Goal: Answer question/provide support: Share knowledge or assist other users

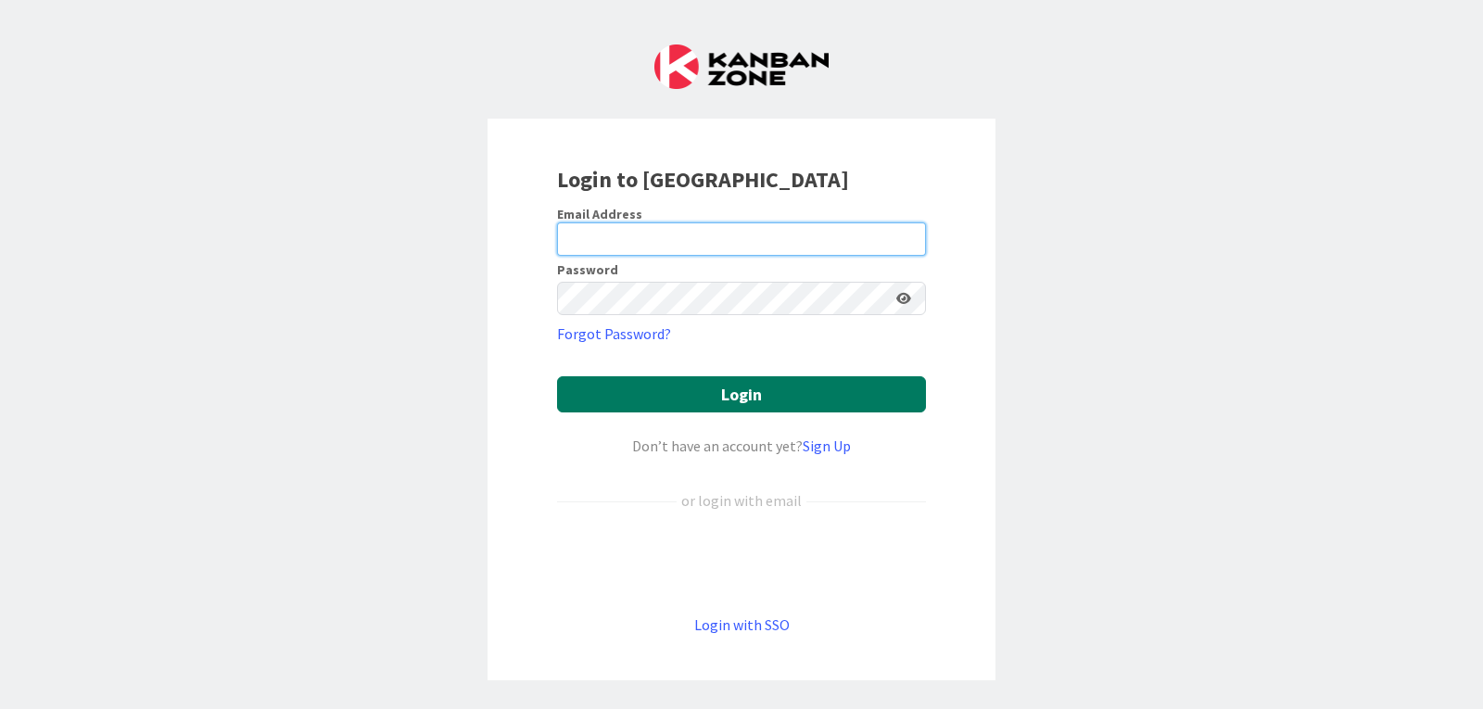
type input "[PERSON_NAME][EMAIL_ADDRESS][PERSON_NAME][DOMAIN_NAME]"
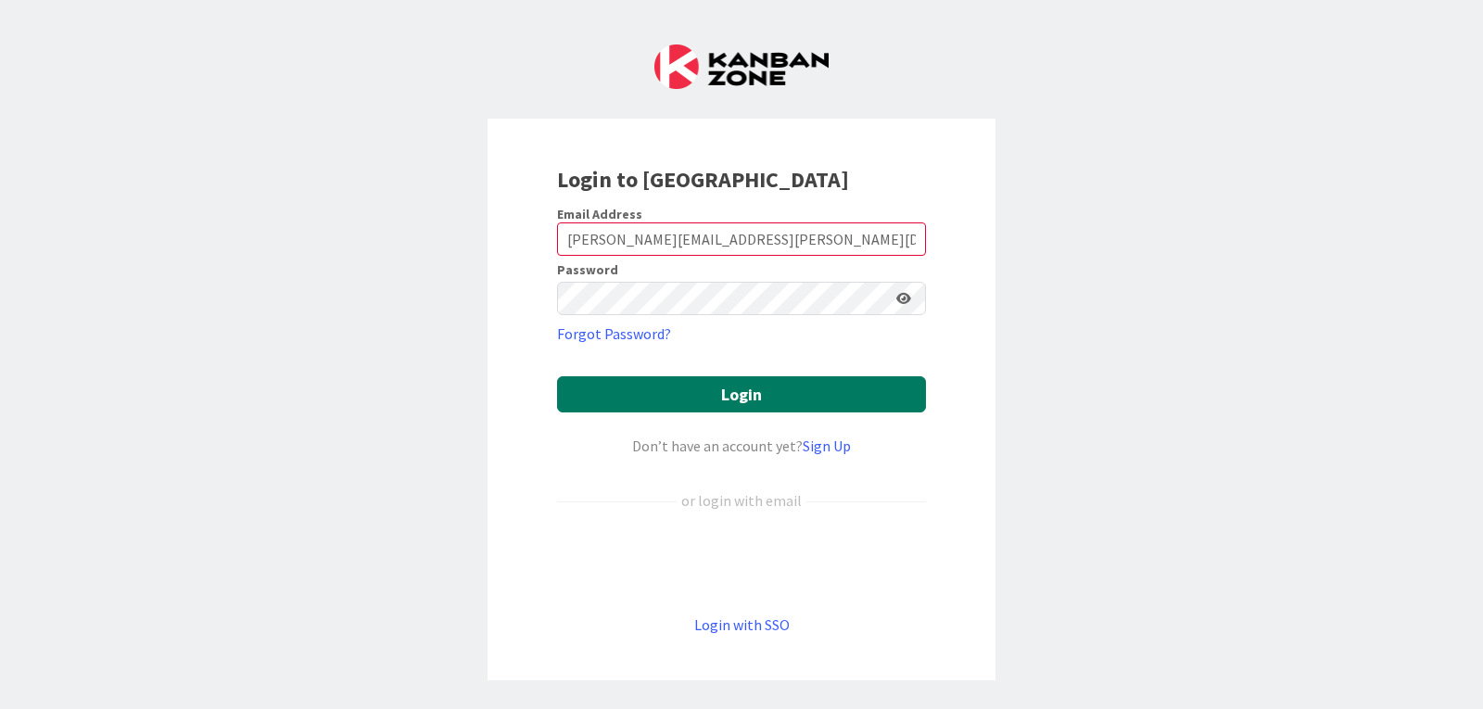
click at [738, 388] on button "Login" at bounding box center [741, 394] width 369 height 36
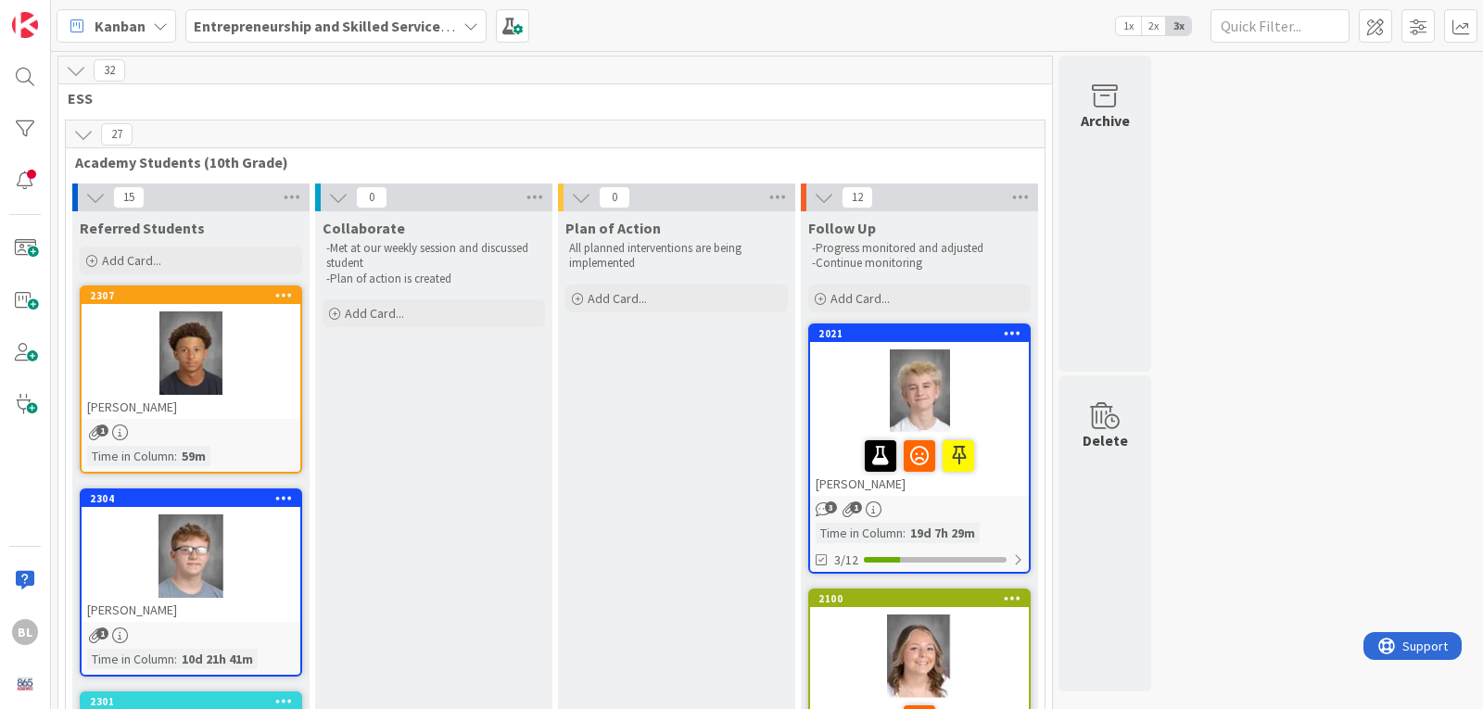
click at [248, 513] on div "2304 [PERSON_NAME]" at bounding box center [191, 556] width 219 height 132
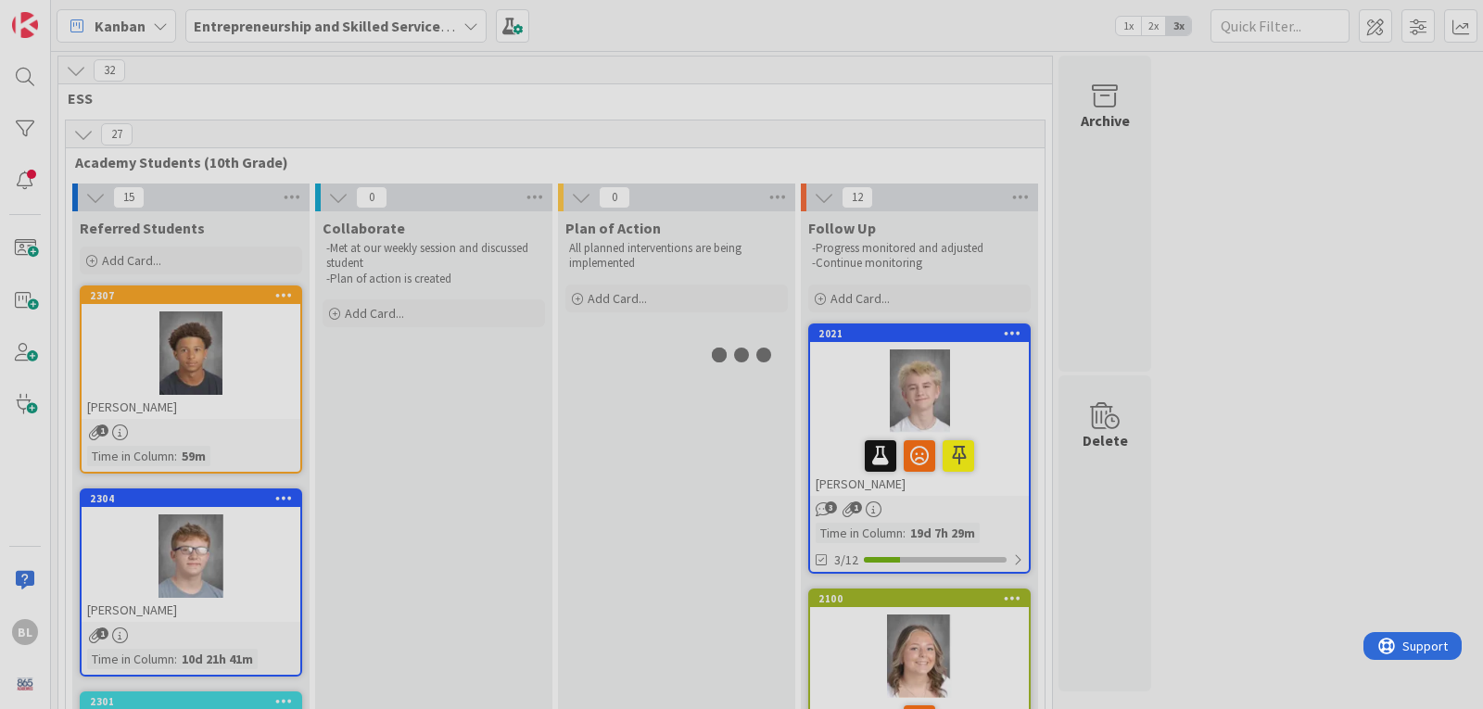
click at [248, 513] on div at bounding box center [741, 354] width 1483 height 709
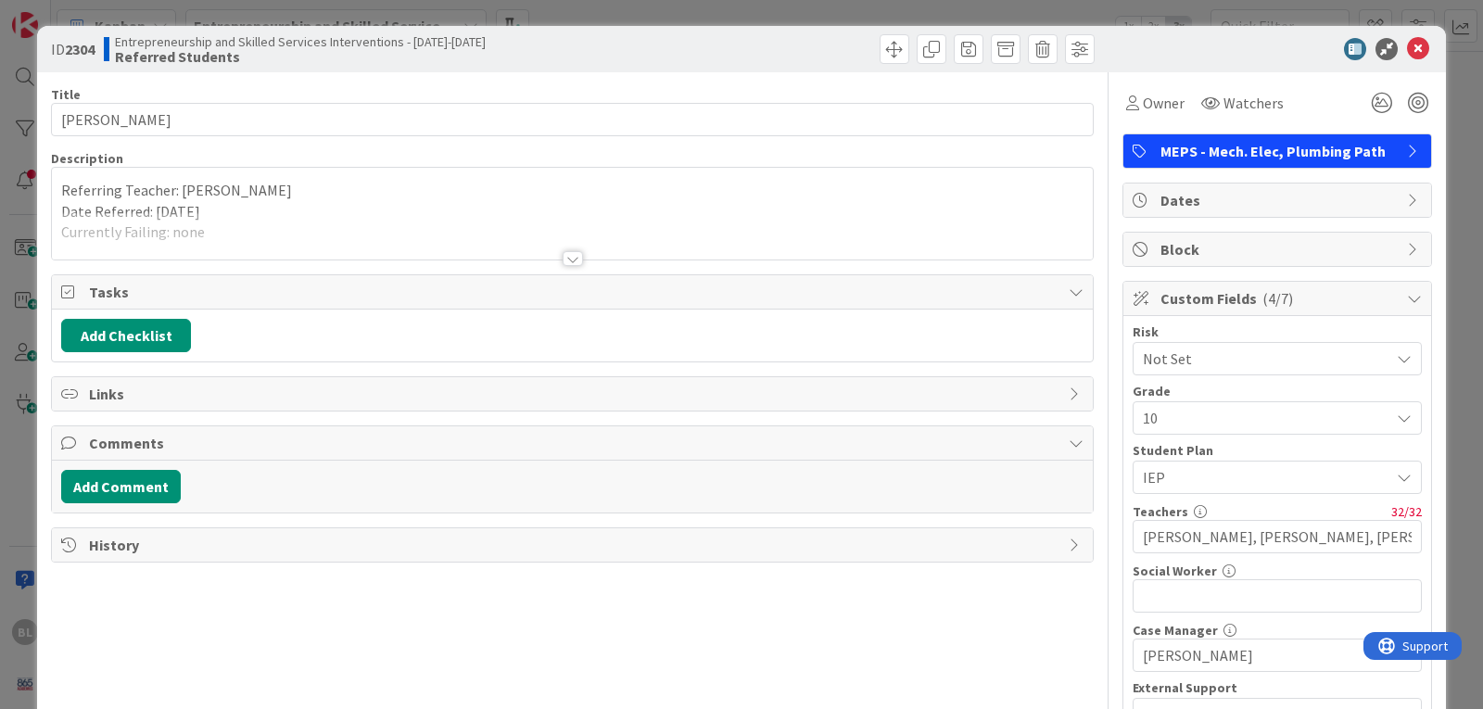
click at [570, 256] on div at bounding box center [573, 258] width 20 height 15
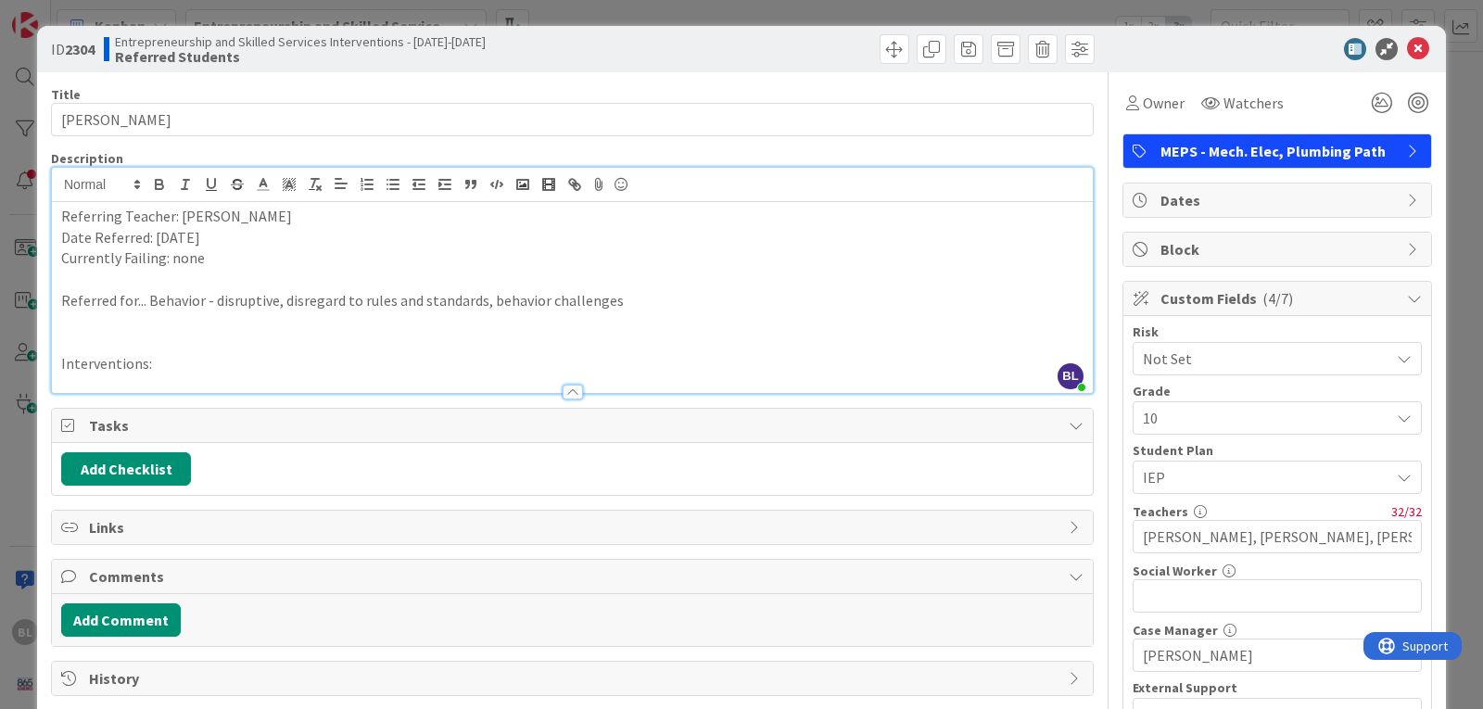
click at [171, 362] on p "Interventions:" at bounding box center [572, 363] width 1022 height 21
click at [1407, 48] on icon at bounding box center [1418, 49] width 22 height 22
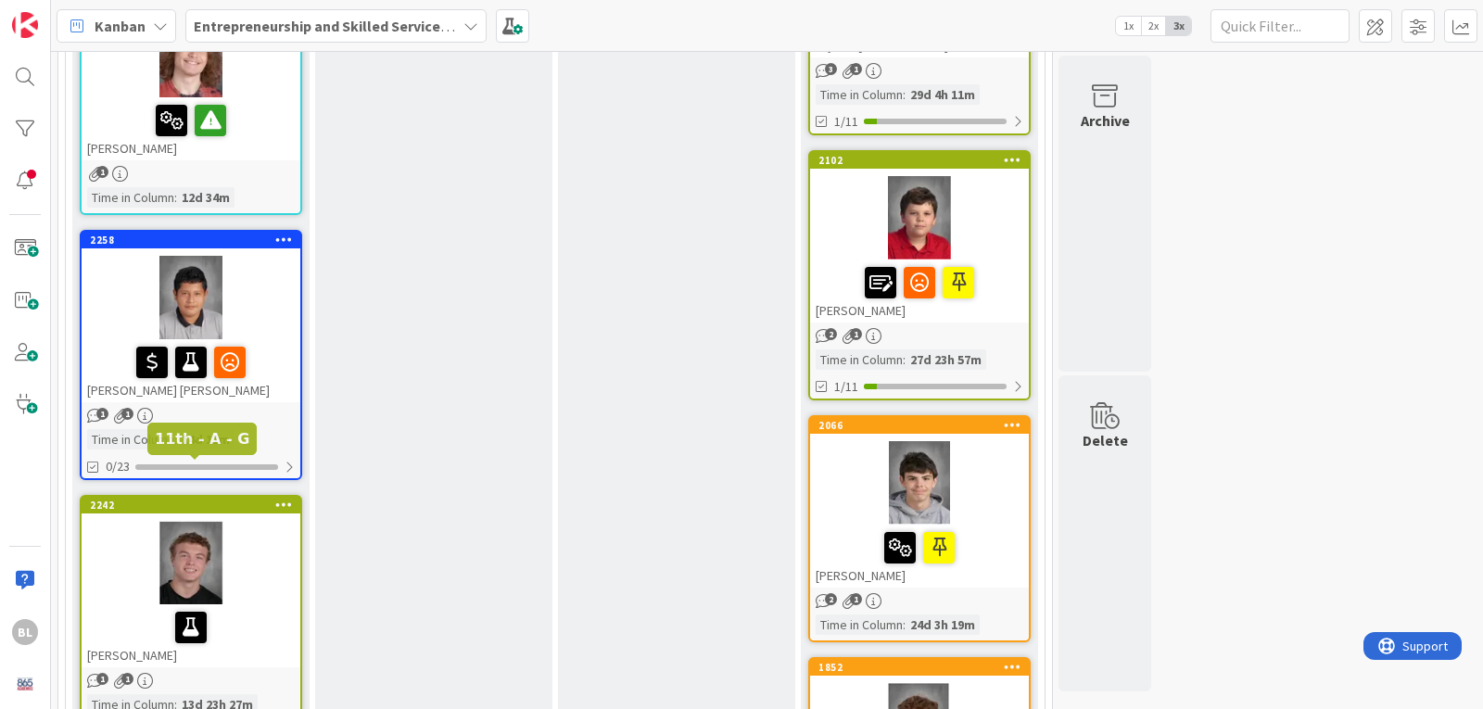
scroll to position [742, 0]
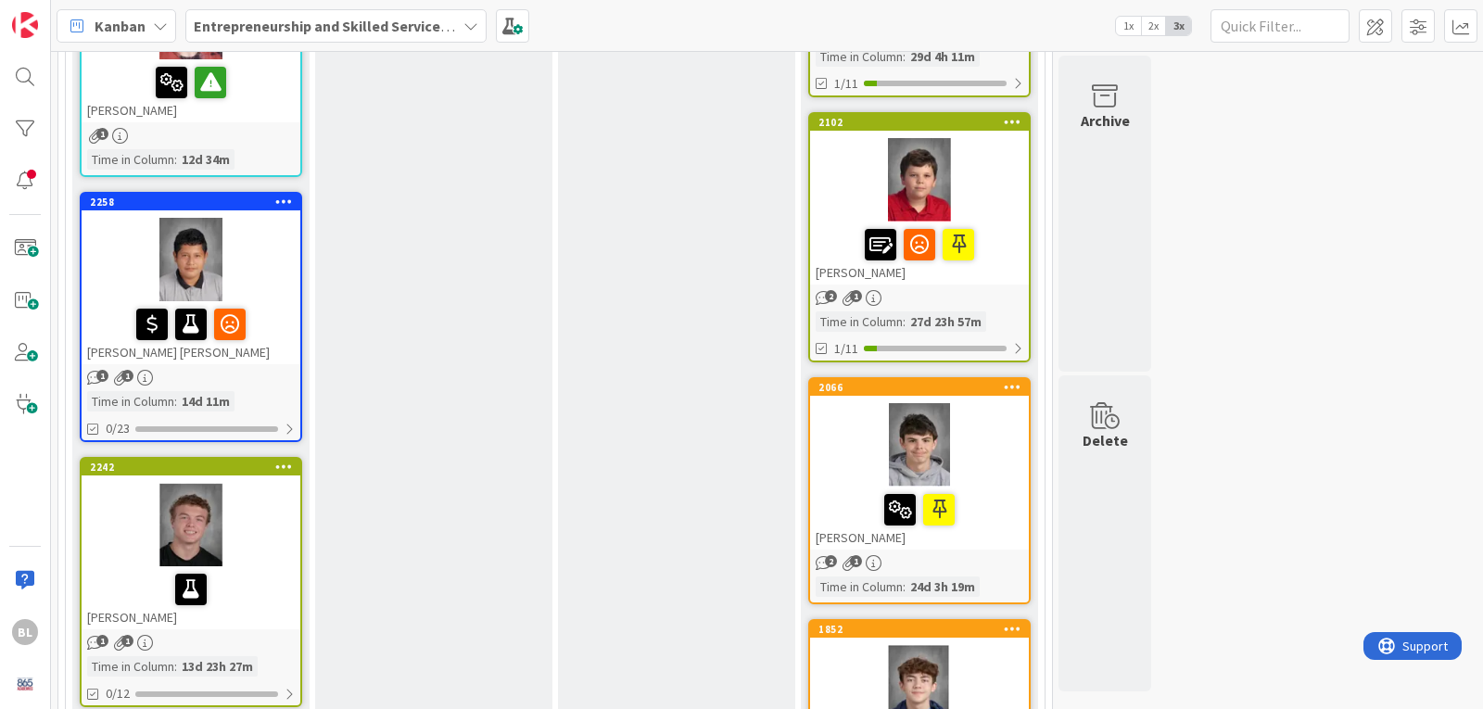
click at [242, 205] on div "2258" at bounding box center [195, 202] width 210 height 13
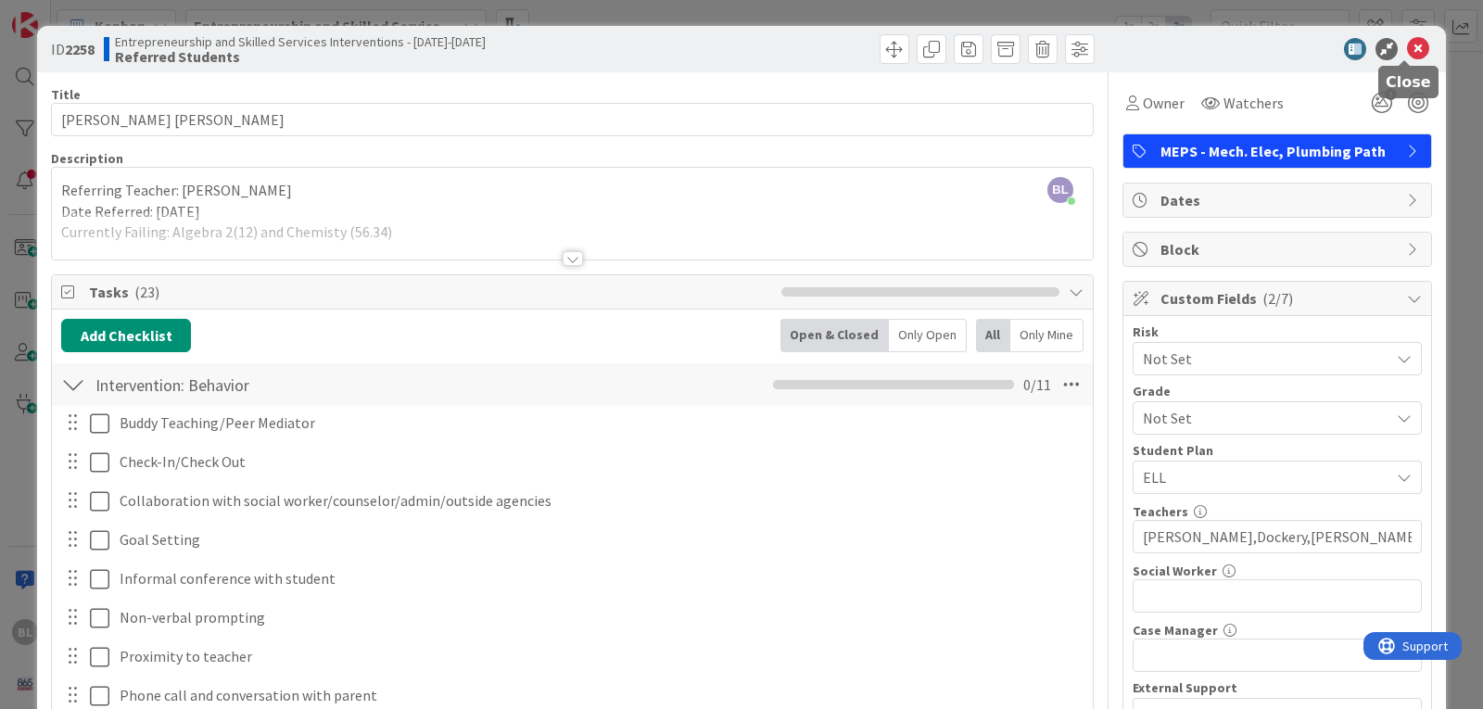
click at [1407, 45] on icon at bounding box center [1418, 49] width 22 height 22
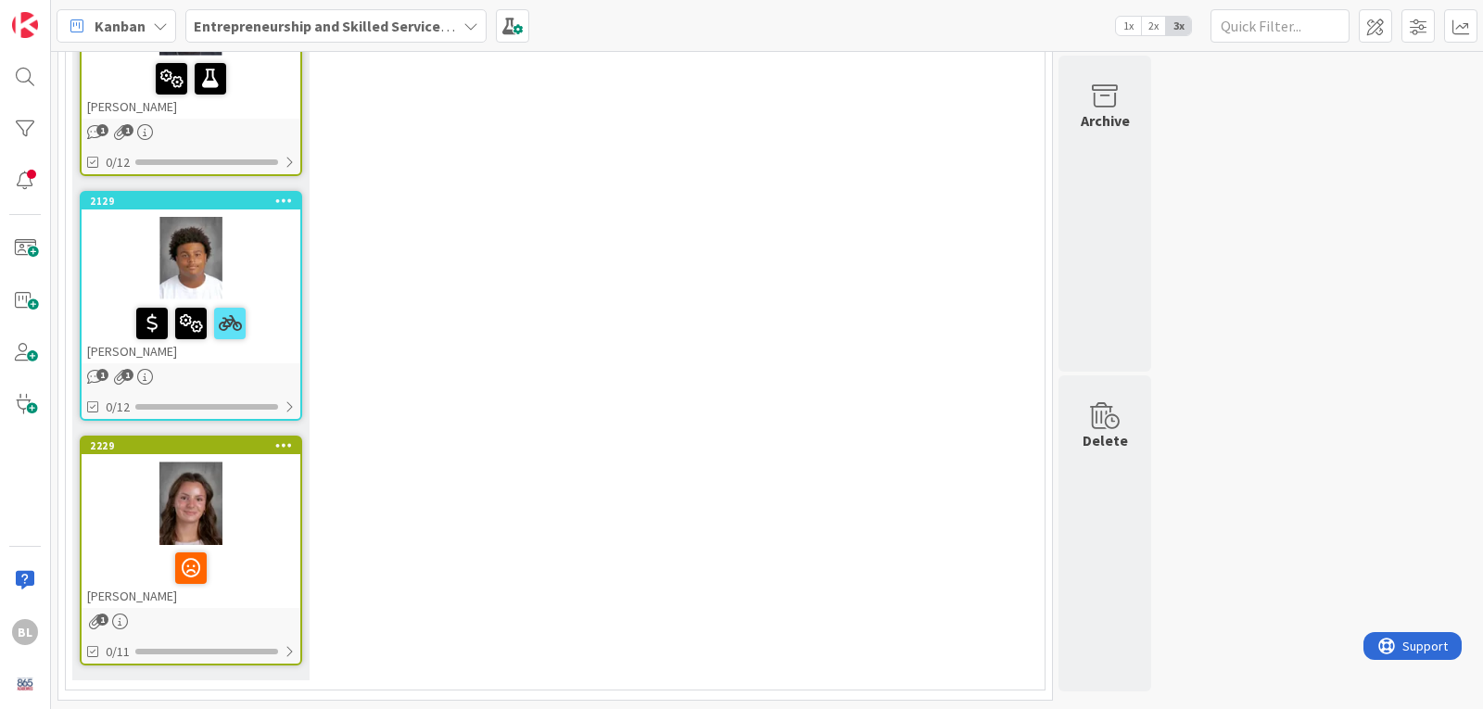
scroll to position [3741, 0]
click at [229, 451] on div "2229" at bounding box center [191, 445] width 219 height 17
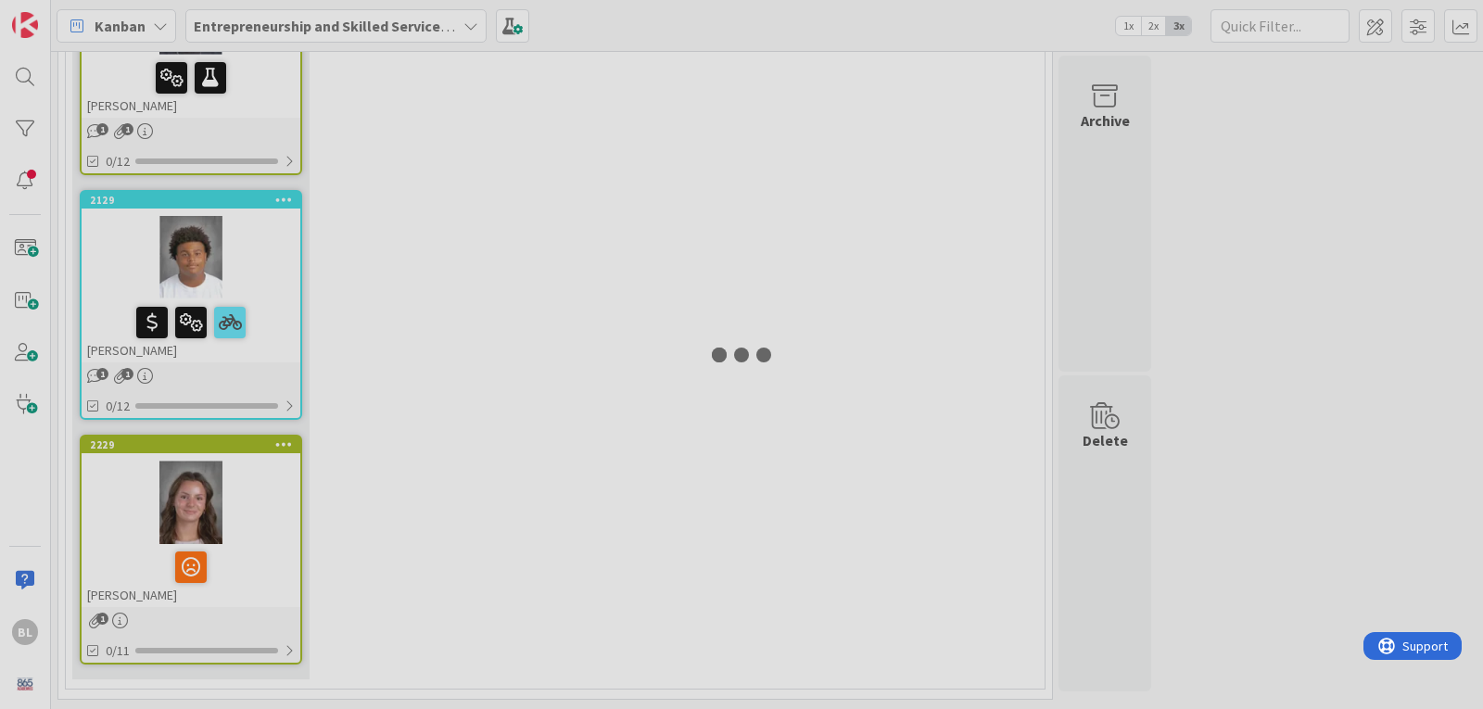
click at [229, 451] on div at bounding box center [741, 354] width 1483 height 709
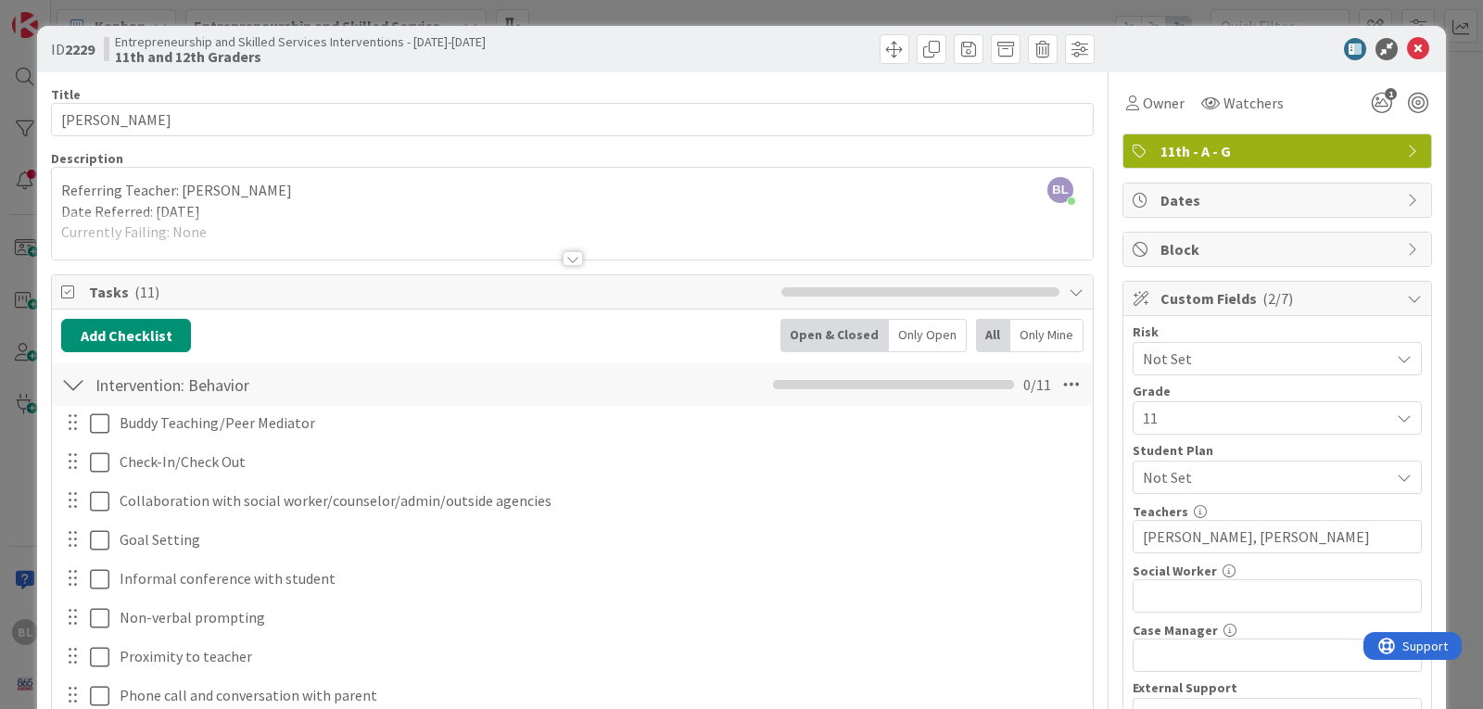
click at [565, 259] on div at bounding box center [573, 258] width 20 height 15
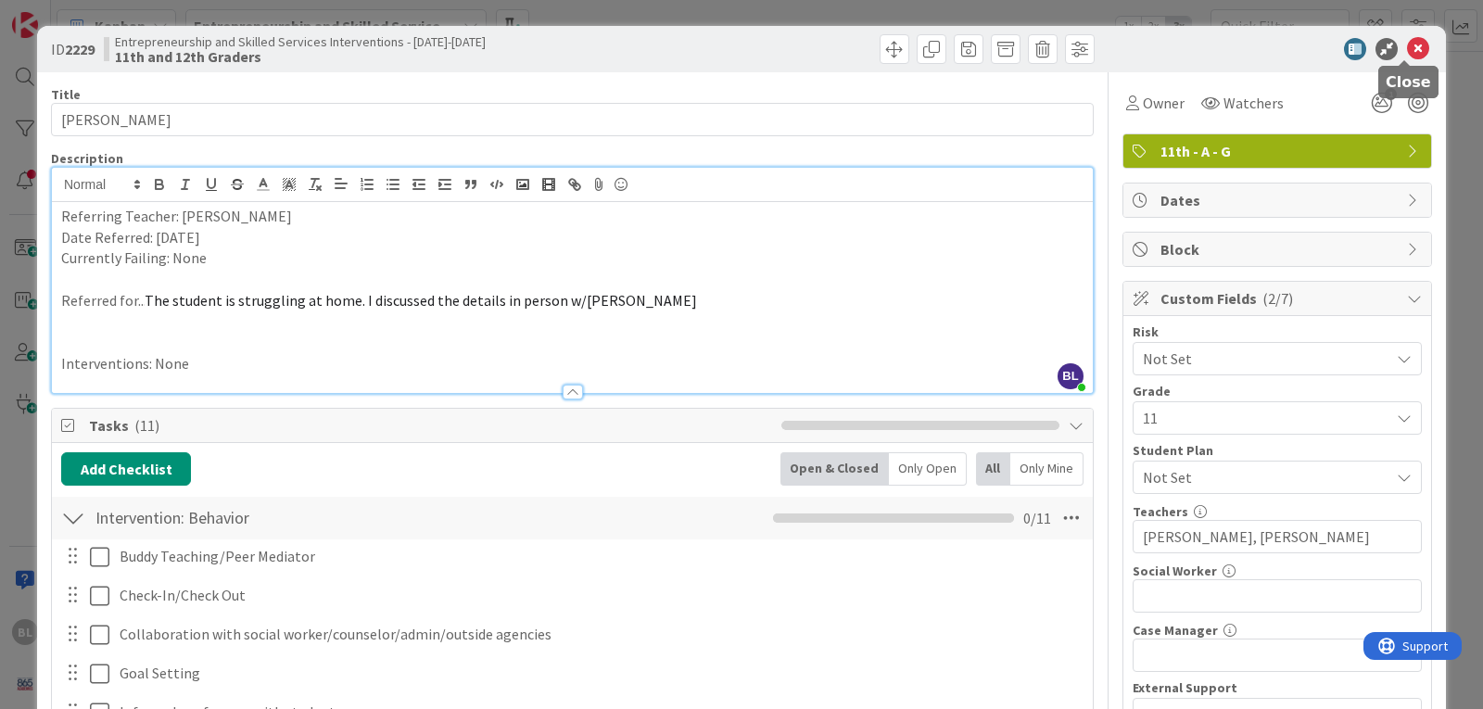
click at [1409, 52] on icon at bounding box center [1418, 49] width 22 height 22
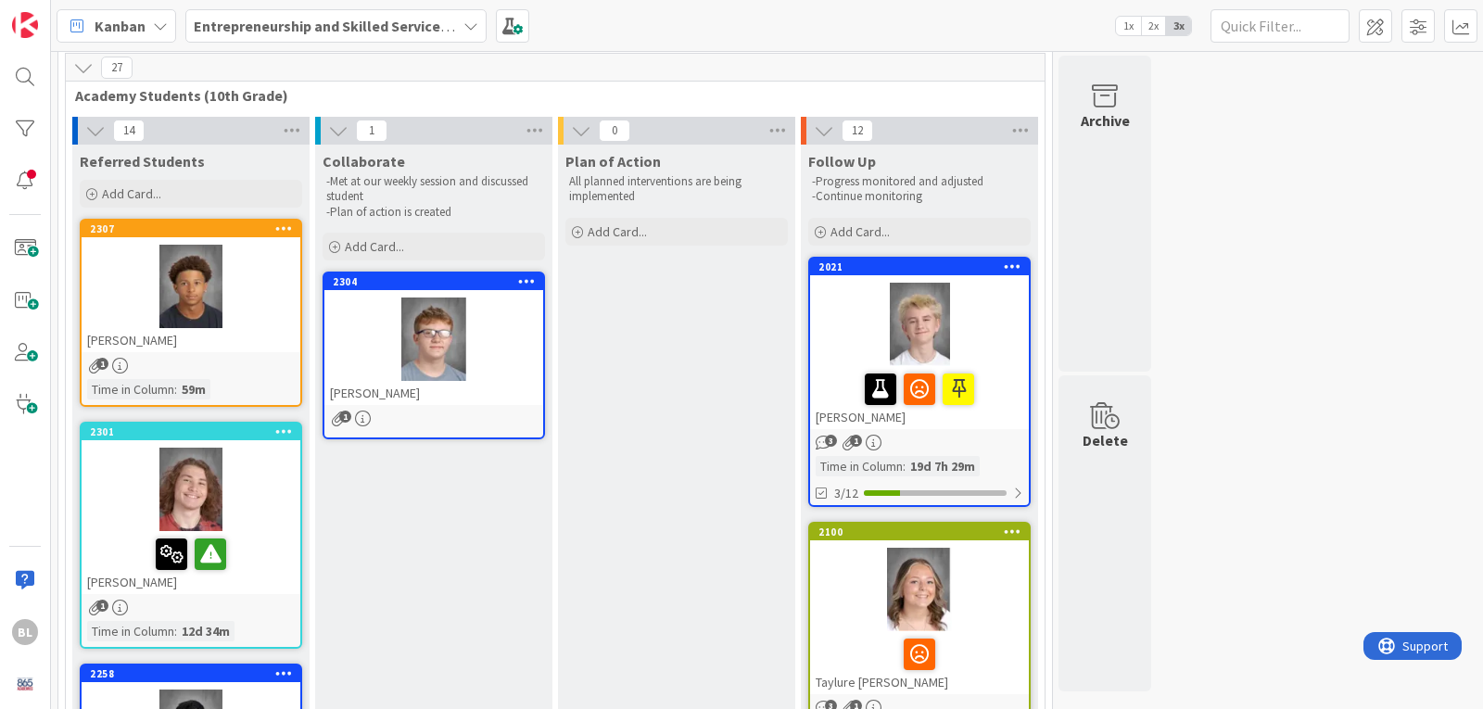
scroll to position [188, 0]
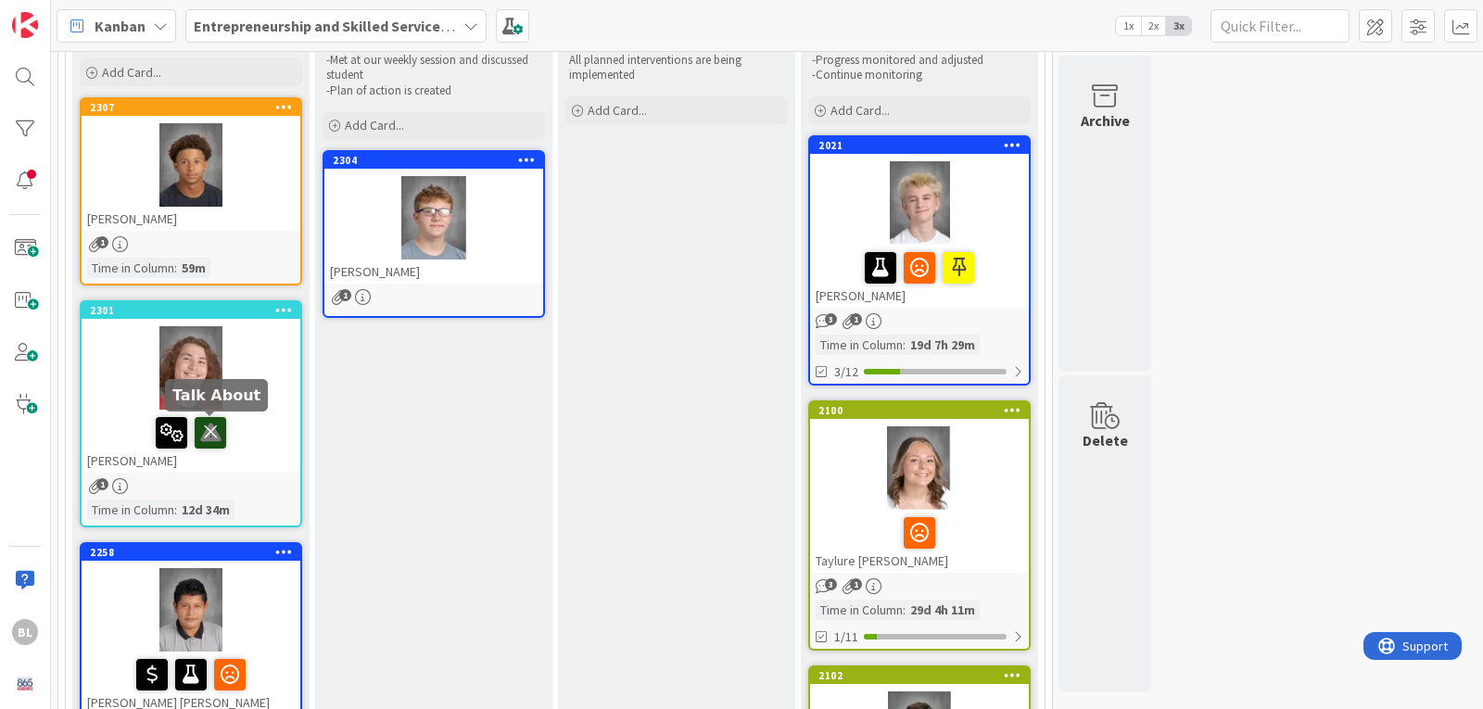
click at [208, 430] on icon at bounding box center [211, 432] width 32 height 30
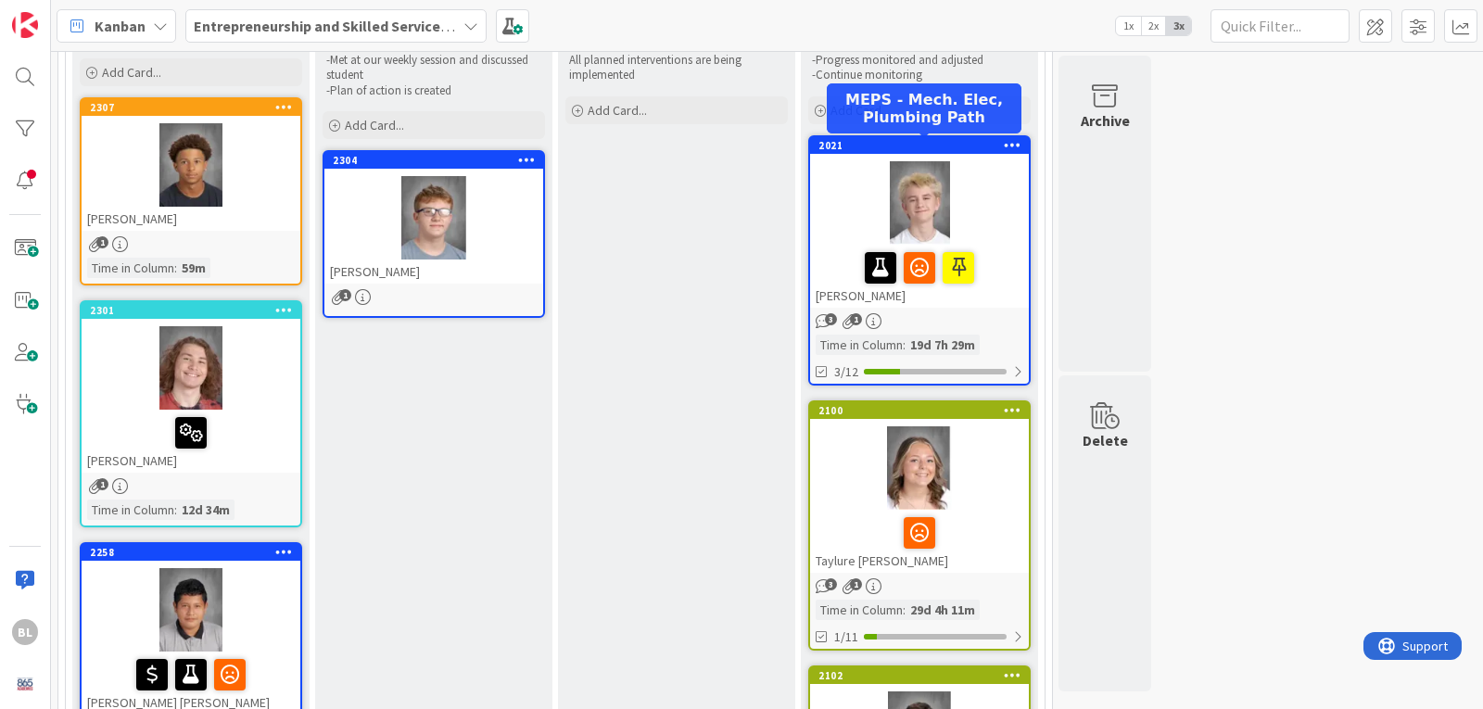
click at [976, 143] on div "2021" at bounding box center [923, 145] width 210 height 13
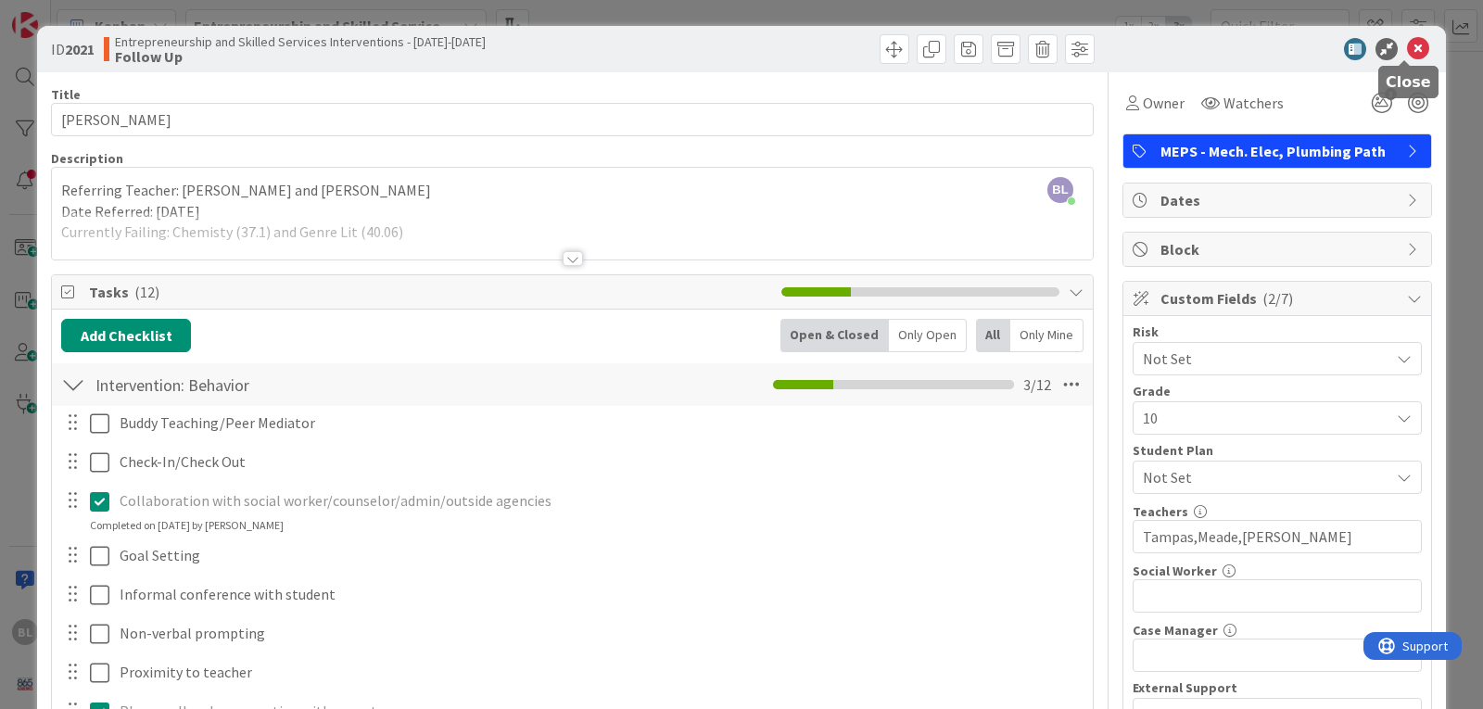
click at [1409, 43] on icon at bounding box center [1418, 49] width 22 height 22
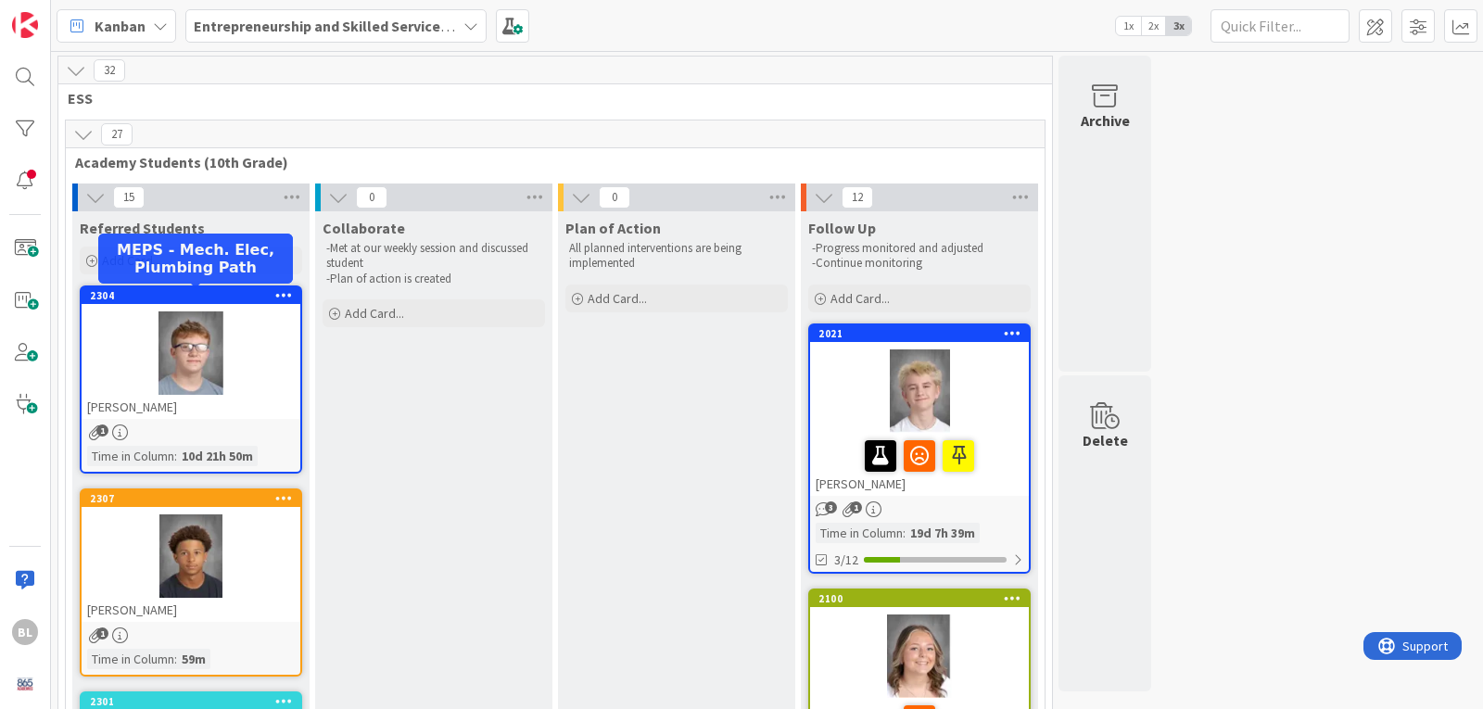
click at [245, 298] on div "2304" at bounding box center [195, 295] width 210 height 13
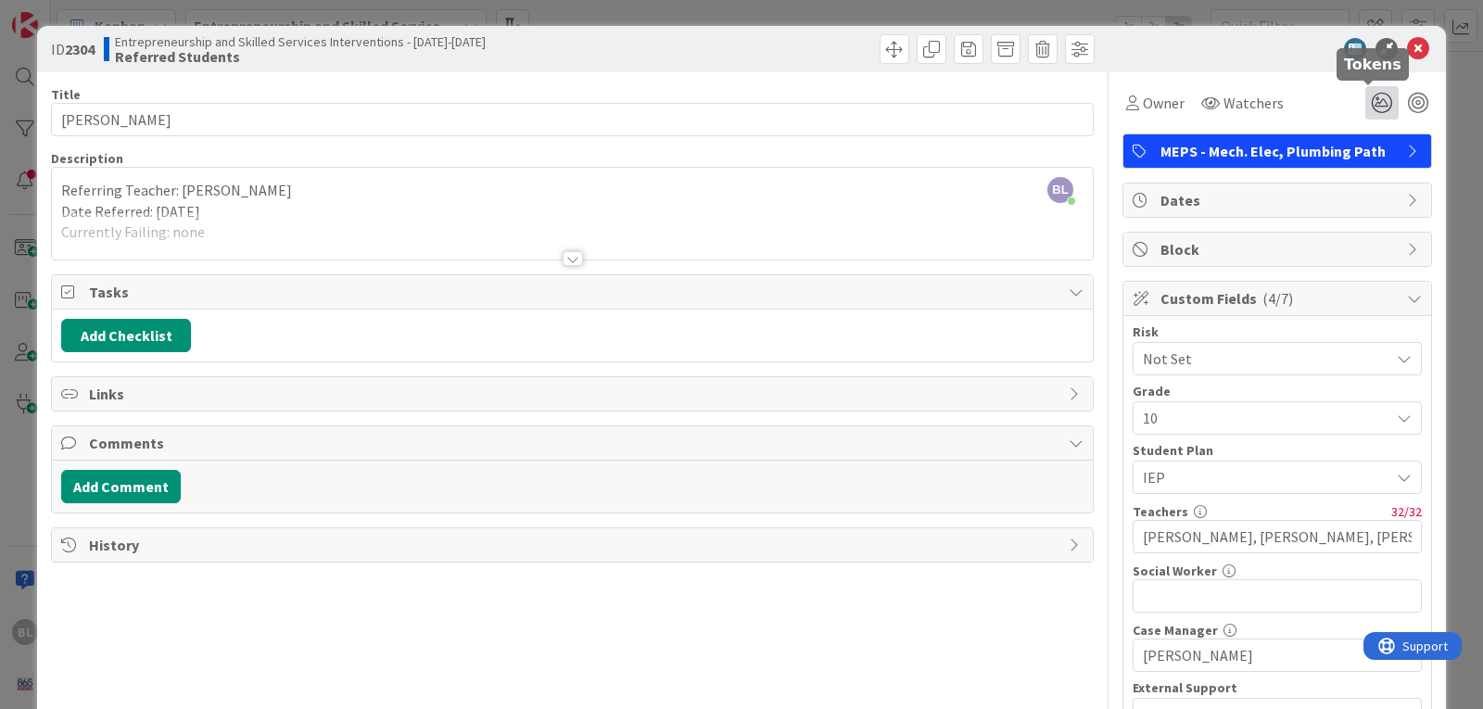
click at [1370, 102] on icon at bounding box center [1381, 102] width 33 height 33
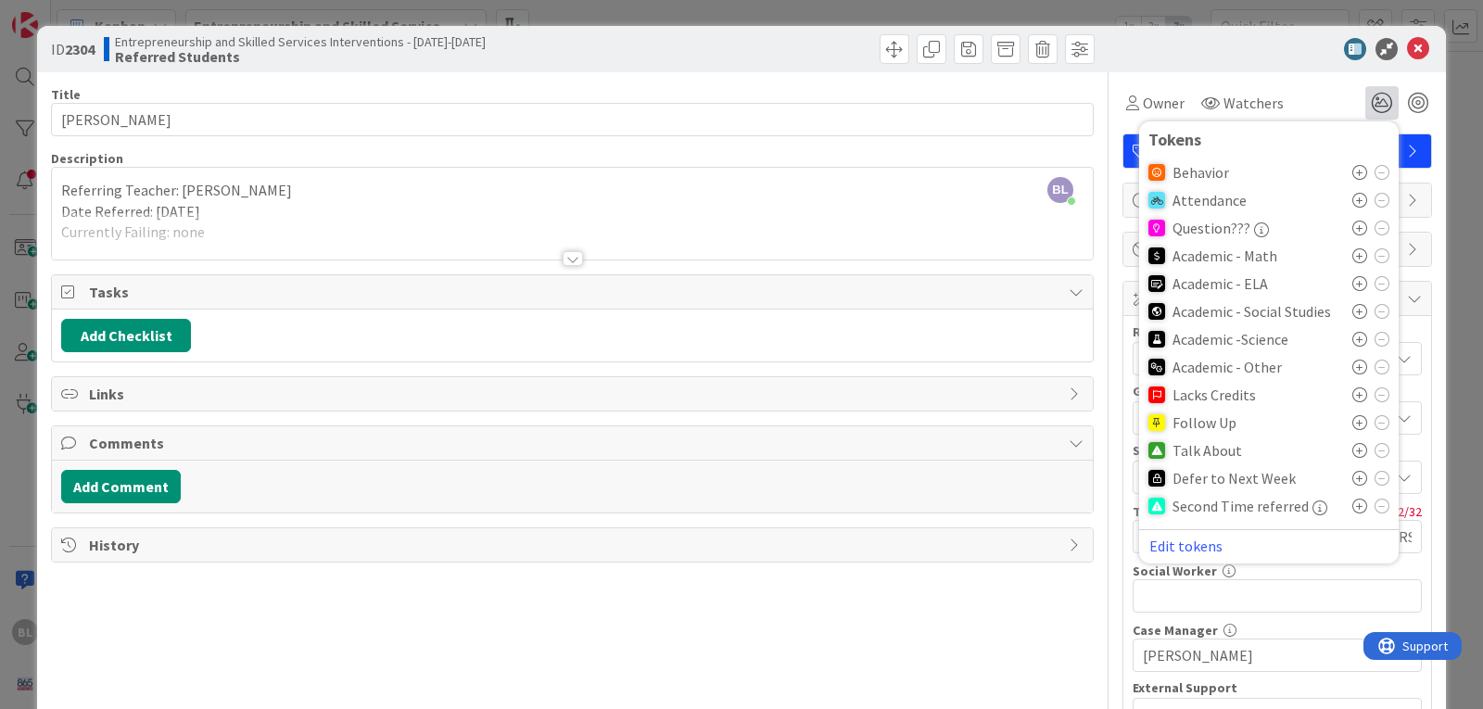
click at [1352, 167] on icon at bounding box center [1359, 172] width 15 height 15
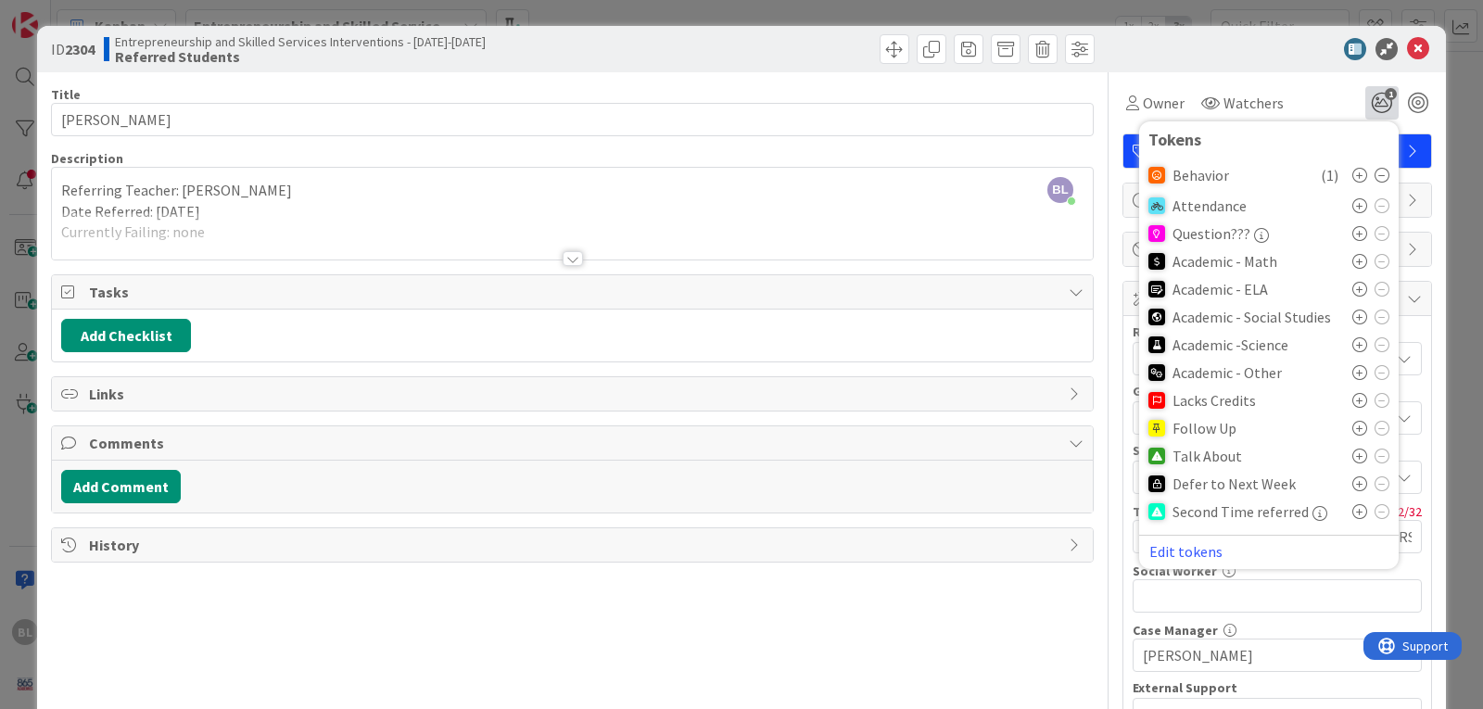
click at [1352, 451] on icon at bounding box center [1359, 456] width 15 height 15
click at [1407, 46] on icon at bounding box center [1418, 49] width 22 height 22
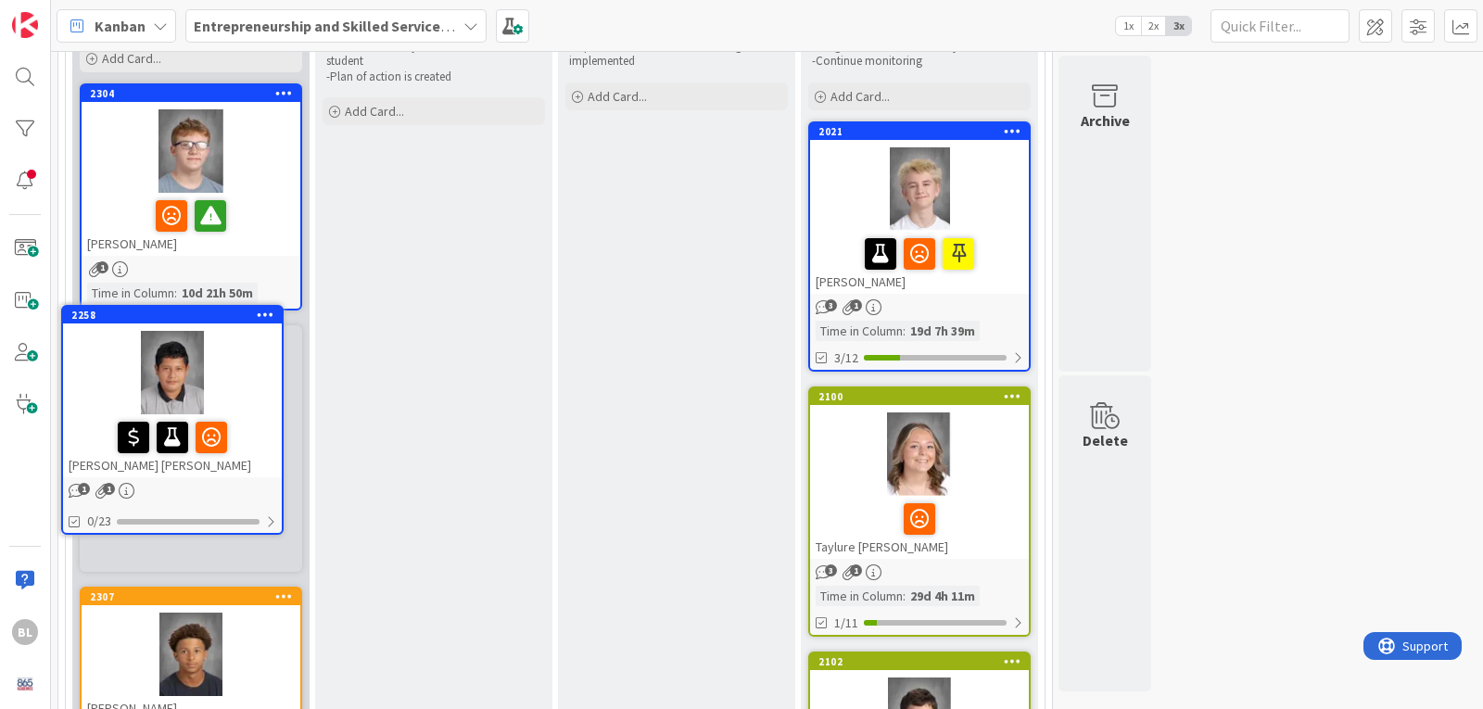
scroll to position [200, 0]
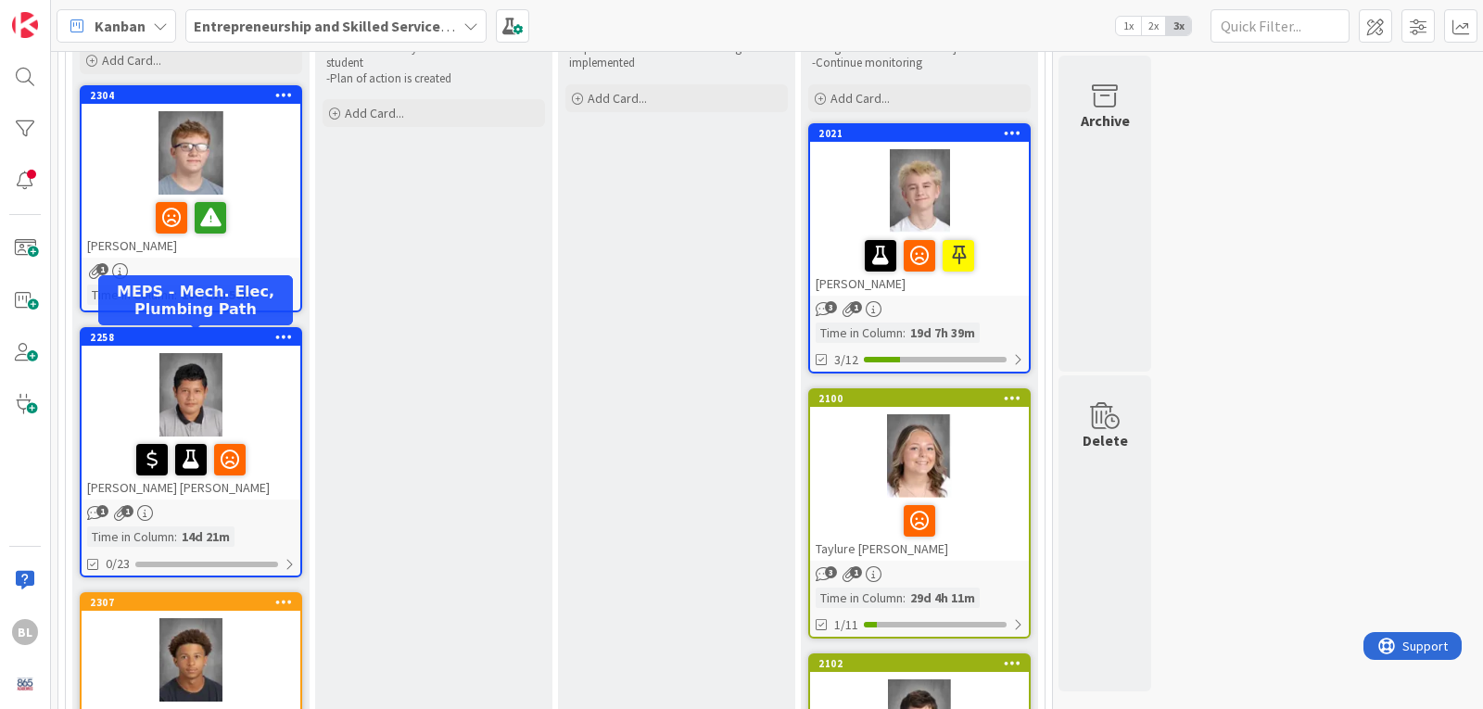
click at [246, 340] on div "2258" at bounding box center [195, 337] width 210 height 13
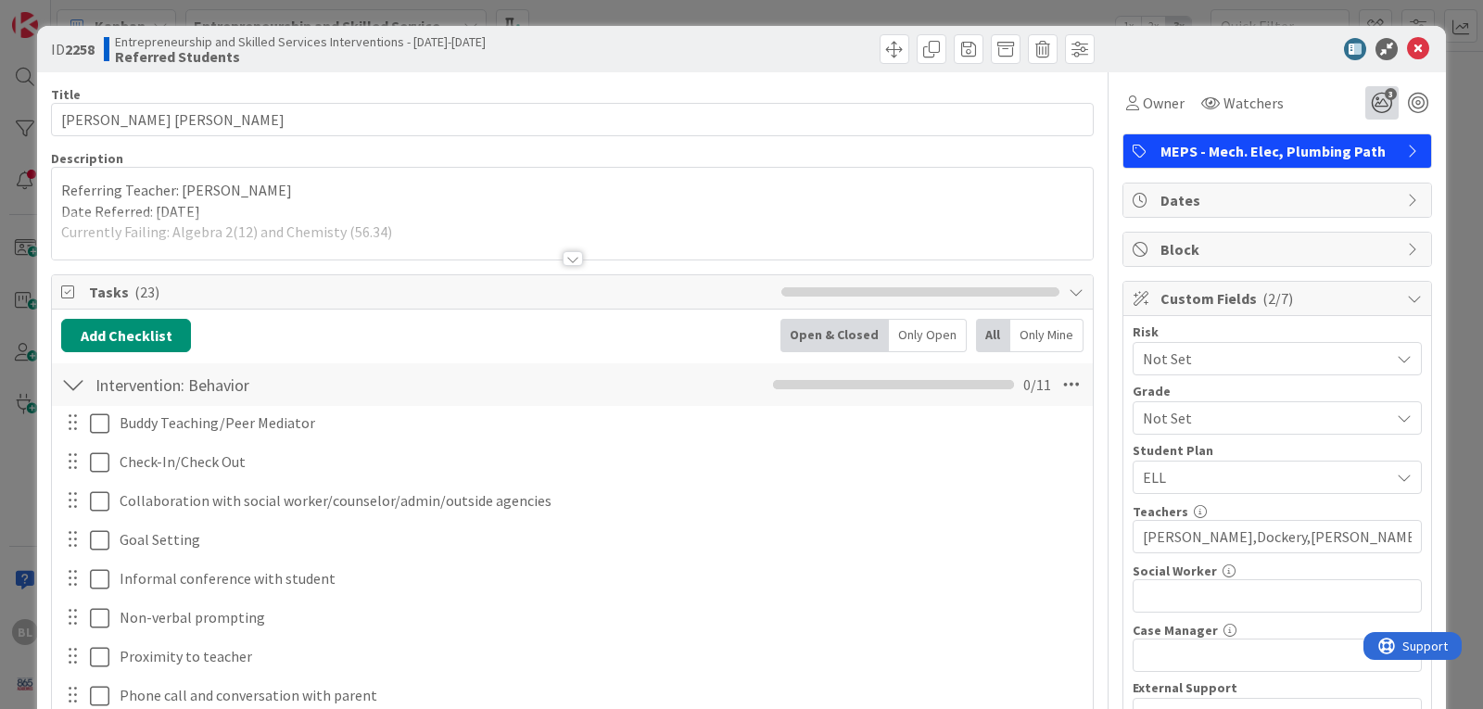
click at [1370, 106] on icon "3" at bounding box center [1381, 102] width 33 height 33
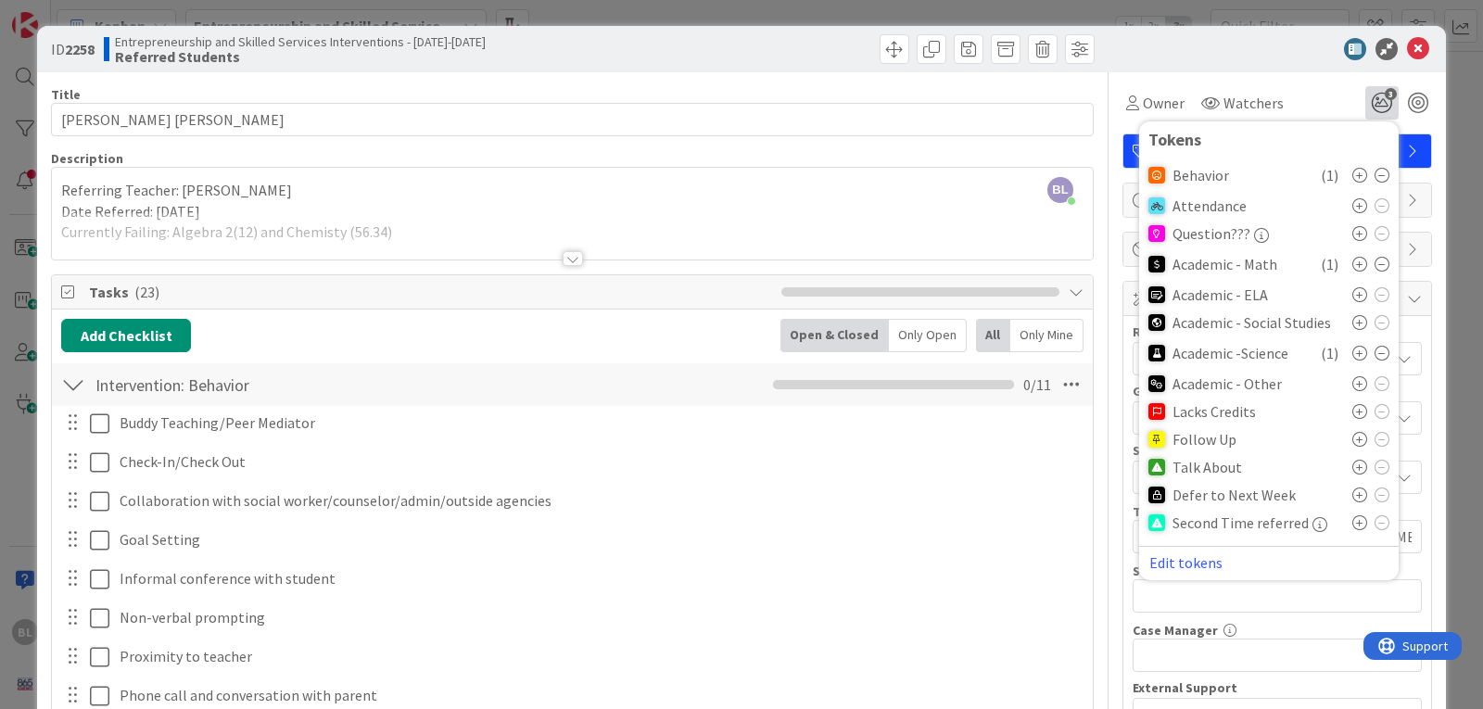
click at [1338, 468] on div "Talk About" at bounding box center [1268, 467] width 241 height 28
click at [1352, 465] on icon at bounding box center [1359, 467] width 15 height 15
click at [1410, 47] on icon at bounding box center [1418, 49] width 22 height 22
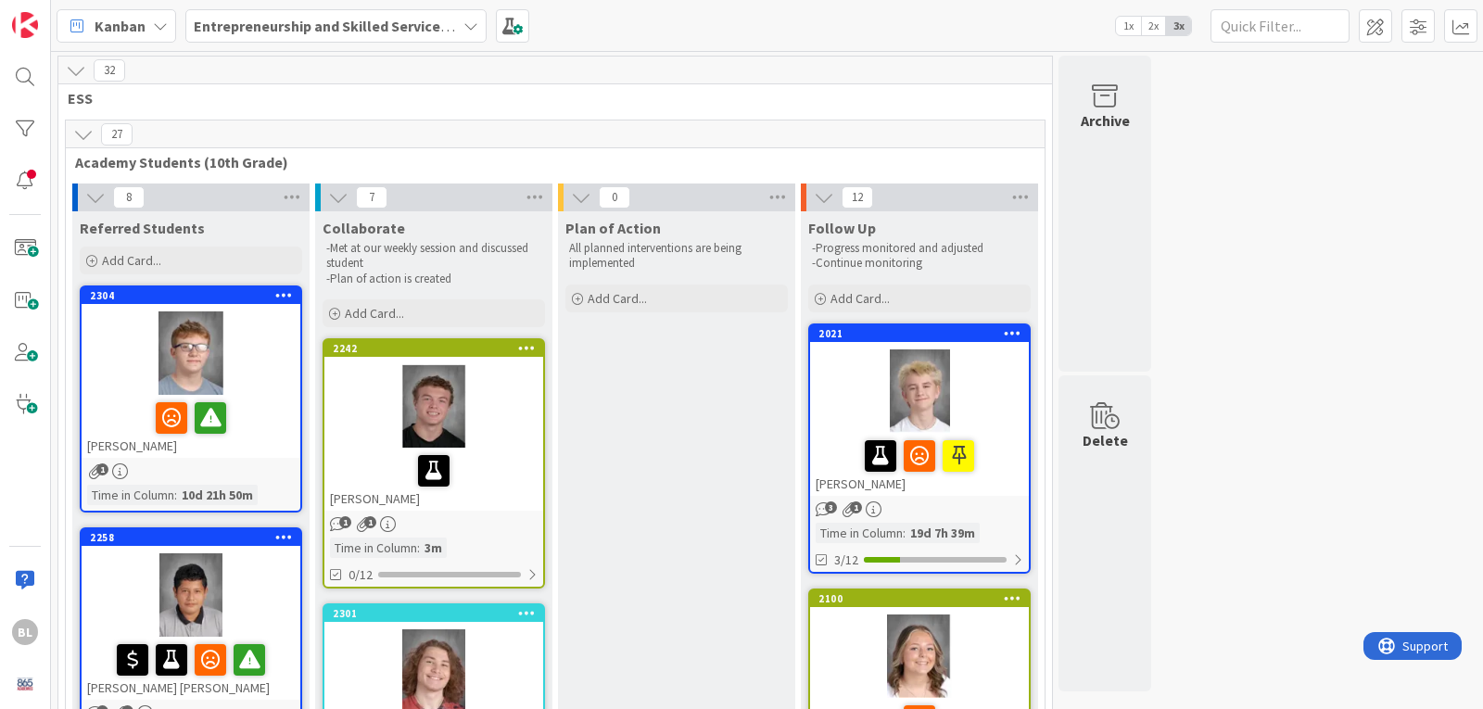
click at [1148, 26] on span "2x" at bounding box center [1153, 26] width 25 height 19
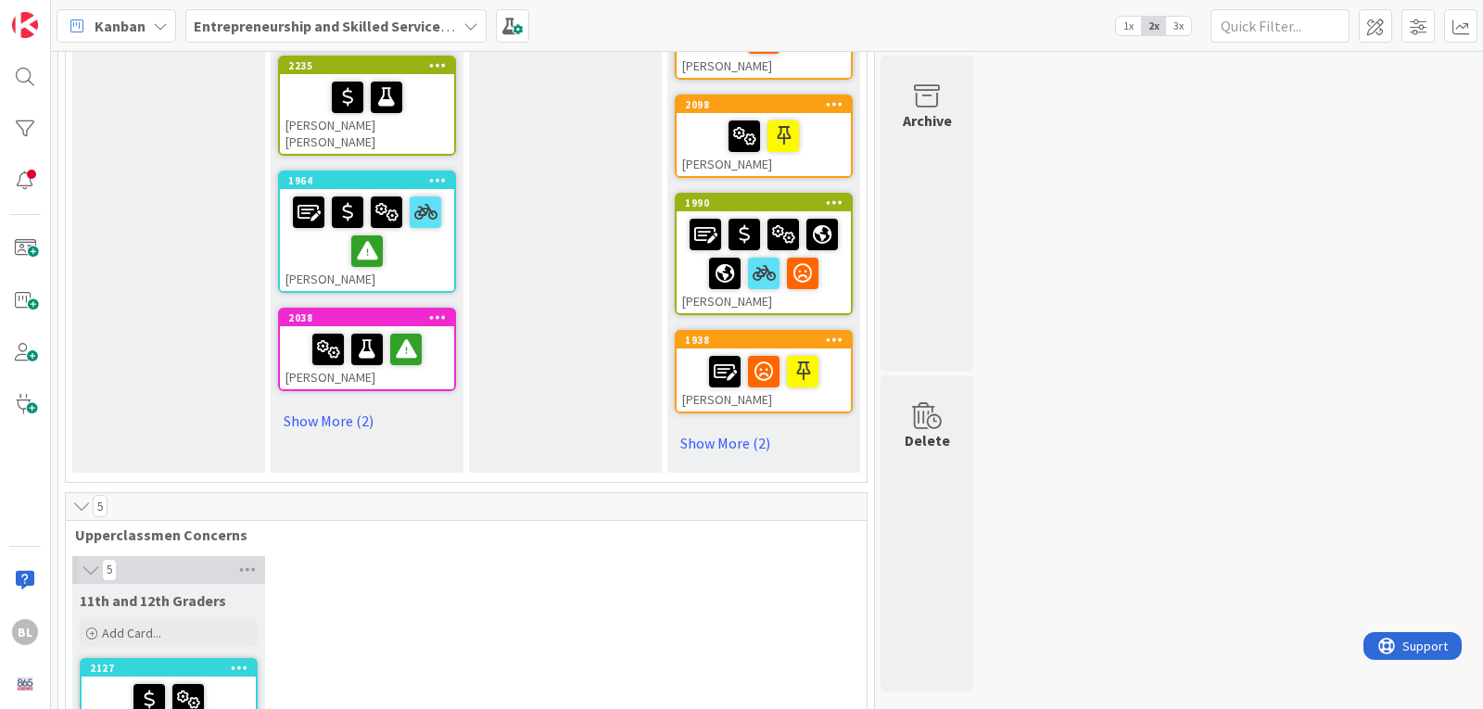
scroll to position [932, 0]
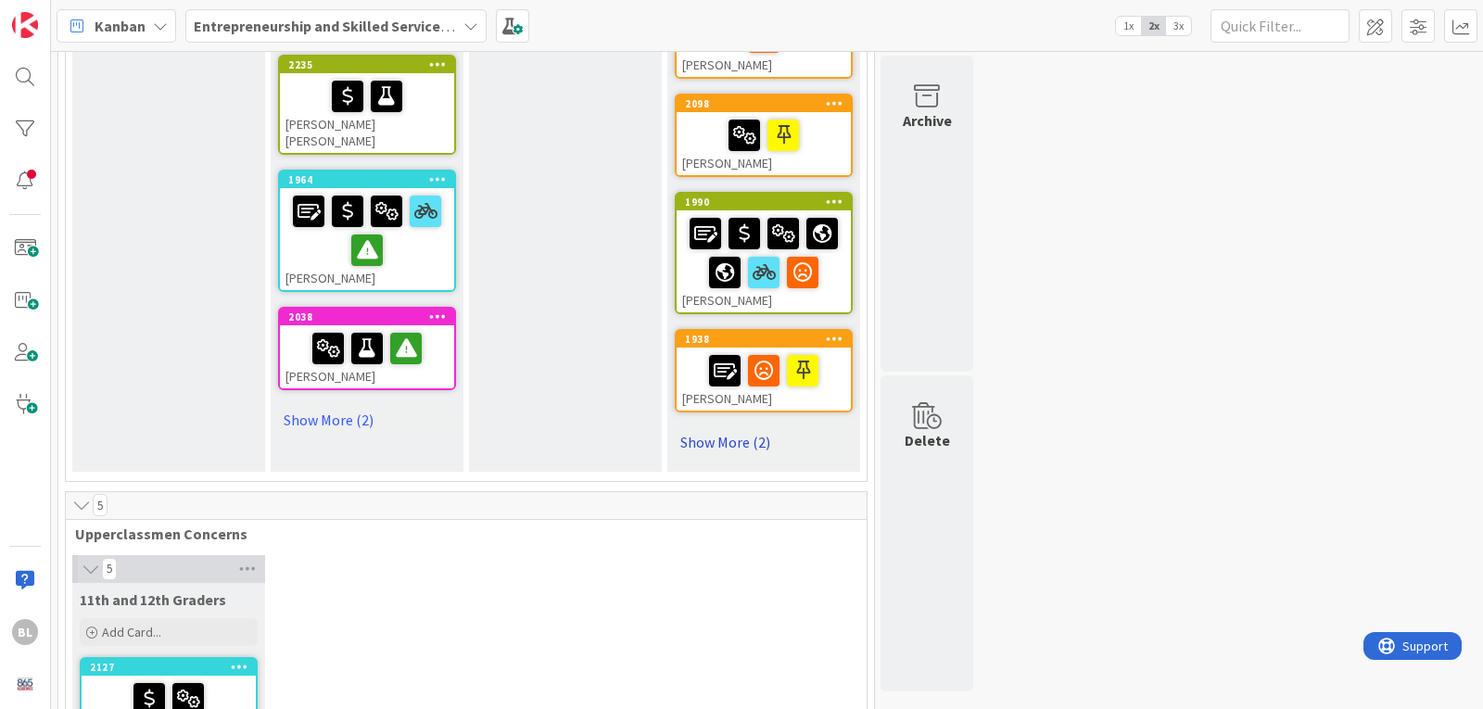
click at [732, 441] on link "Show More (2)" at bounding box center [764, 442] width 178 height 30
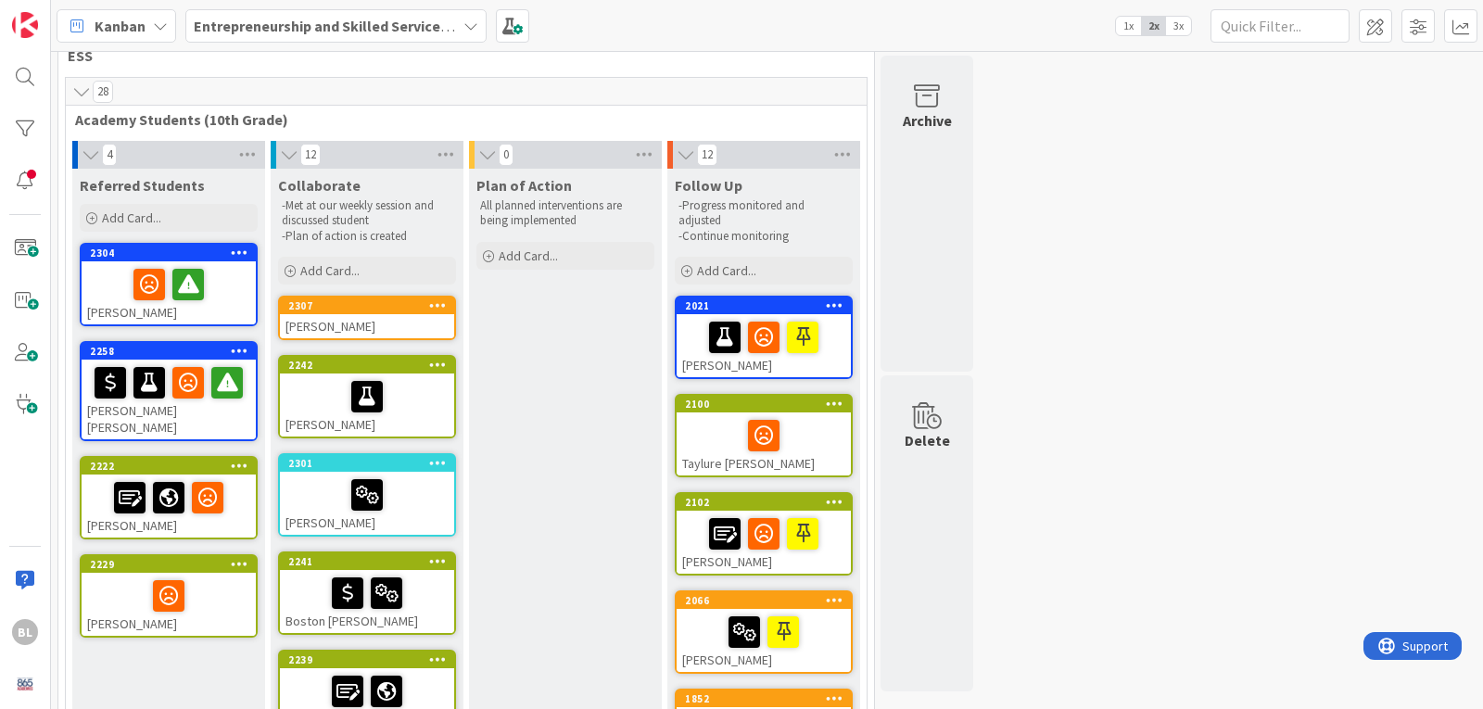
scroll to position [0, 0]
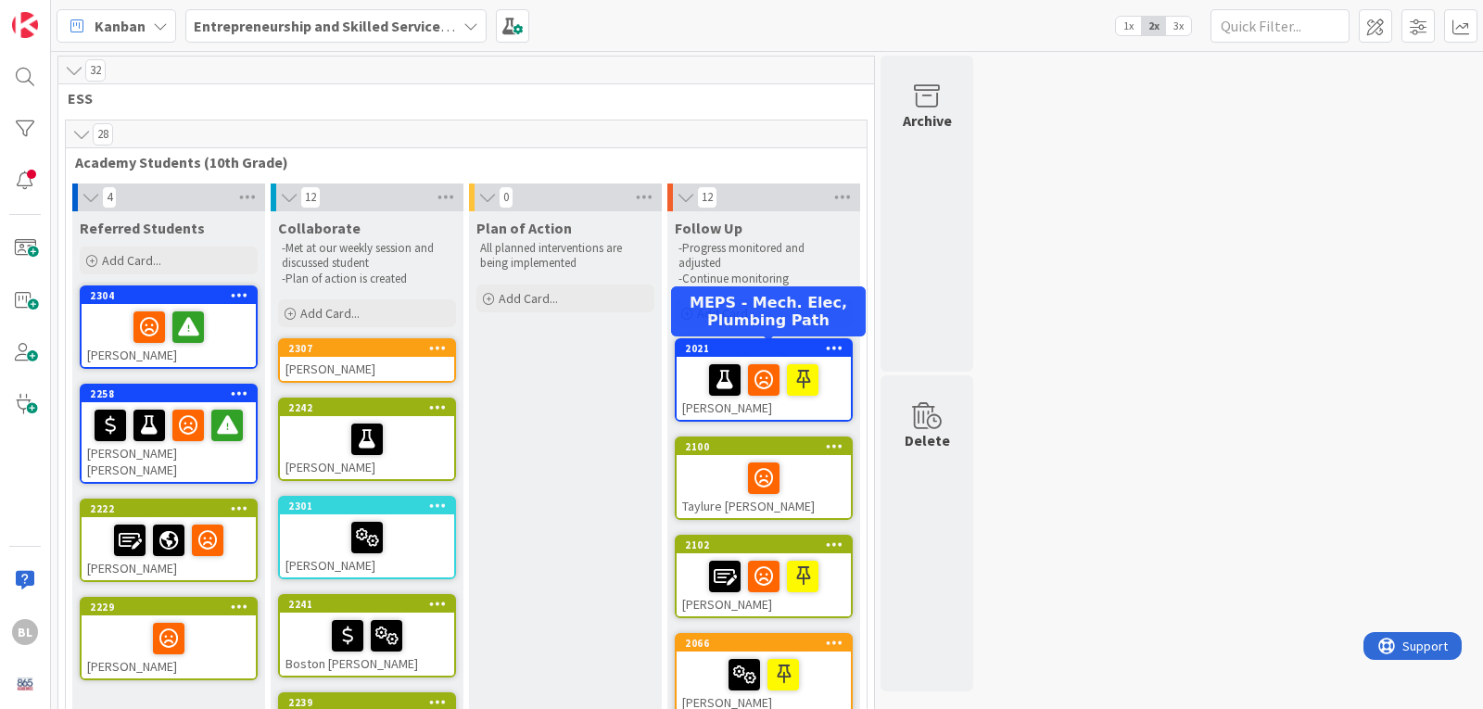
click at [790, 350] on div "2021" at bounding box center [768, 348] width 166 height 13
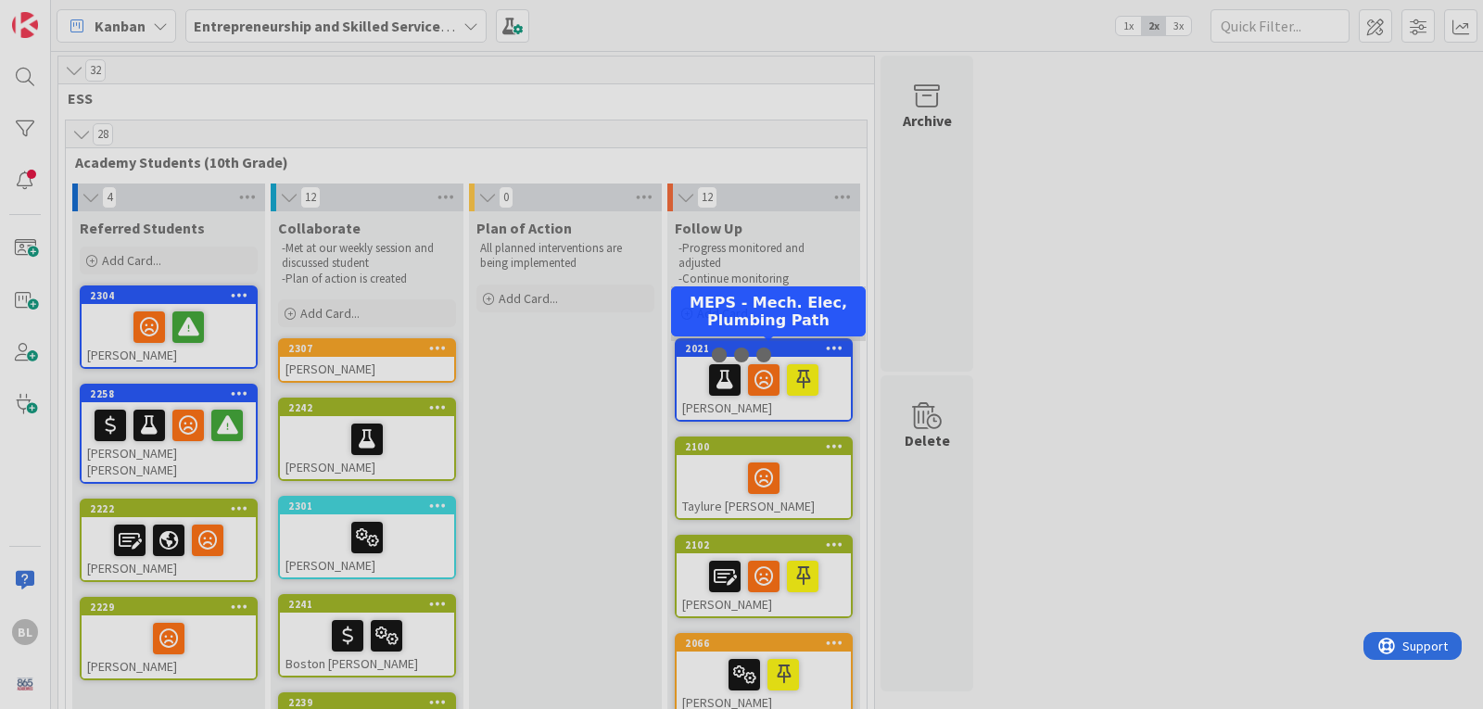
click at [790, 350] on div at bounding box center [741, 354] width 1483 height 709
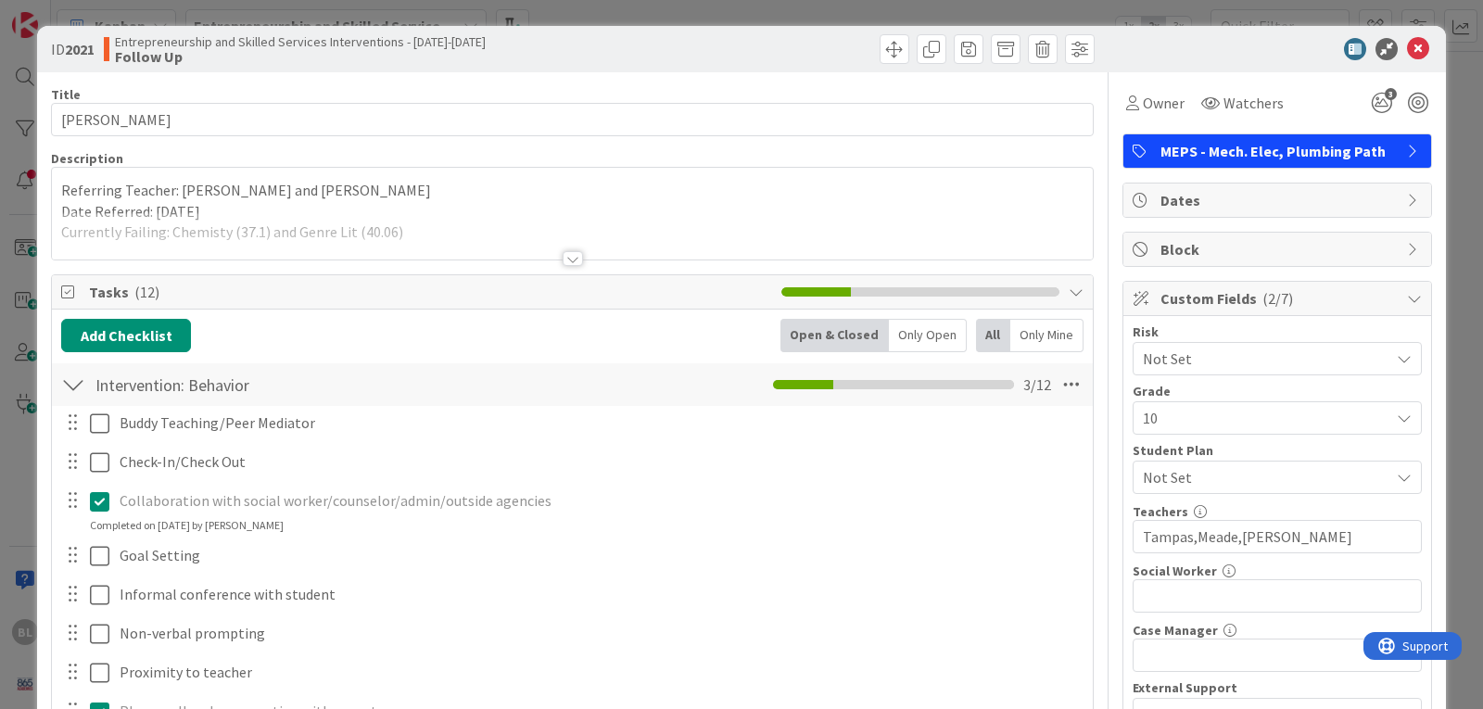
click at [563, 255] on div at bounding box center [573, 258] width 20 height 15
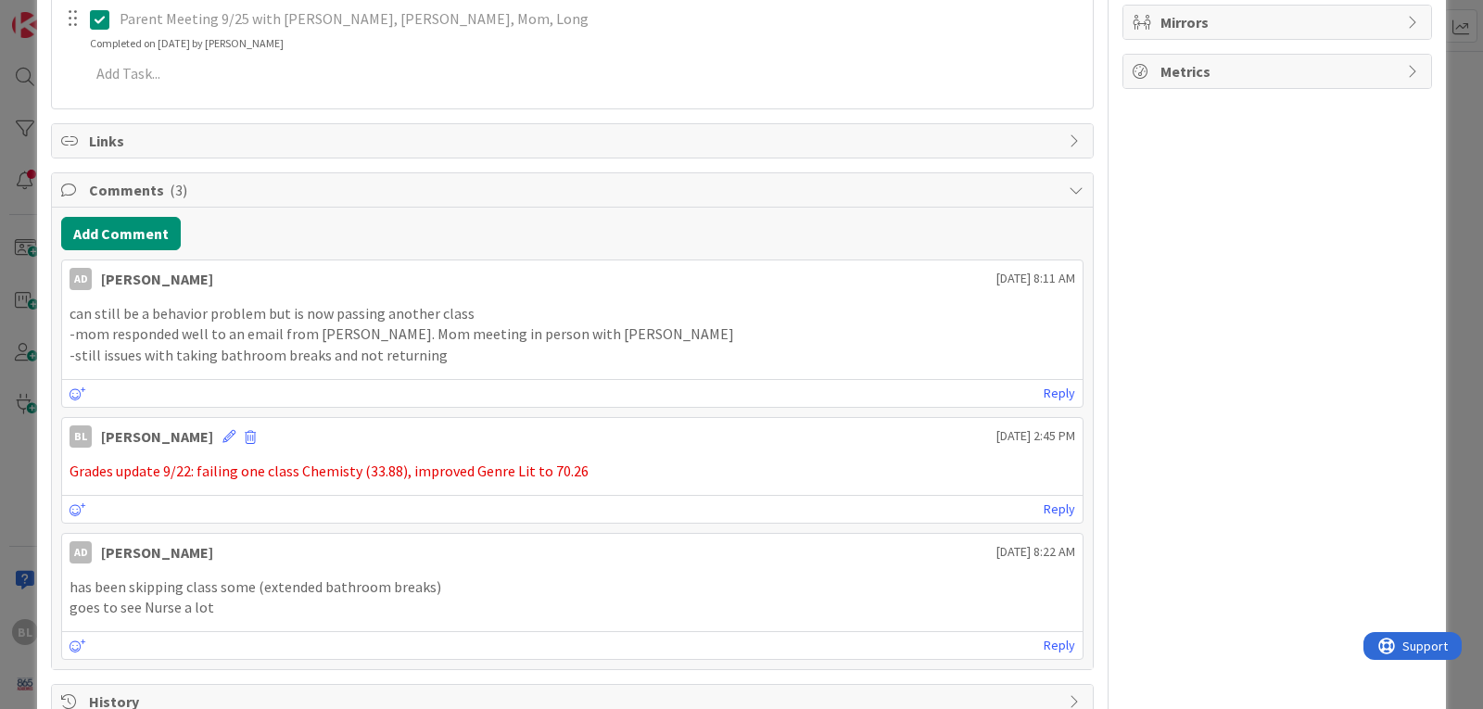
scroll to position [1020, 0]
click at [132, 227] on button "Add Comment" at bounding box center [121, 231] width 120 height 33
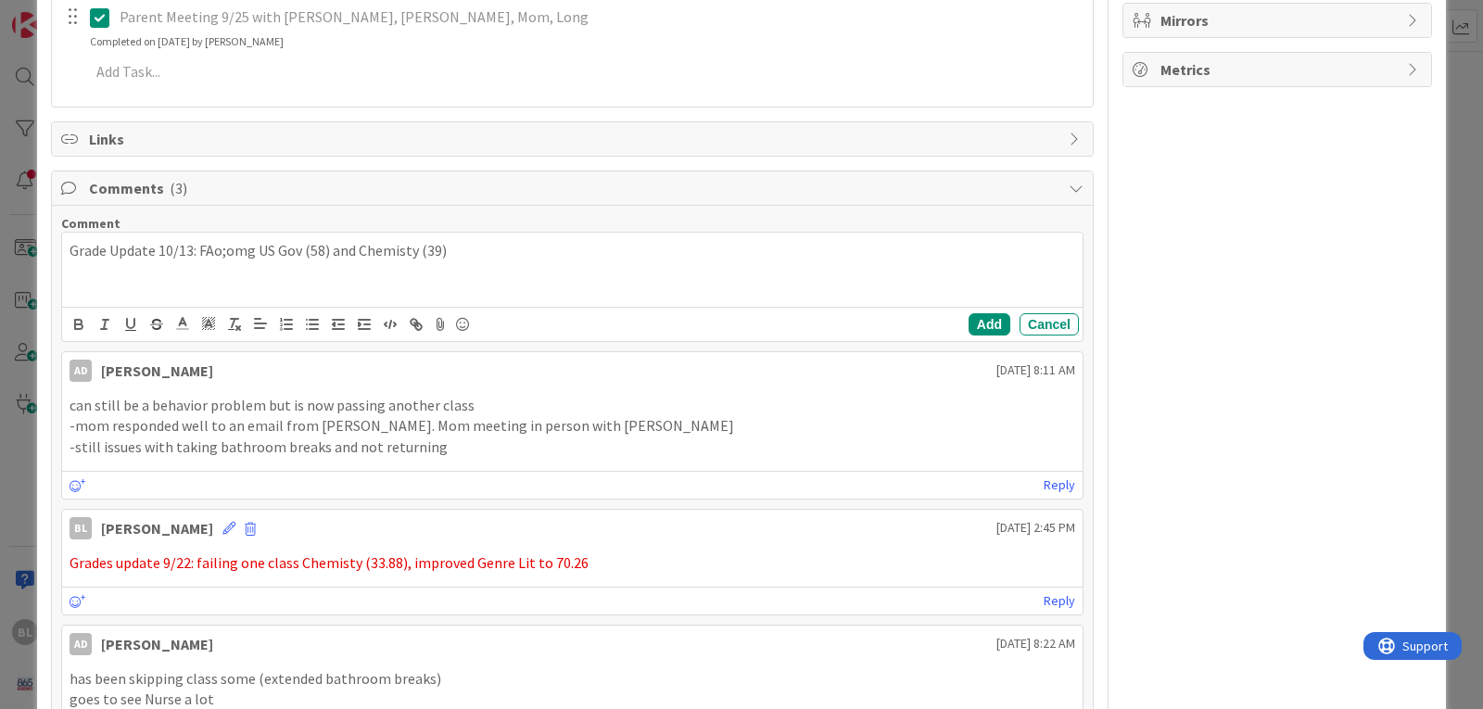
click at [399, 253] on p "Grade Update 10/13: FAo;omg US Gov (58) and Chemisty (39)" at bounding box center [573, 250] width 1006 height 21
click at [246, 250] on p "Grade Update 10/13: FAo;omg US Gov (58) and Chemistry (39)" at bounding box center [573, 250] width 1006 height 21
drag, startPoint x: 254, startPoint y: 249, endPoint x: 208, endPoint y: 256, distance: 46.8
click at [208, 256] on p "Grade Update 10/13: FAo;omg US Gov (58) and Chemistry (39)" at bounding box center [573, 250] width 1006 height 21
drag, startPoint x: 450, startPoint y: 250, endPoint x: 29, endPoint y: 256, distance: 420.9
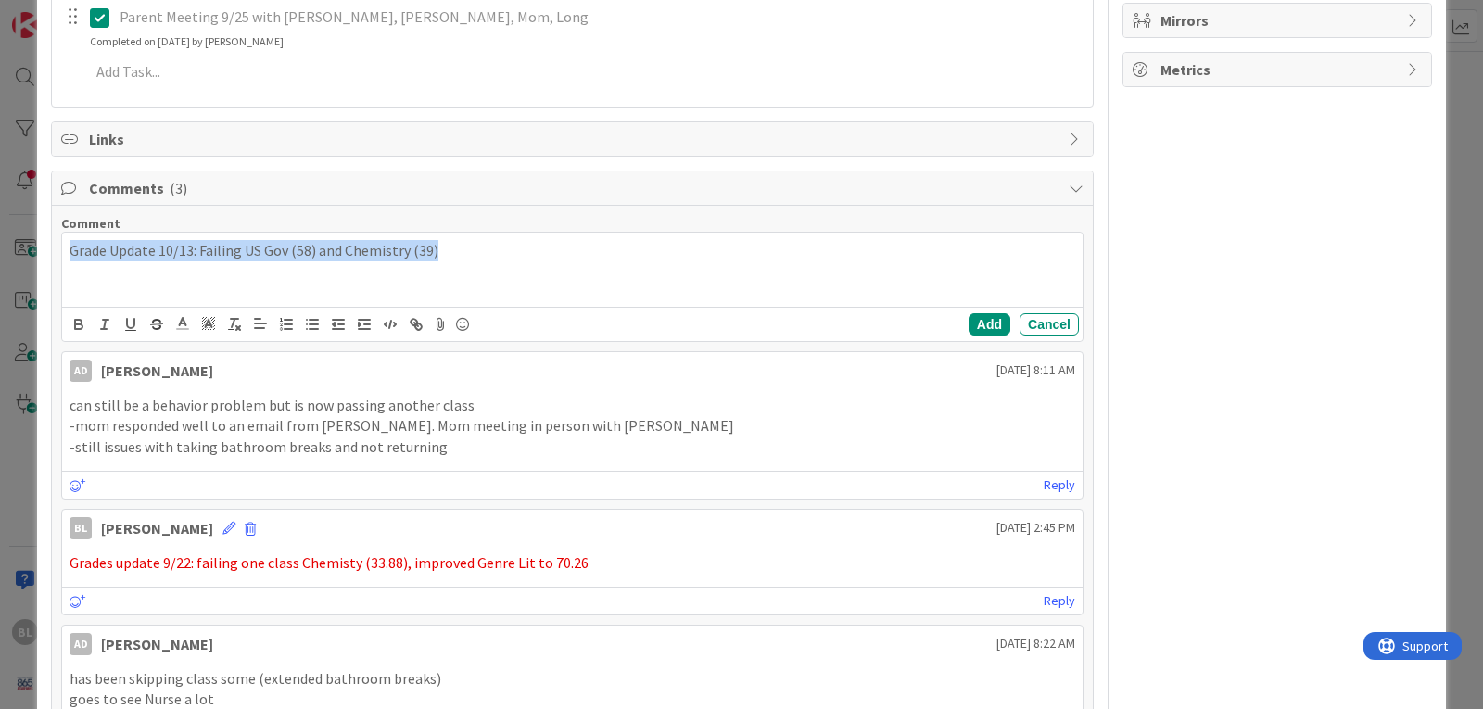
click at [29, 256] on div "ID 2021 Entrepreneurship and Skilled Services Interventions - [DATE]-[DATE] Fol…" at bounding box center [741, 354] width 1483 height 709
click at [185, 321] on icon at bounding box center [182, 323] width 17 height 17
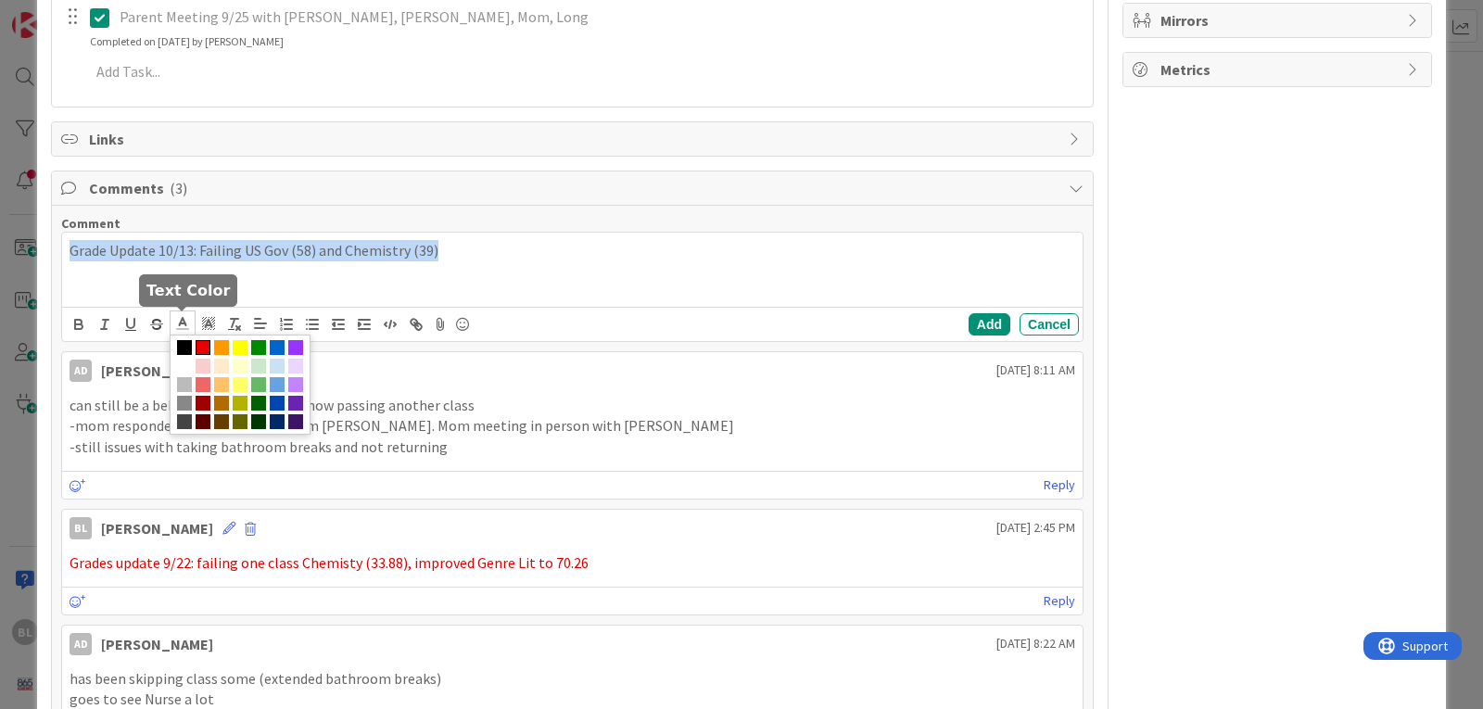
click at [201, 341] on span at bounding box center [203, 347] width 15 height 15
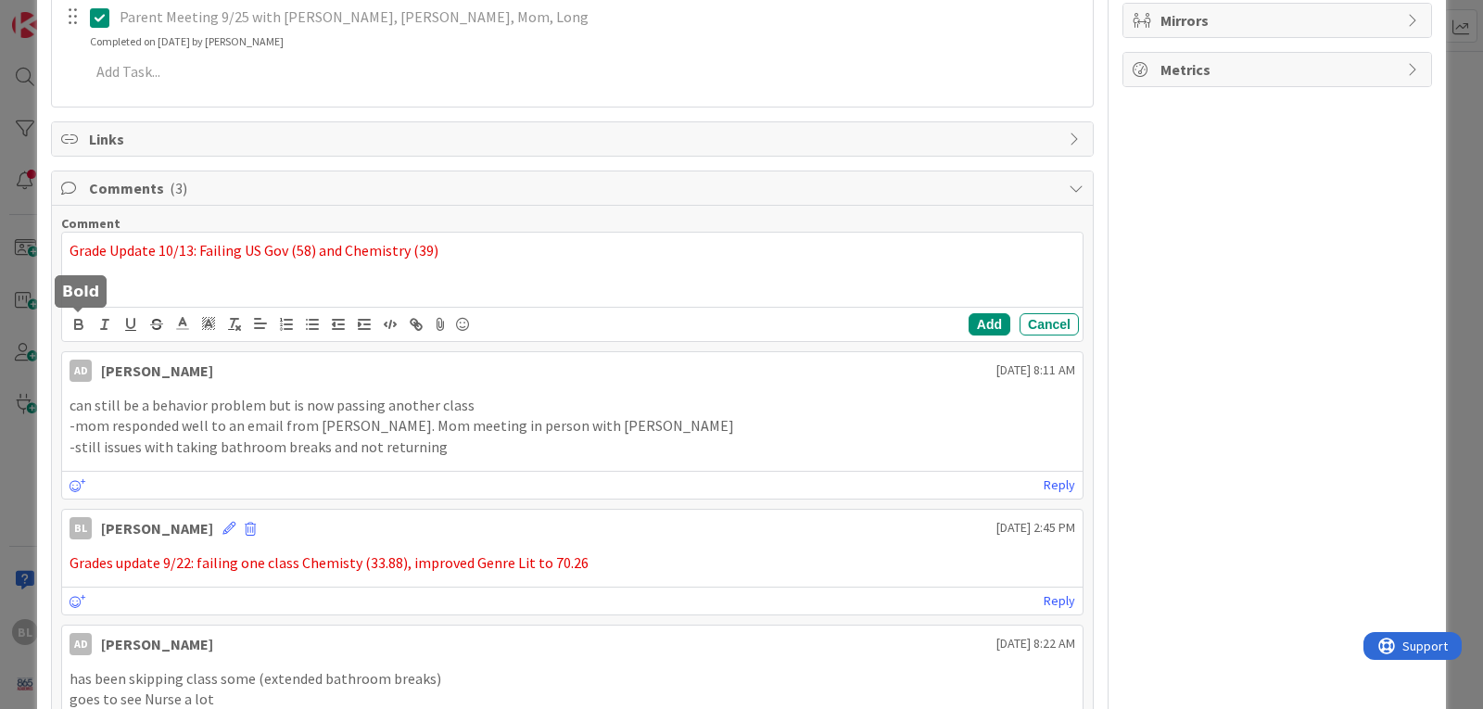
click at [82, 323] on icon "button" at bounding box center [78, 324] width 17 height 17
click at [477, 258] on p "Grade Update 10/13: Failing US Gov (58) and Chemistry (39)" at bounding box center [573, 250] width 1006 height 21
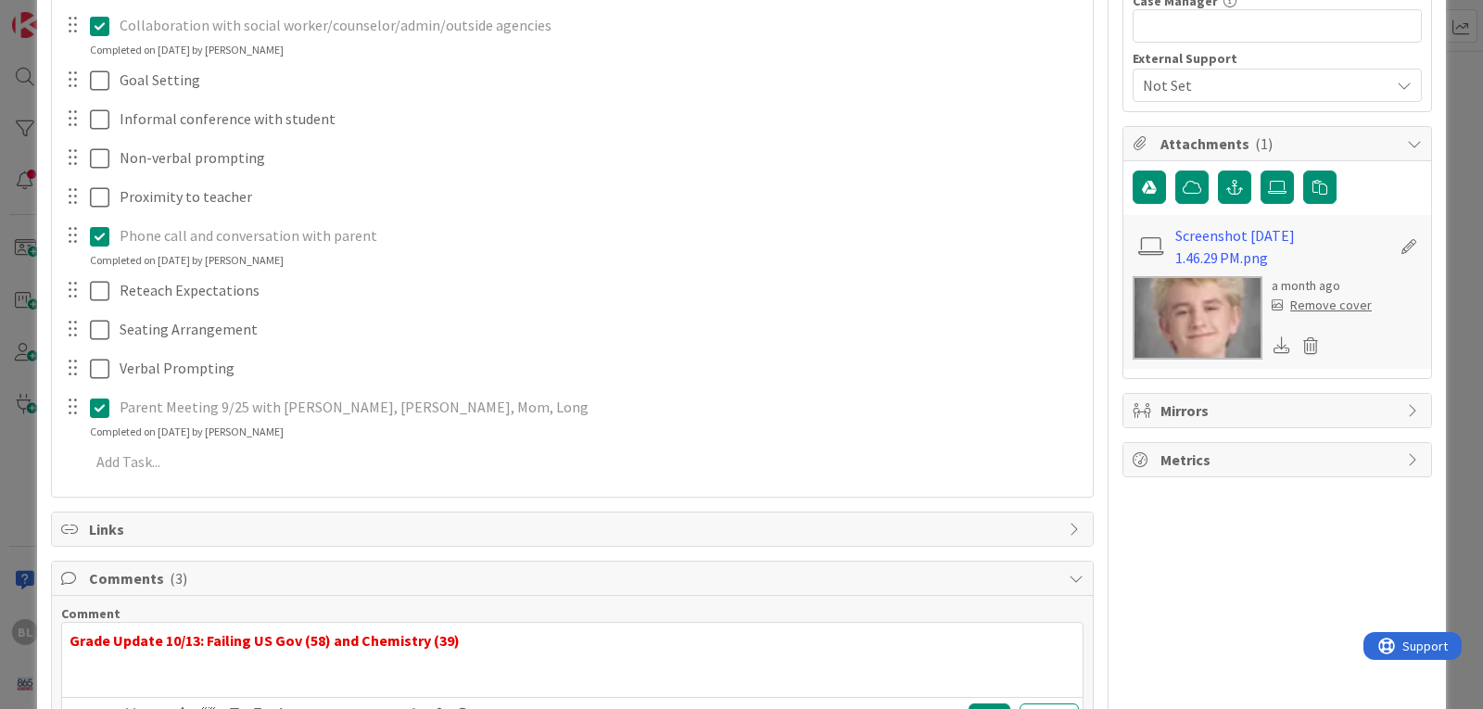
scroll to position [278, 0]
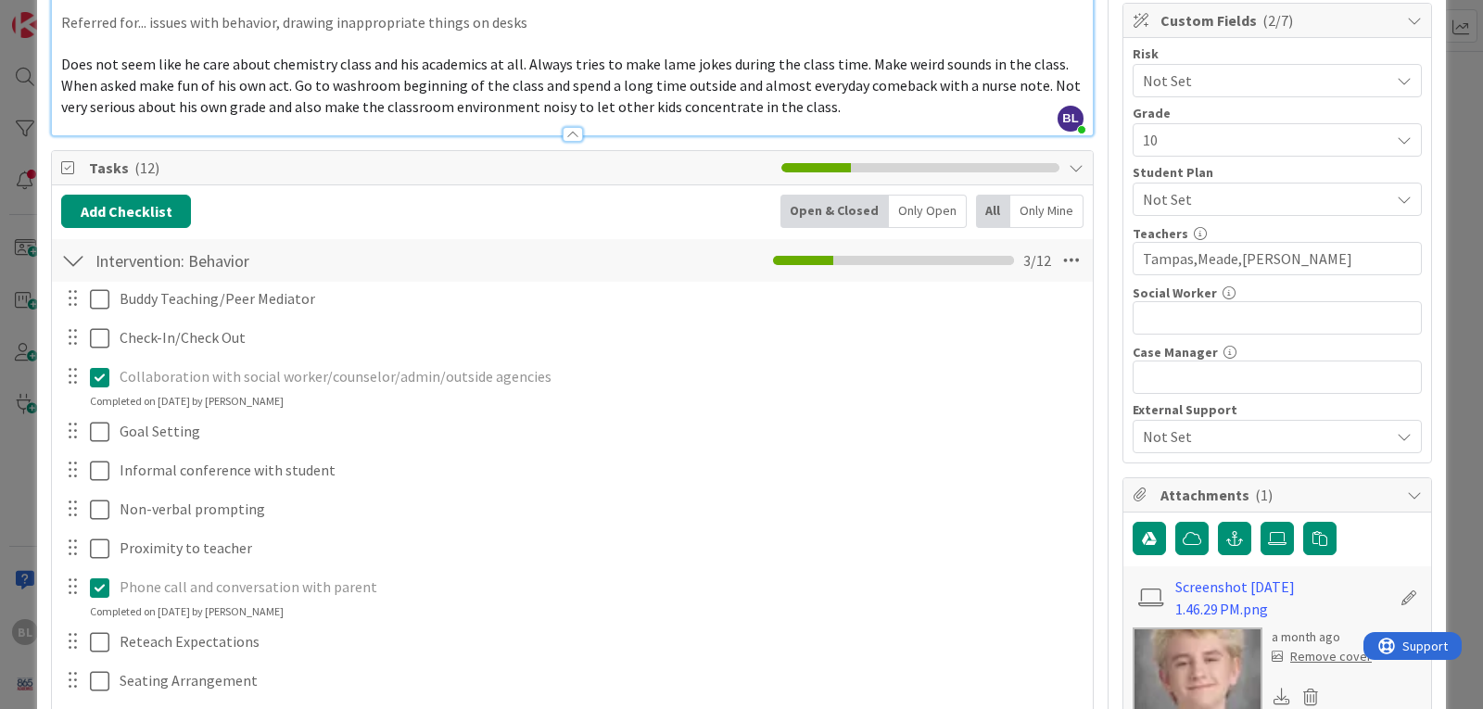
click at [70, 263] on div at bounding box center [73, 260] width 24 height 33
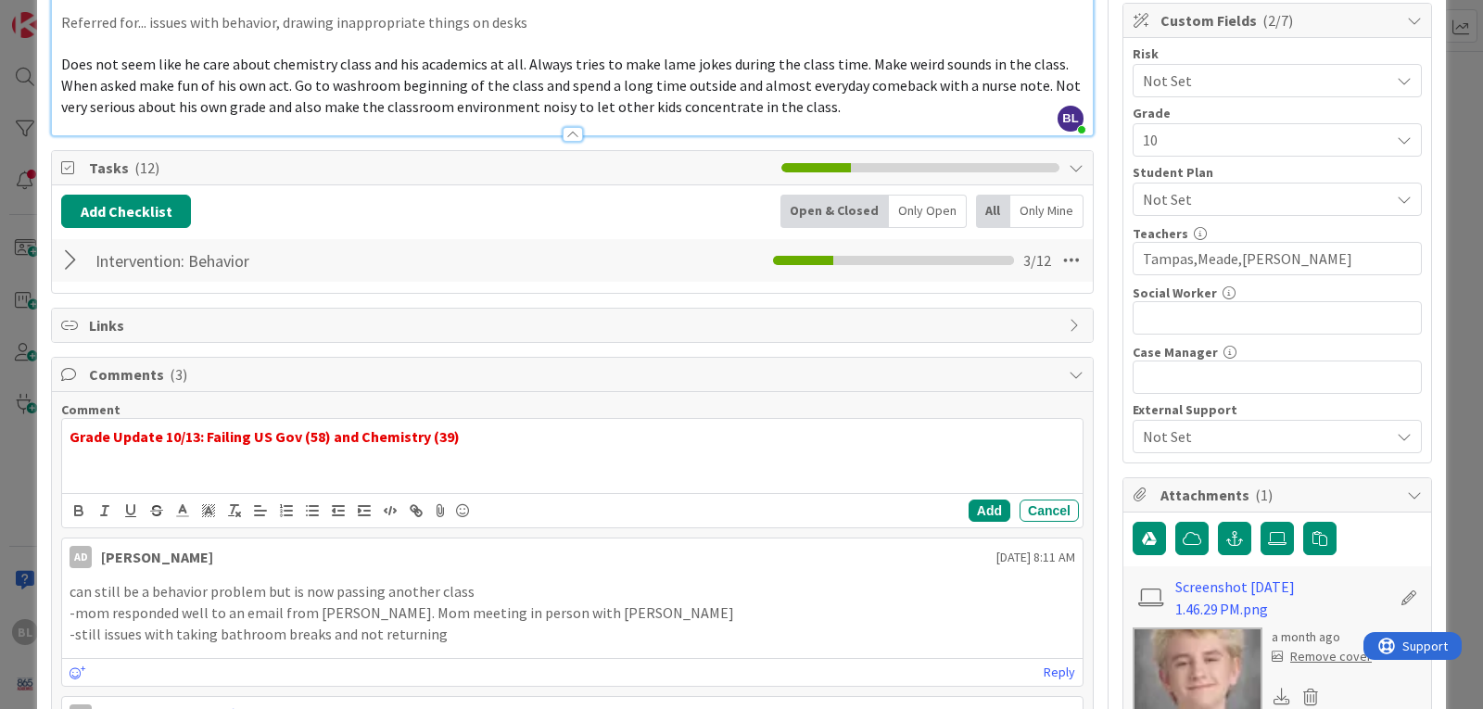
scroll to position [0, 0]
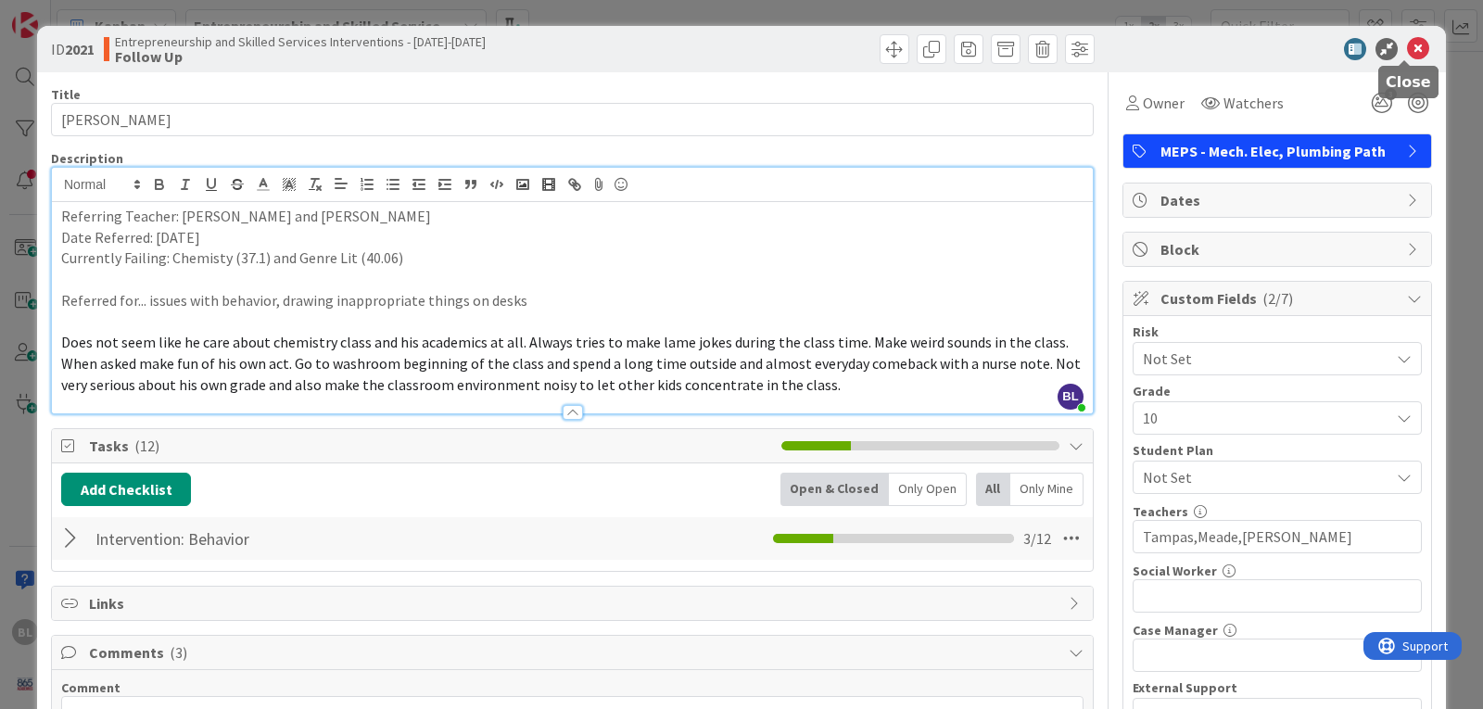
click at [1409, 48] on icon at bounding box center [1418, 49] width 22 height 22
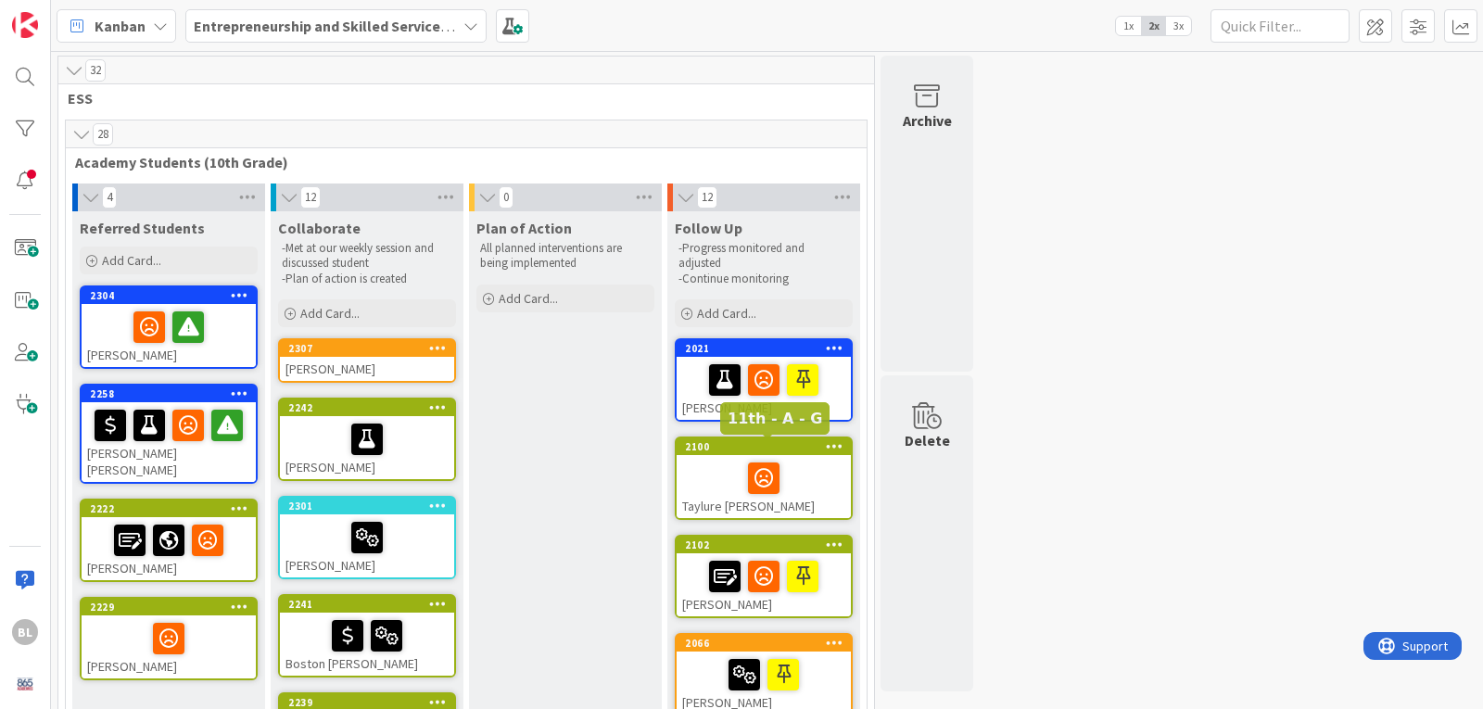
click at [796, 451] on div "2100" at bounding box center [768, 446] width 166 height 13
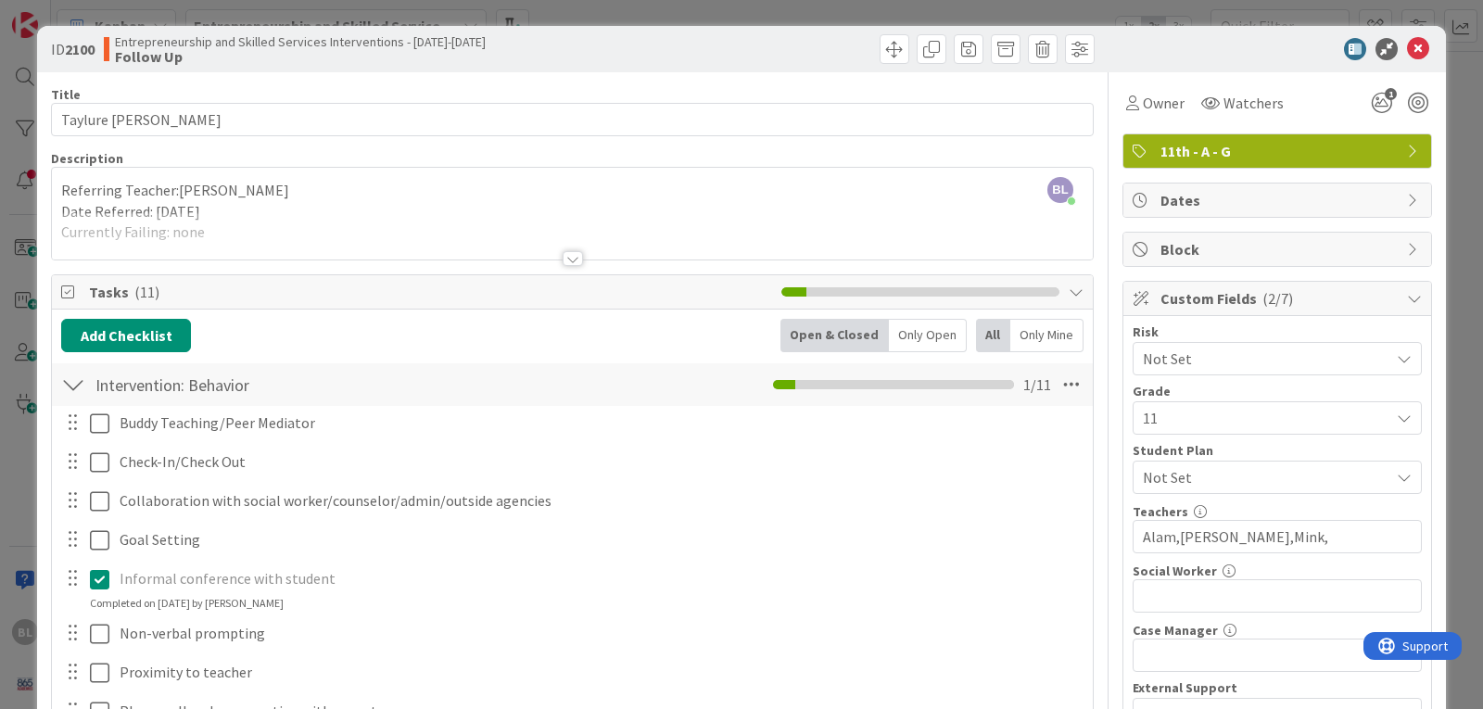
click at [75, 385] on div at bounding box center [73, 384] width 24 height 33
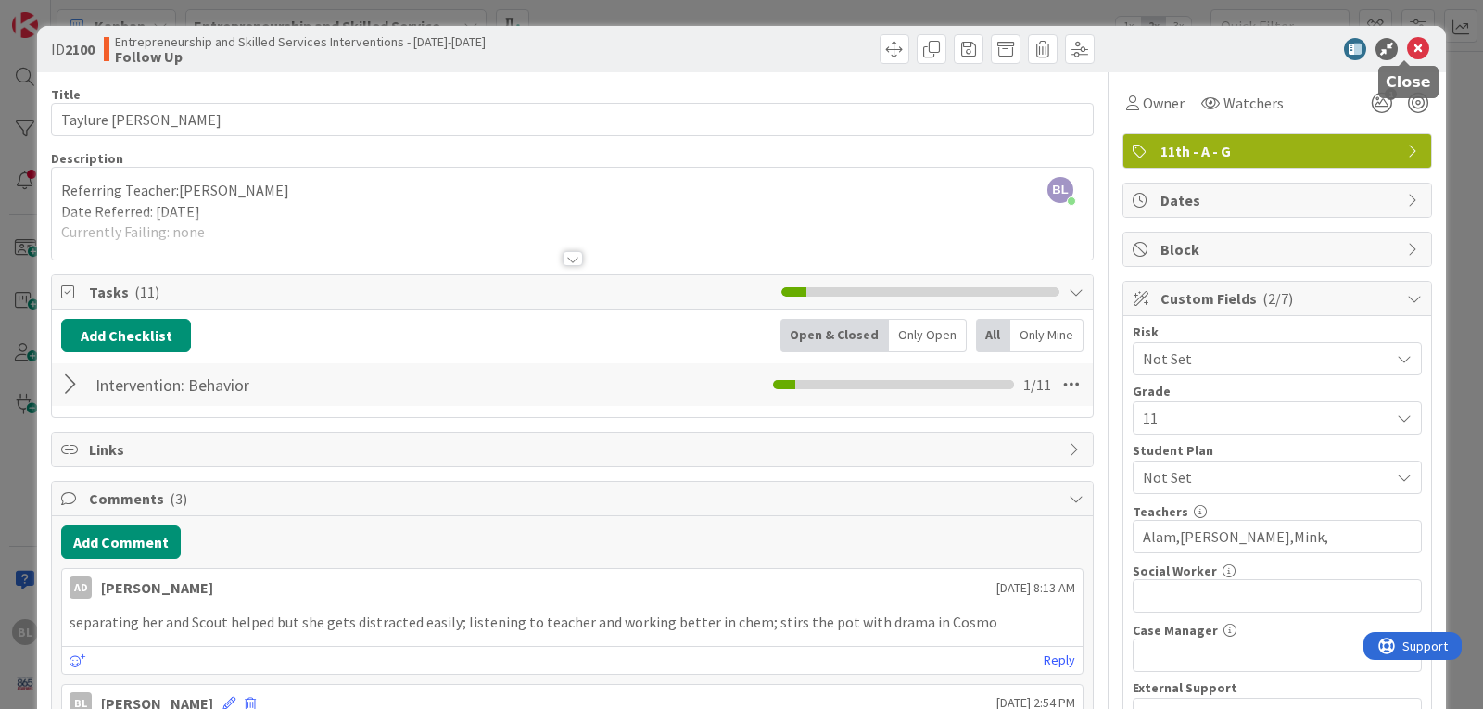
click at [1407, 47] on icon at bounding box center [1418, 49] width 22 height 22
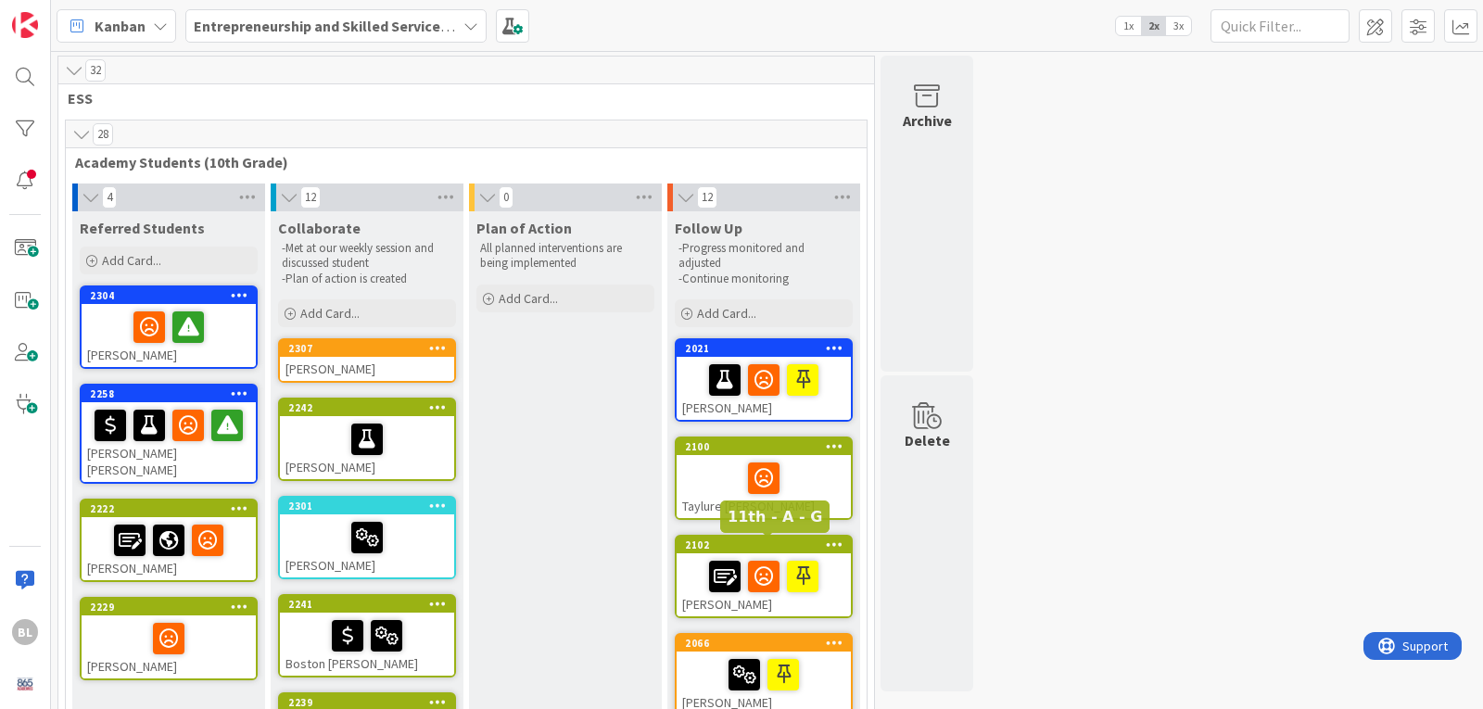
click at [769, 545] on div "2102" at bounding box center [768, 545] width 166 height 13
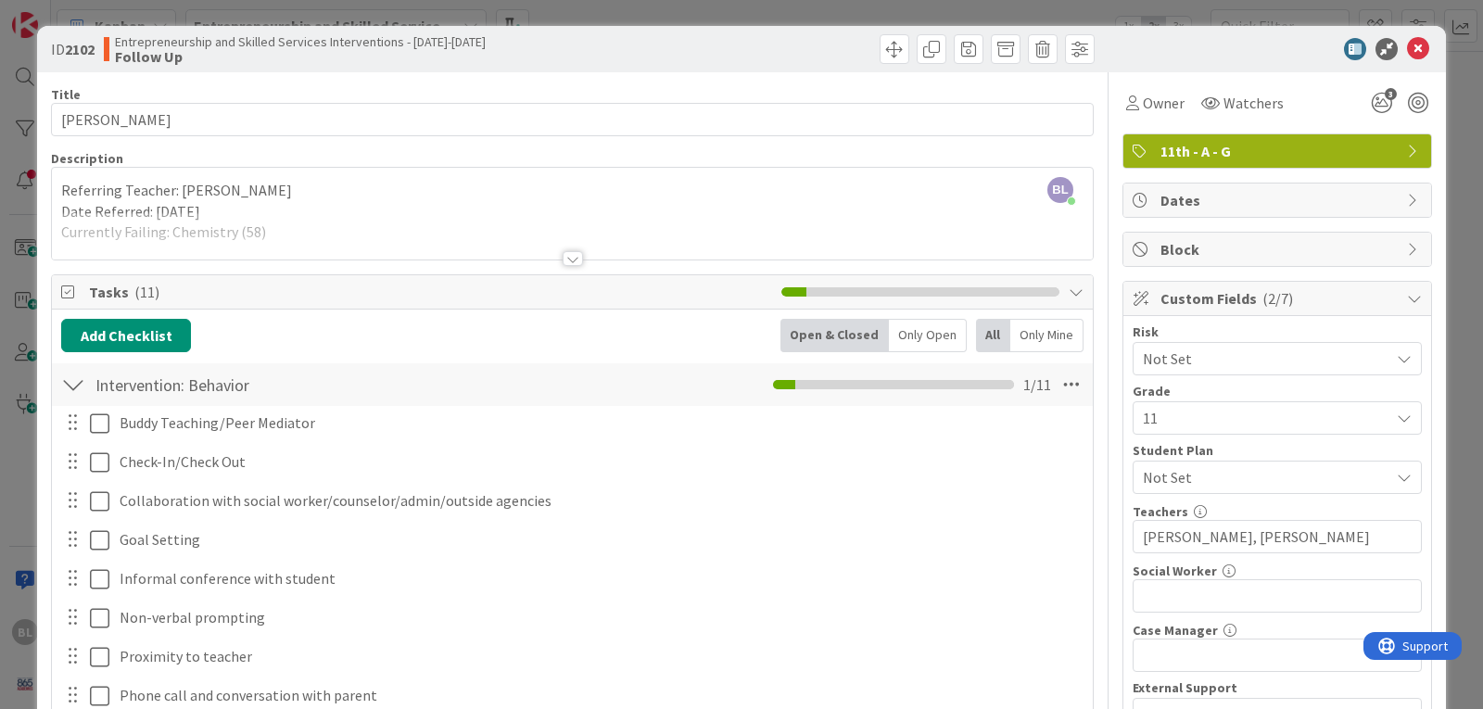
click at [566, 256] on div at bounding box center [573, 258] width 20 height 15
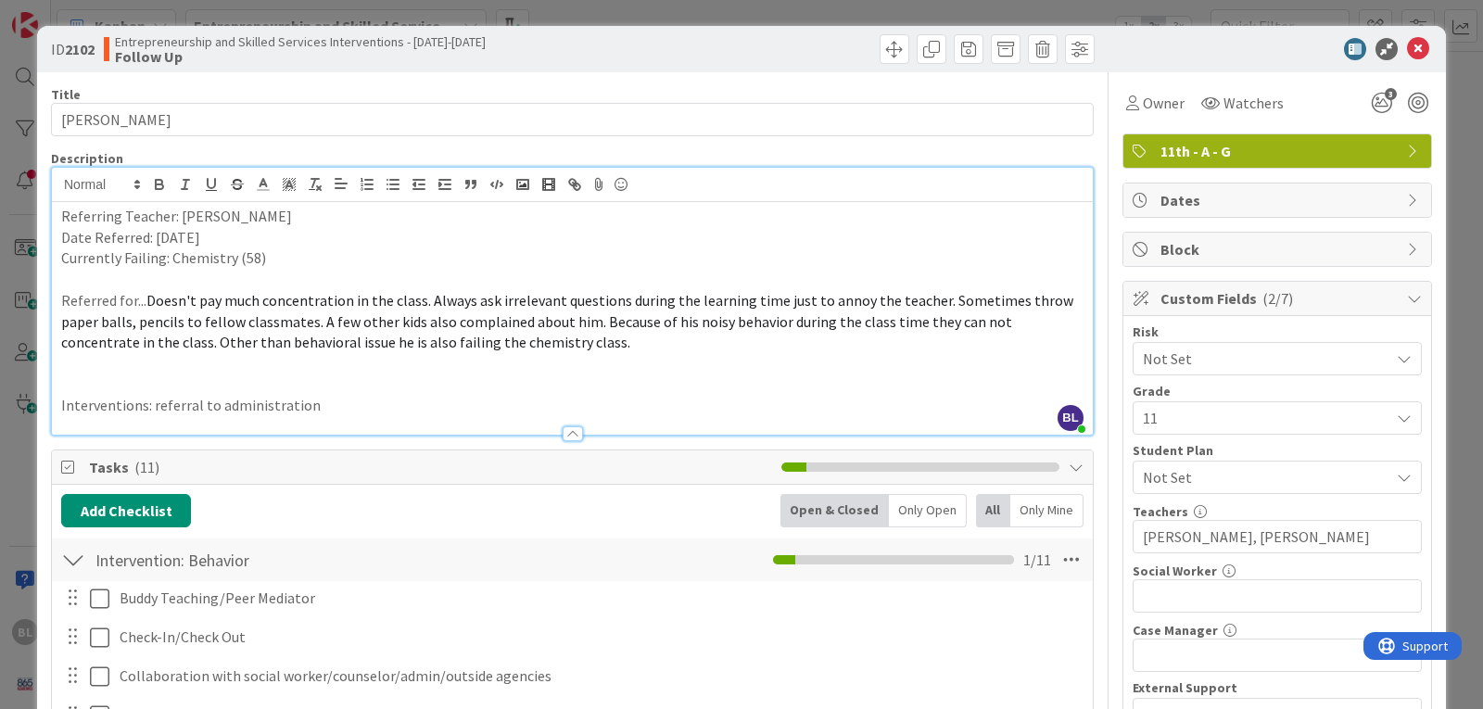
click at [569, 436] on div at bounding box center [573, 433] width 20 height 15
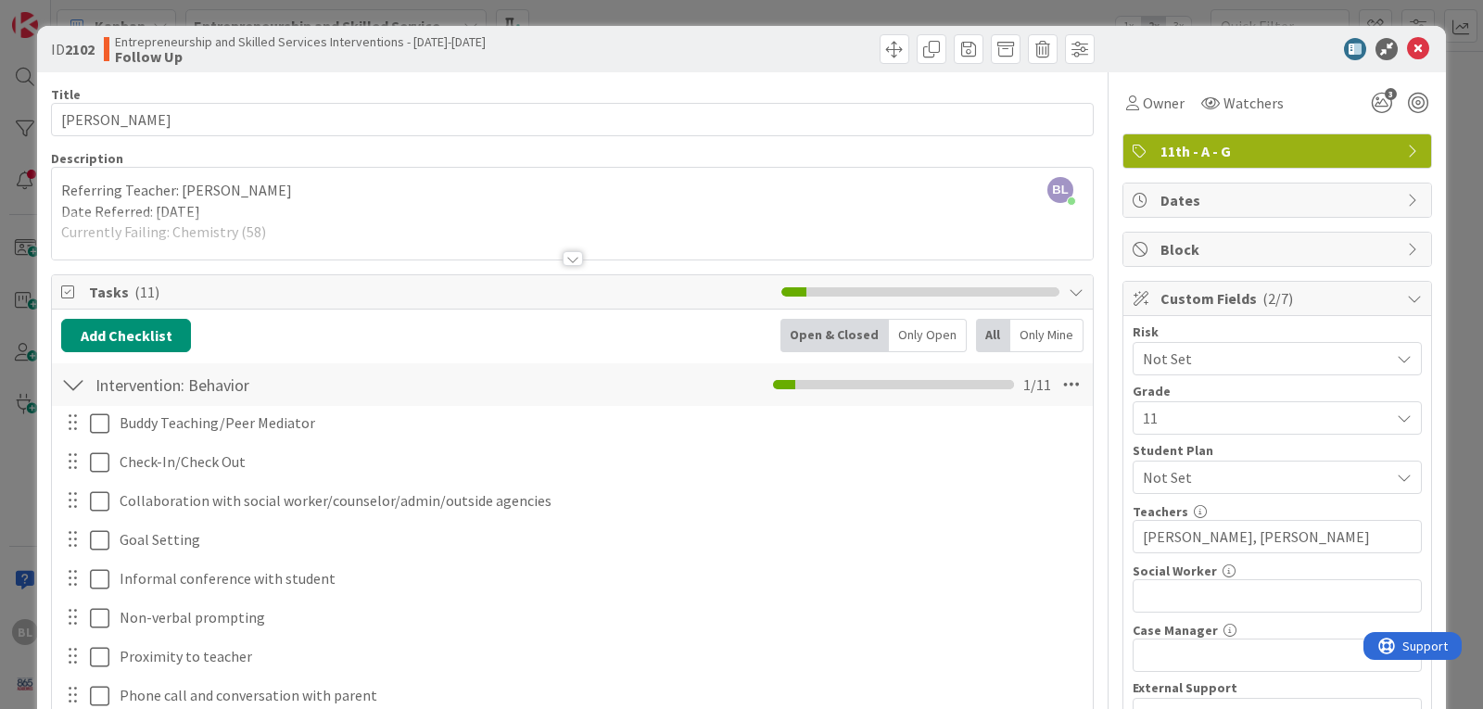
click at [74, 387] on div at bounding box center [73, 384] width 24 height 33
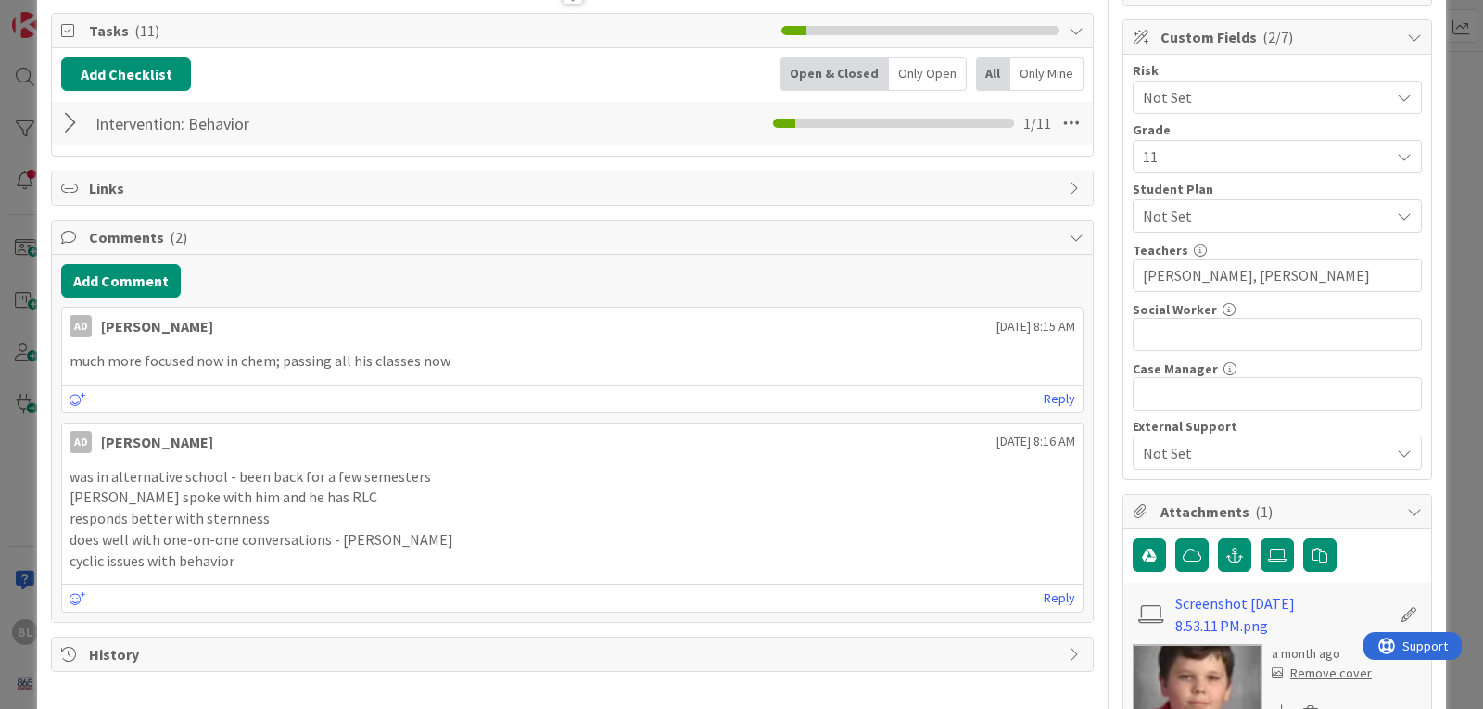
scroll to position [278, 0]
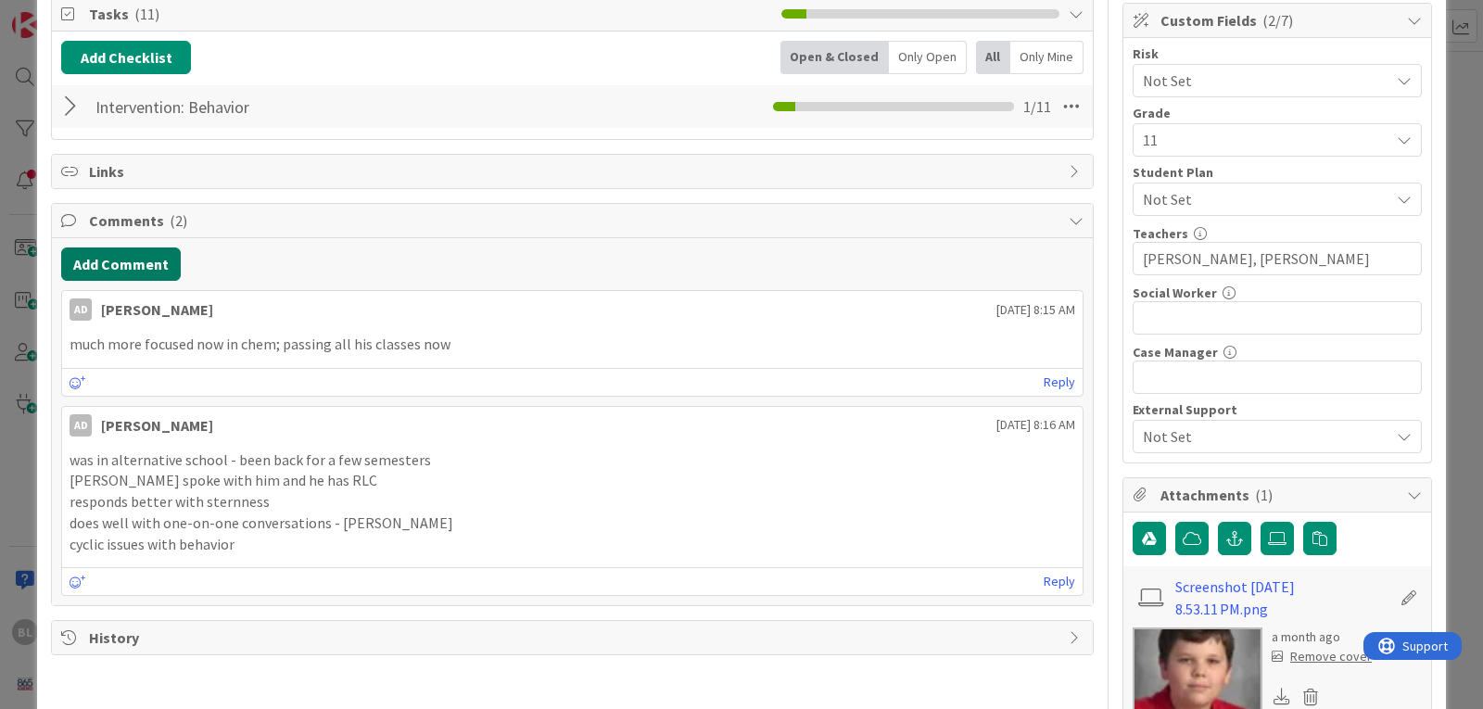
click at [103, 260] on button "Add Comment" at bounding box center [121, 263] width 120 height 33
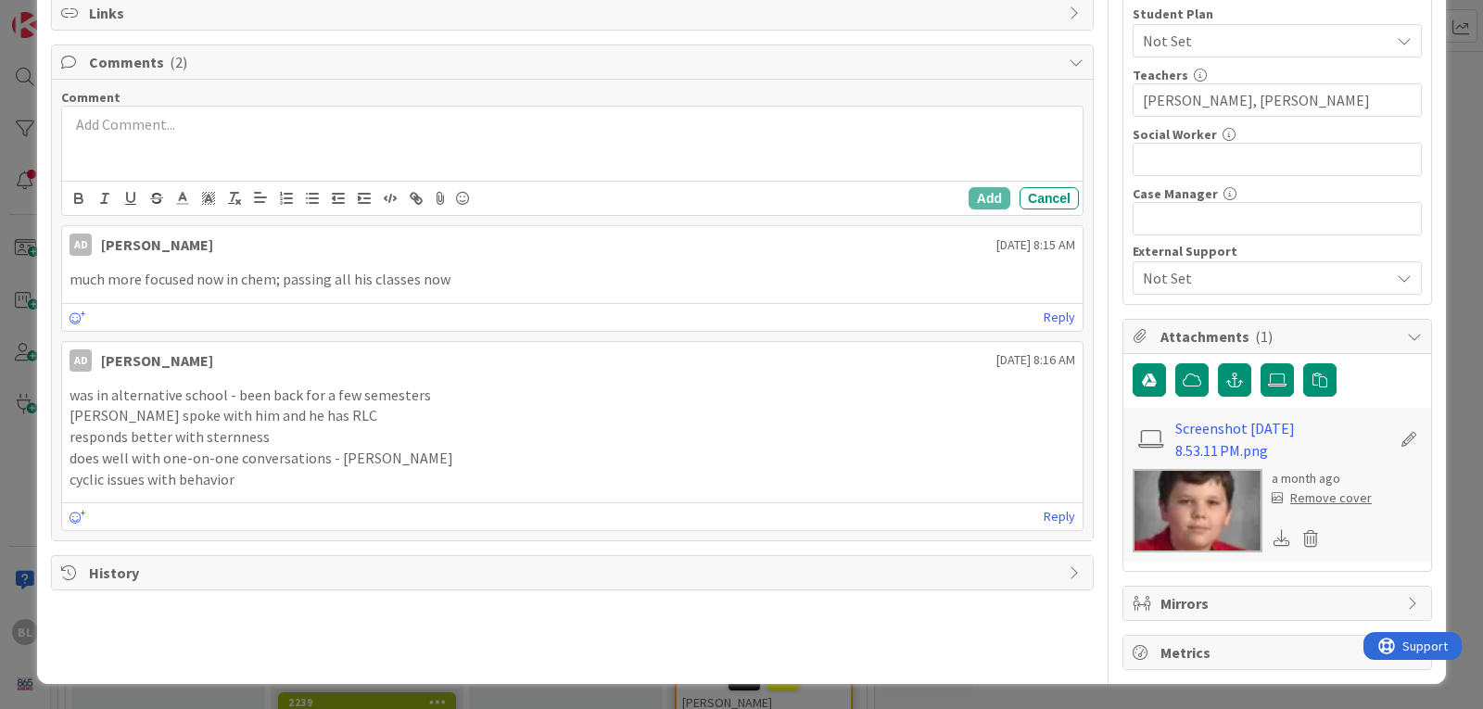
scroll to position [438, 0]
click at [78, 120] on p at bounding box center [573, 123] width 1006 height 21
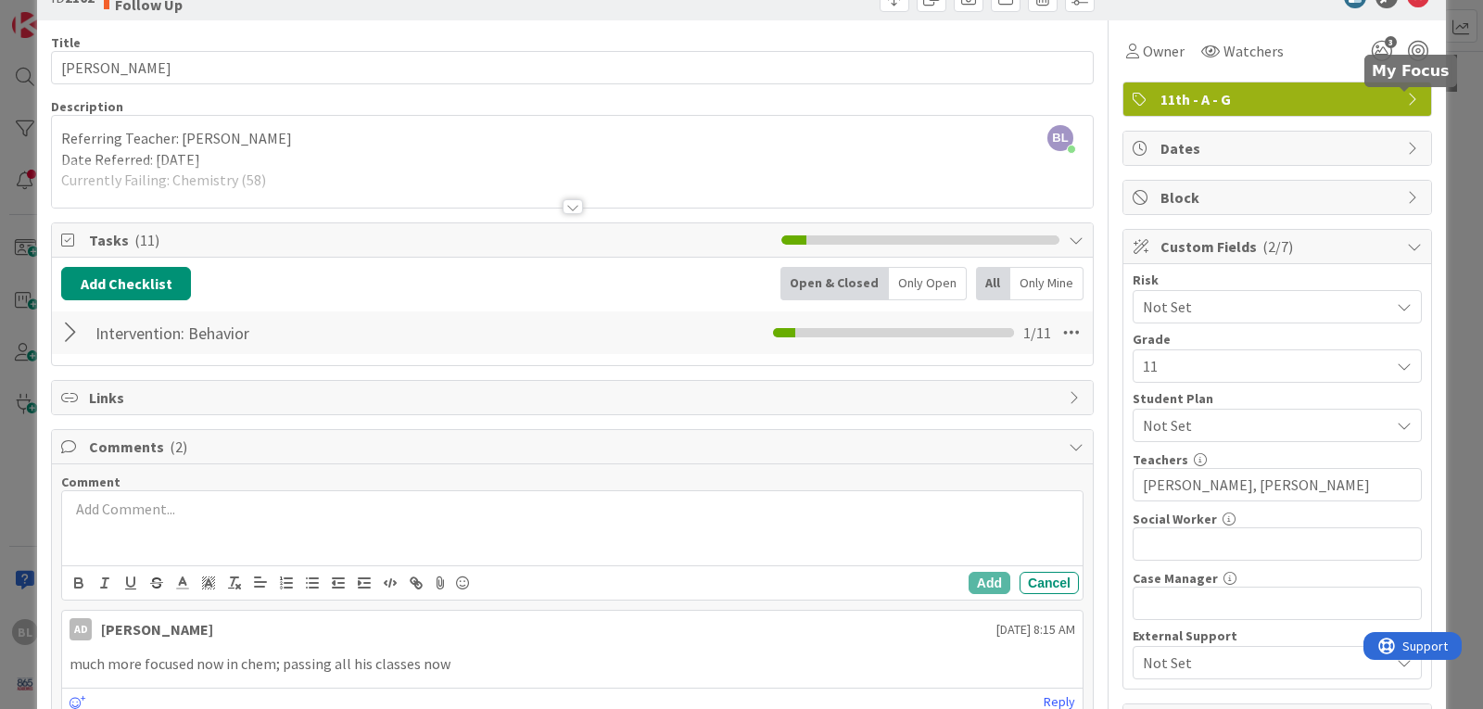
scroll to position [0, 0]
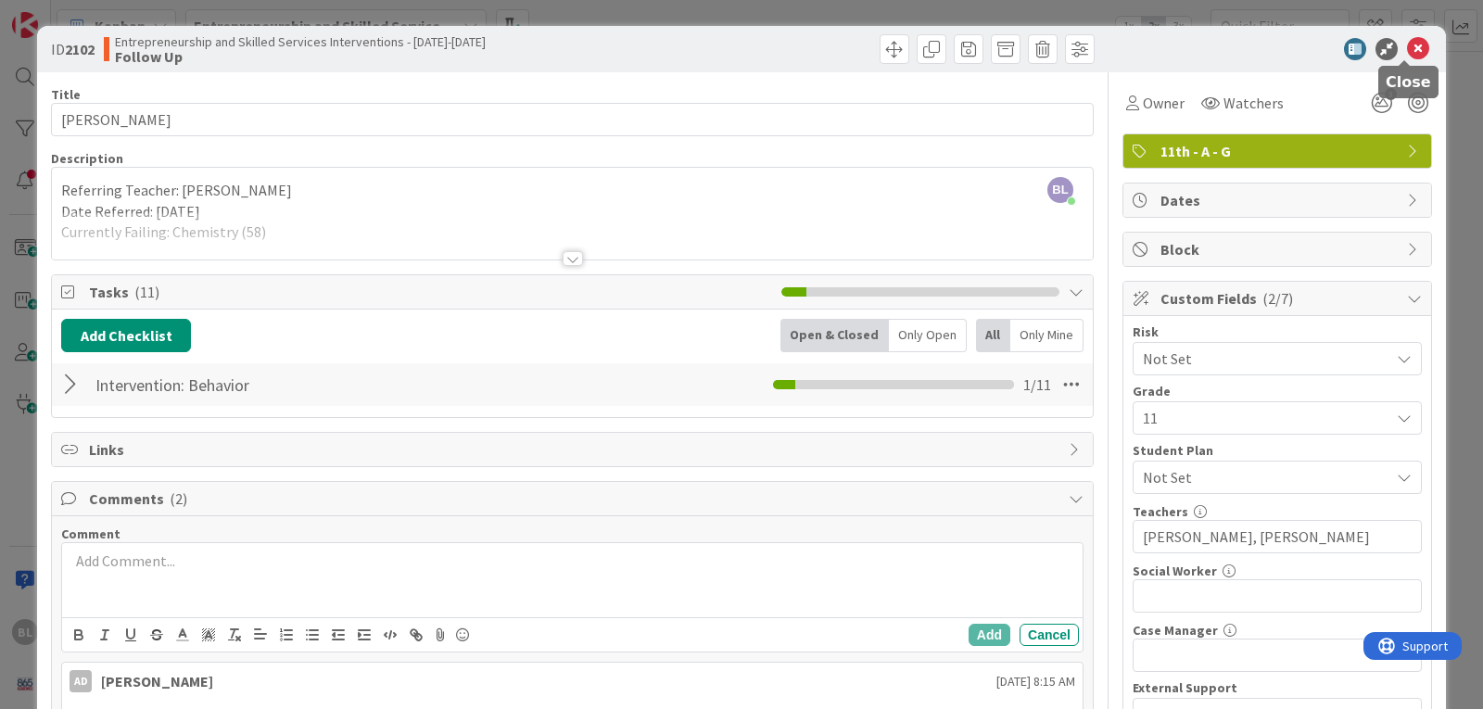
click at [1409, 43] on icon at bounding box center [1418, 49] width 22 height 22
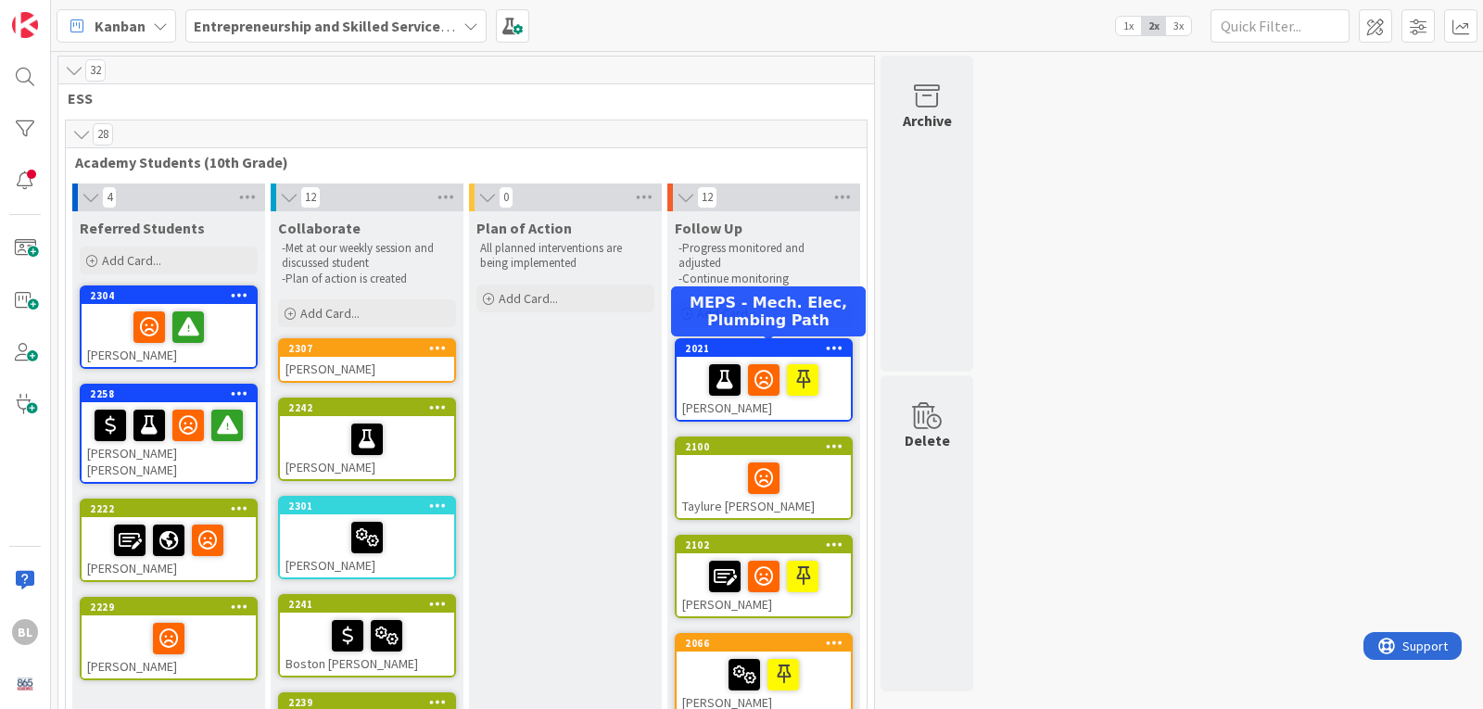
click at [747, 342] on div "2021" at bounding box center [768, 348] width 166 height 13
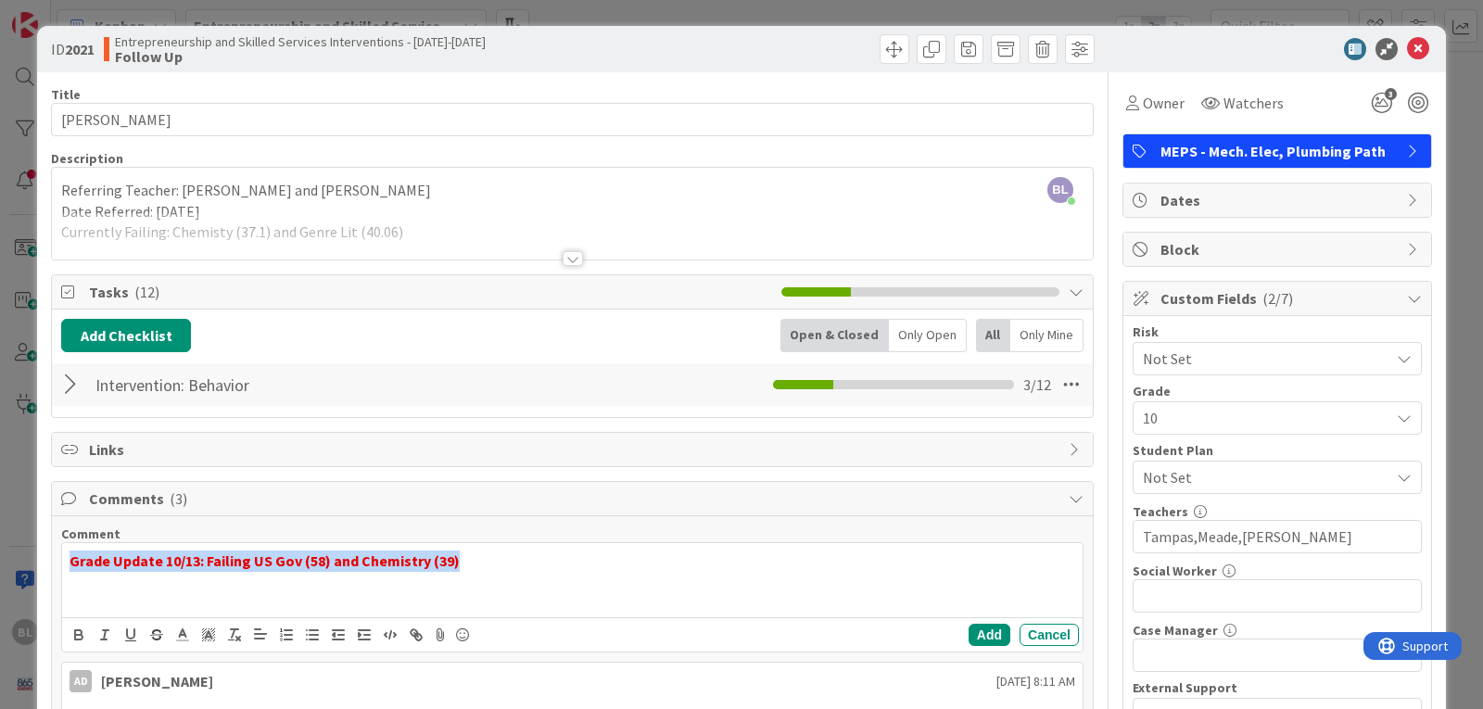
drag, startPoint x: 464, startPoint y: 564, endPoint x: 51, endPoint y: 557, distance: 413.5
copy strong "Grade Update 10/13: Failing US Gov (58) and Chemistry (39)"
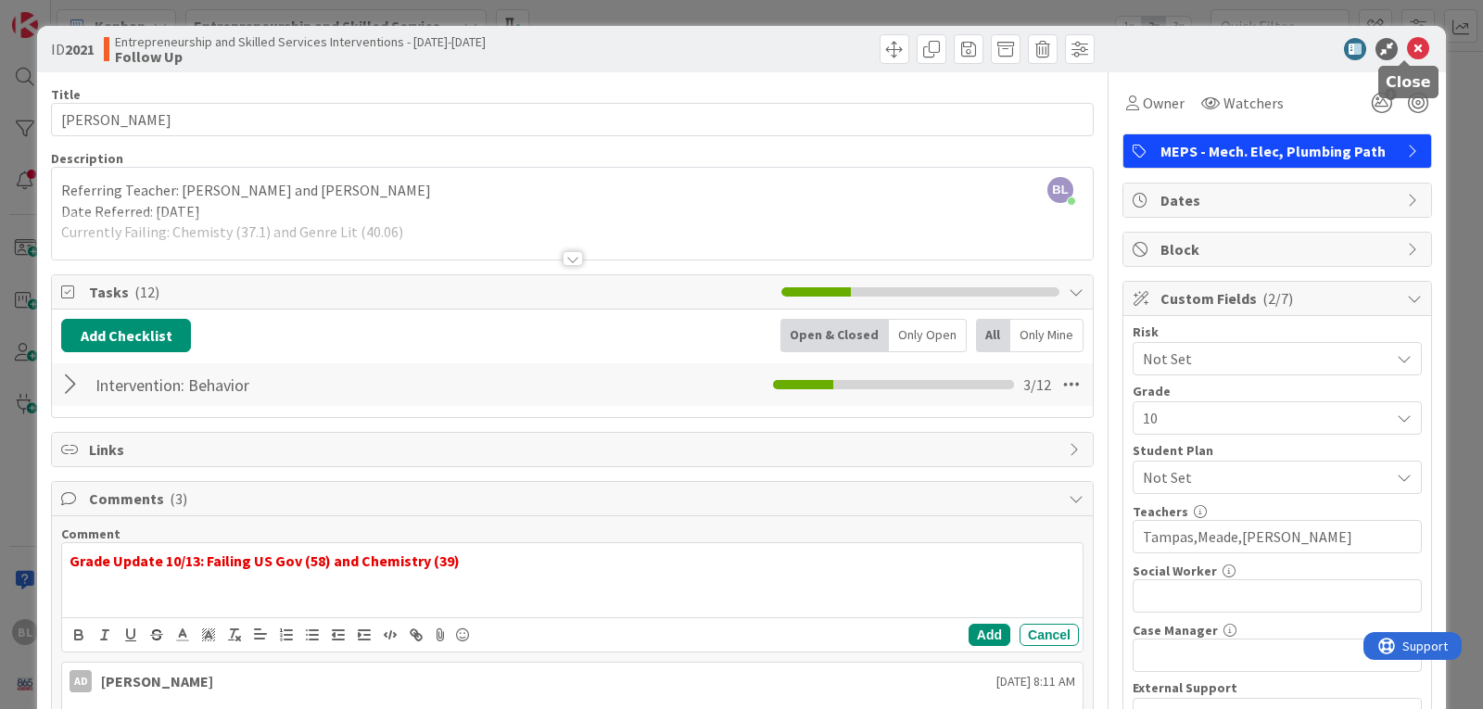
click at [1407, 46] on icon at bounding box center [1418, 49] width 22 height 22
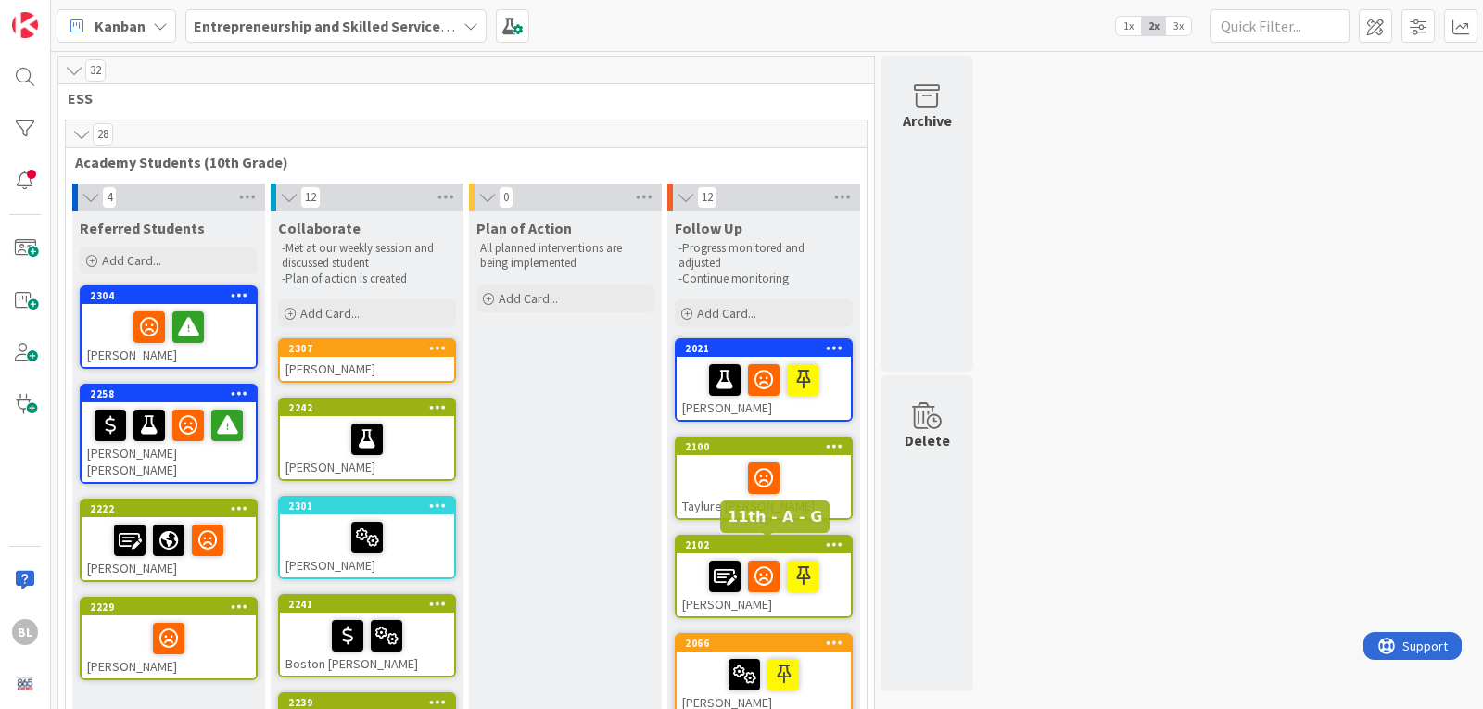
click at [743, 547] on div "2102" at bounding box center [768, 545] width 166 height 13
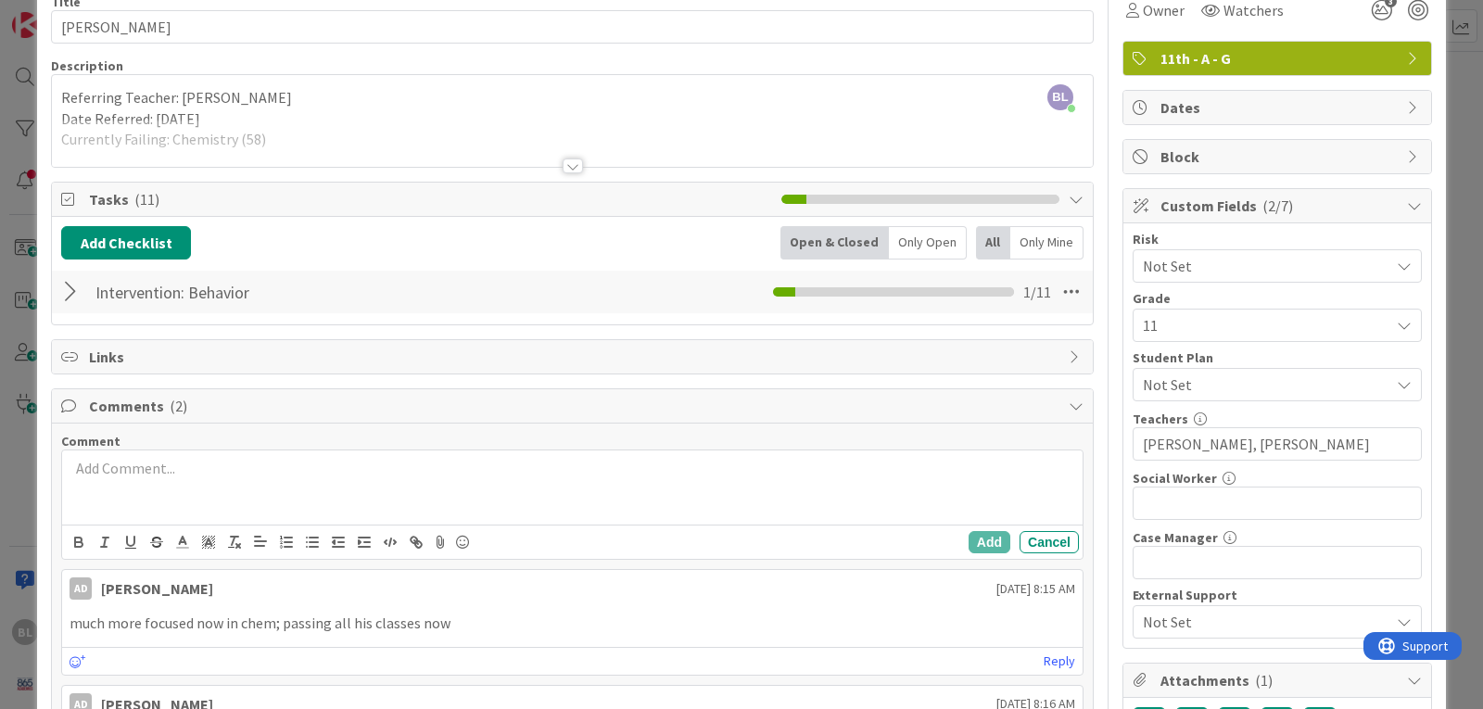
click at [85, 467] on p at bounding box center [573, 468] width 1006 height 21
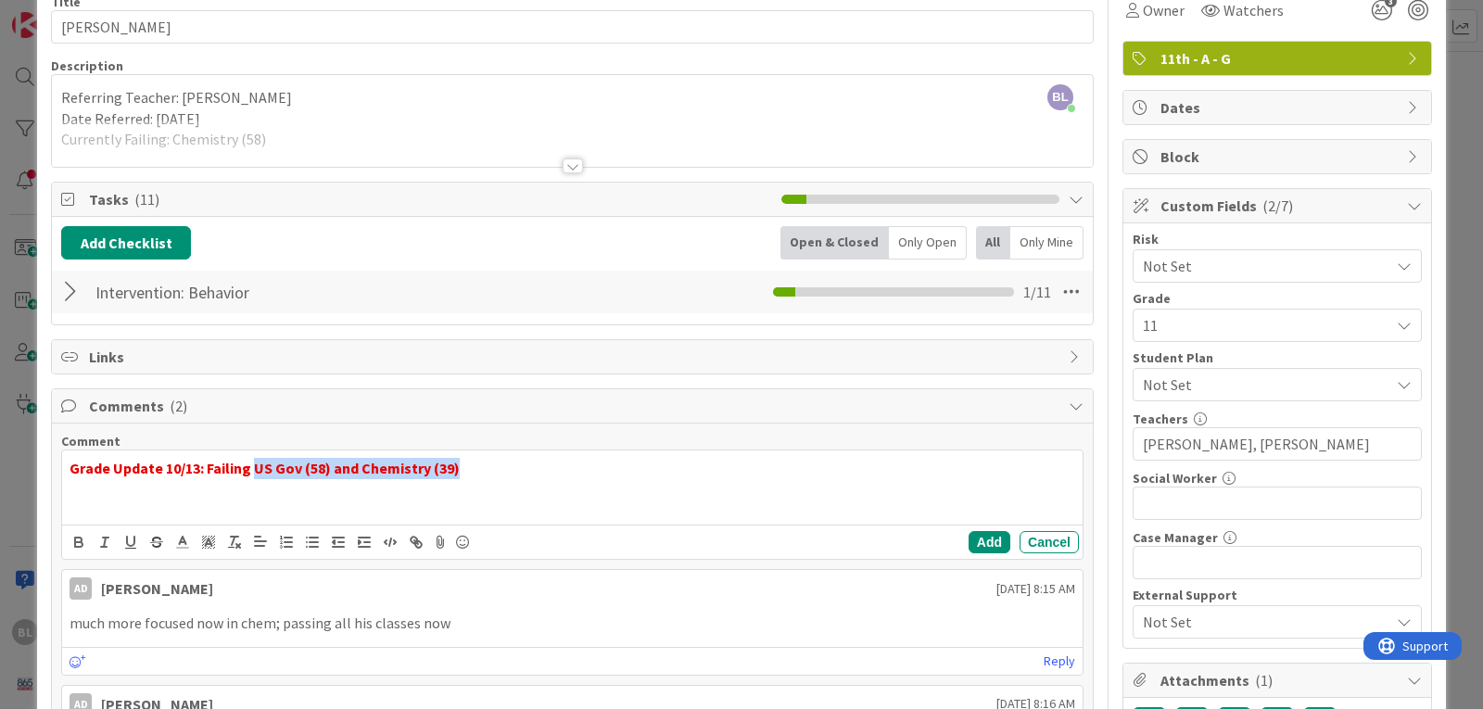
drag, startPoint x: 474, startPoint y: 470, endPoint x: 253, endPoint y: 478, distance: 220.8
click at [253, 478] on p "Grade Update 10/13: Failing US Gov (58) and Chemistry (39)" at bounding box center [573, 468] width 1006 height 21
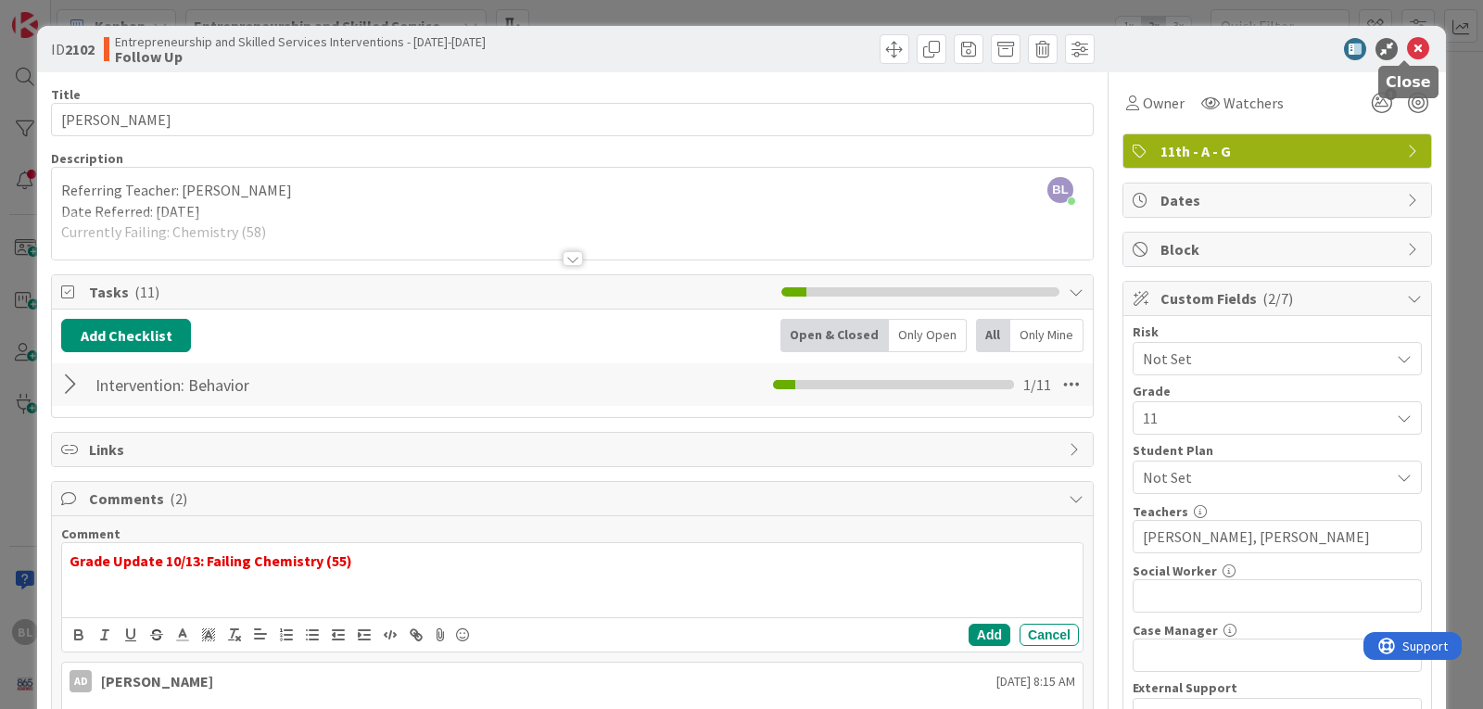
click at [1407, 47] on icon at bounding box center [1418, 49] width 22 height 22
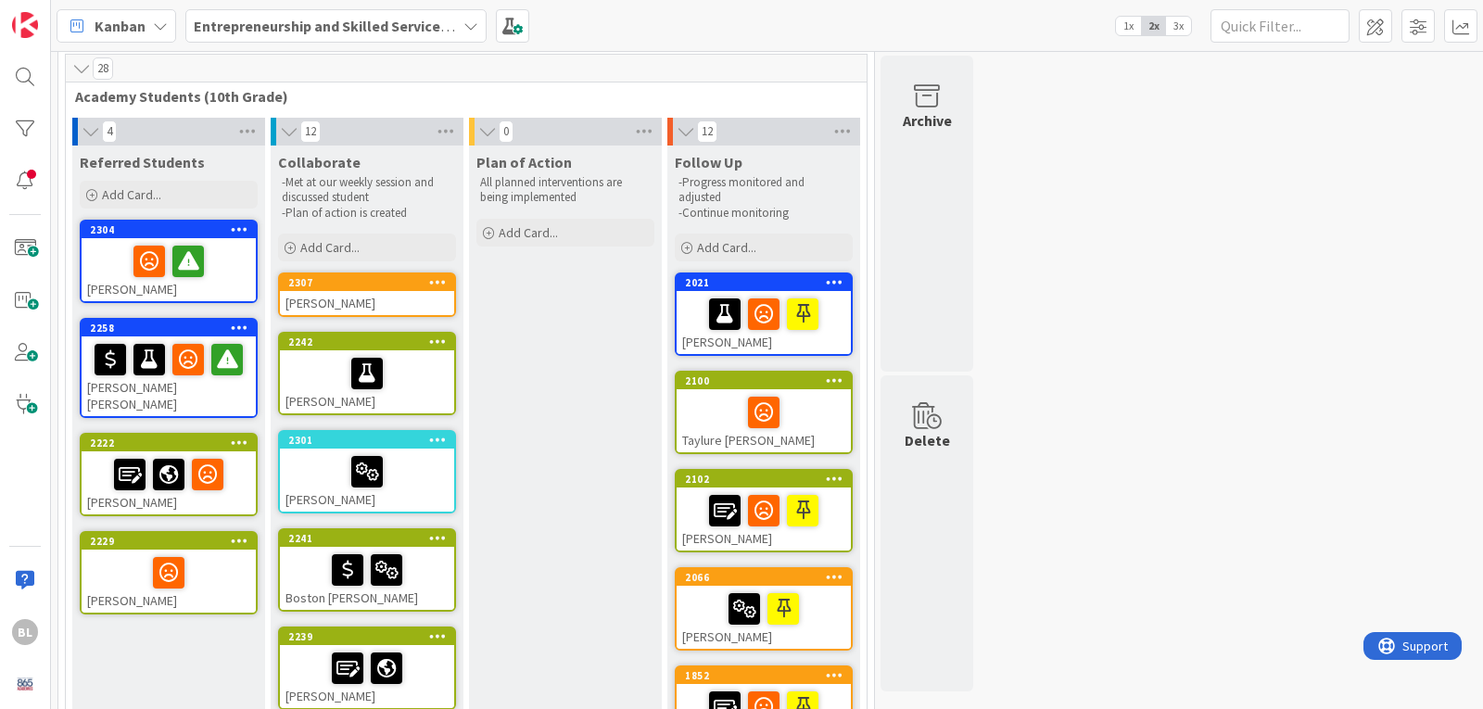
scroll to position [93, 0]
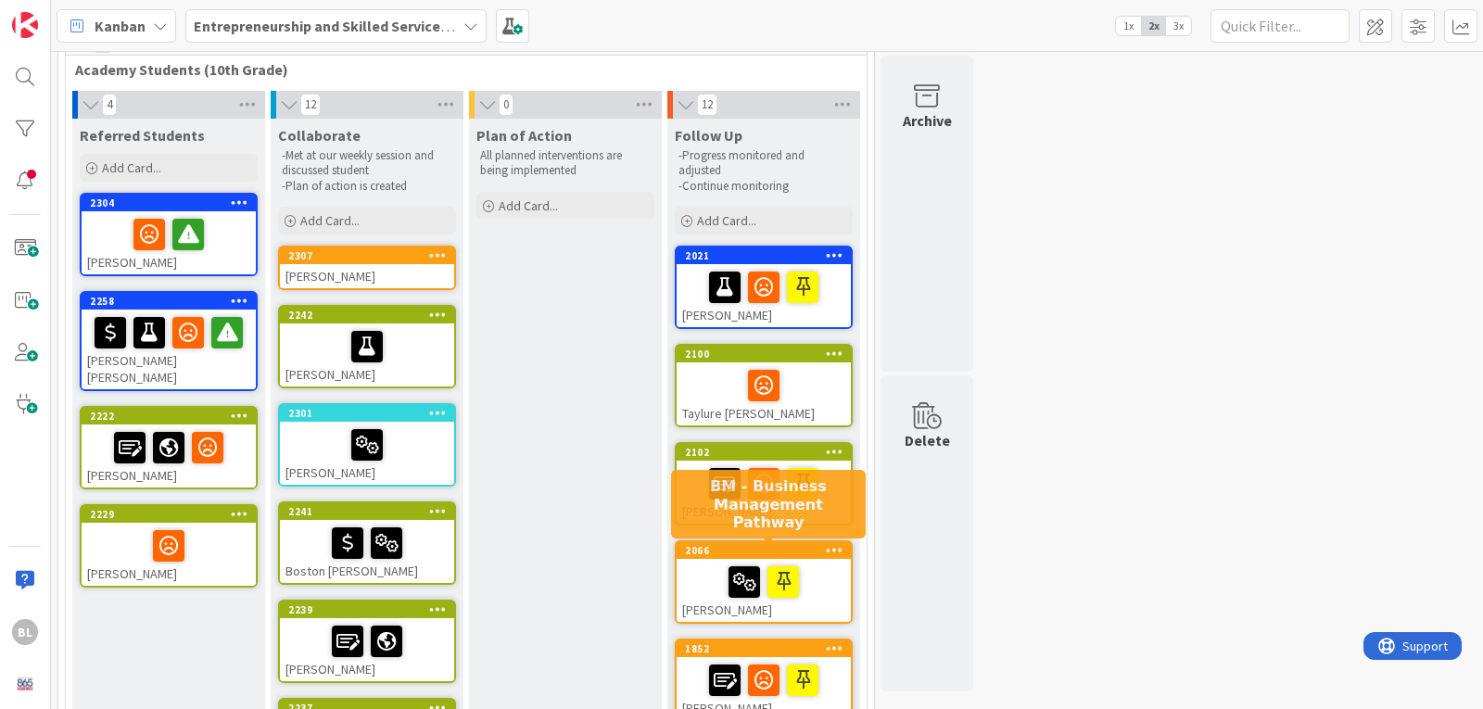
click at [791, 551] on div "2066" at bounding box center [768, 550] width 166 height 13
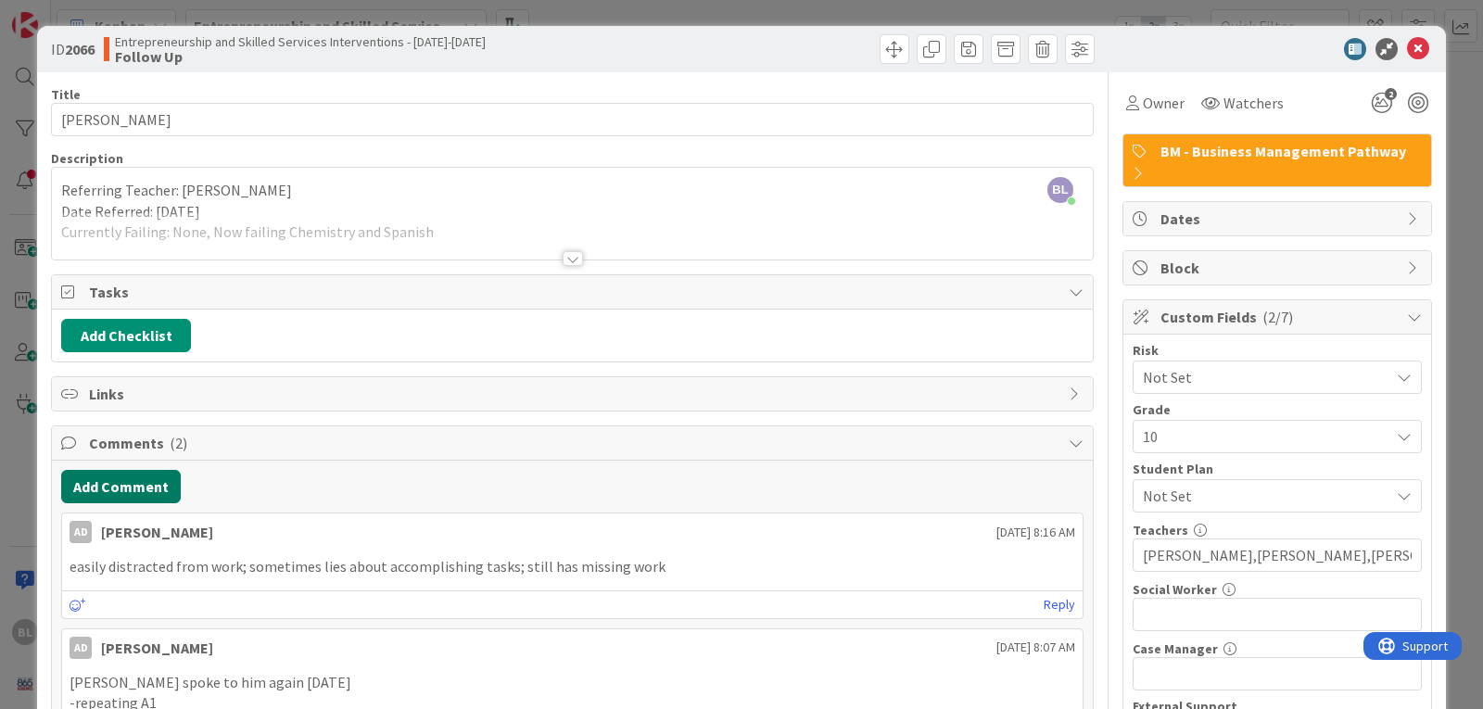
click at [130, 480] on button "Add Comment" at bounding box center [121, 486] width 120 height 33
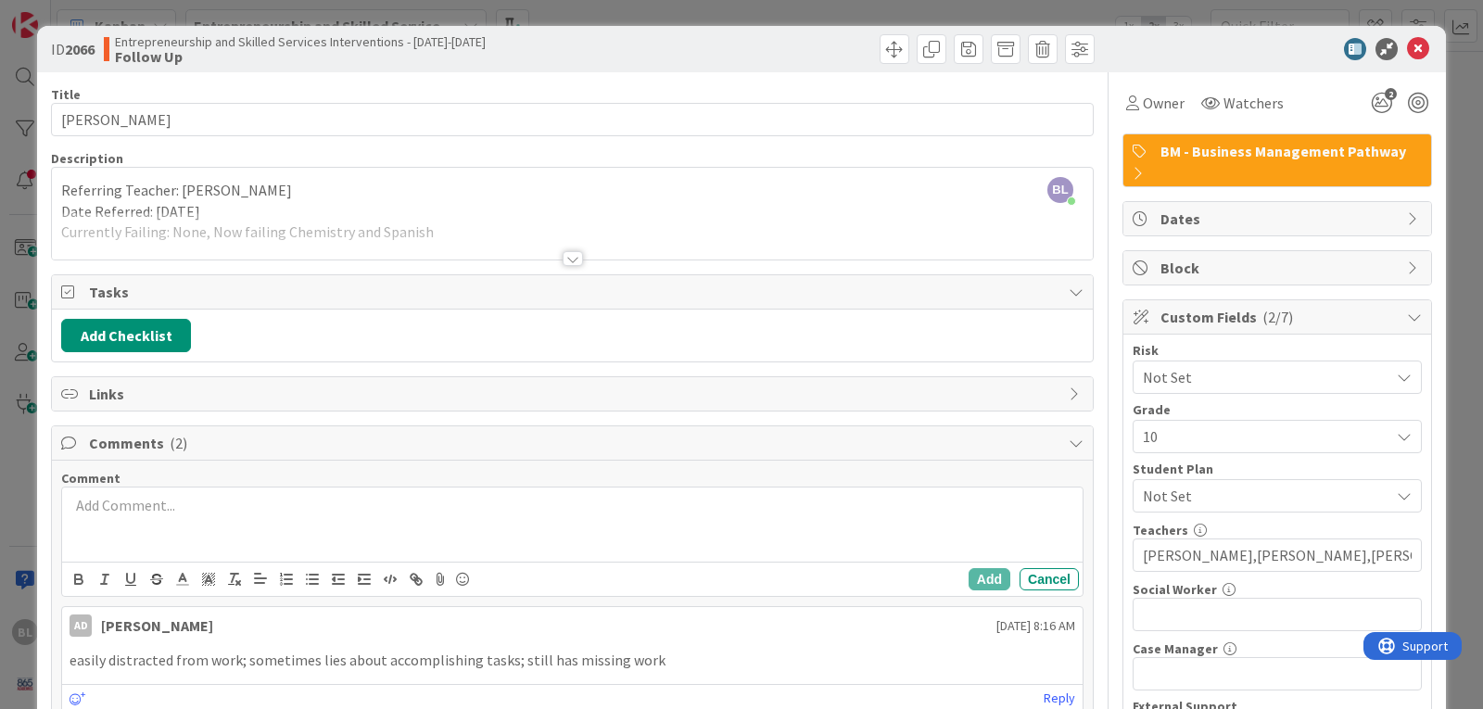
click at [117, 510] on p at bounding box center [573, 505] width 1006 height 21
drag, startPoint x: 474, startPoint y: 509, endPoint x: 257, endPoint y: 508, distance: 216.9
click at [257, 508] on p "Grade Update 10/13: Failing US Gov (58) and Chemistry (39)" at bounding box center [573, 505] width 1006 height 21
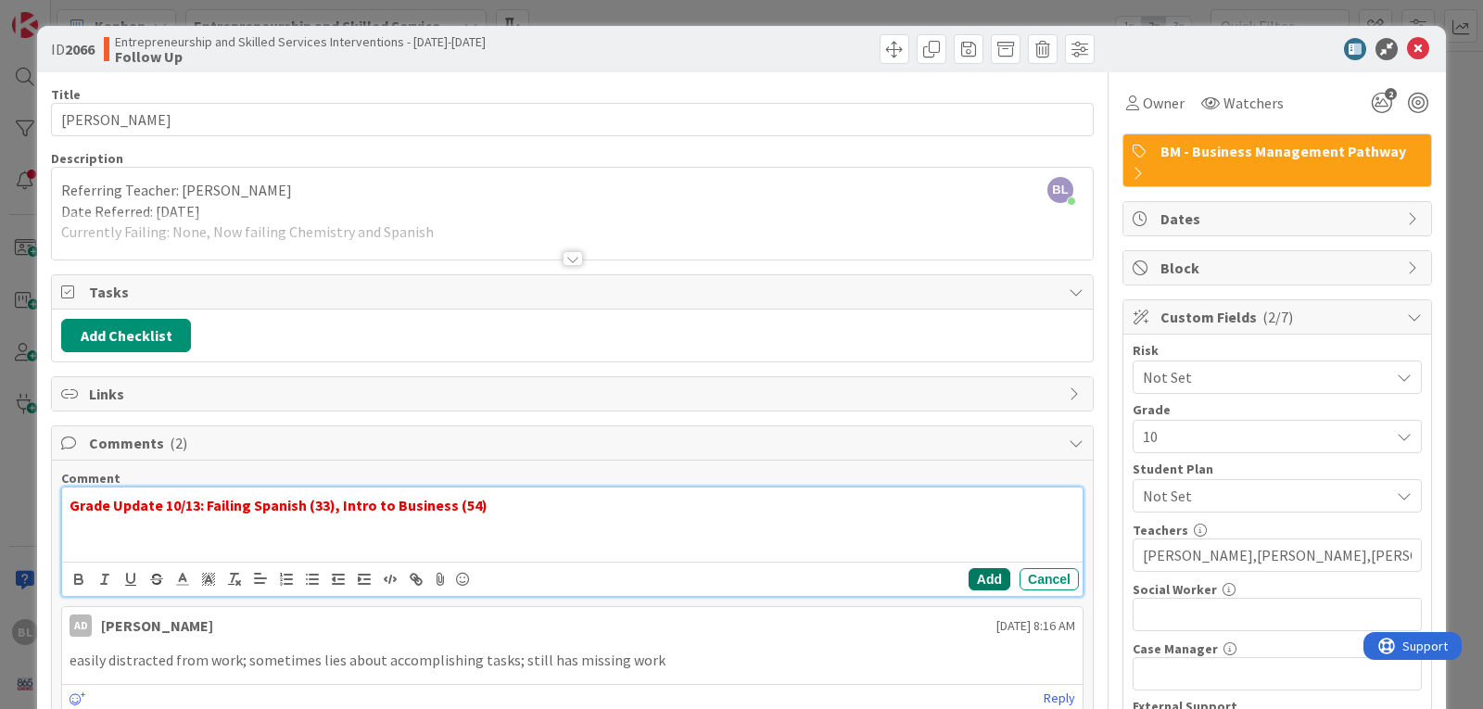
click at [981, 574] on button "Add" at bounding box center [990, 579] width 42 height 22
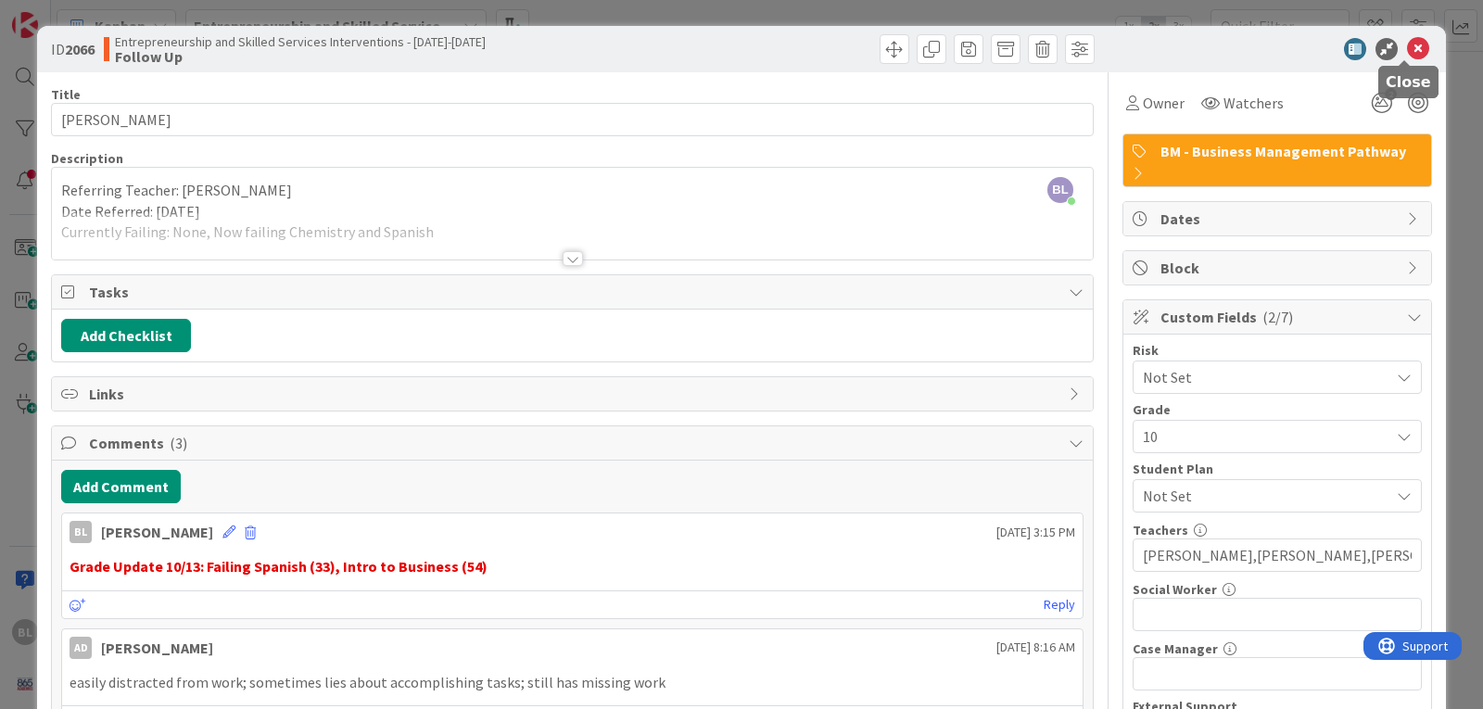
click at [1411, 44] on icon at bounding box center [1418, 49] width 22 height 22
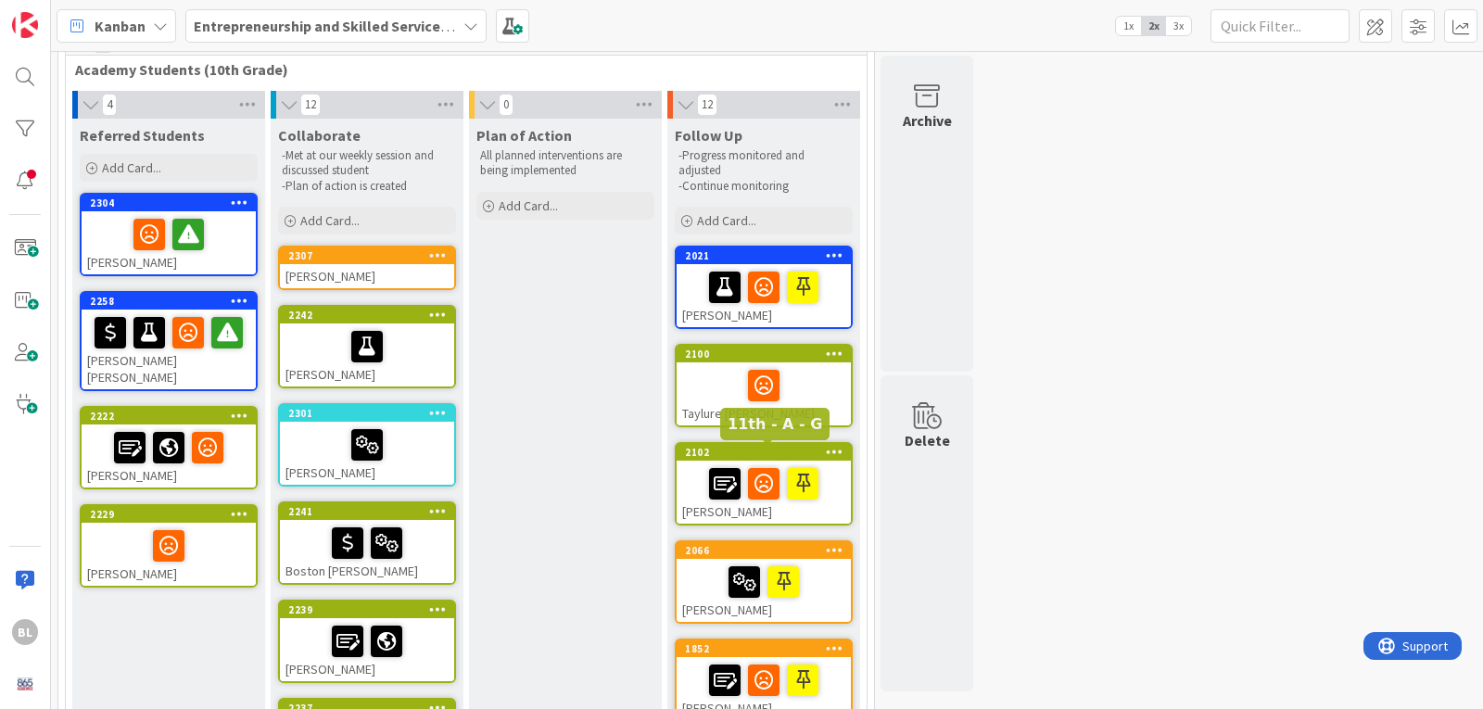
click at [757, 457] on div "2102" at bounding box center [768, 452] width 166 height 13
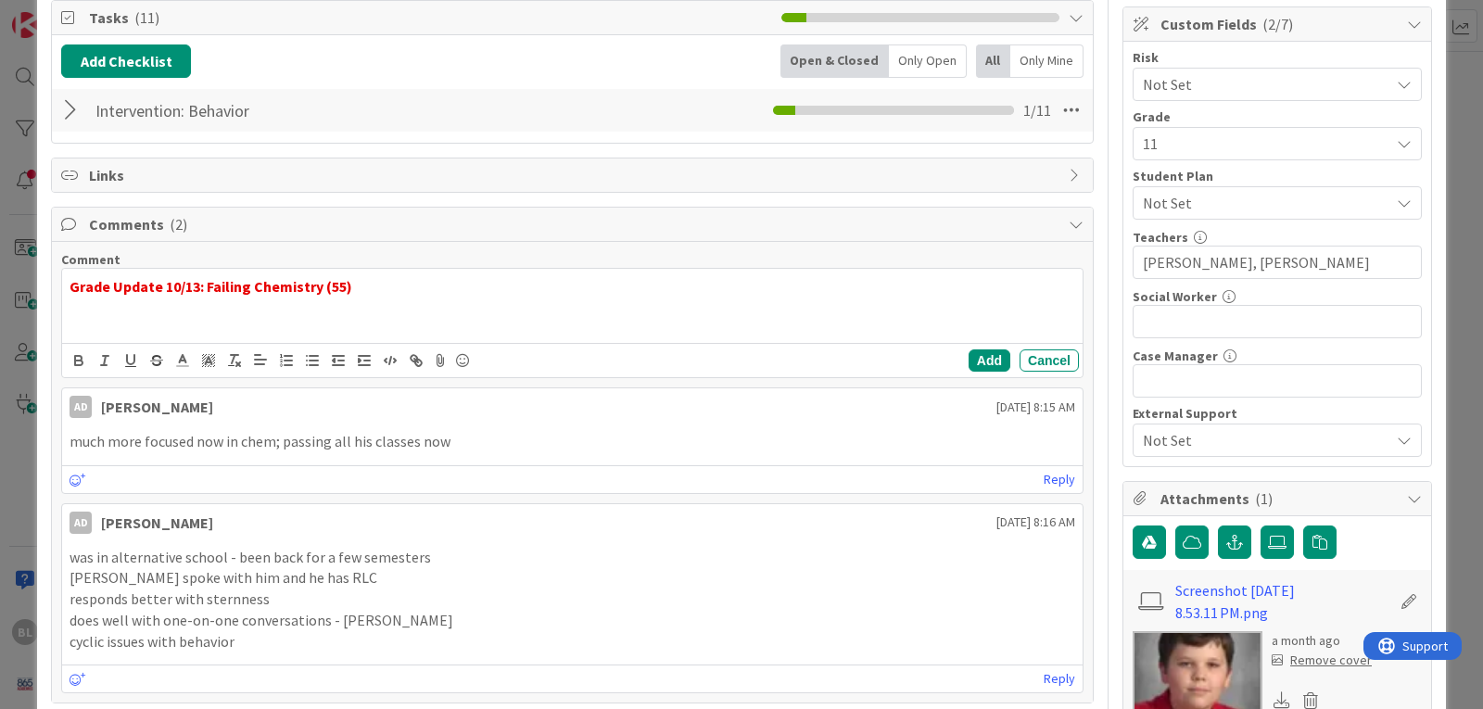
scroll to position [278, 0]
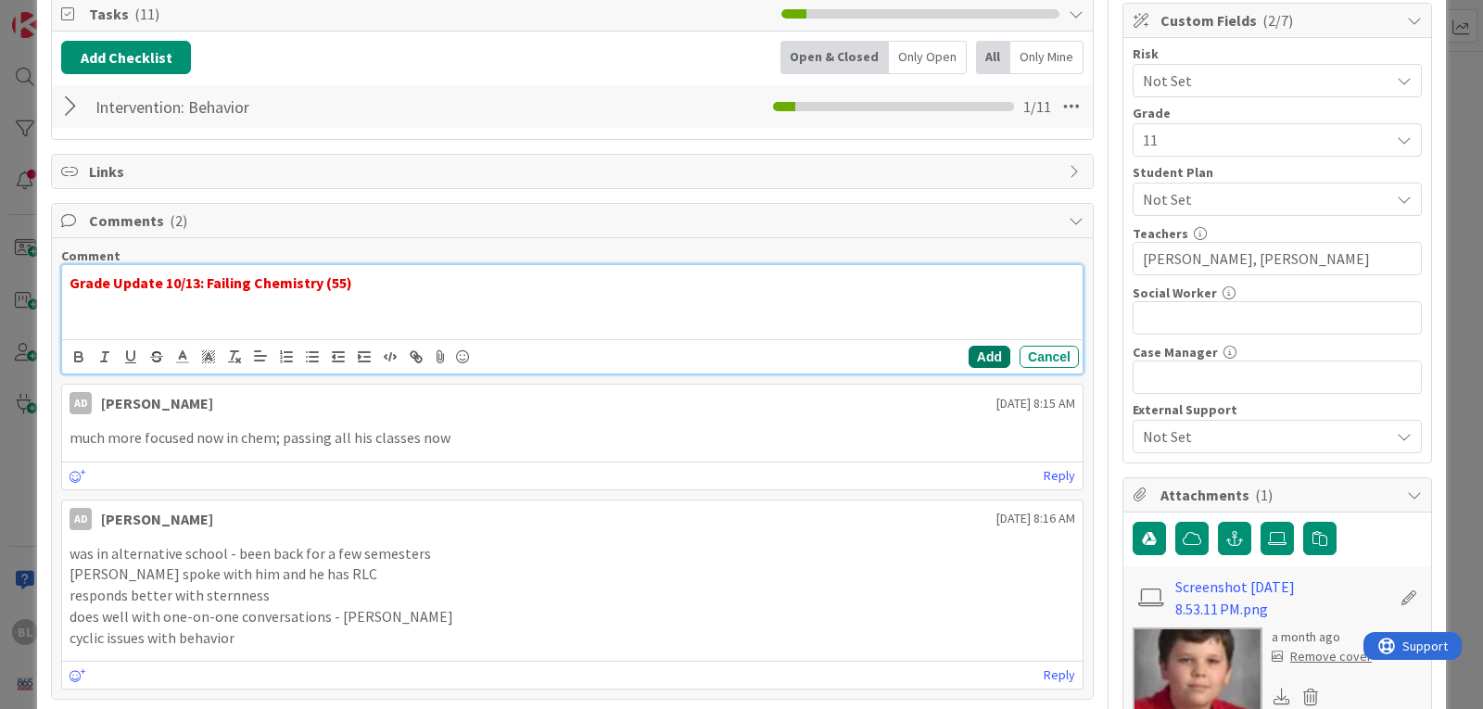
click at [975, 354] on button "Add" at bounding box center [990, 357] width 42 height 22
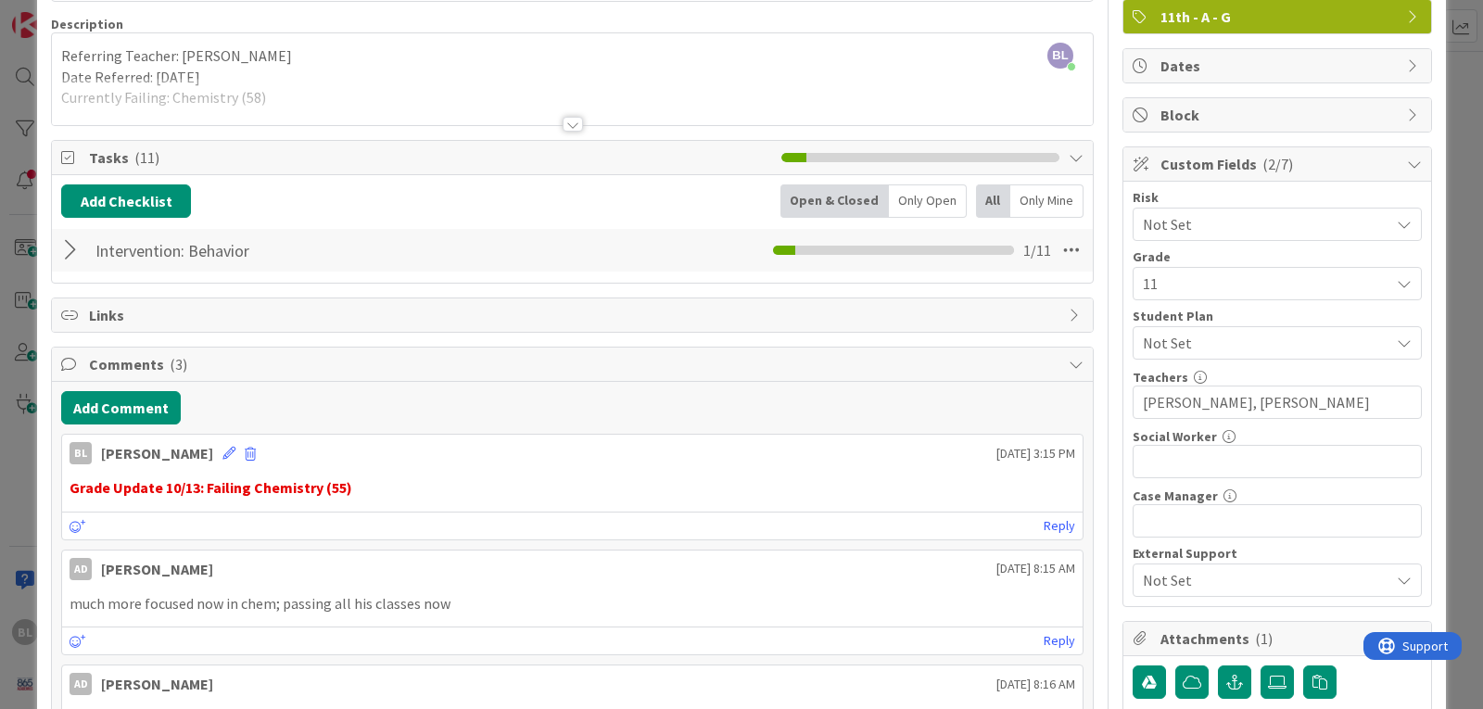
scroll to position [0, 0]
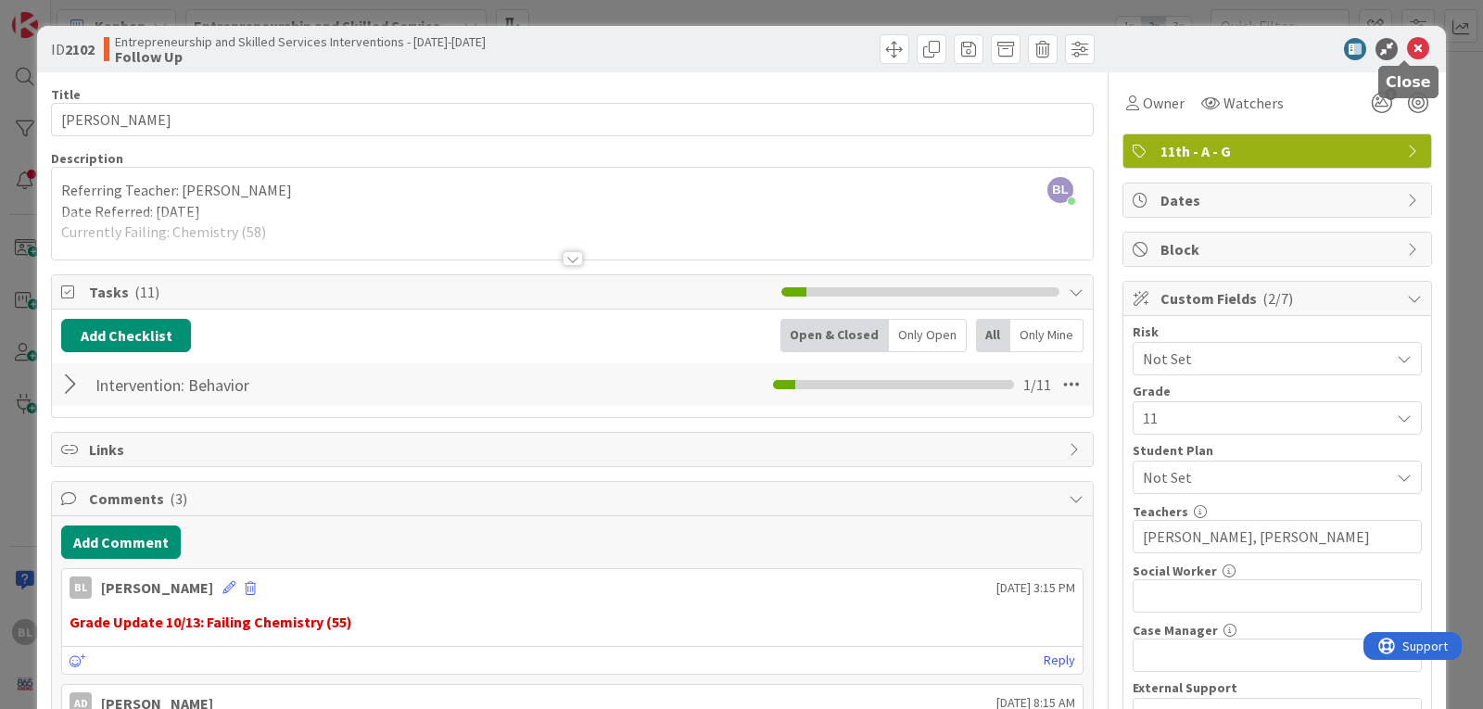
click at [1409, 48] on icon at bounding box center [1418, 49] width 22 height 22
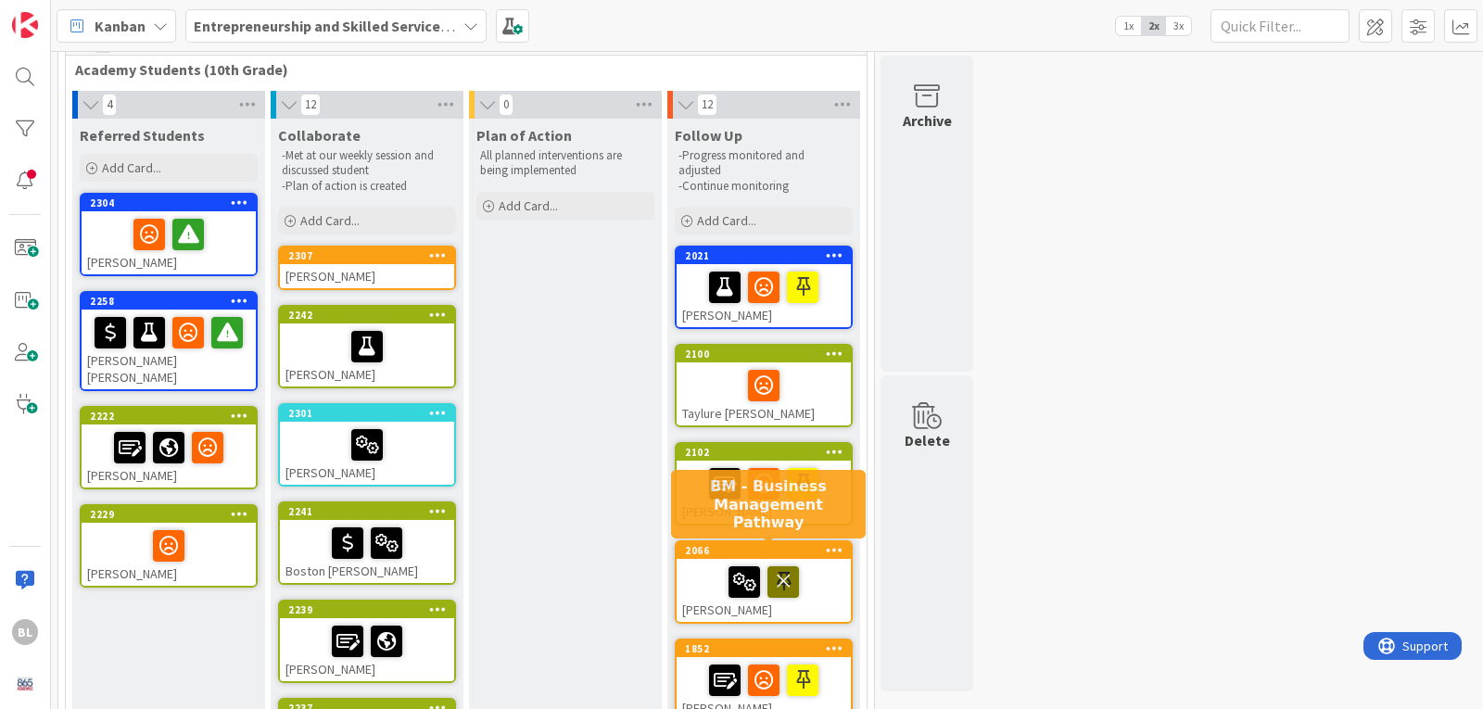
click at [784, 555] on div "2066" at bounding box center [768, 550] width 166 height 13
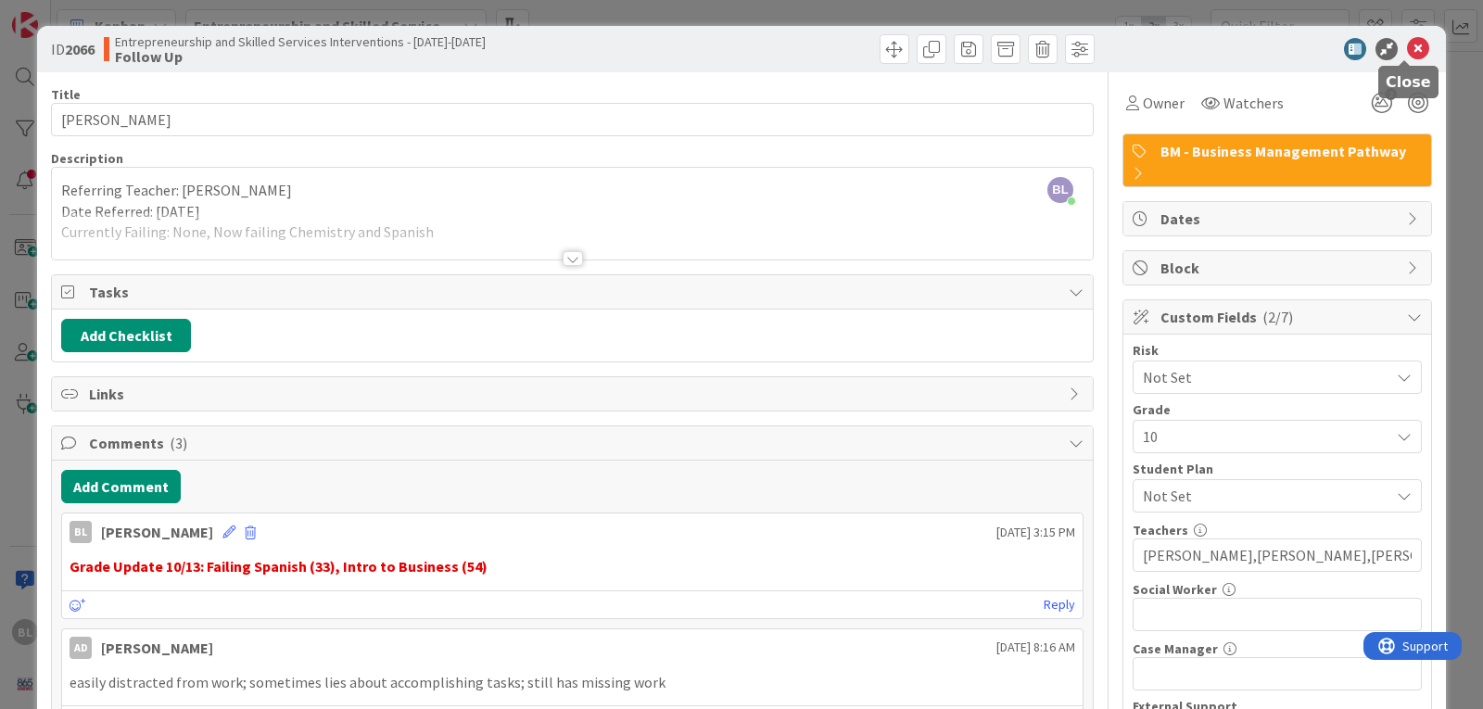
click at [1407, 44] on icon at bounding box center [1418, 49] width 22 height 22
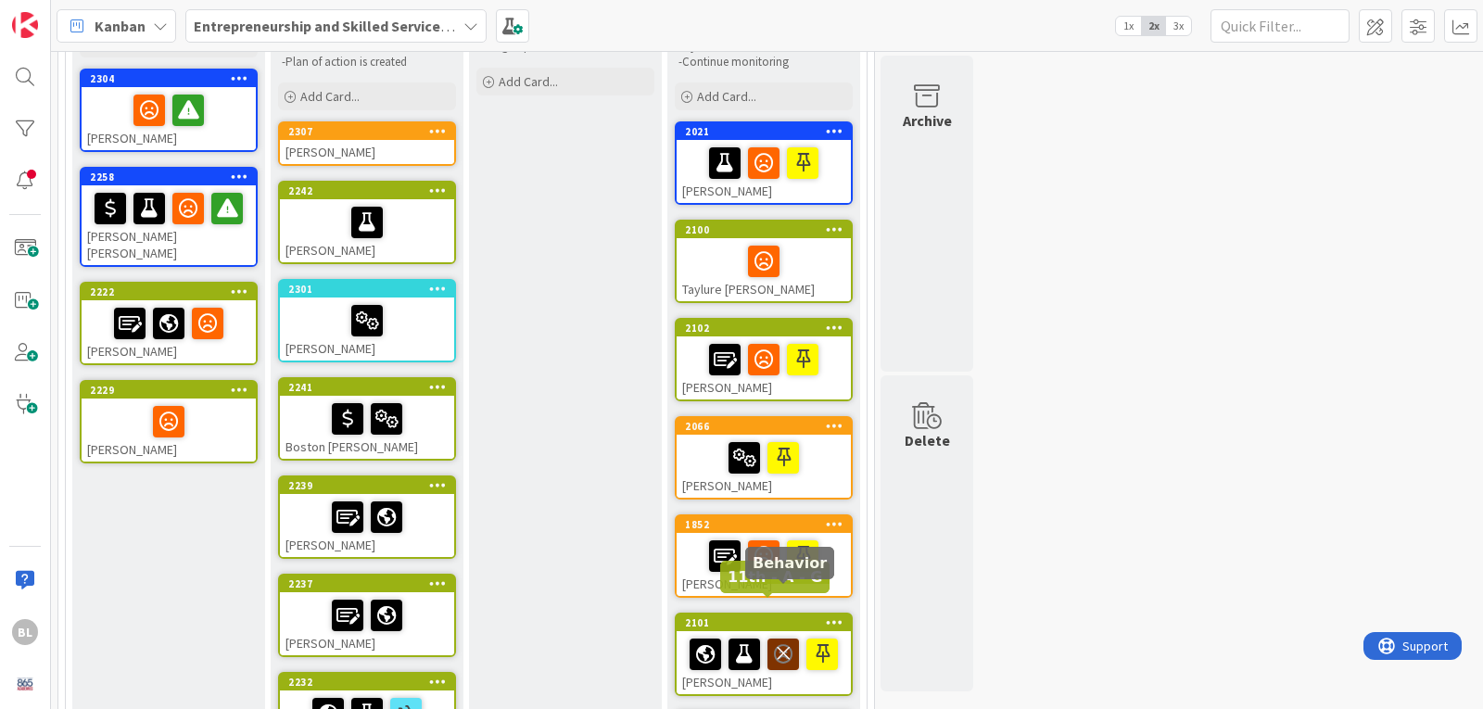
scroll to position [278, 0]
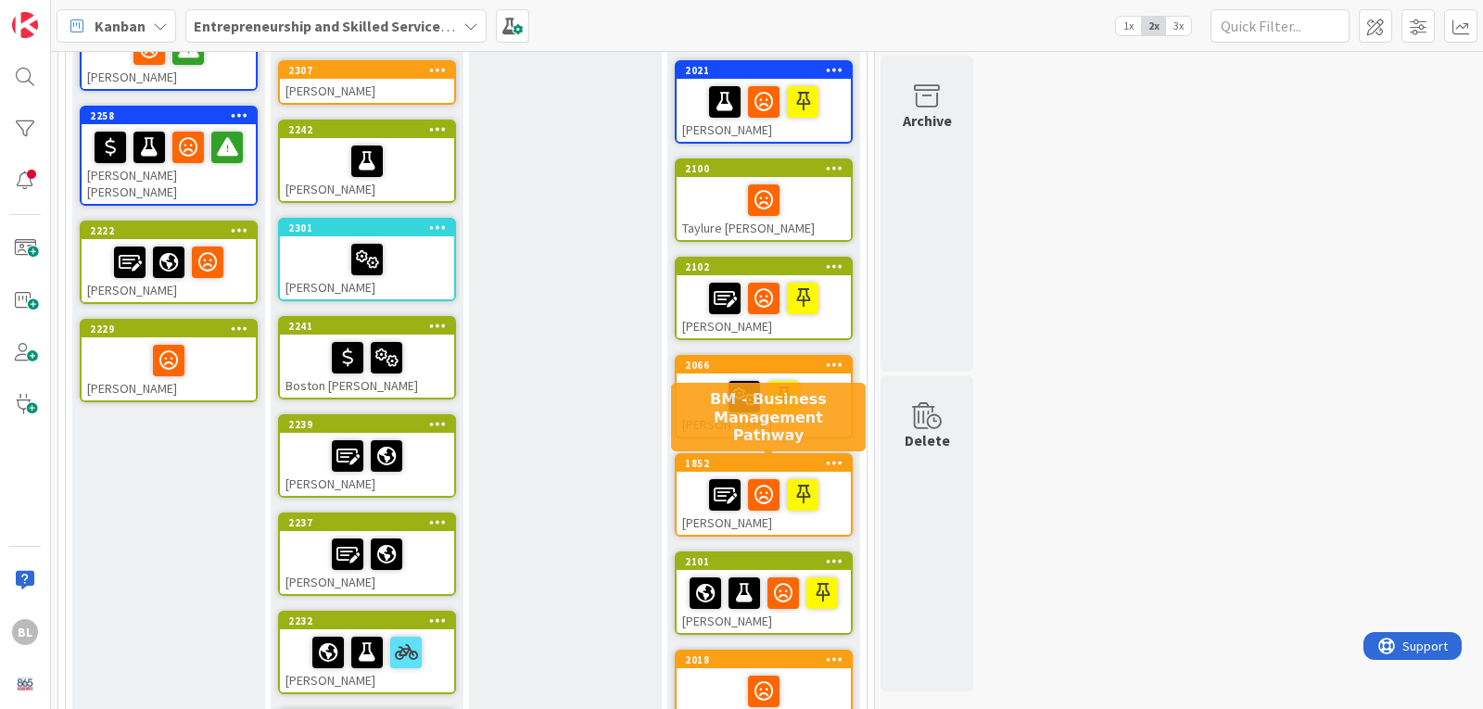
click at [746, 460] on div "1852" at bounding box center [768, 463] width 166 height 13
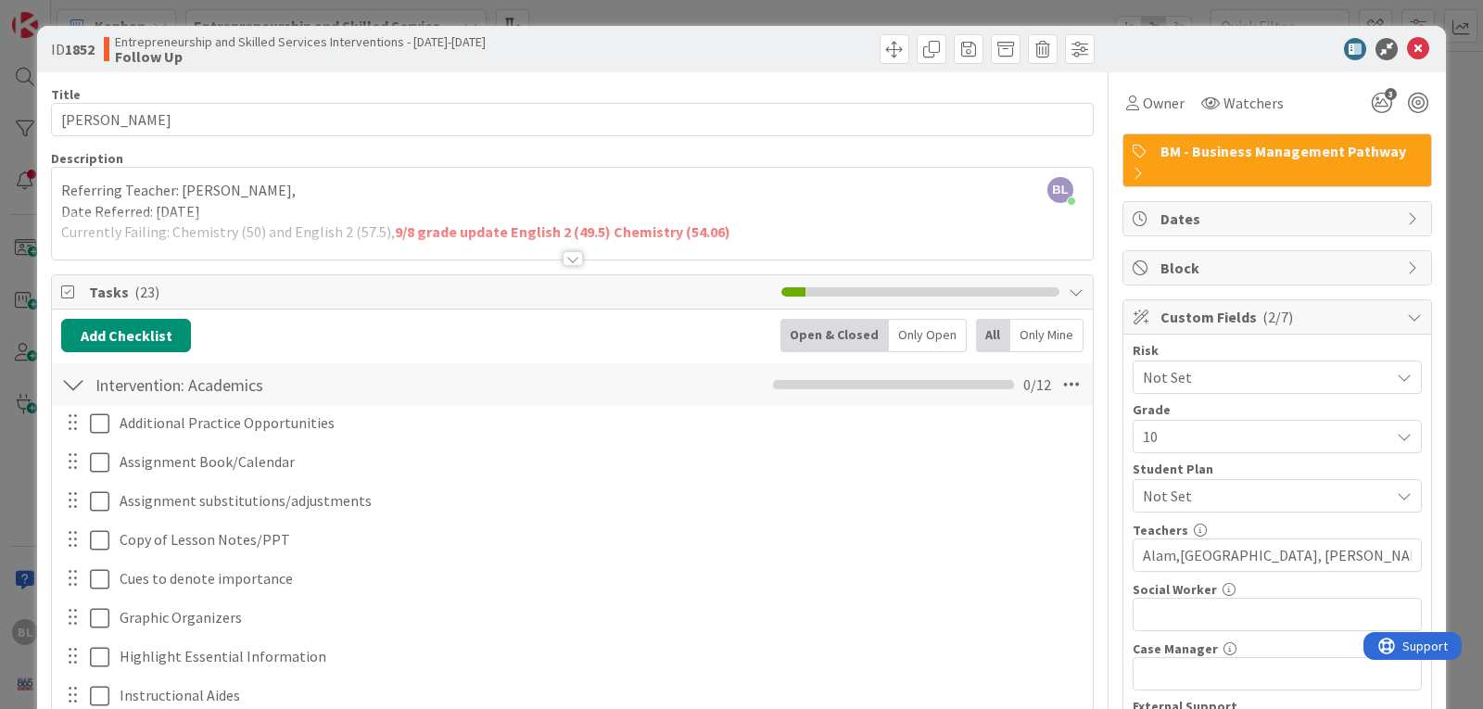
click at [67, 379] on div at bounding box center [73, 384] width 24 height 33
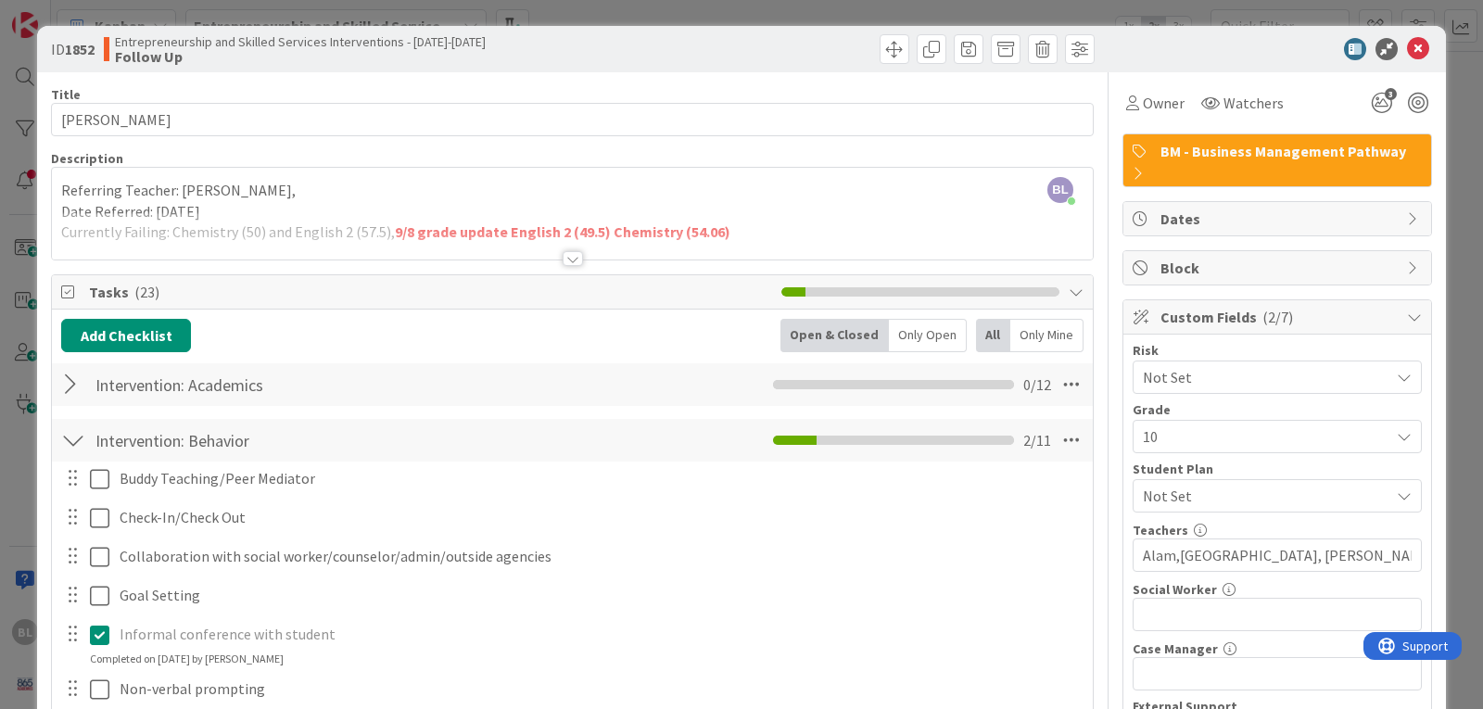
click at [69, 438] on div at bounding box center [73, 440] width 24 height 33
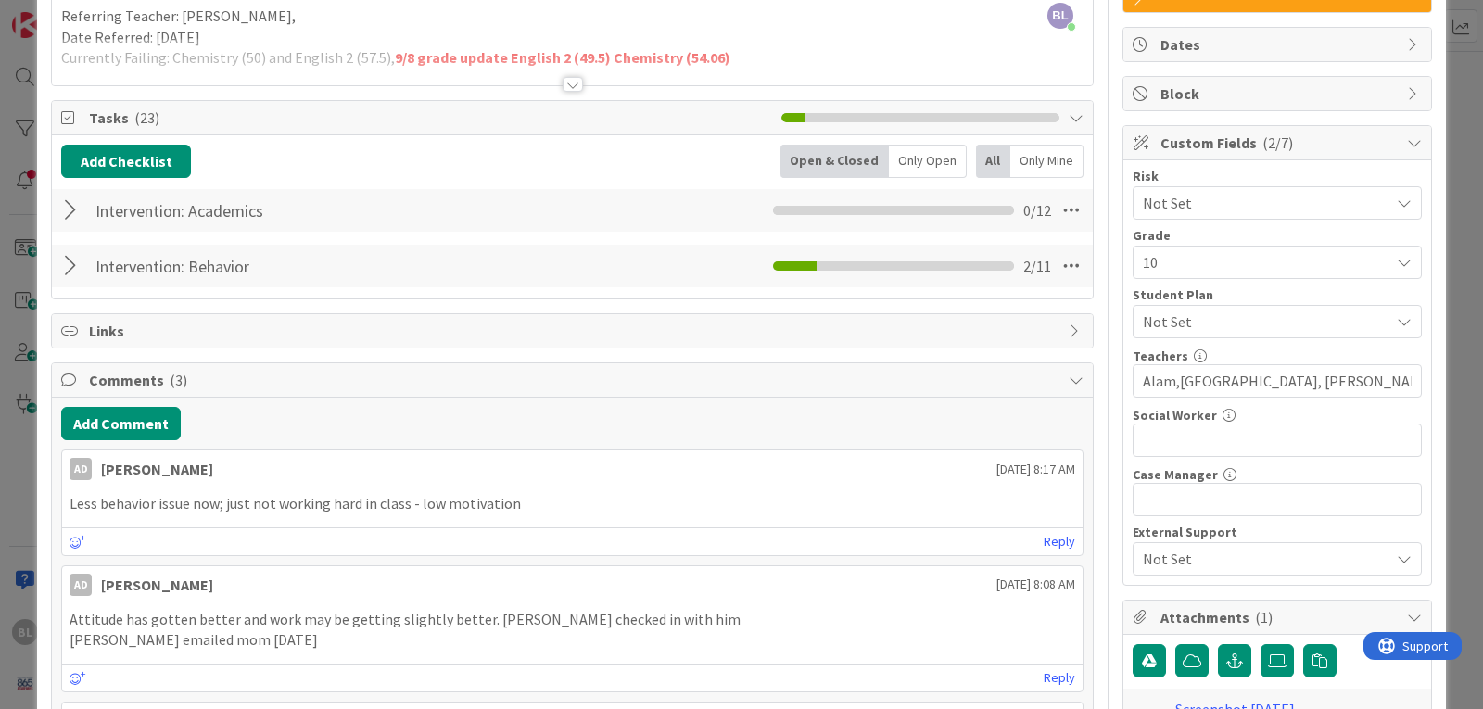
scroll to position [185, 0]
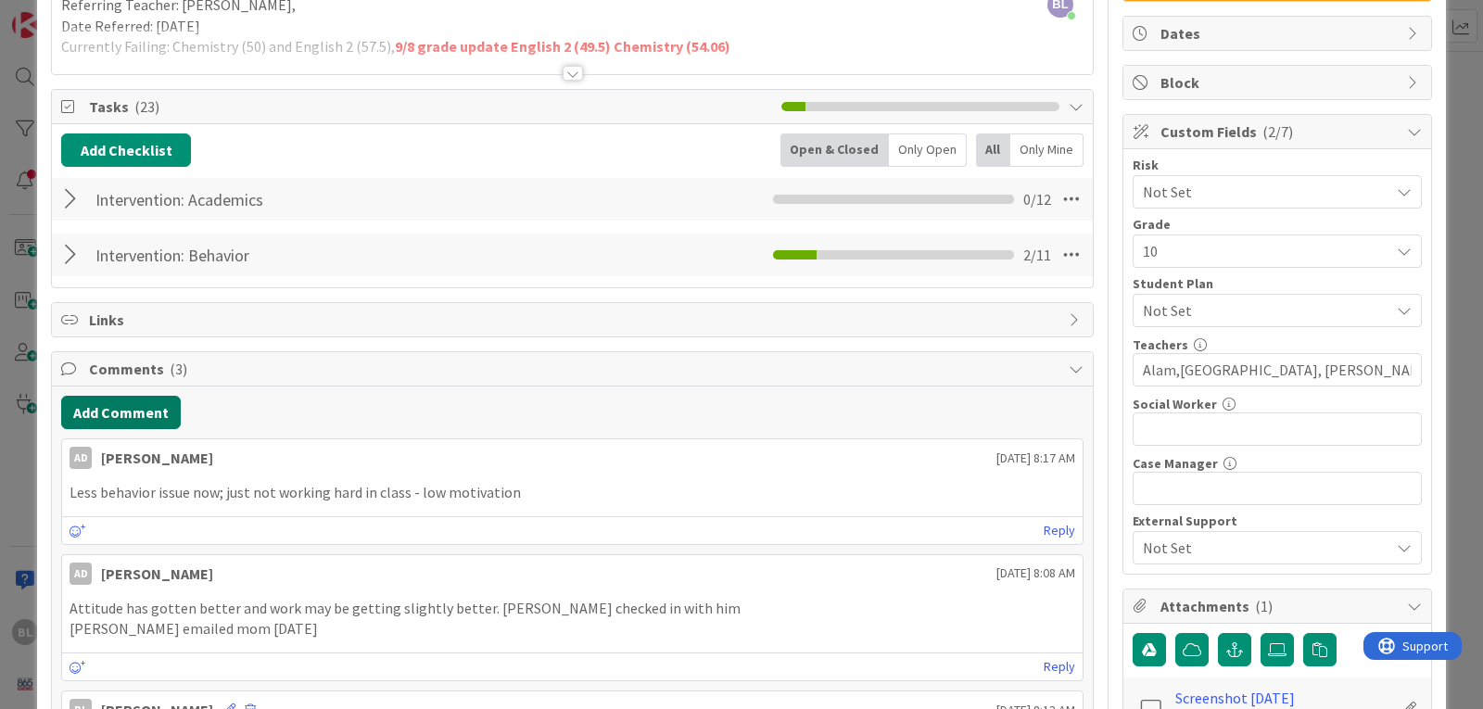
click at [125, 409] on button "Add Comment" at bounding box center [121, 412] width 120 height 33
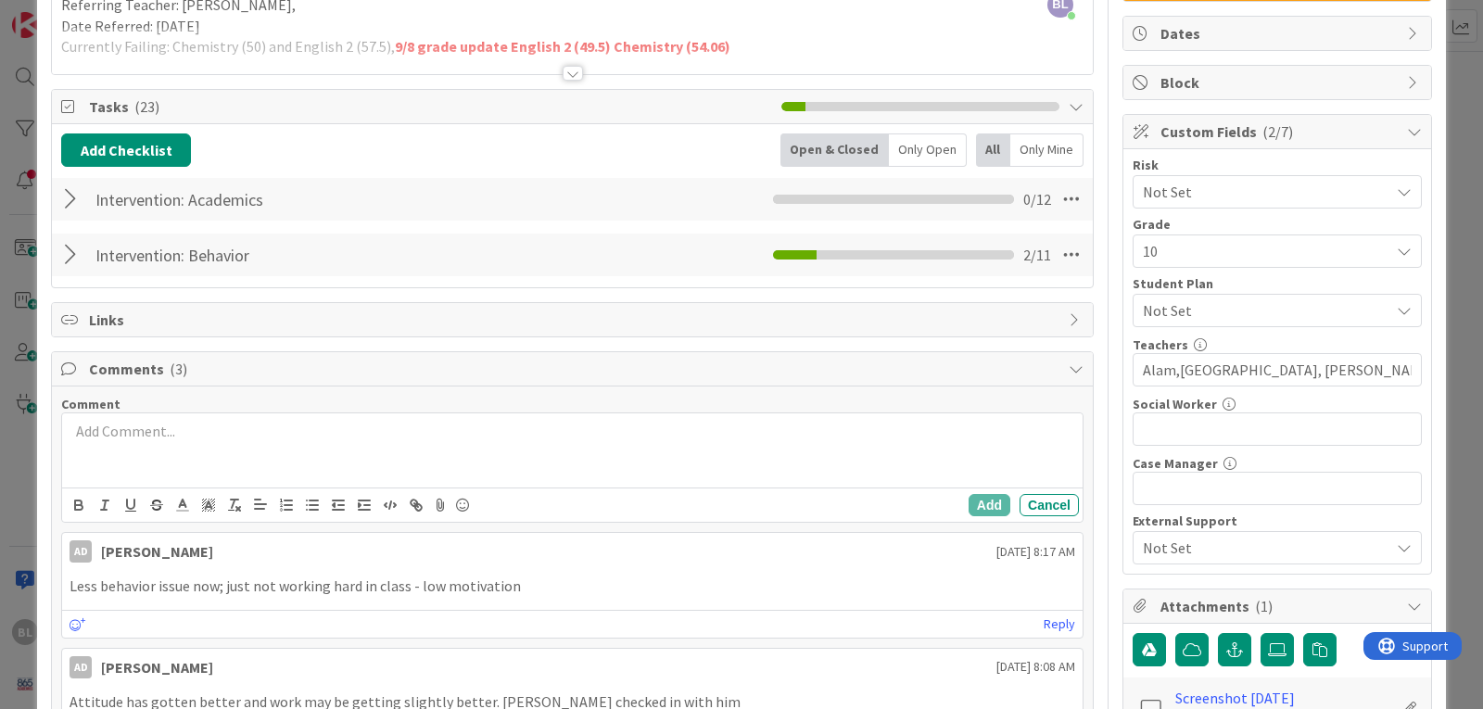
click at [93, 433] on p at bounding box center [573, 431] width 1006 height 21
drag, startPoint x: 473, startPoint y: 431, endPoint x: 253, endPoint y: 429, distance: 219.7
click at [253, 429] on p "Grade Update 10/13: Failing US Gov (58) and Chemistry (39)" at bounding box center [573, 431] width 1006 height 21
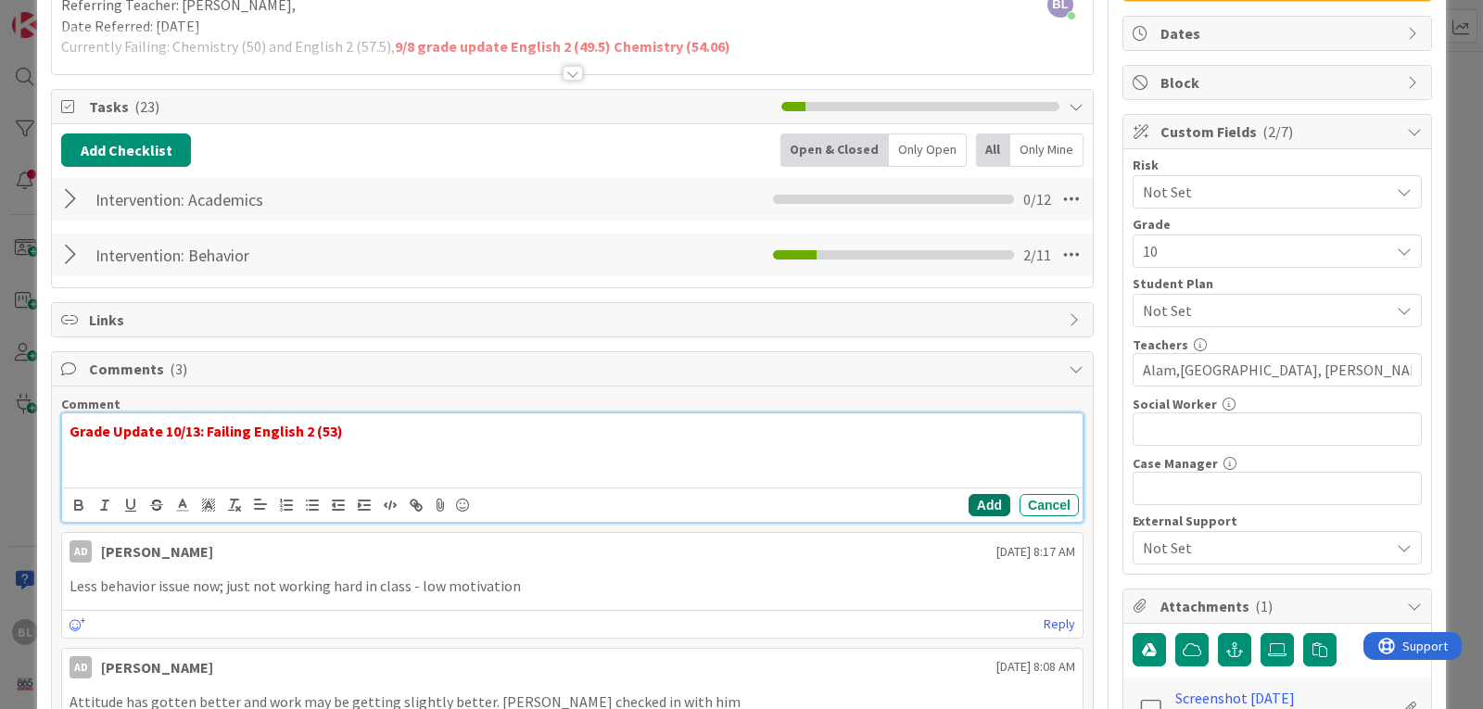
click at [979, 500] on button "Add" at bounding box center [990, 505] width 42 height 22
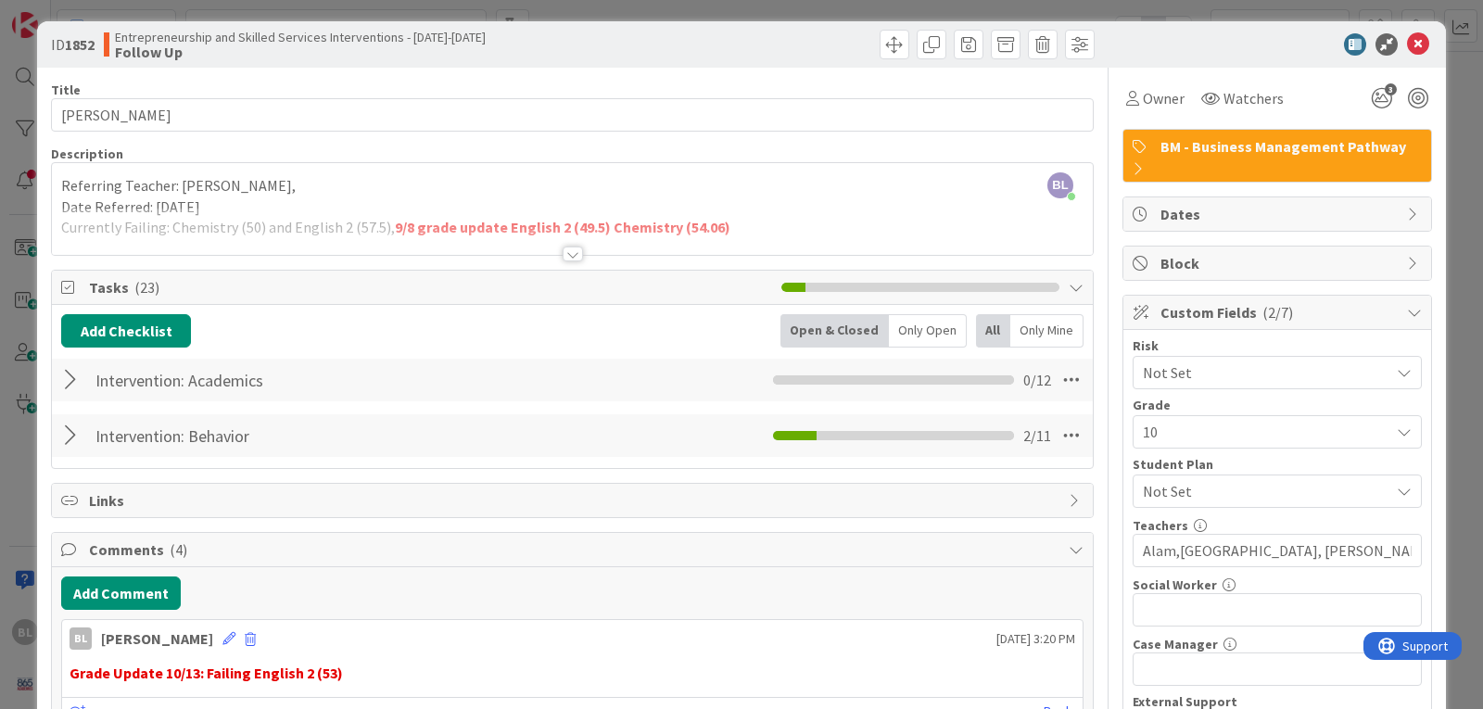
scroll to position [0, 0]
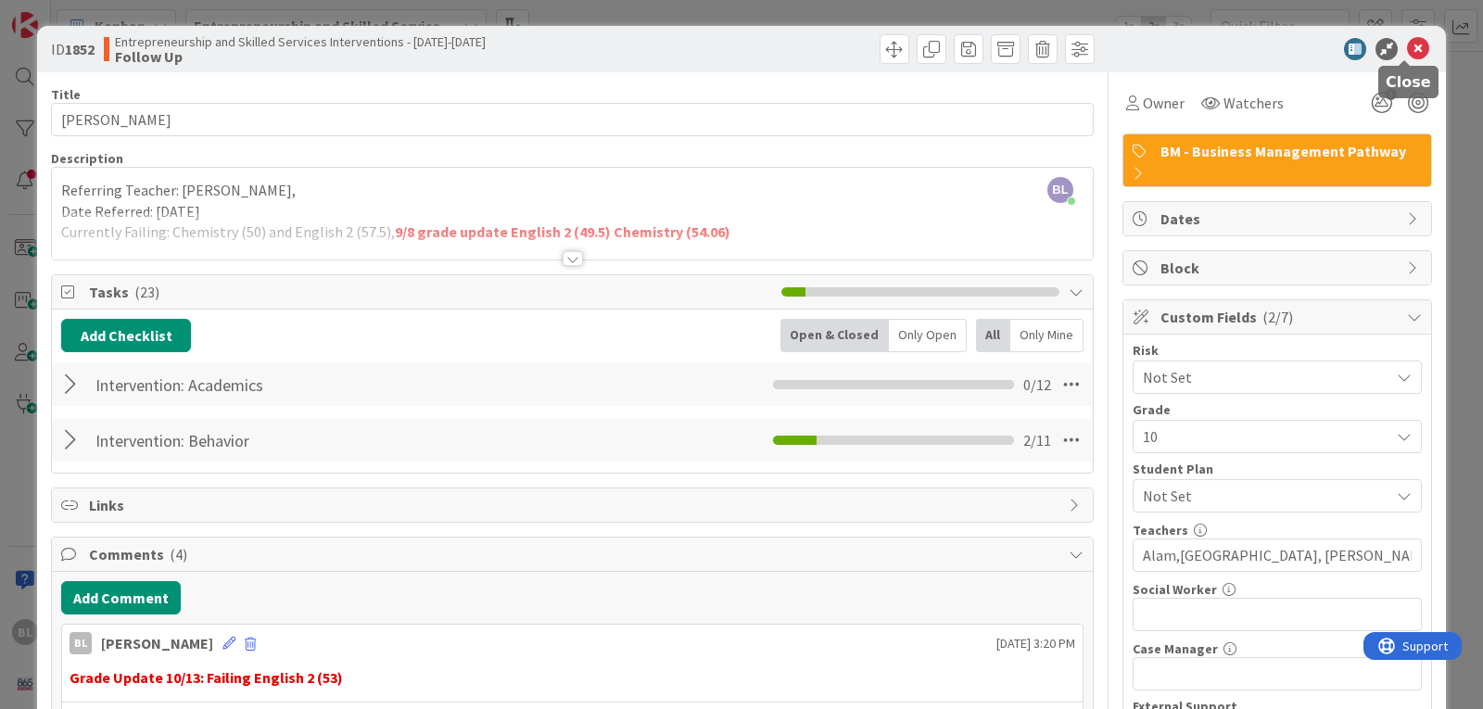
click at [1412, 46] on icon at bounding box center [1418, 49] width 22 height 22
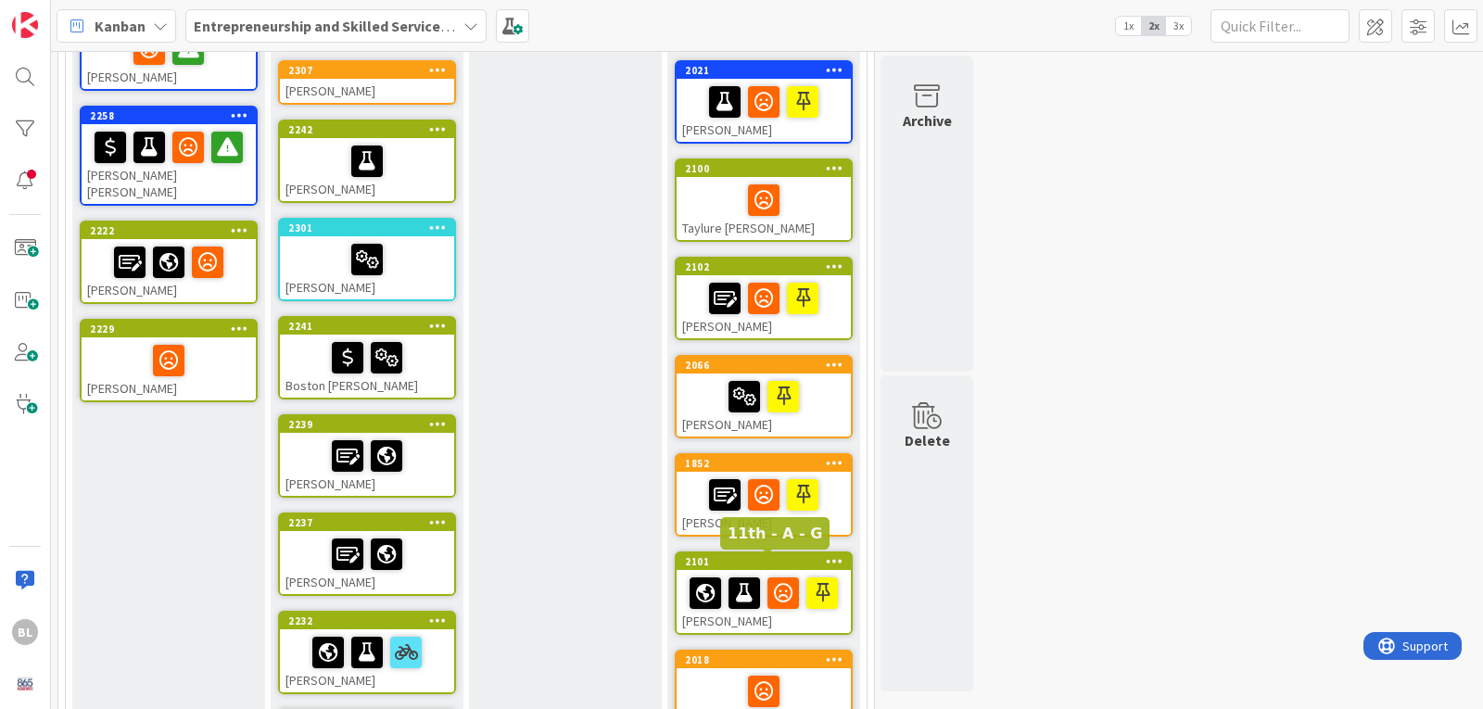
click at [759, 560] on div "2101" at bounding box center [768, 561] width 166 height 13
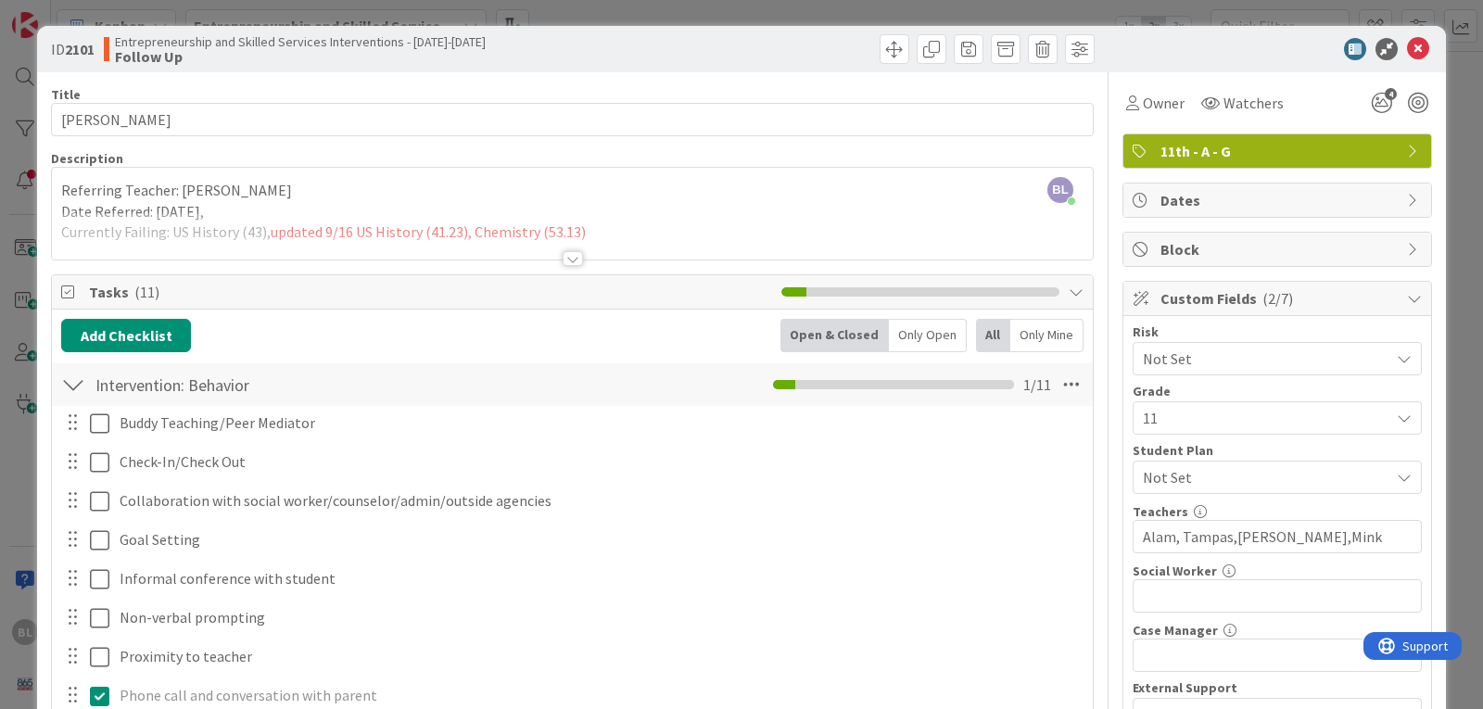
click at [71, 381] on div at bounding box center [73, 384] width 24 height 33
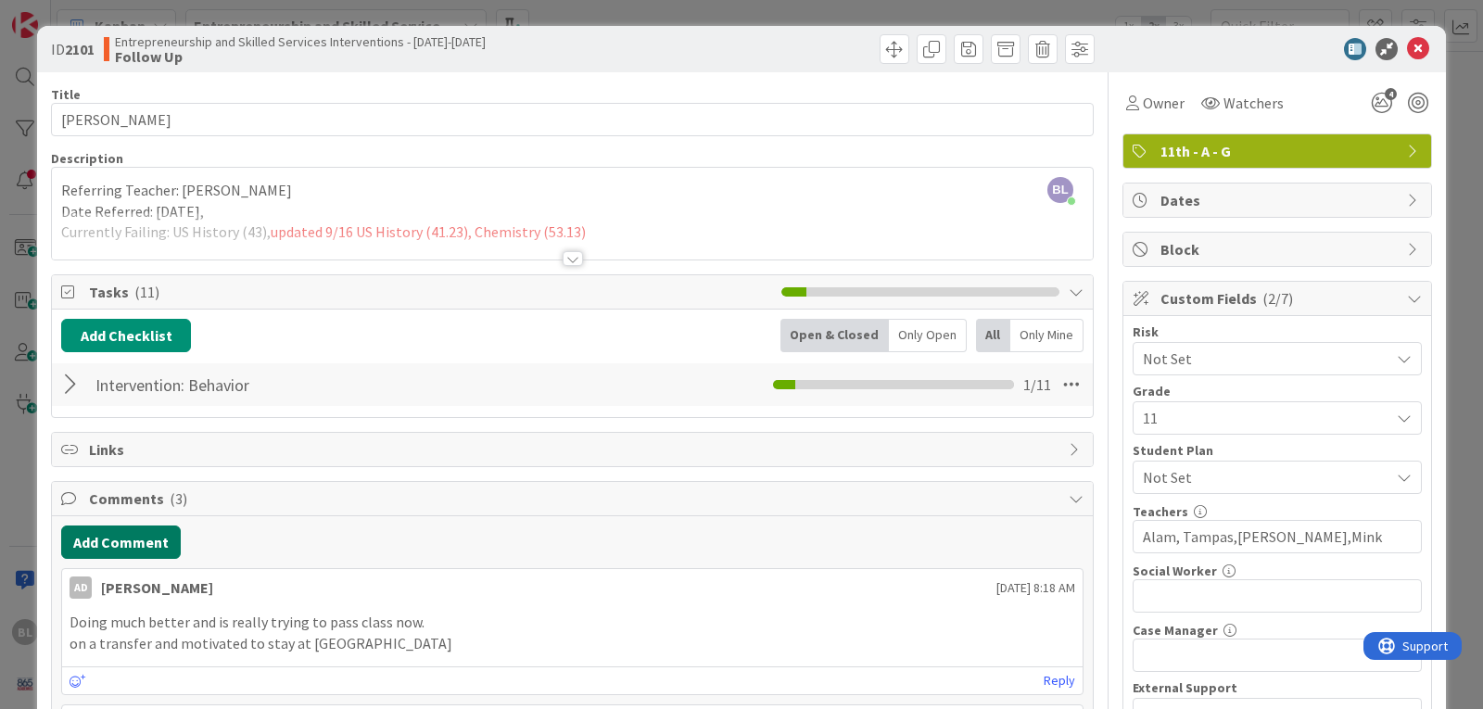
click at [120, 547] on button "Add Comment" at bounding box center [121, 542] width 120 height 33
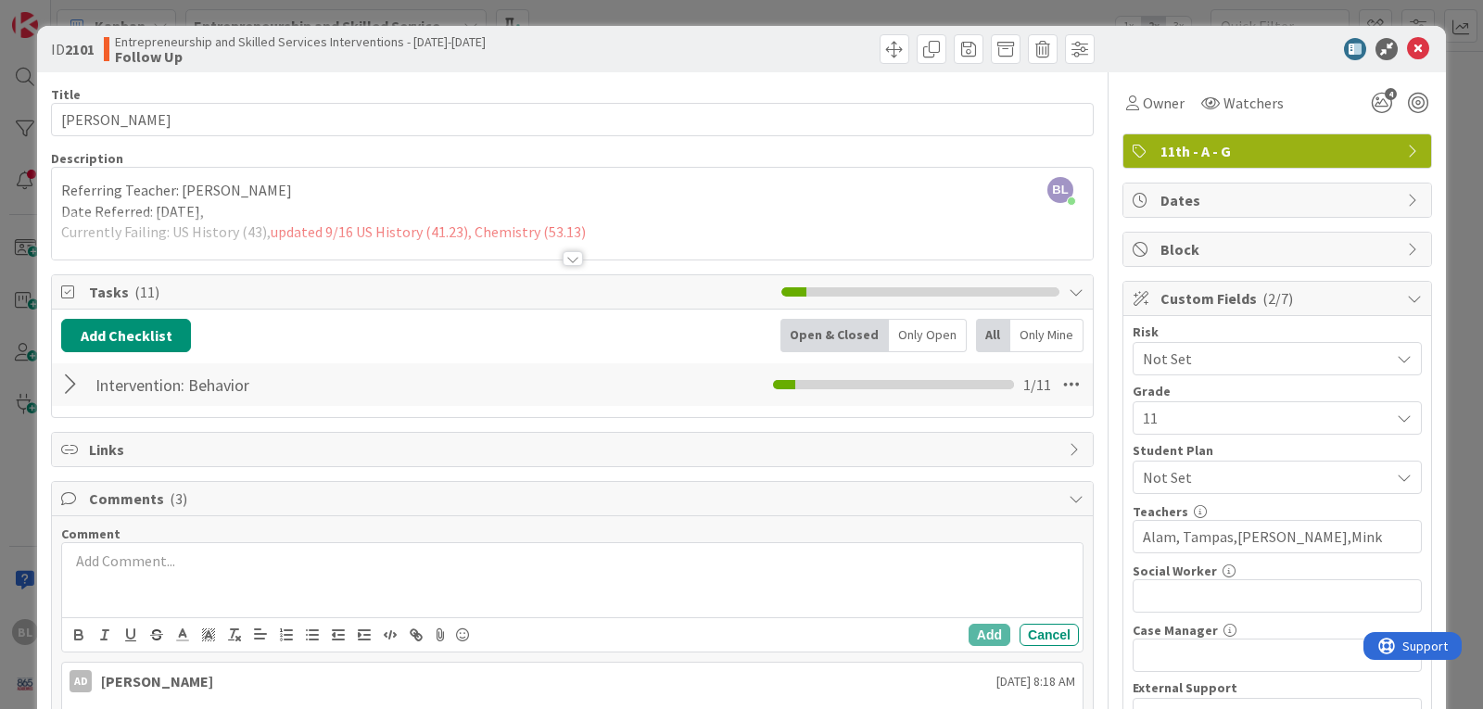
click at [100, 562] on p at bounding box center [573, 561] width 1006 height 21
drag, startPoint x: 470, startPoint y: 564, endPoint x: 253, endPoint y: 573, distance: 217.1
click at [253, 573] on div "Grade Update 10/13: Failing US Gov (58) and Chemistry (39)" at bounding box center [572, 580] width 1021 height 74
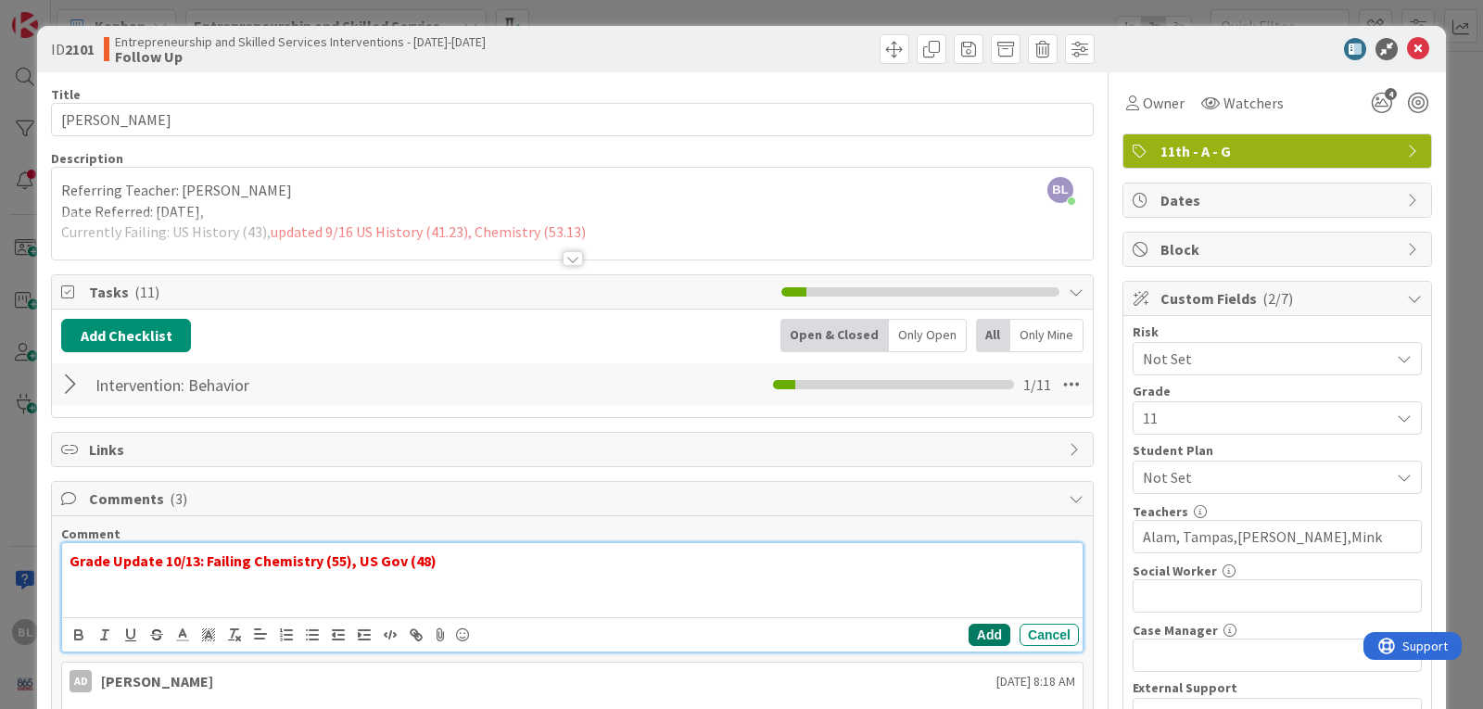
click at [972, 633] on button "Add" at bounding box center [990, 635] width 42 height 22
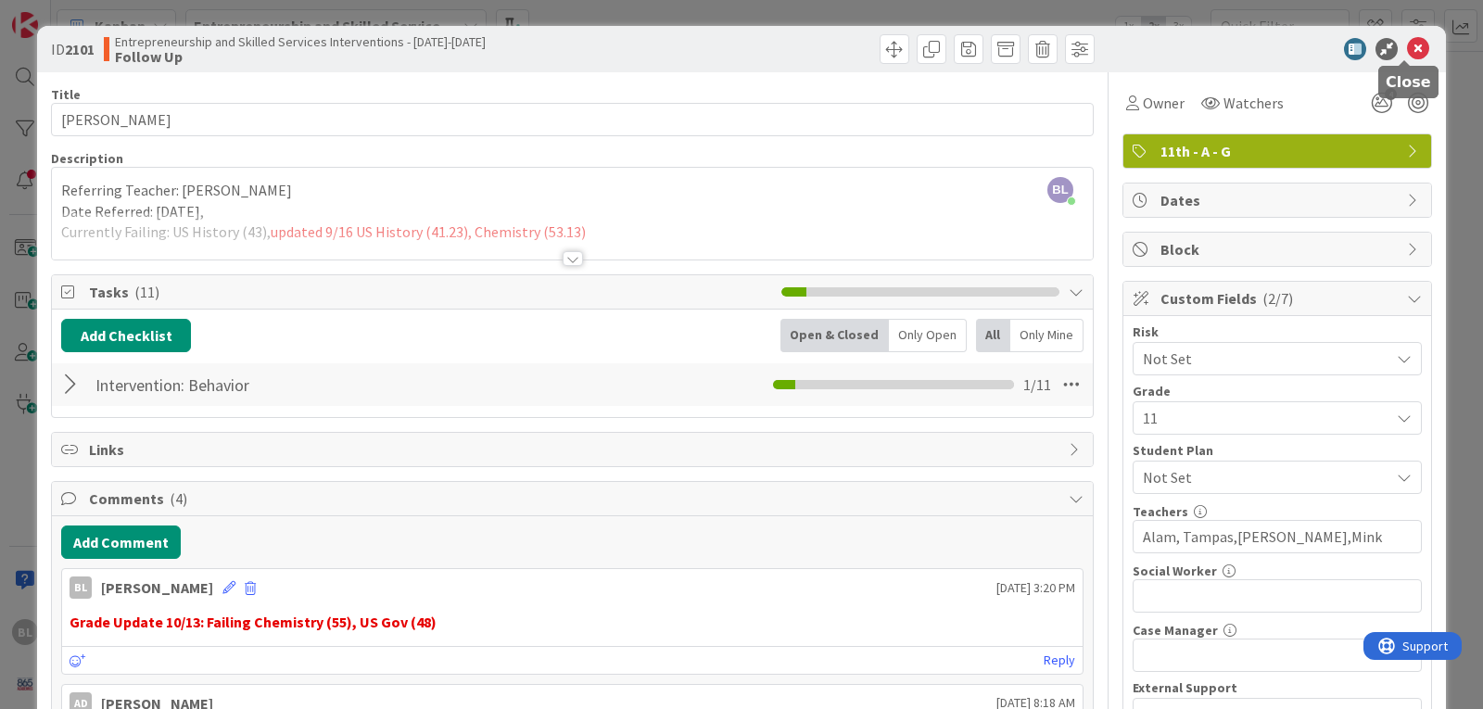
click at [1407, 44] on icon at bounding box center [1418, 49] width 22 height 22
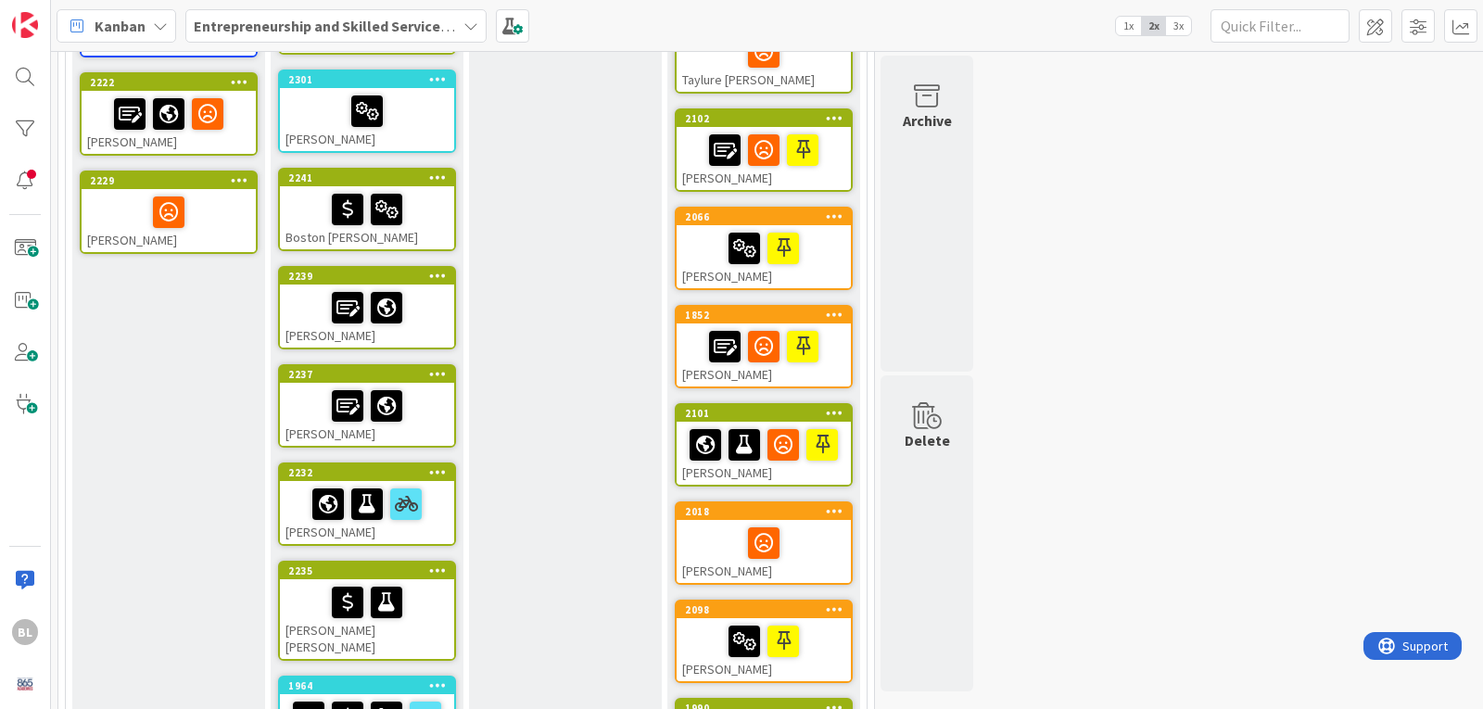
scroll to position [463, 0]
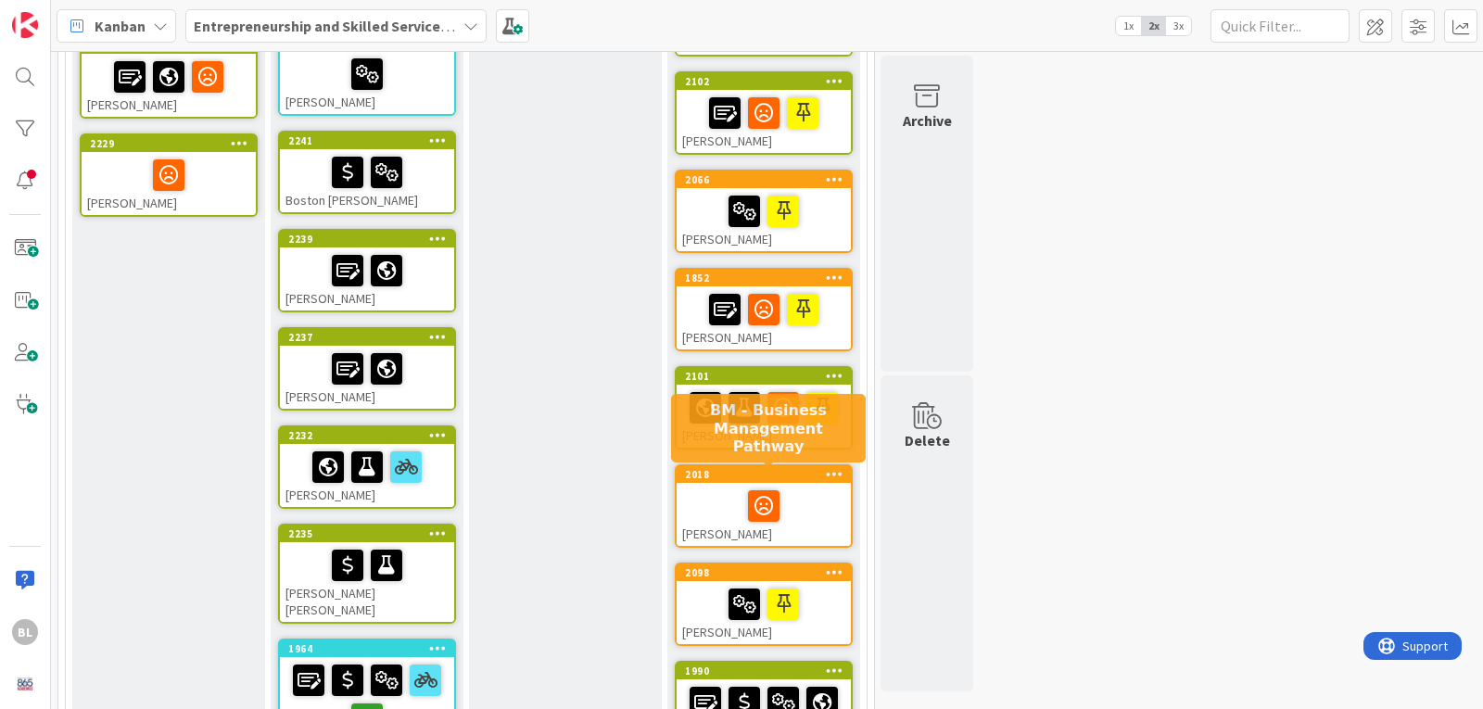
click at [789, 474] on div "2018" at bounding box center [768, 474] width 166 height 13
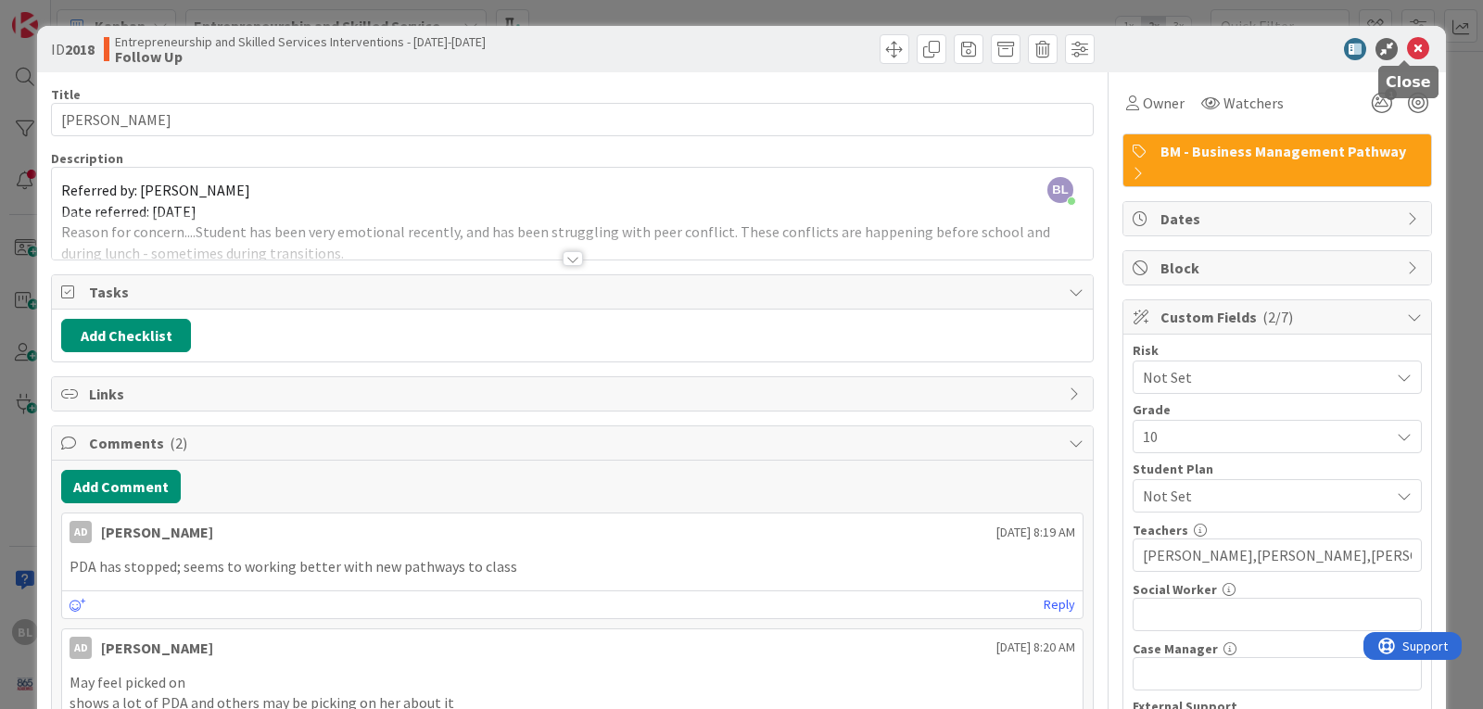
click at [1407, 48] on icon at bounding box center [1418, 49] width 22 height 22
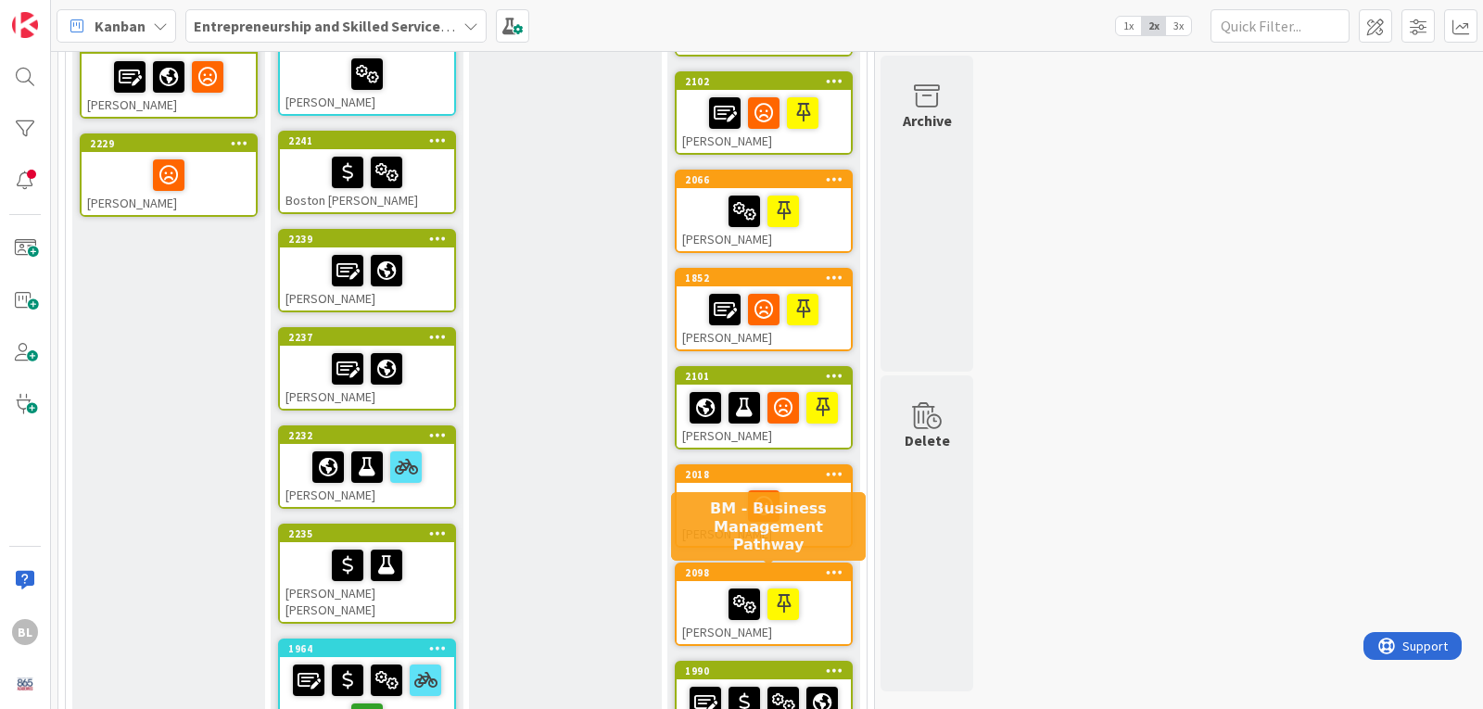
click at [767, 575] on div "2098" at bounding box center [768, 572] width 166 height 13
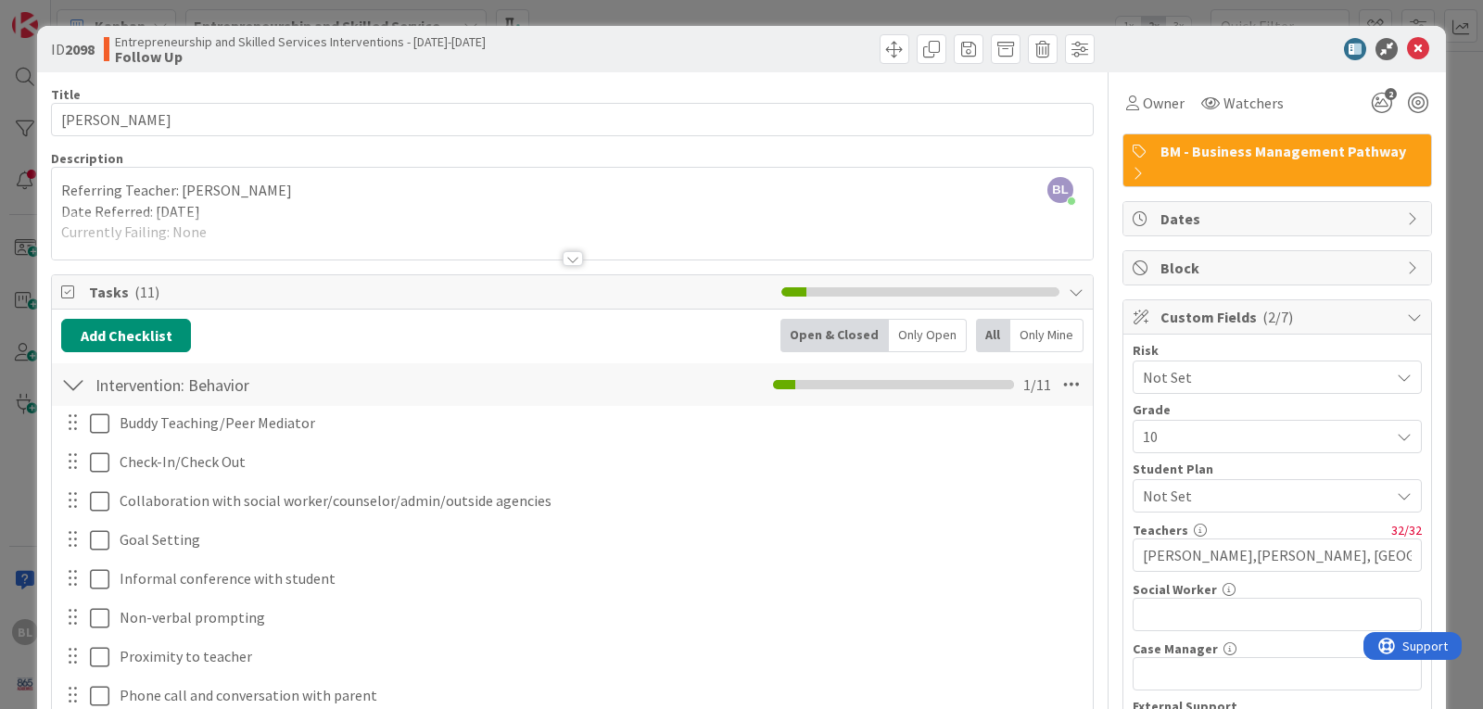
click at [84, 381] on div at bounding box center [73, 384] width 24 height 33
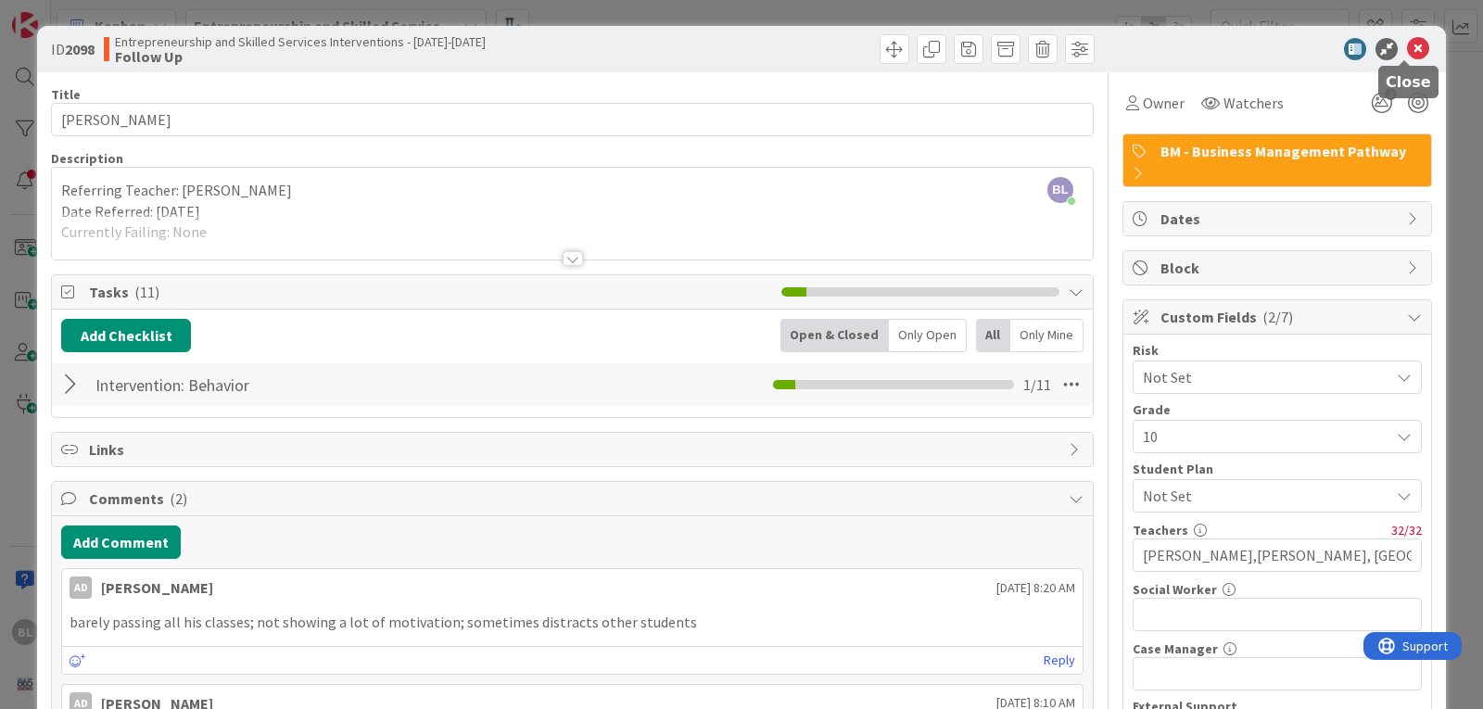
click at [1408, 45] on icon at bounding box center [1418, 49] width 22 height 22
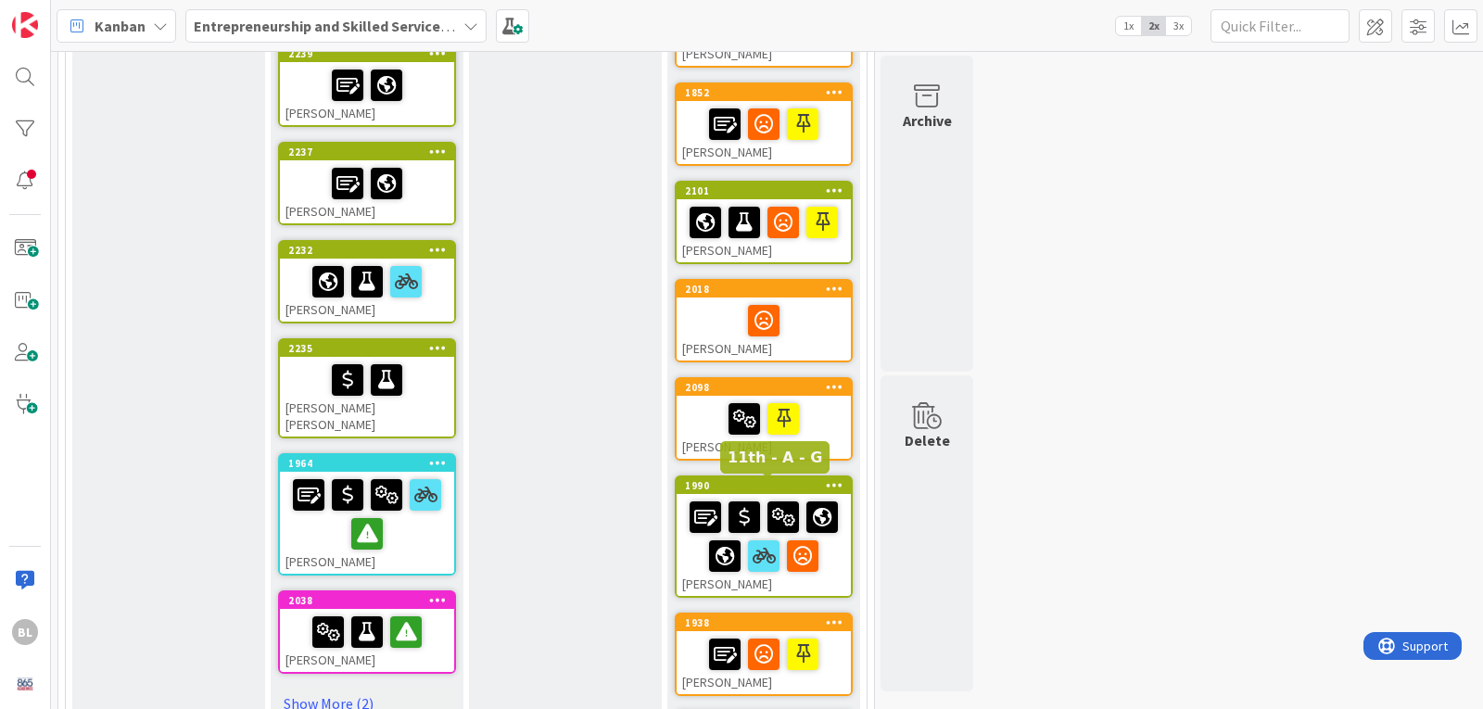
click at [753, 482] on div "1990" at bounding box center [768, 485] width 166 height 13
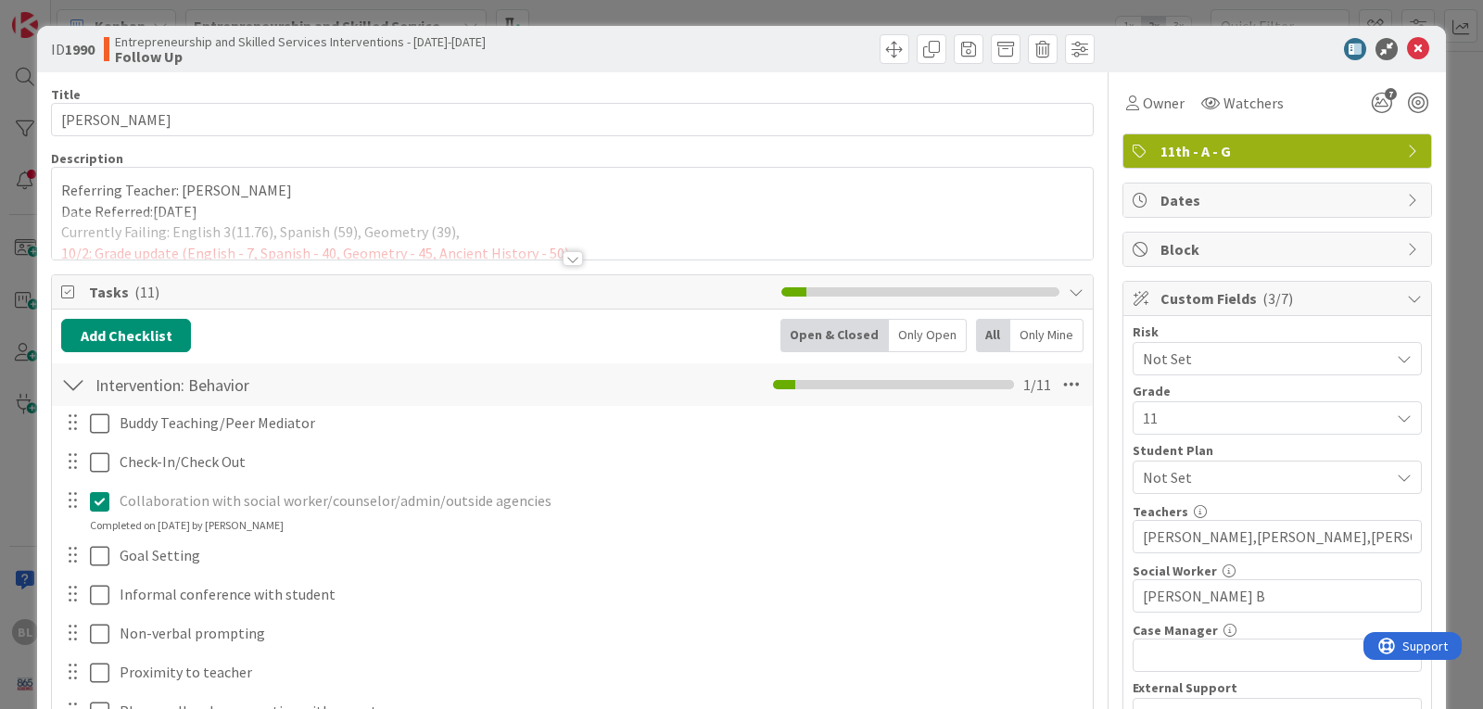
click at [79, 383] on div at bounding box center [73, 384] width 24 height 33
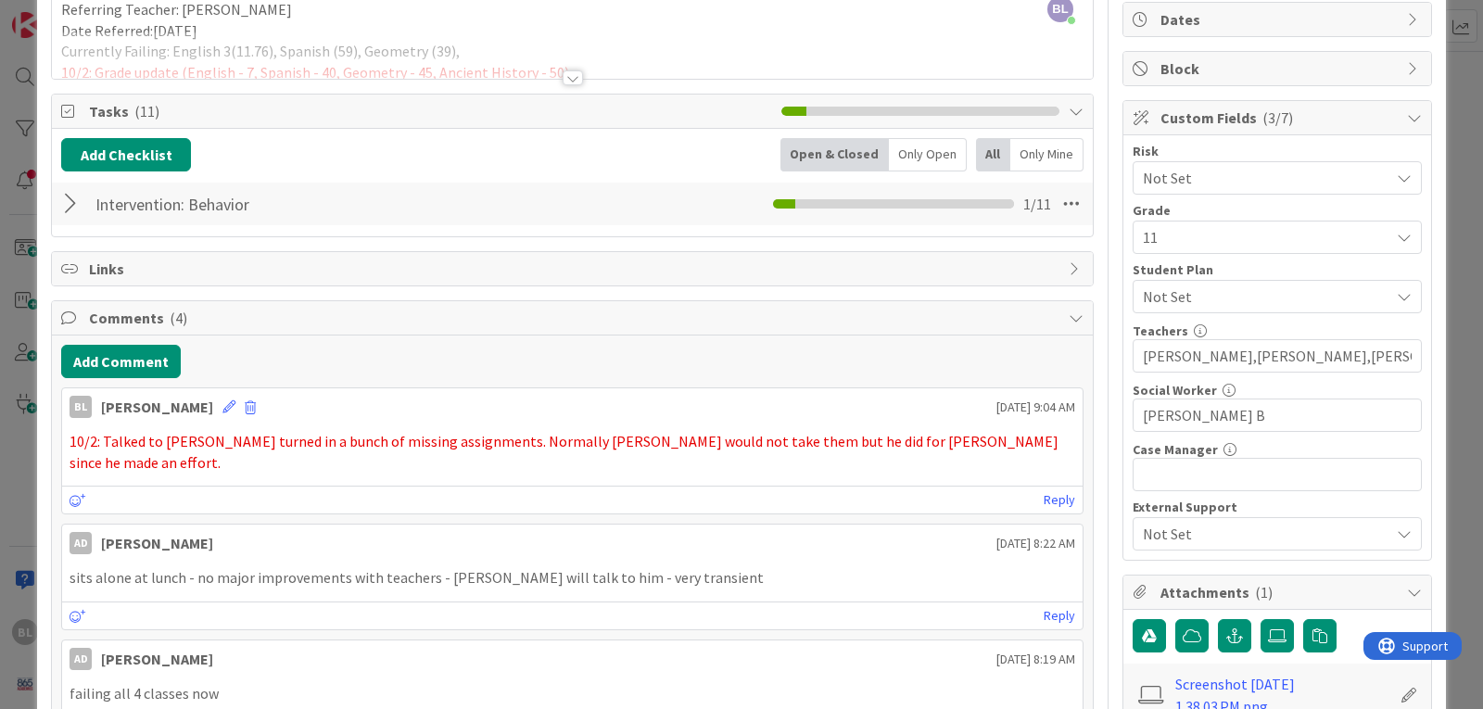
scroll to position [185, 0]
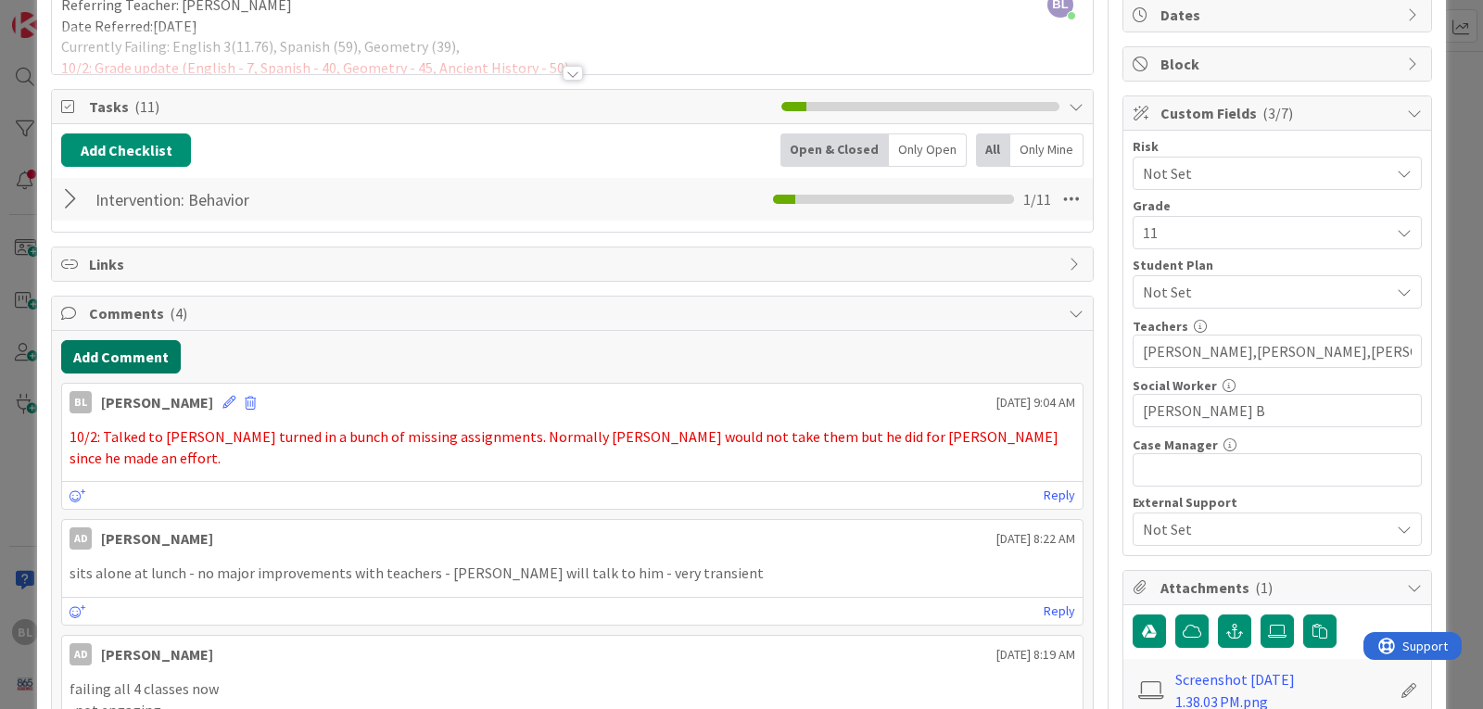
click at [129, 352] on button "Add Comment" at bounding box center [121, 356] width 120 height 33
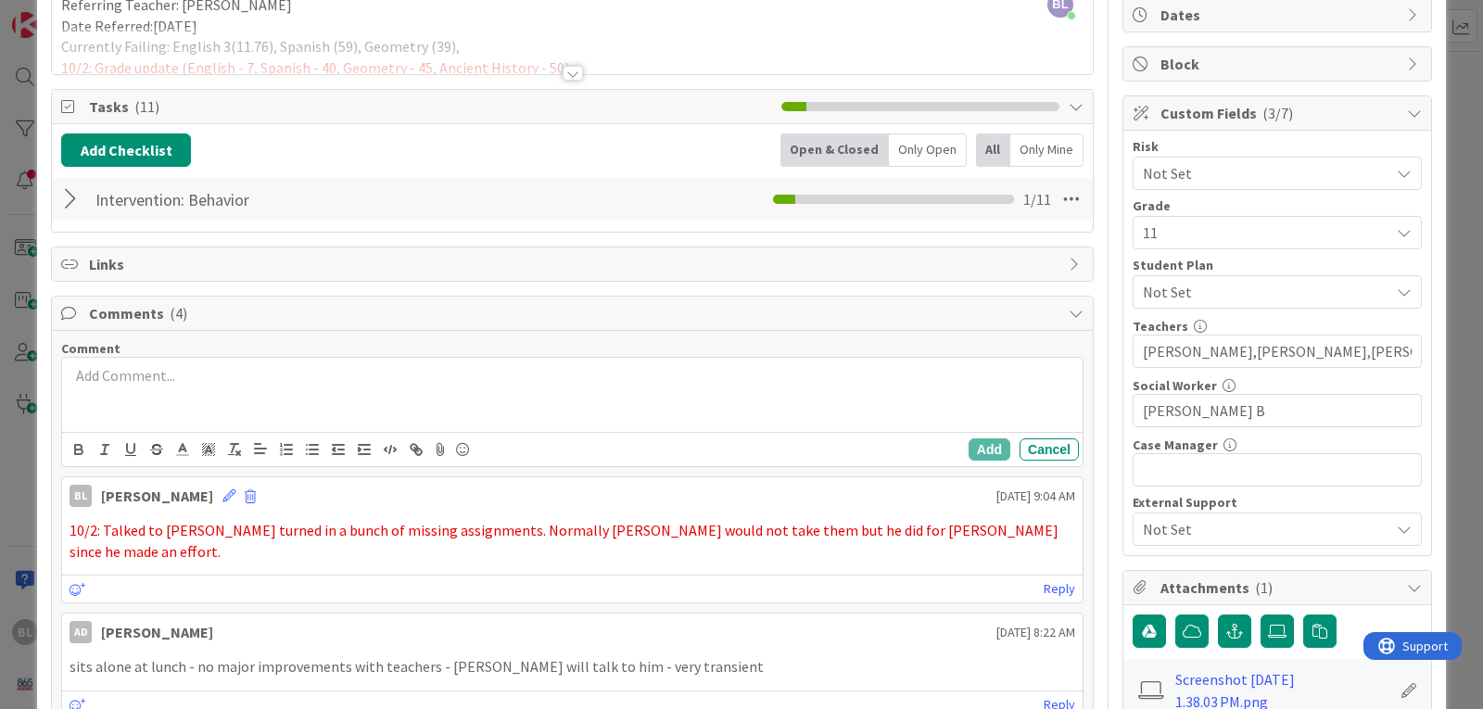
click at [98, 369] on p at bounding box center [573, 375] width 1006 height 21
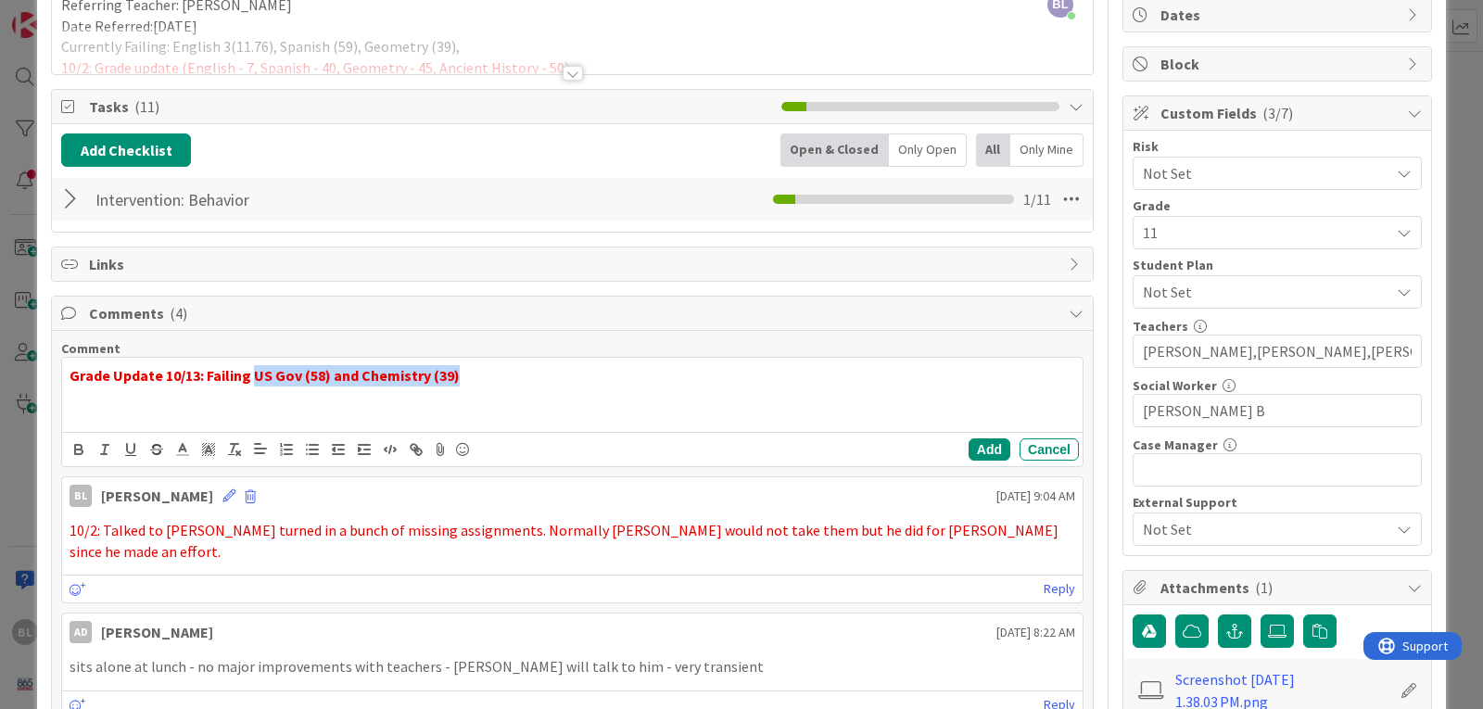
drag, startPoint x: 463, startPoint y: 374, endPoint x: 257, endPoint y: 388, distance: 207.2
click at [257, 388] on div "Grade Update 10/13: Failing US Gov (58) and Chemistry (39)" at bounding box center [572, 395] width 1021 height 74
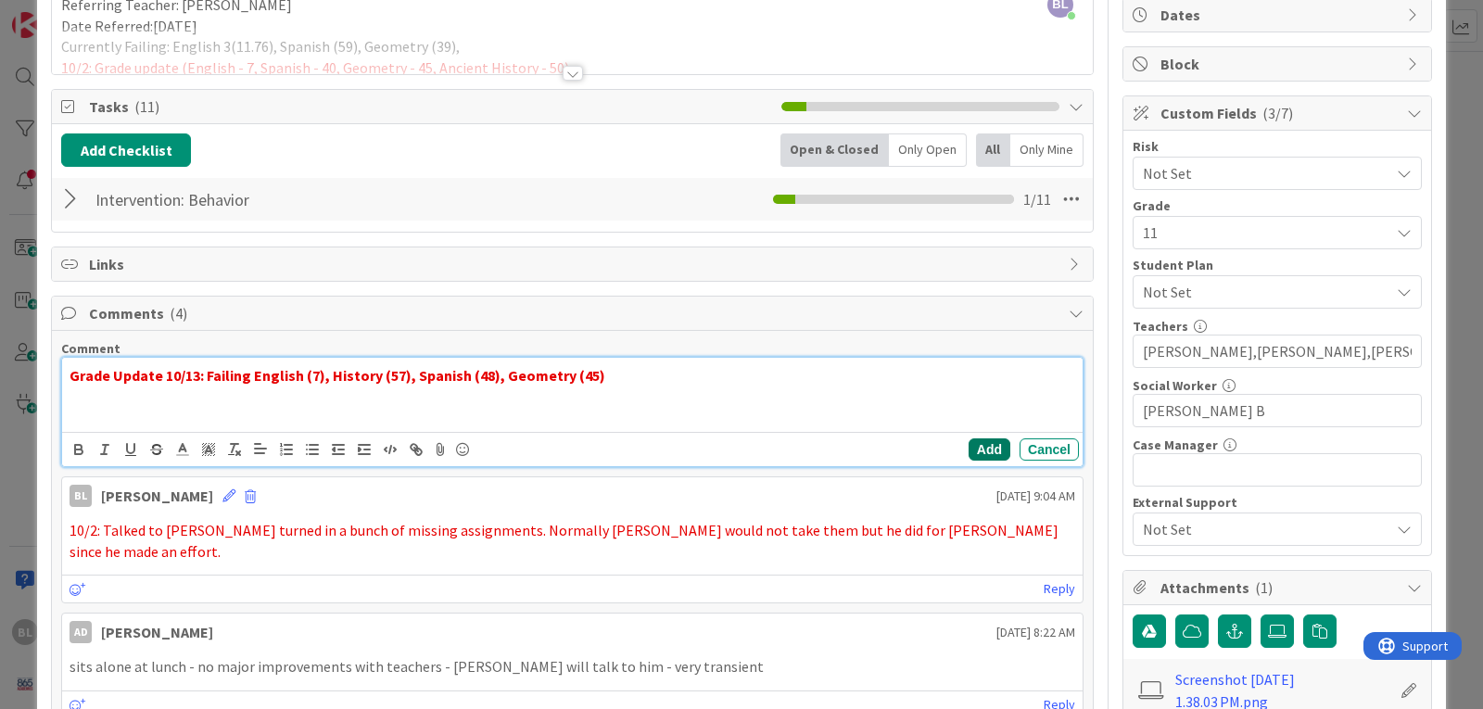
click at [972, 445] on button "Add" at bounding box center [990, 449] width 42 height 22
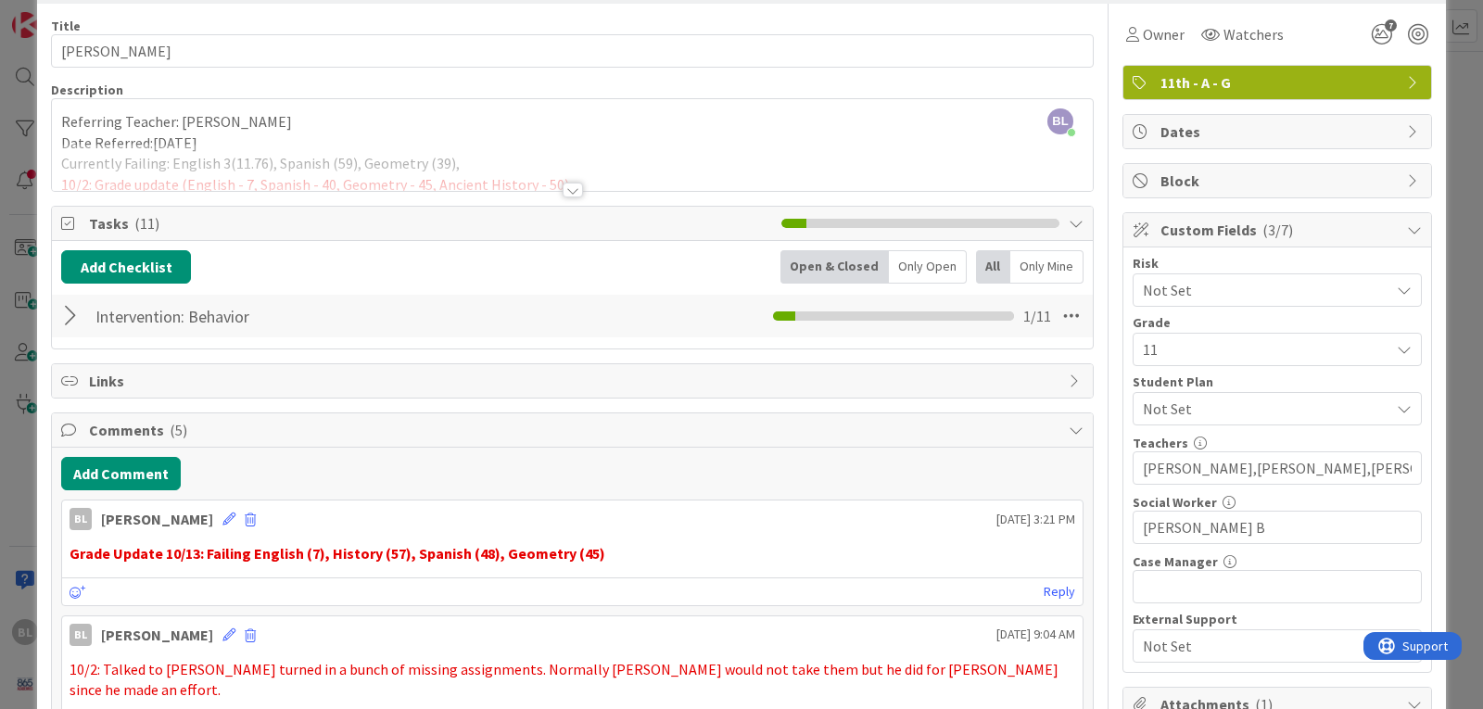
scroll to position [0, 0]
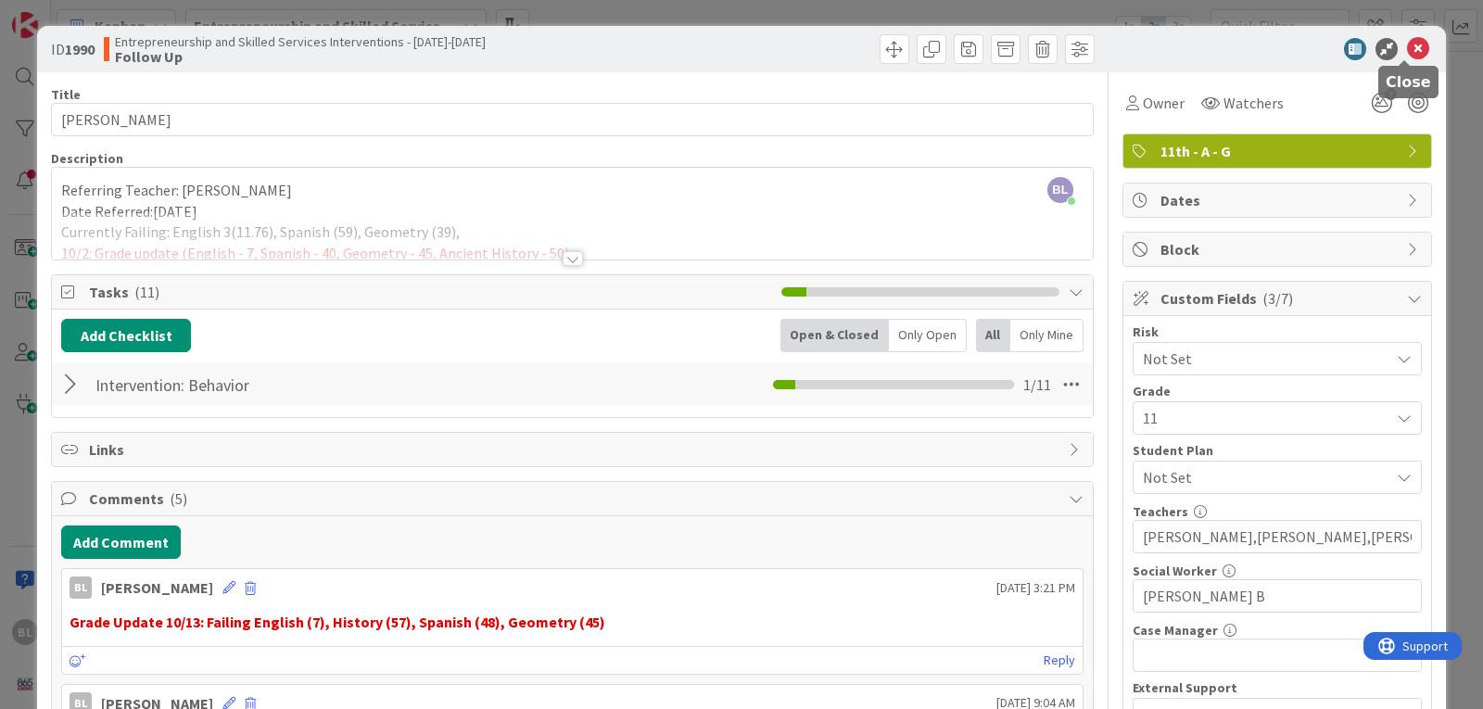
click at [1407, 45] on icon at bounding box center [1418, 49] width 22 height 22
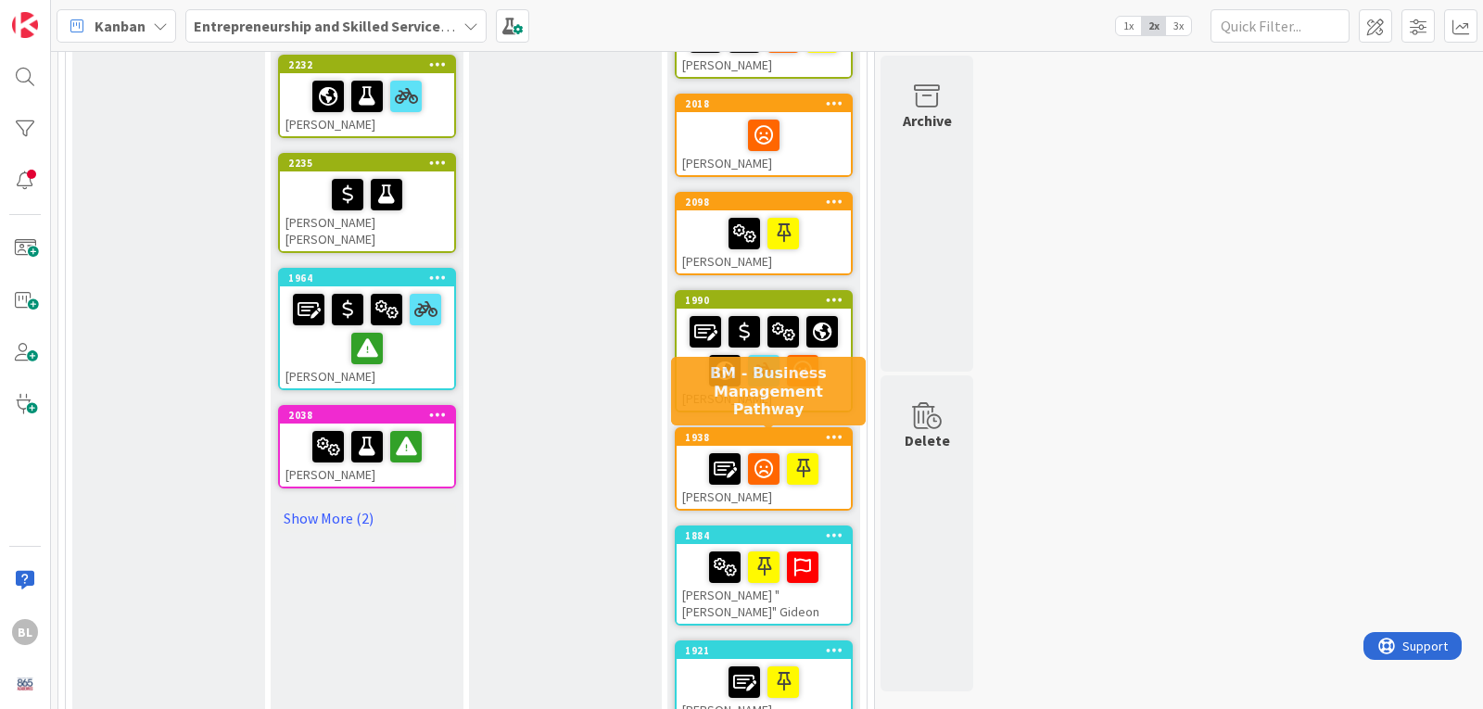
click at [750, 439] on div "1938" at bounding box center [768, 437] width 166 height 13
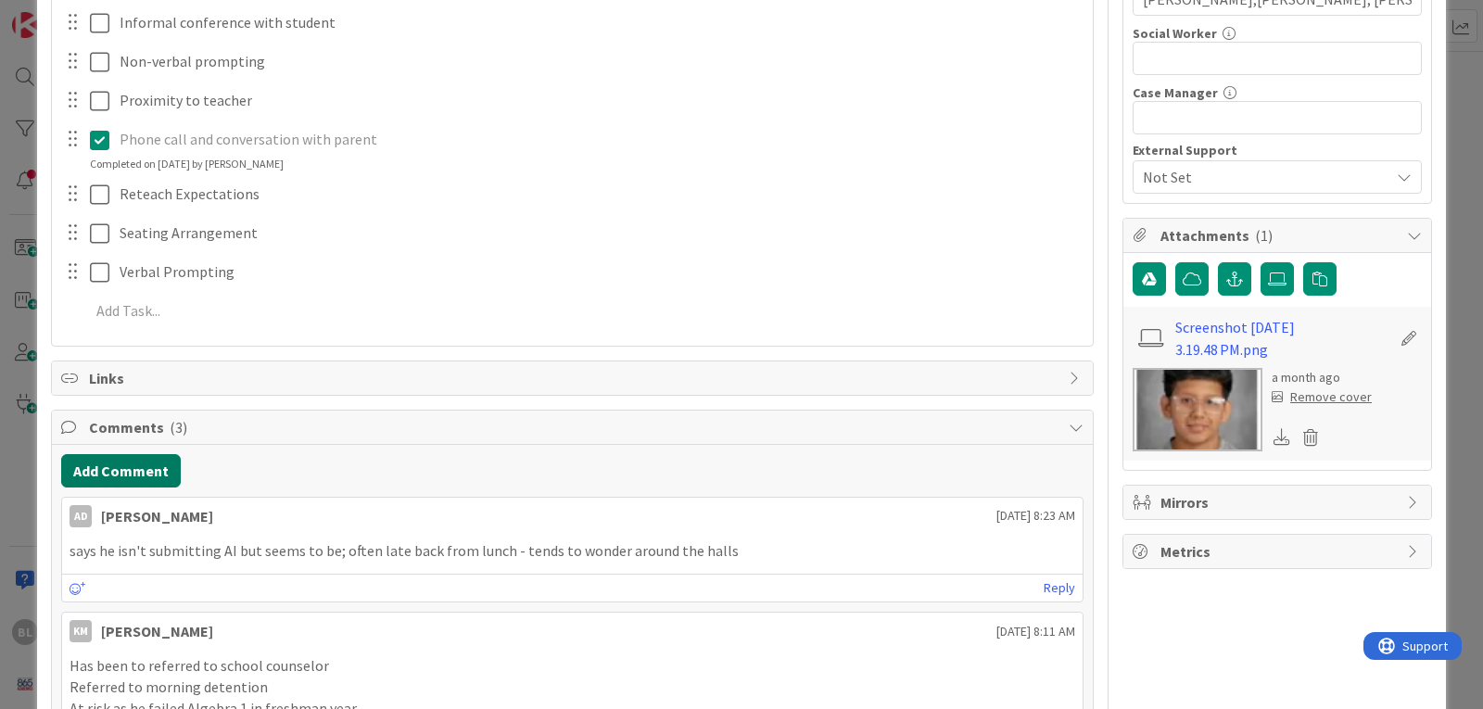
click at [133, 466] on button "Add Comment" at bounding box center [121, 470] width 120 height 33
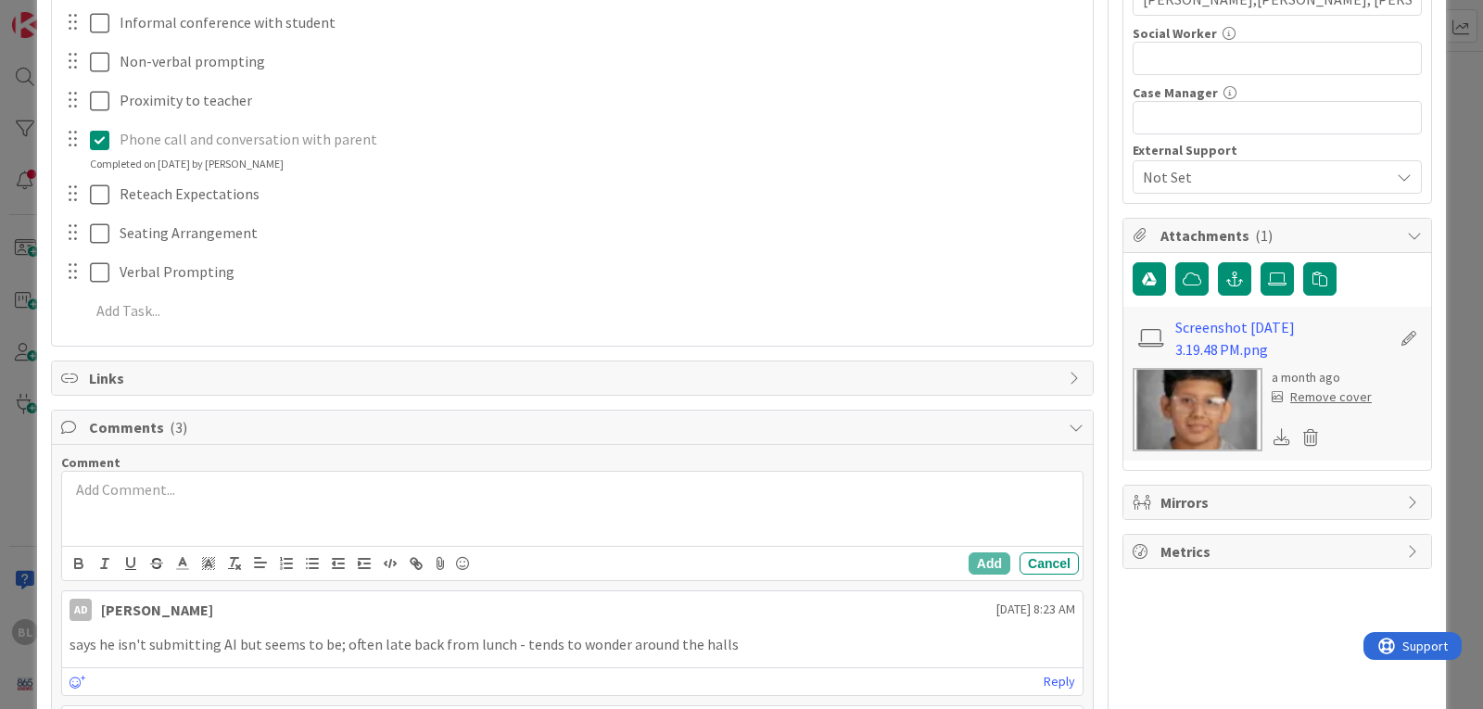
click at [87, 485] on p at bounding box center [573, 489] width 1006 height 21
drag, startPoint x: 469, startPoint y: 493, endPoint x: 258, endPoint y: 496, distance: 211.4
click at [258, 496] on p "Grade Update 10/13: Failing US Gov (58) and Chemistry (39)" at bounding box center [573, 489] width 1006 height 21
click at [259, 490] on strong "Grade Update 10/13: Failing UEnlgish (20)" at bounding box center [206, 489] width 273 height 19
click at [273, 488] on strong "Grade Update 10/13: Failing Enlgish (20)" at bounding box center [201, 489] width 263 height 19
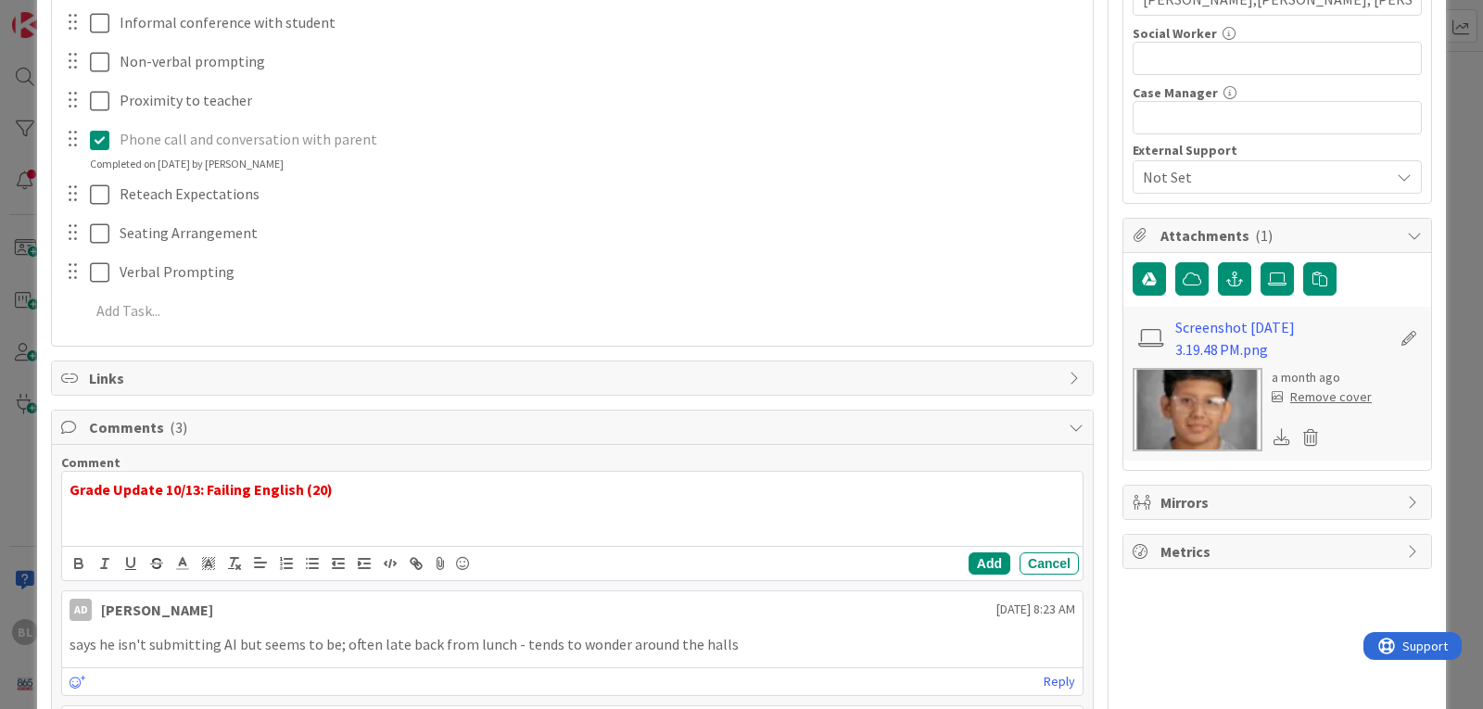
click at [331, 493] on p "Grade Update 10/13: Failing English (20)" at bounding box center [573, 489] width 1006 height 21
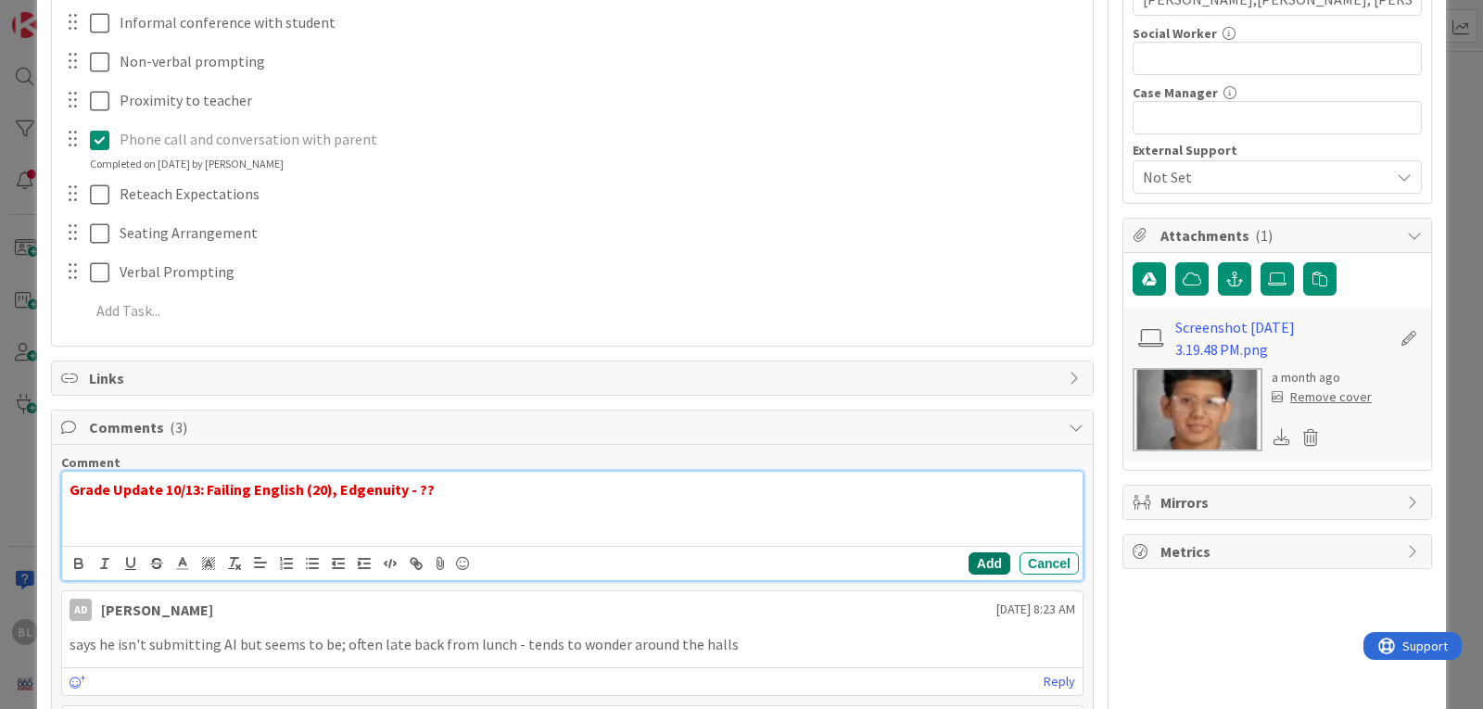
click at [975, 564] on button "Add" at bounding box center [990, 563] width 42 height 22
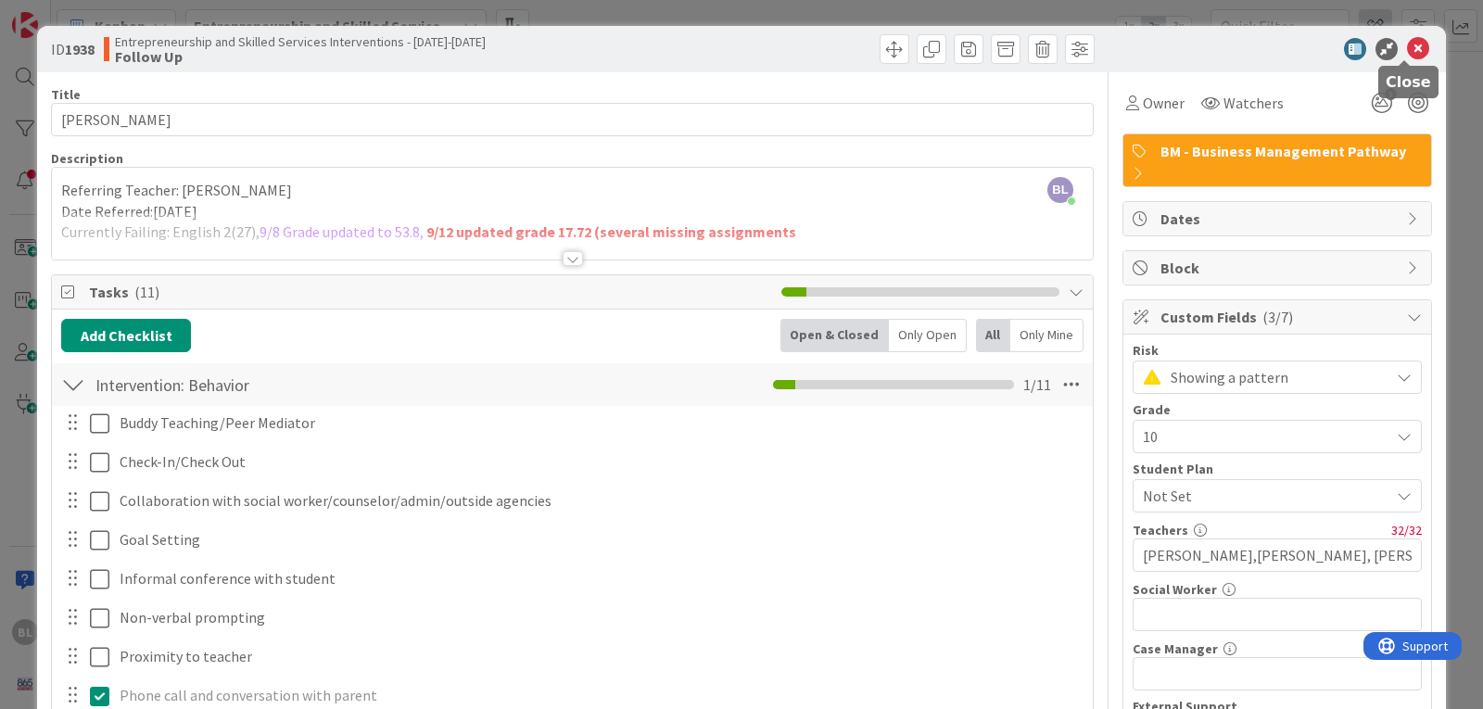
drag, startPoint x: 1406, startPoint y: 42, endPoint x: 1368, endPoint y: 41, distance: 38.0
click at [1407, 42] on icon at bounding box center [1418, 49] width 22 height 22
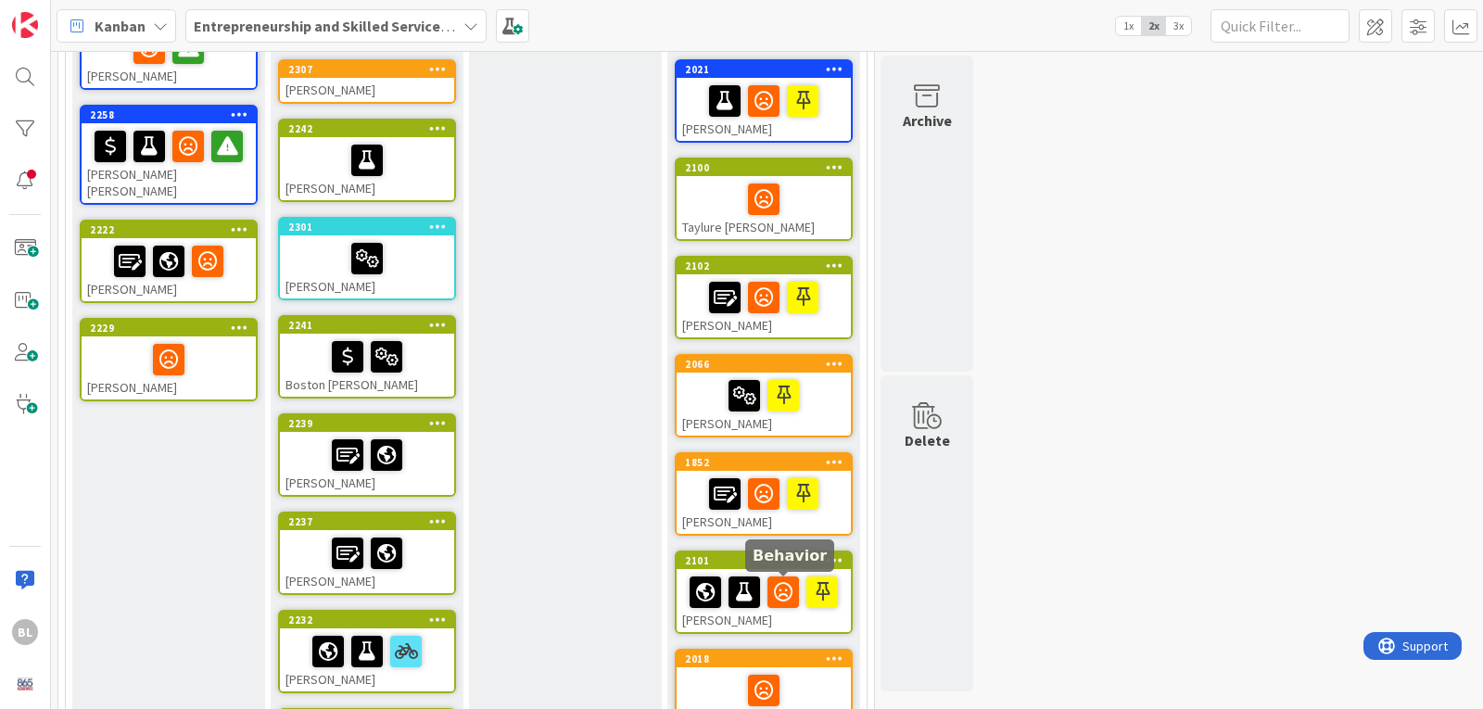
scroll to position [278, 0]
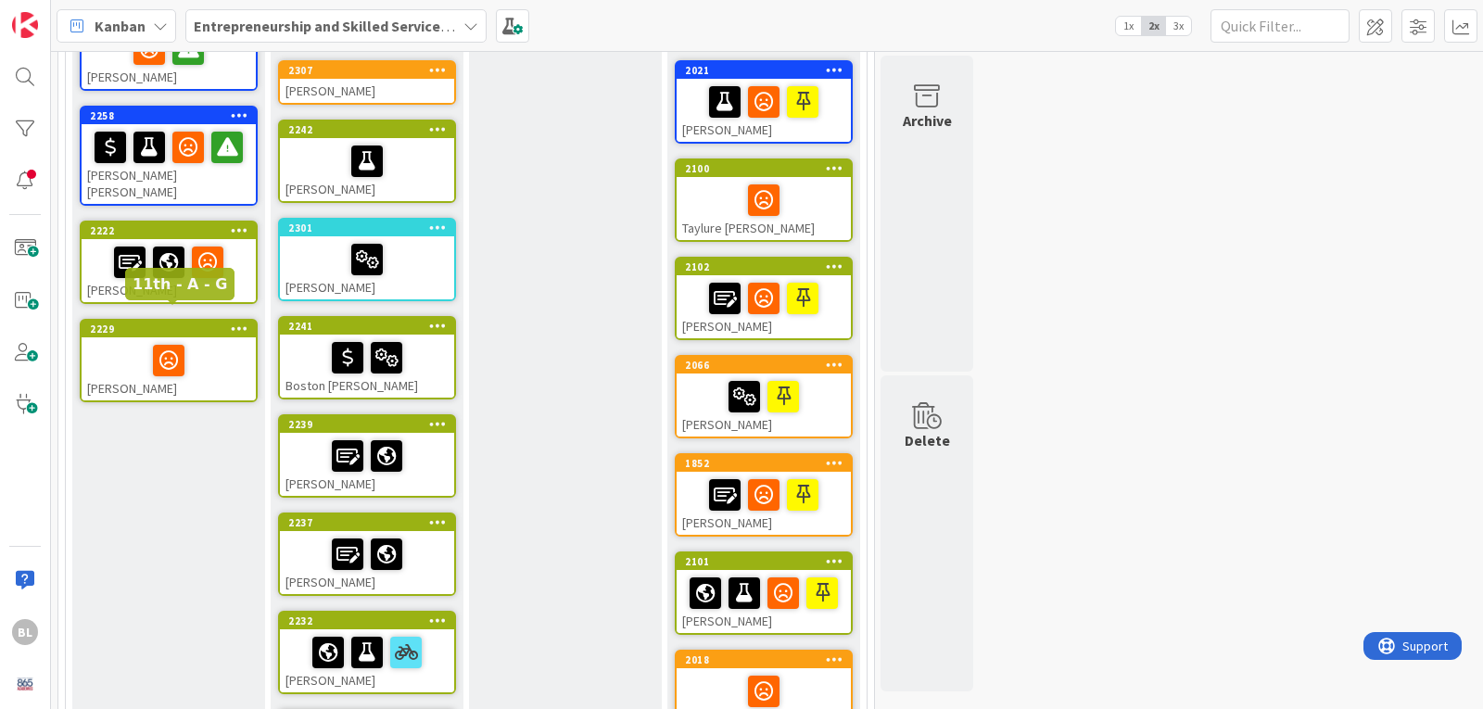
click at [202, 323] on div "2229" at bounding box center [173, 329] width 166 height 13
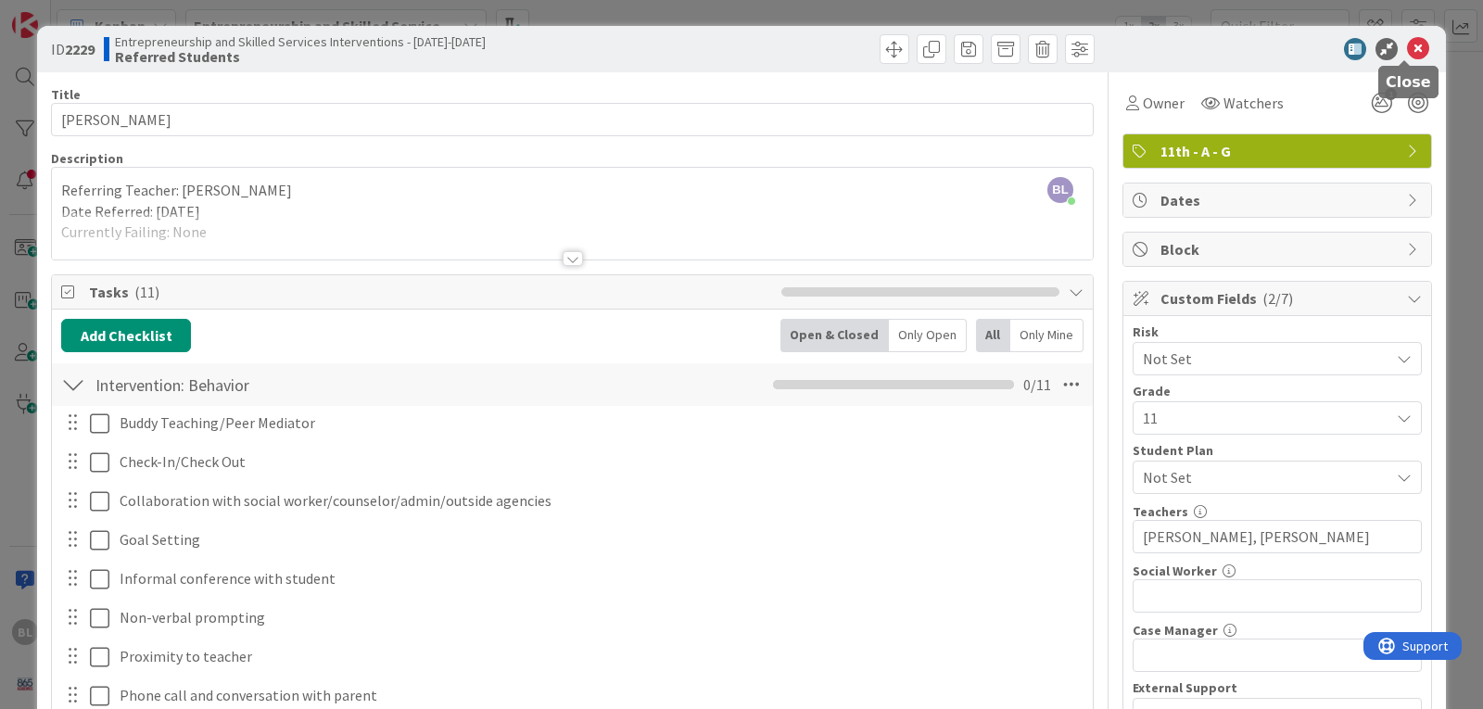
click at [1407, 46] on icon at bounding box center [1418, 49] width 22 height 22
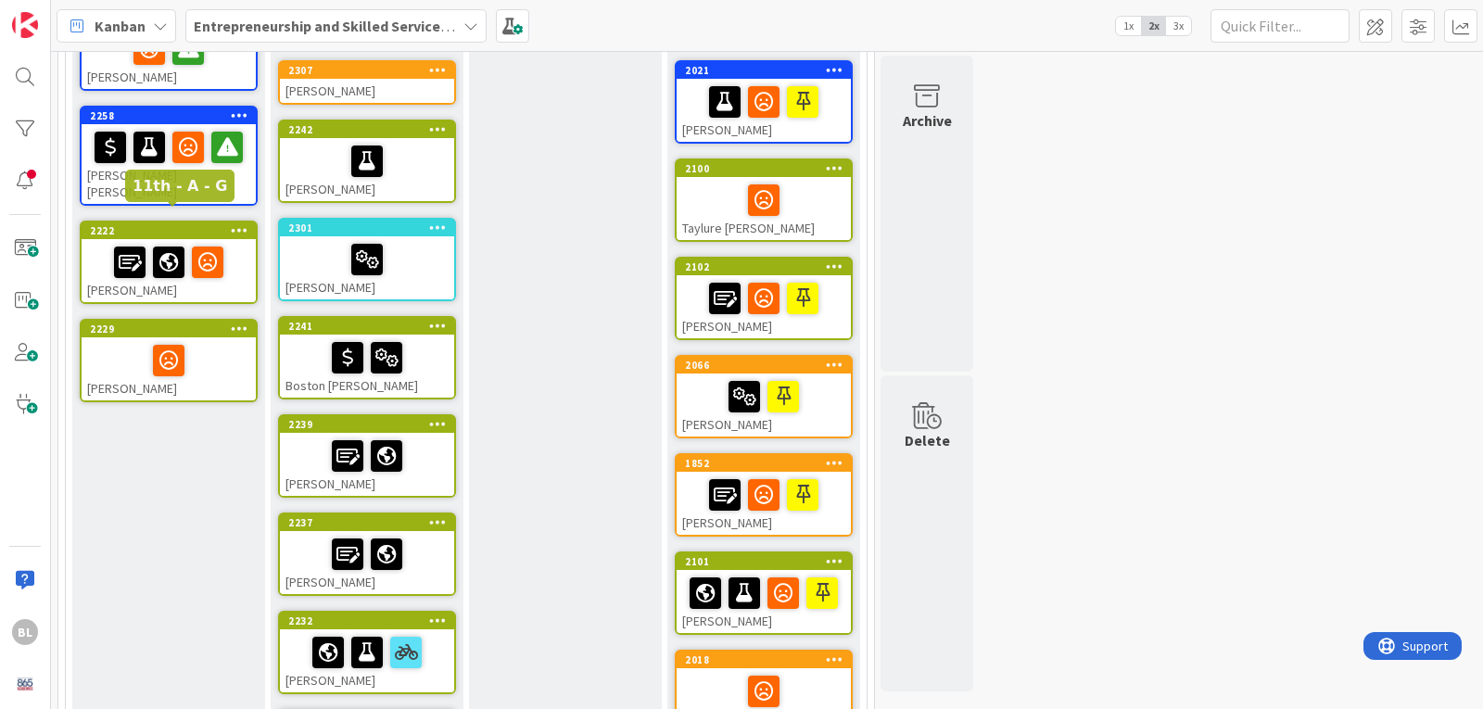
click at [165, 224] on div "2222" at bounding box center [173, 230] width 166 height 13
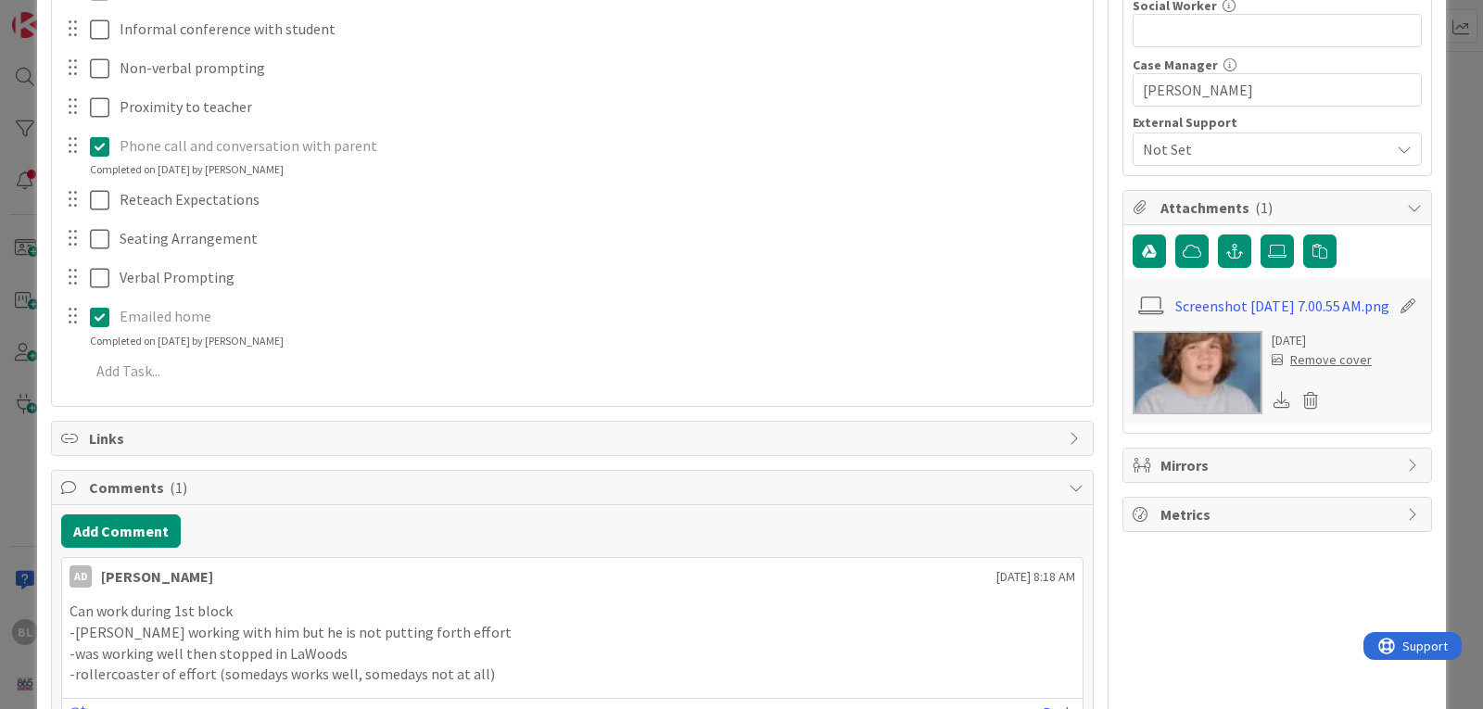
scroll to position [682, 0]
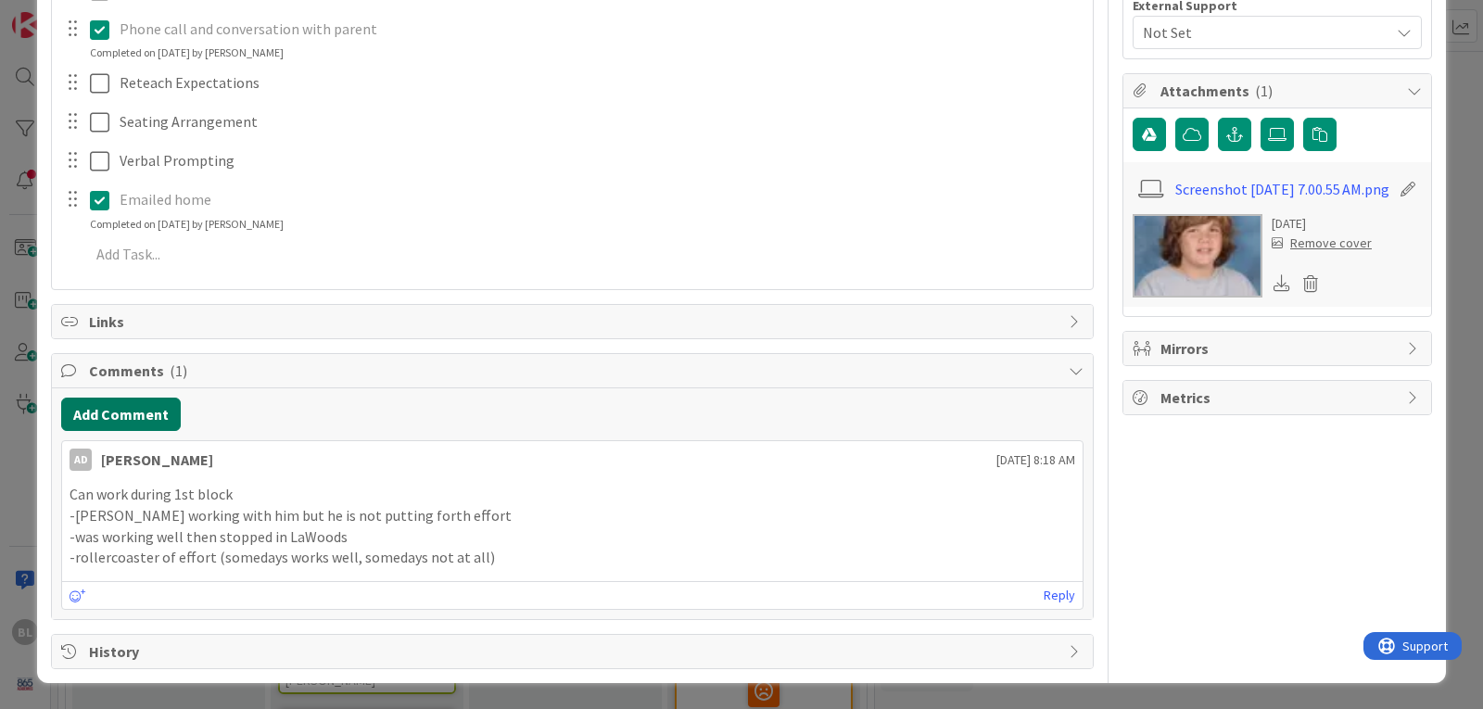
click at [140, 417] on button "Add Comment" at bounding box center [121, 414] width 120 height 33
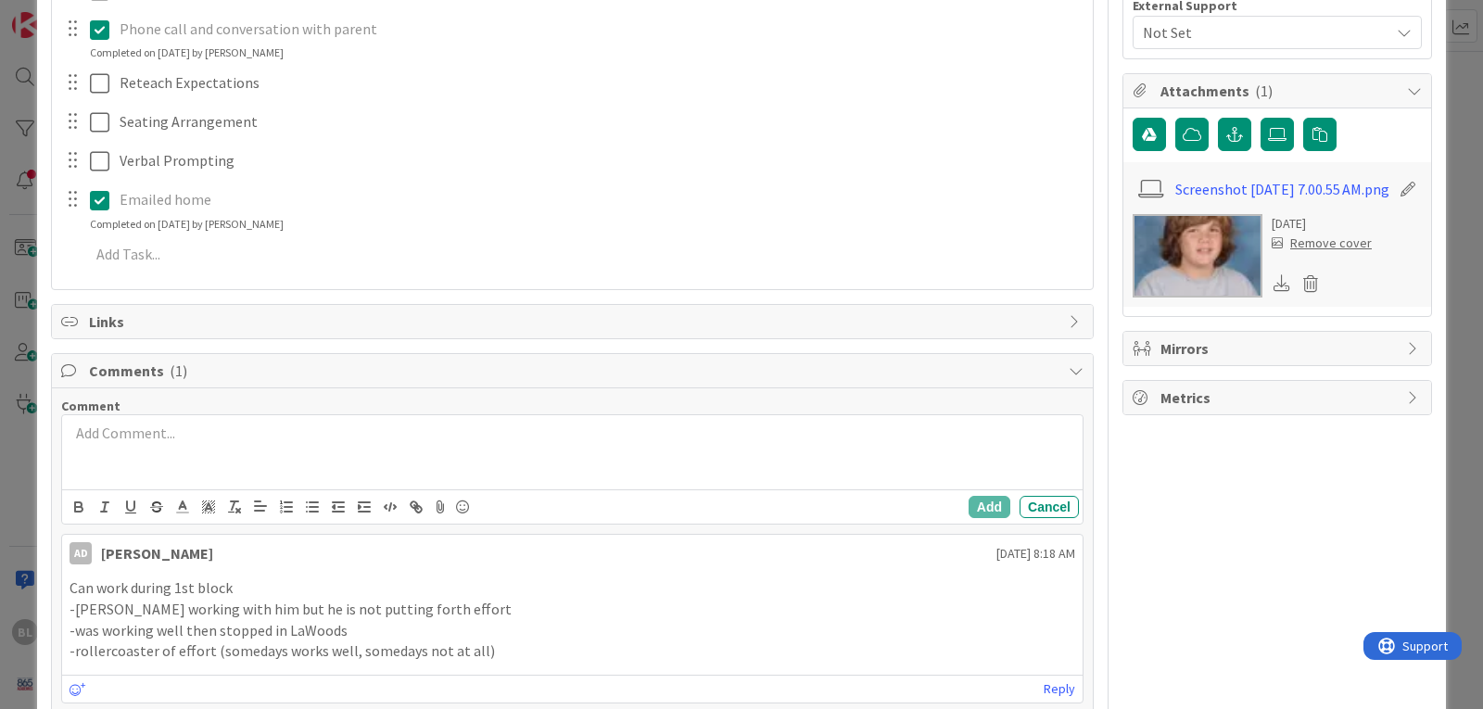
click at [103, 439] on p at bounding box center [573, 433] width 1006 height 21
drag, startPoint x: 478, startPoint y: 429, endPoint x: 253, endPoint y: 438, distance: 225.4
click at [253, 438] on p "Grade Update 10/13: Failing US Gov (58) and Chemistry (39)" at bounding box center [573, 433] width 1006 height 21
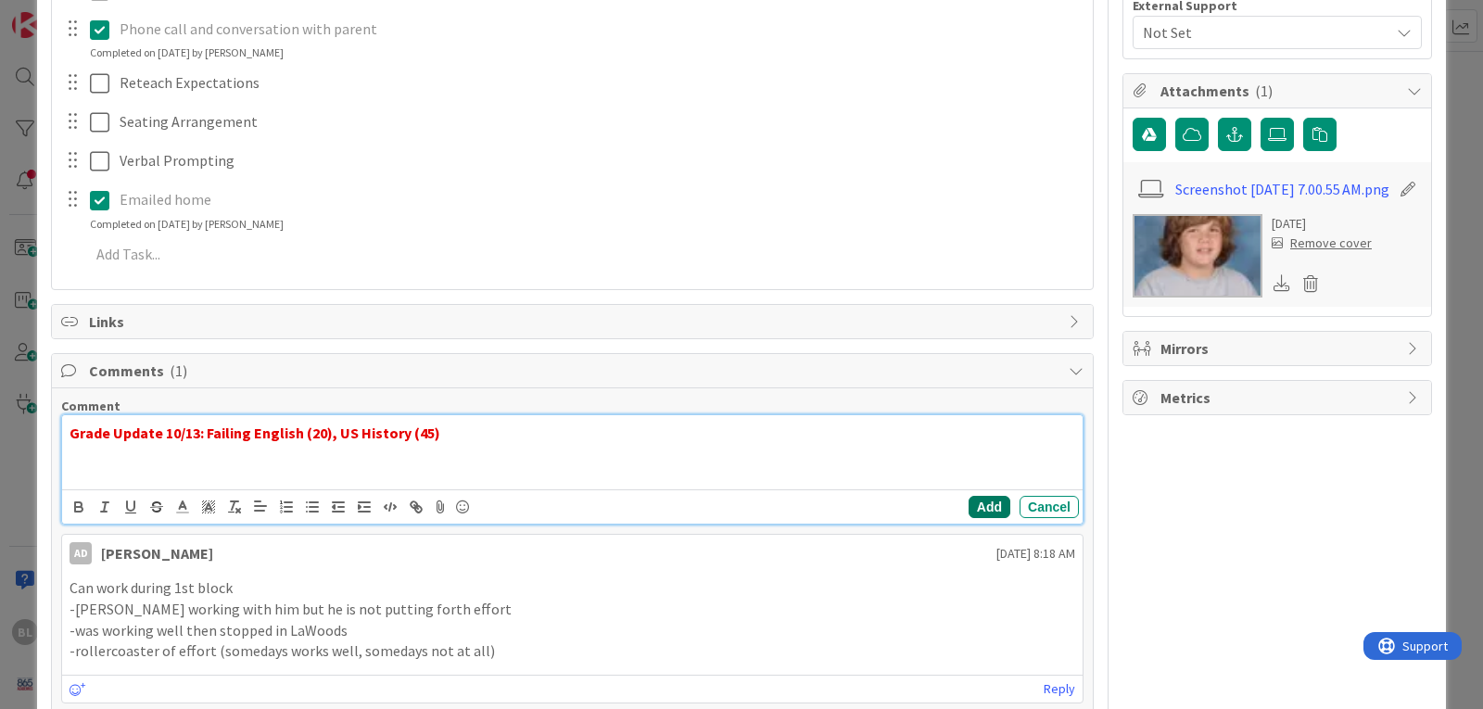
click at [969, 509] on button "Add" at bounding box center [990, 507] width 42 height 22
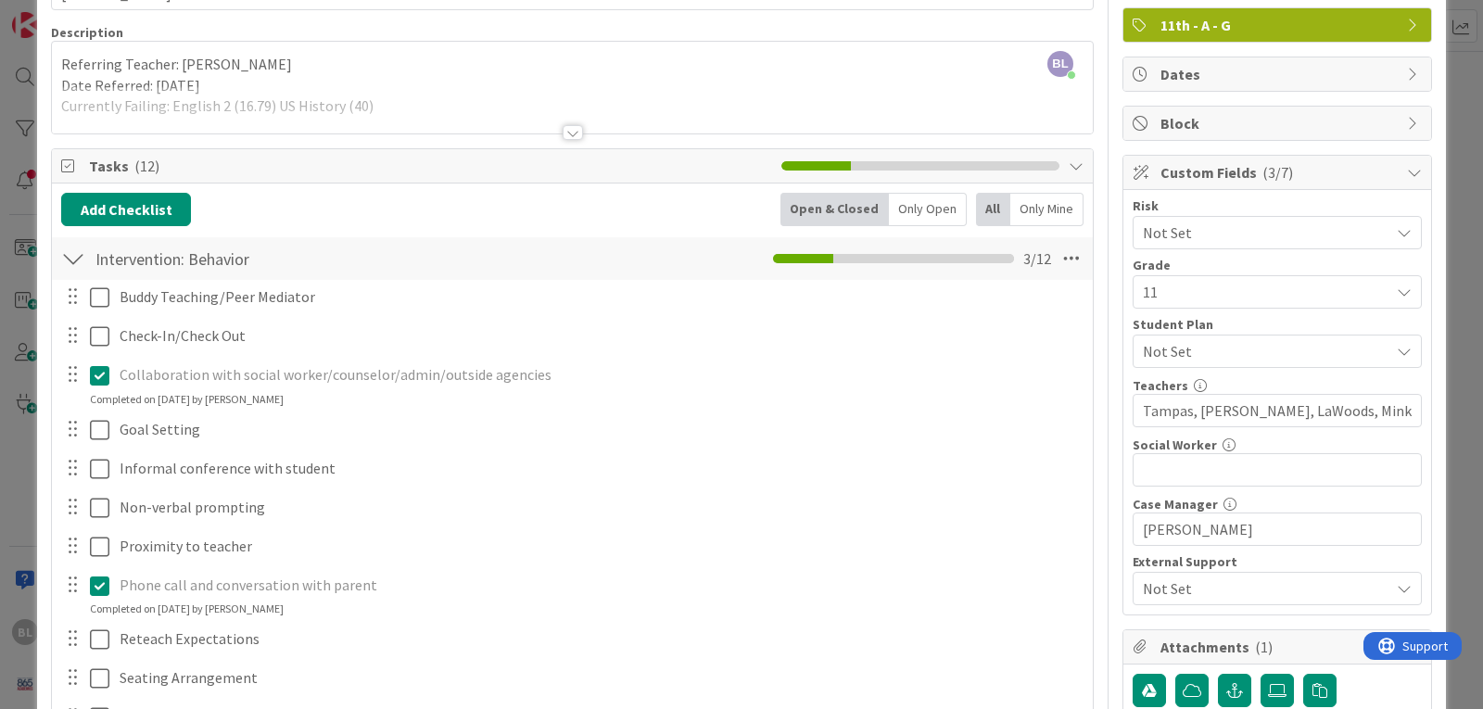
scroll to position [0, 0]
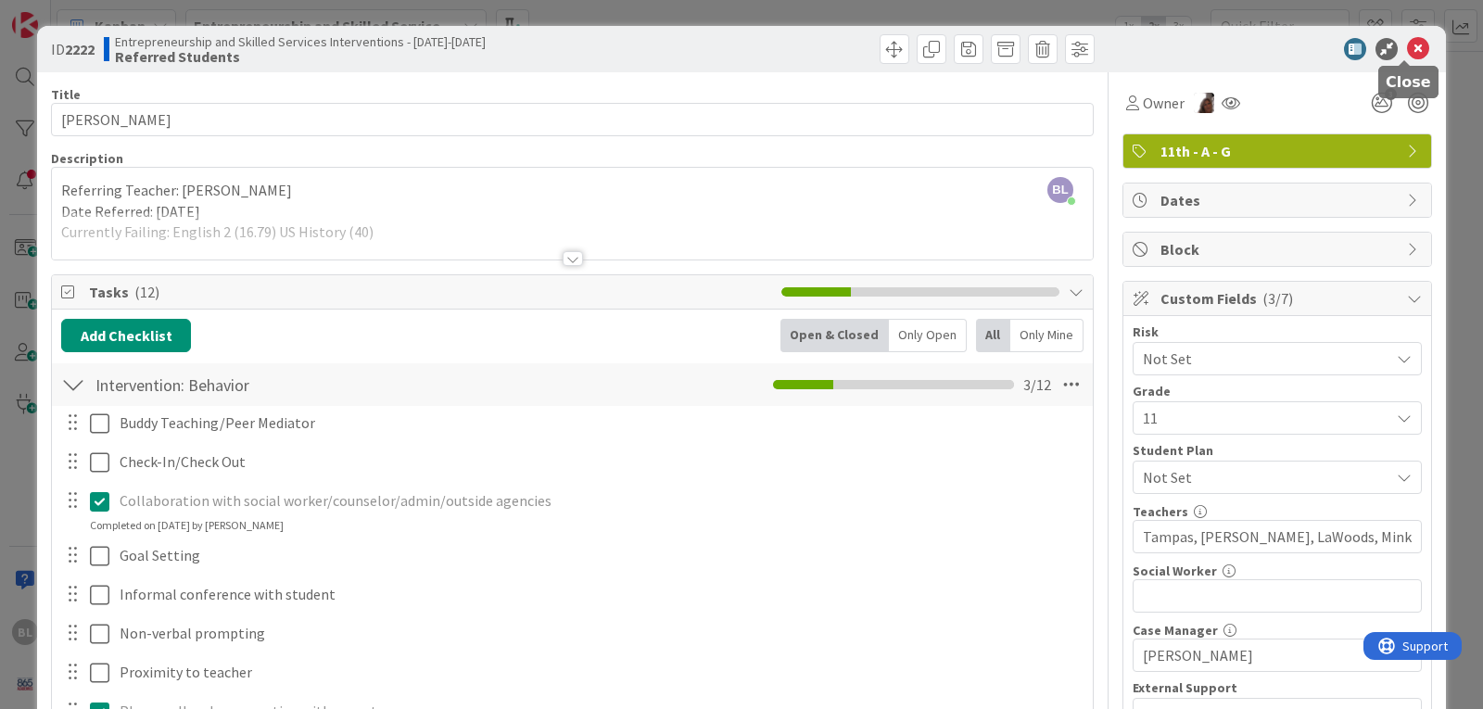
click at [1407, 46] on icon at bounding box center [1418, 49] width 22 height 22
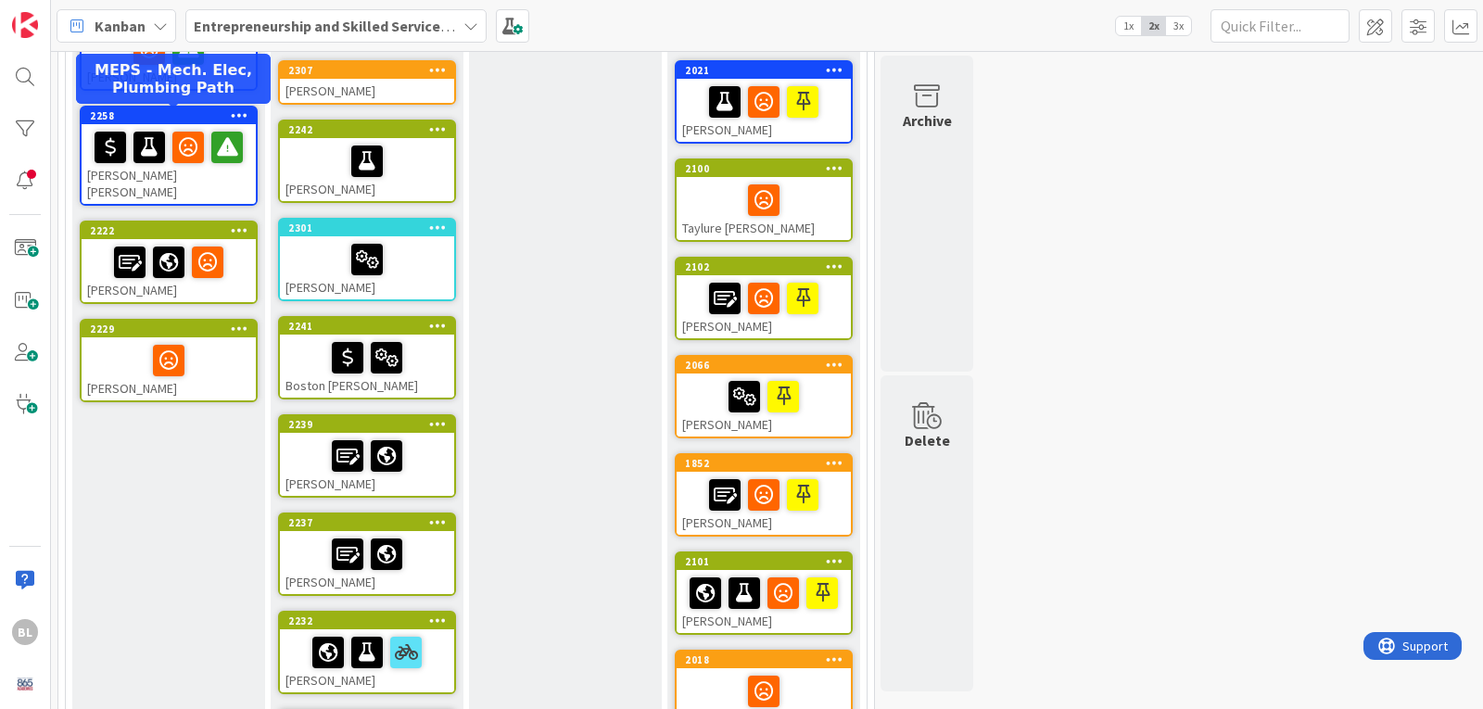
click at [162, 114] on div "2258" at bounding box center [173, 115] width 166 height 13
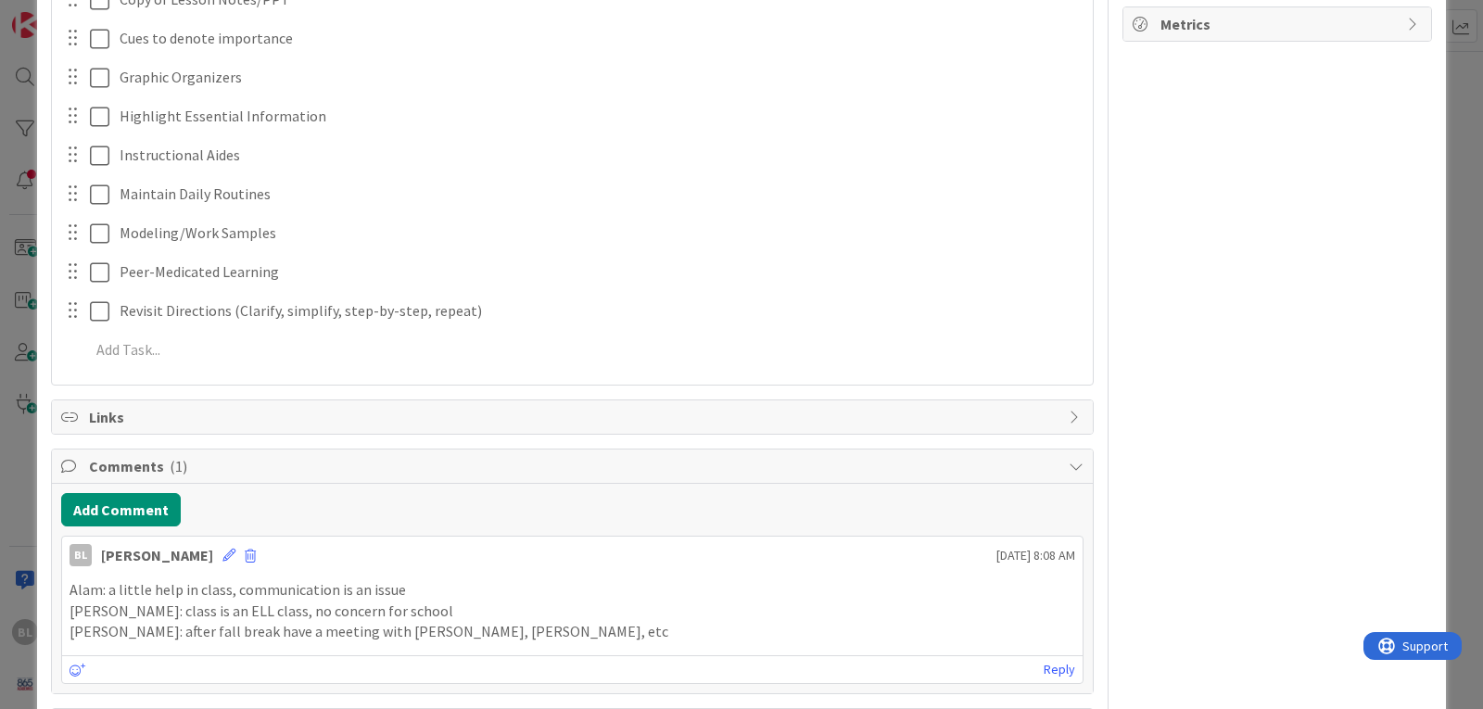
scroll to position [1112, 0]
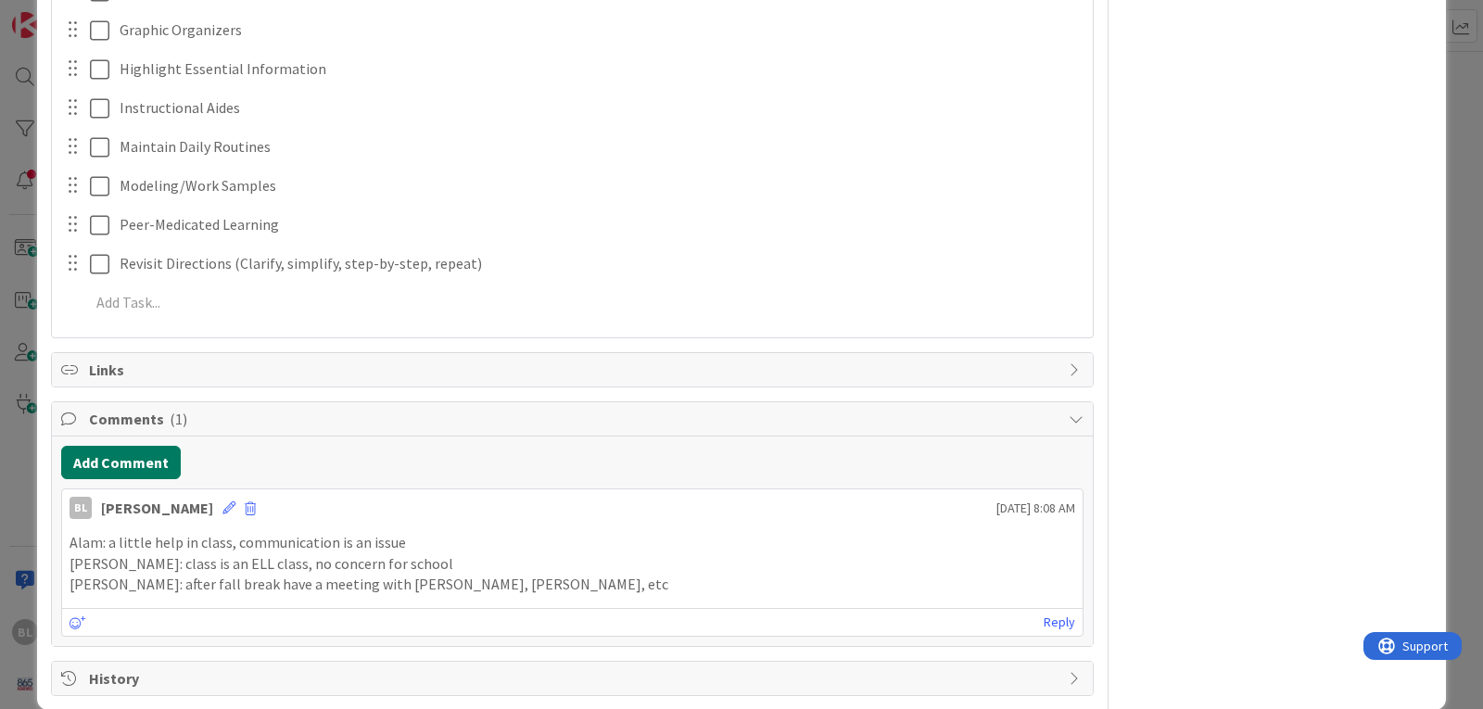
click at [136, 462] on button "Add Comment" at bounding box center [121, 462] width 120 height 33
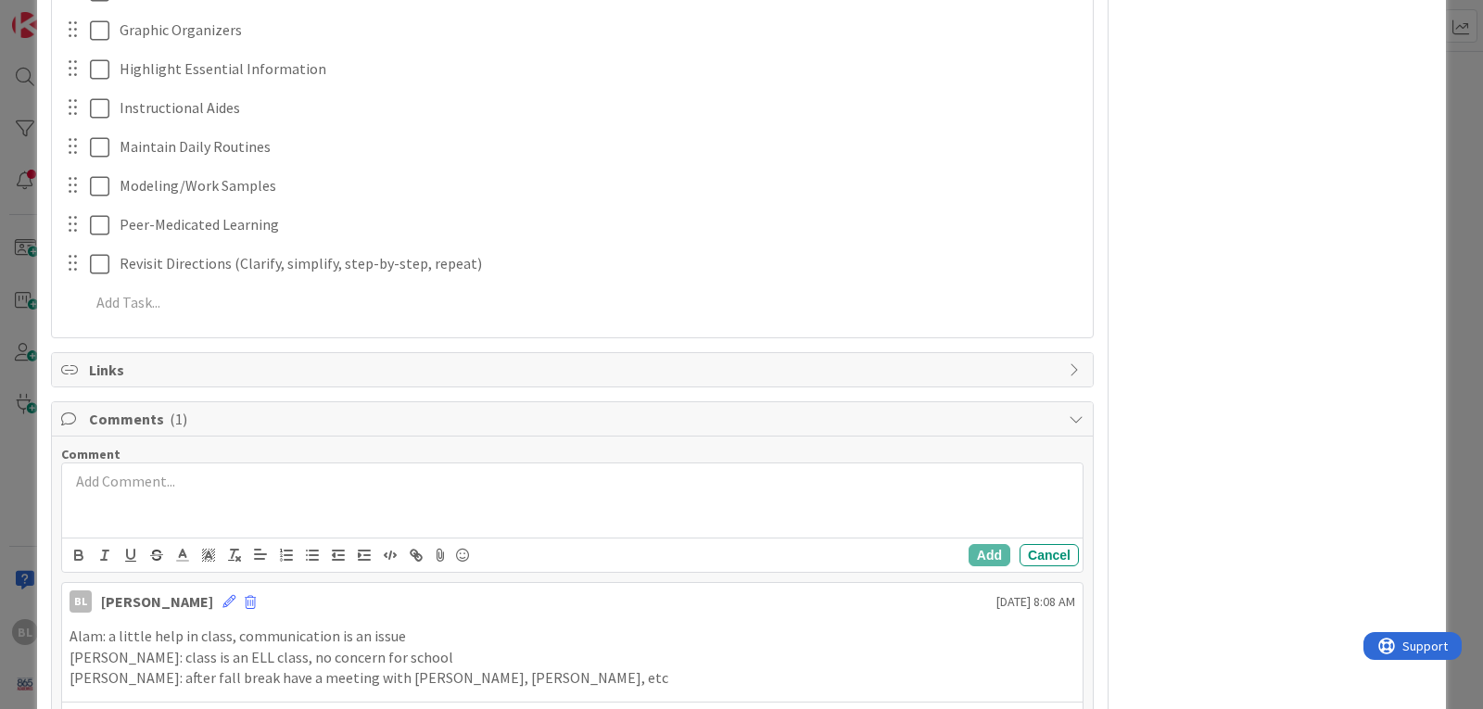
click at [95, 474] on p at bounding box center [573, 481] width 1006 height 21
drag, startPoint x: 464, startPoint y: 481, endPoint x: 271, endPoint y: 479, distance: 193.7
click at [255, 489] on p "Grade Update 10/13: Failing US Gov (58) and Chemistry (39)" at bounding box center [573, 481] width 1006 height 21
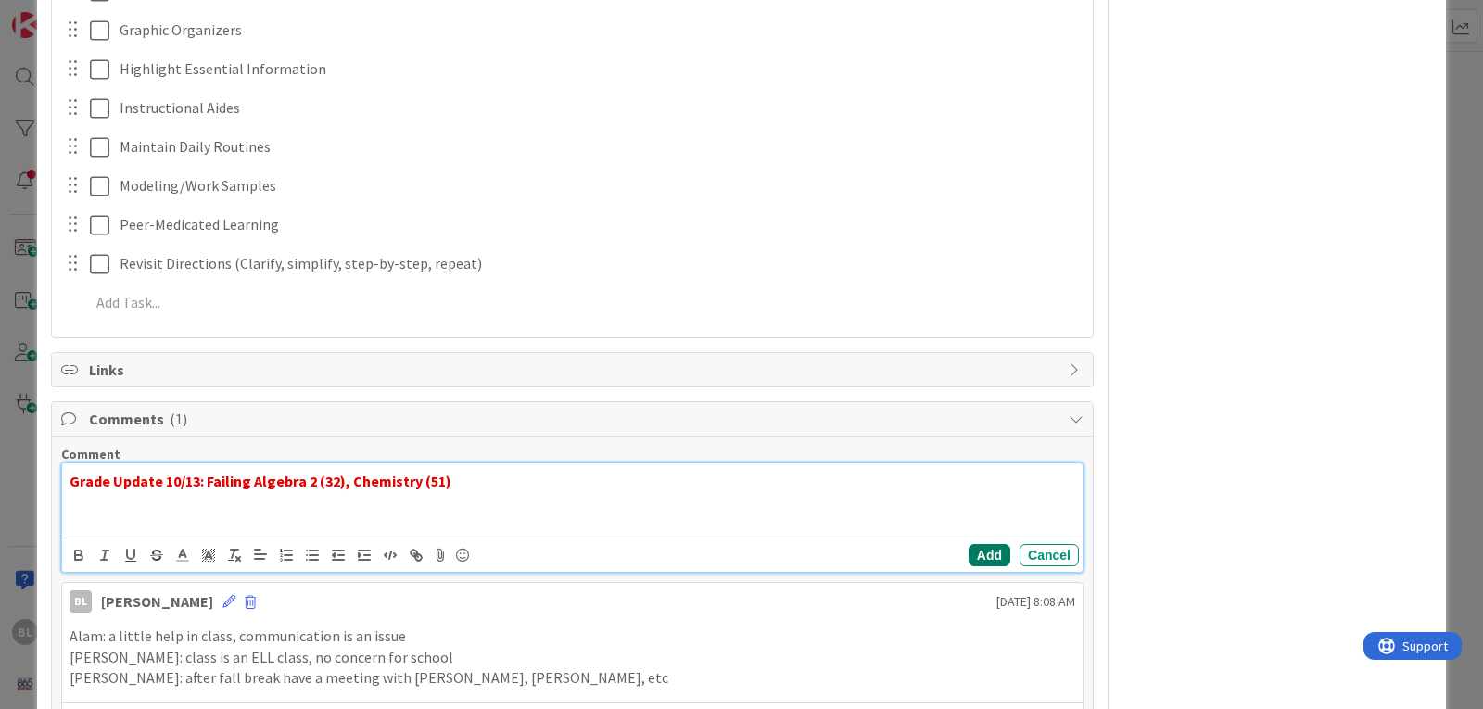
click at [976, 558] on button "Add" at bounding box center [990, 555] width 42 height 22
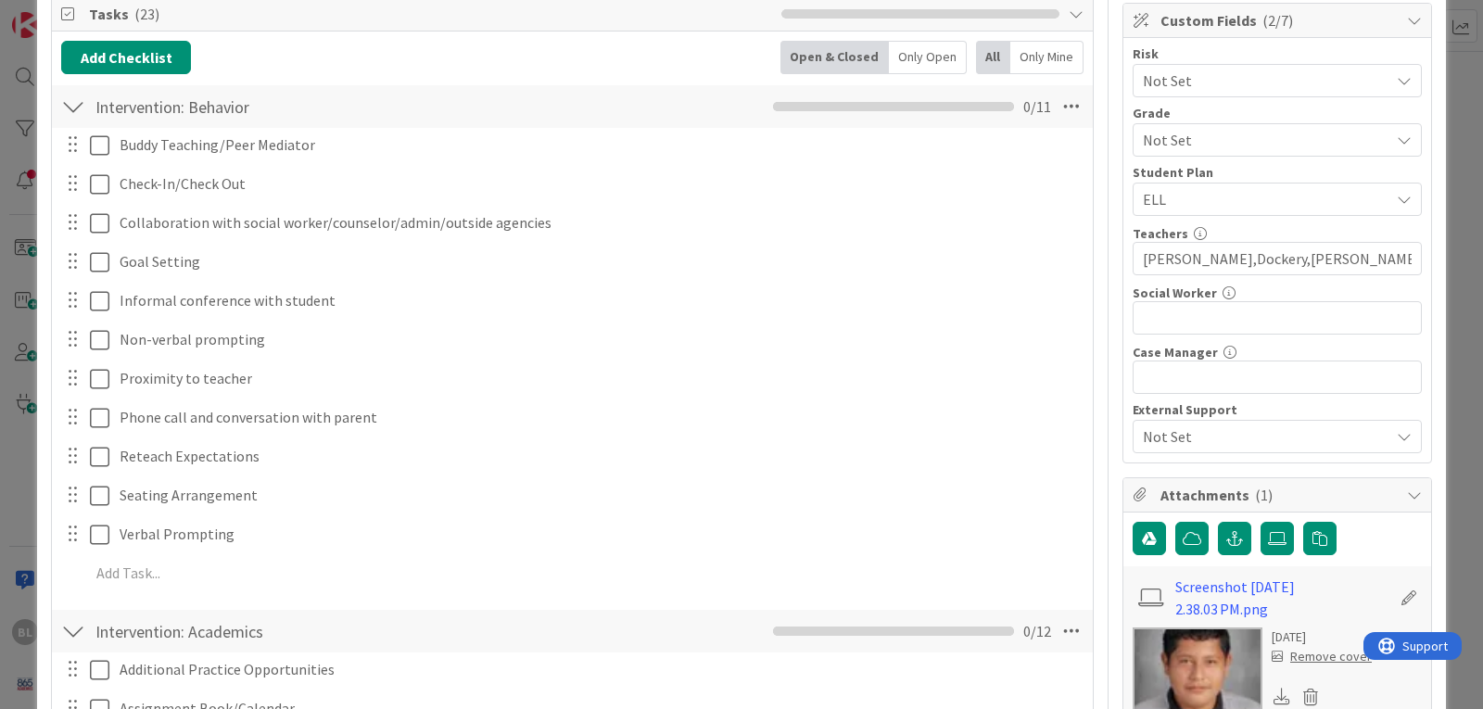
scroll to position [0, 0]
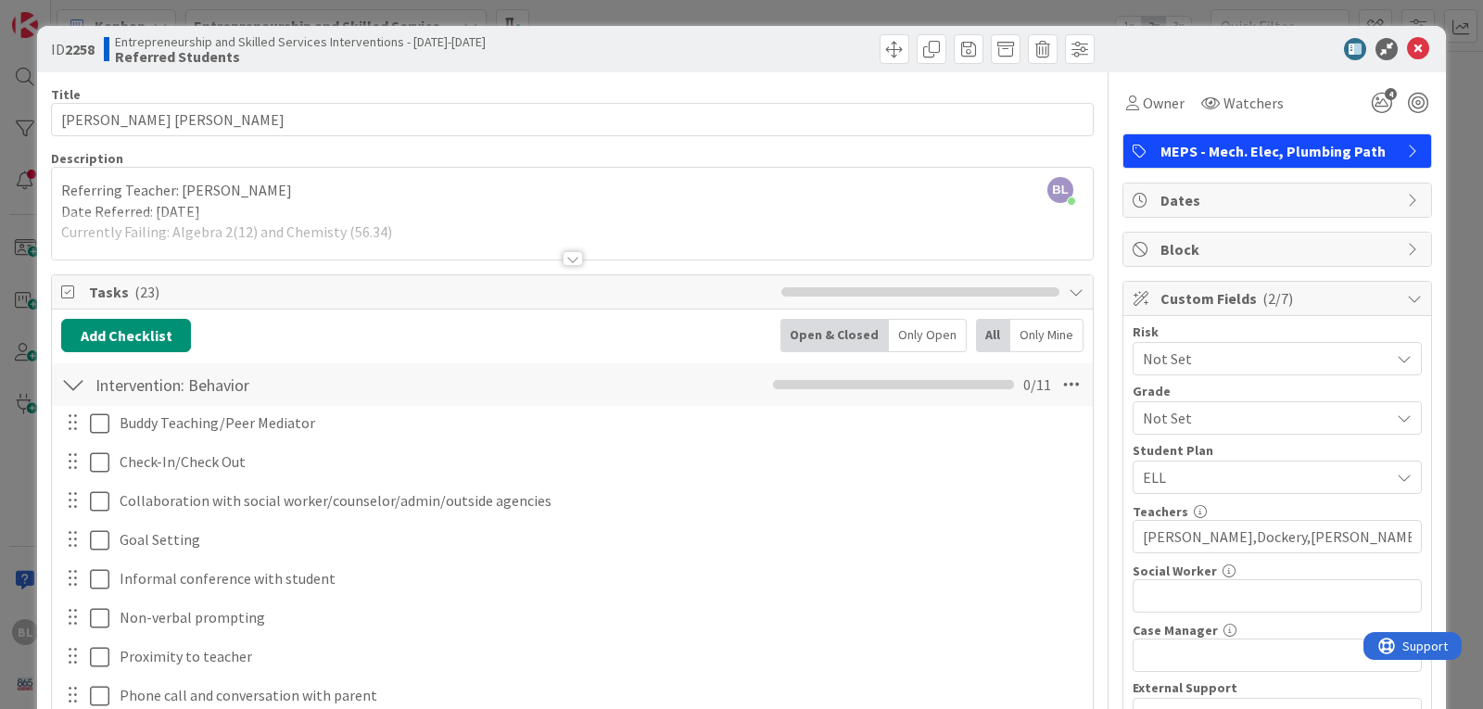
click at [70, 385] on div at bounding box center [73, 384] width 24 height 33
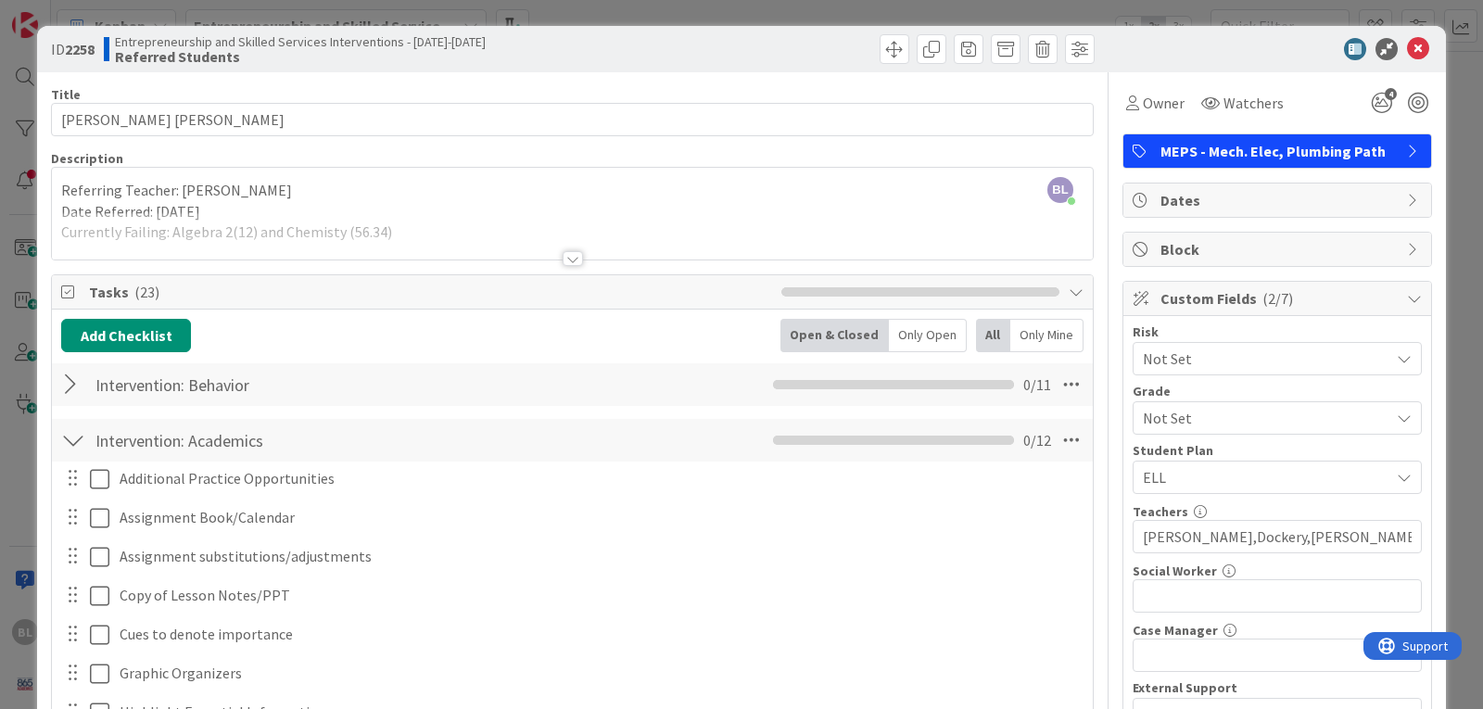
click at [70, 439] on div at bounding box center [73, 440] width 24 height 33
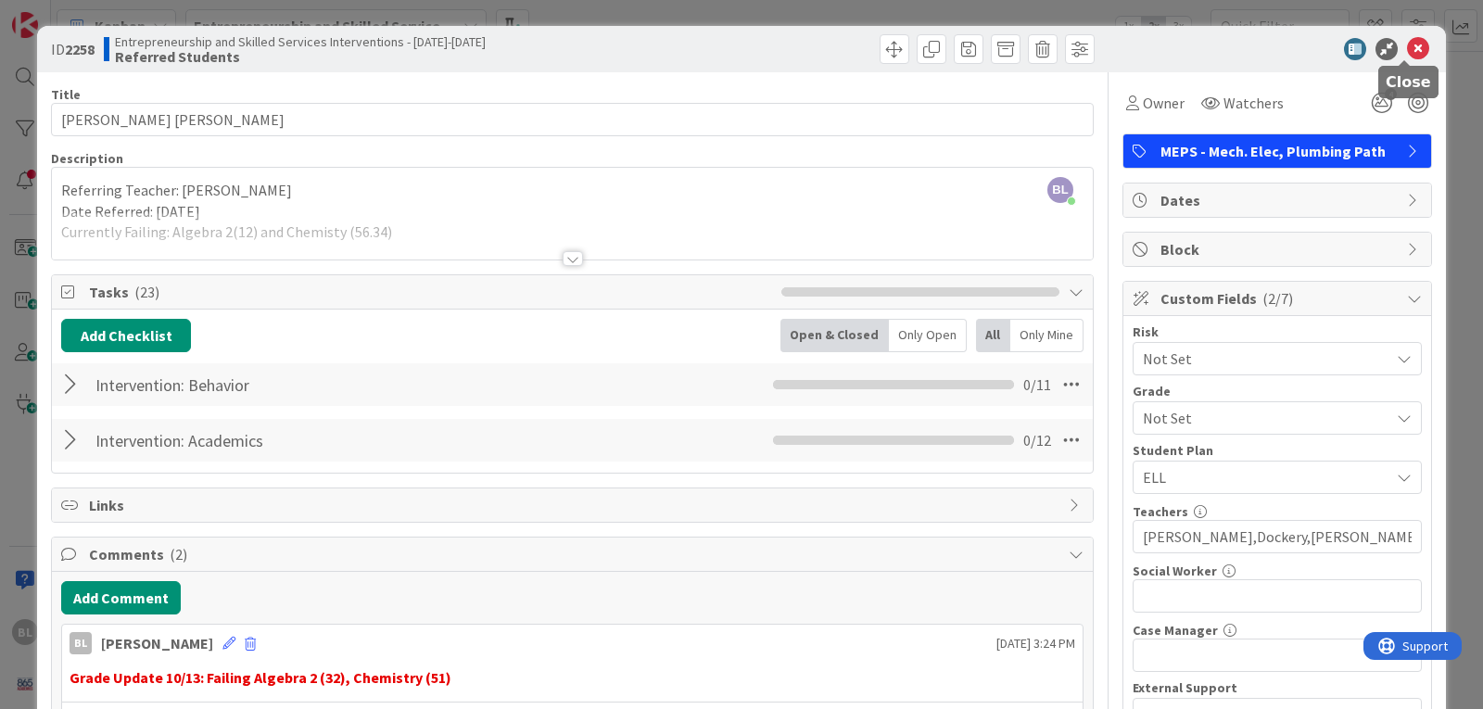
click at [1408, 51] on icon at bounding box center [1418, 49] width 22 height 22
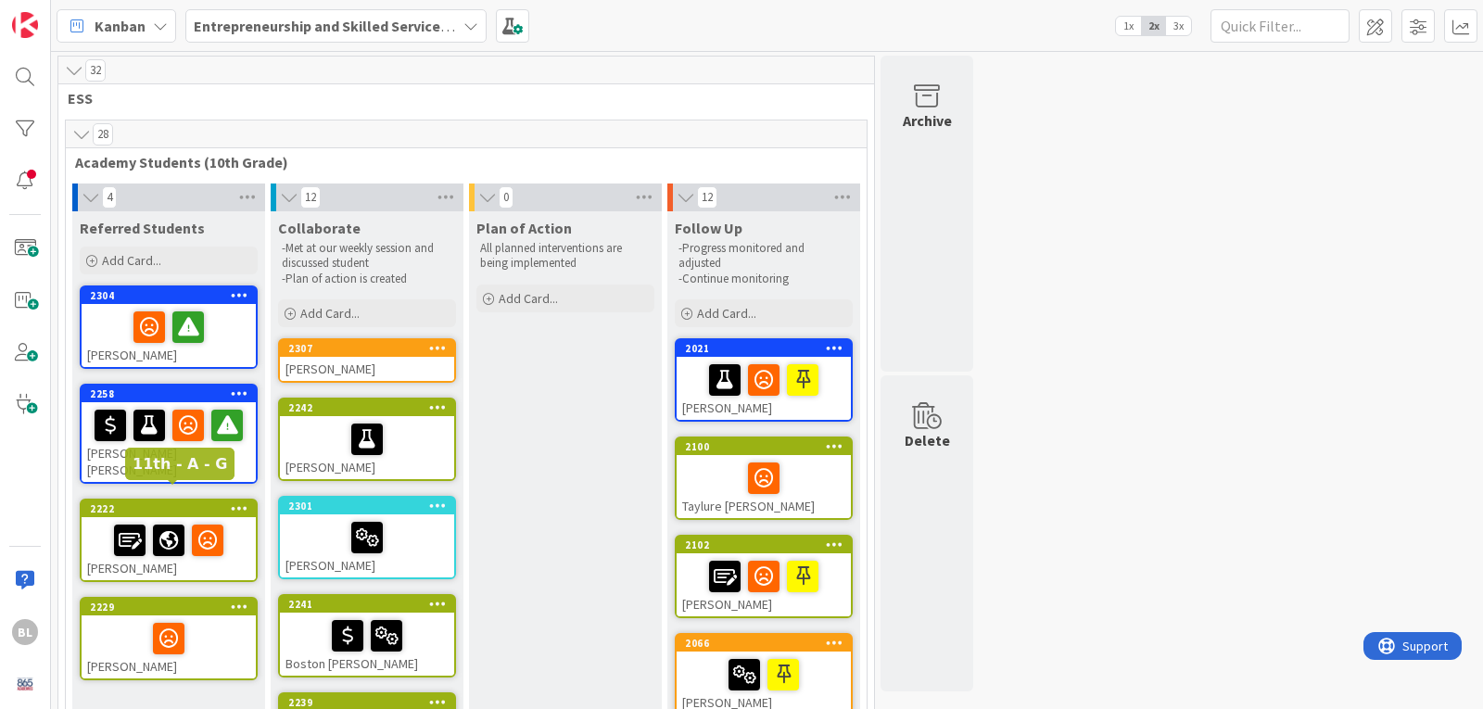
click at [212, 502] on div "2222" at bounding box center [173, 508] width 166 height 13
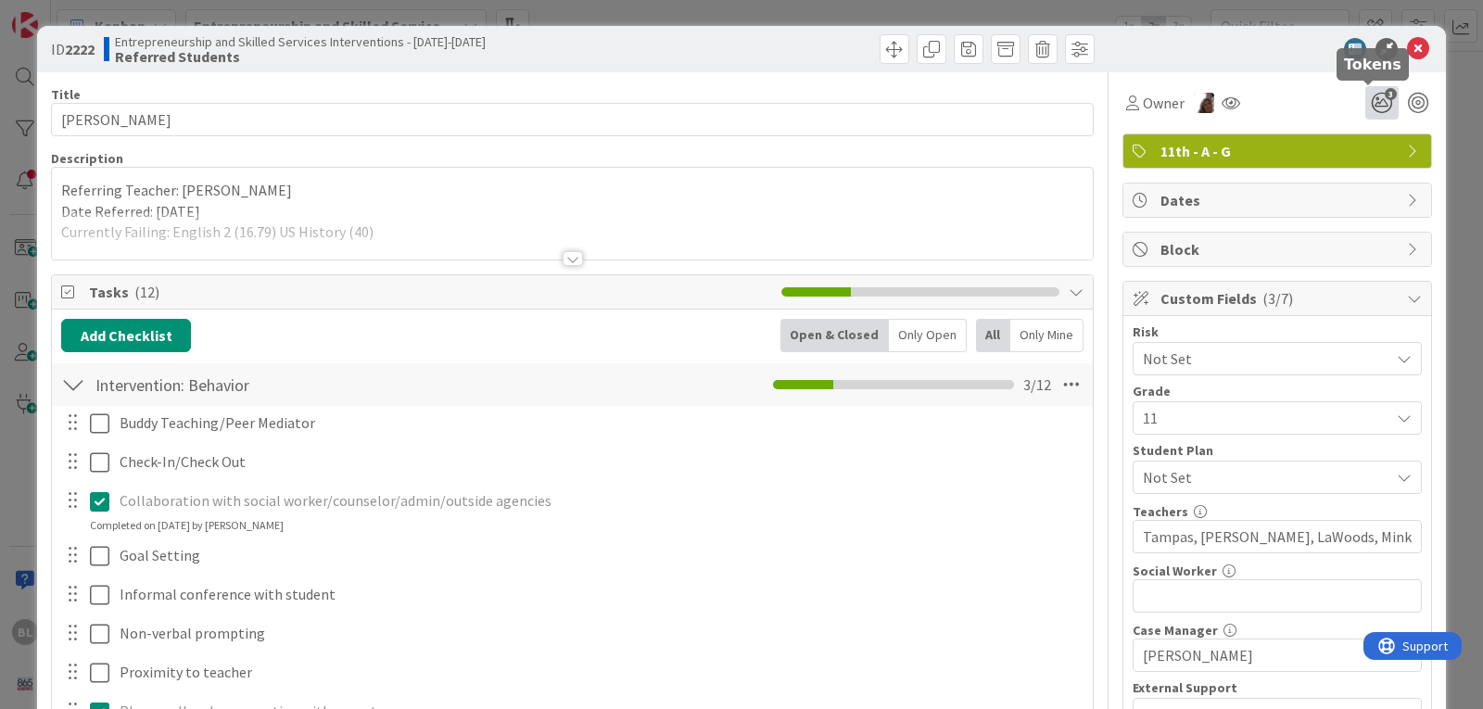
click at [1369, 93] on icon "3" at bounding box center [1381, 102] width 33 height 33
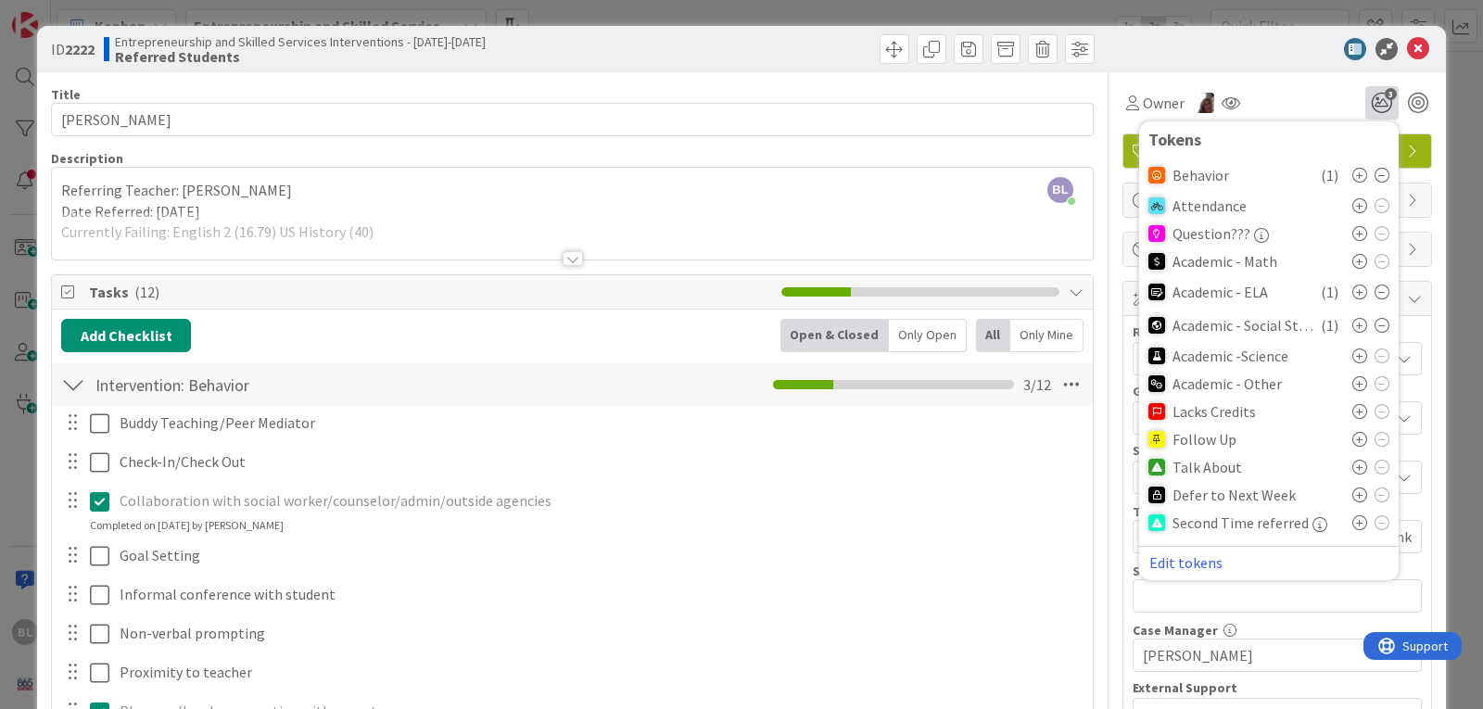
click at [1352, 463] on icon at bounding box center [1359, 467] width 15 height 15
click at [1407, 46] on icon at bounding box center [1418, 49] width 22 height 22
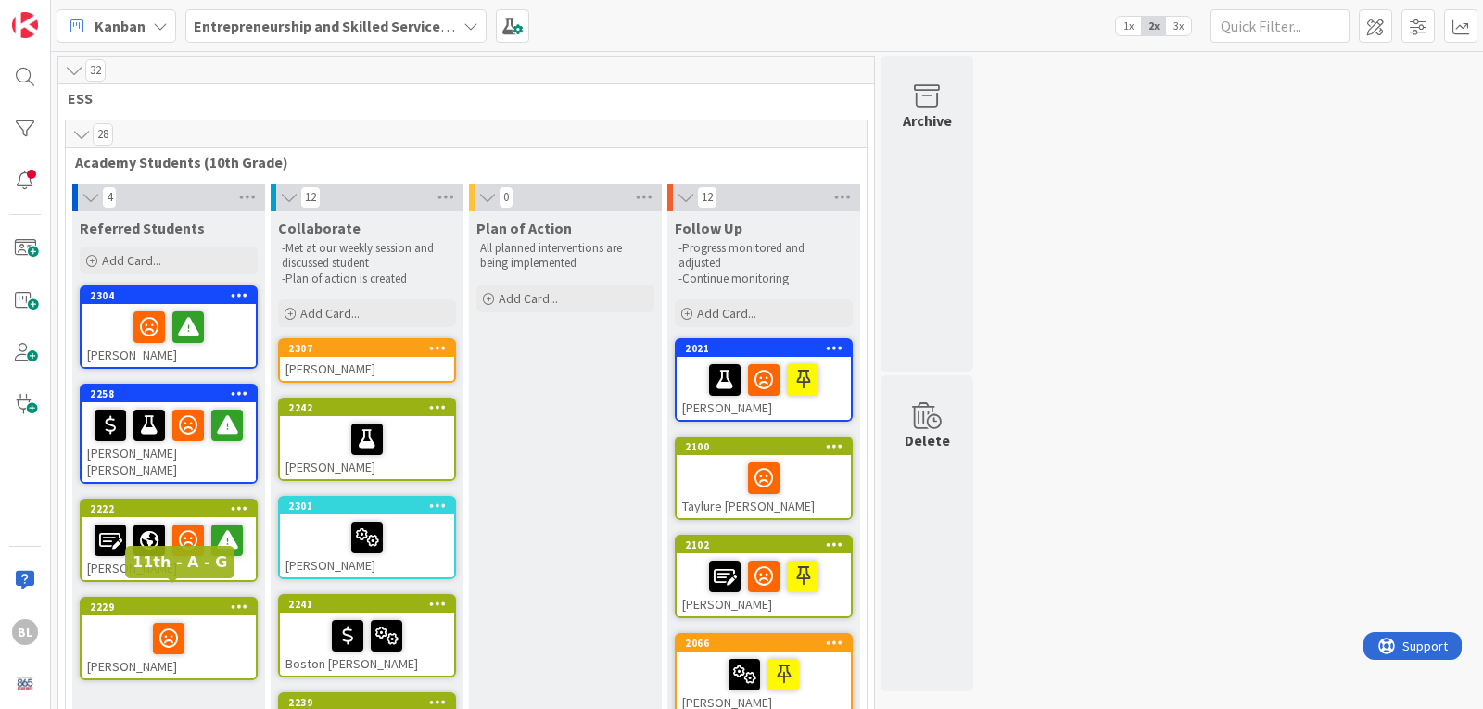
click at [209, 601] on div "2229" at bounding box center [173, 607] width 166 height 13
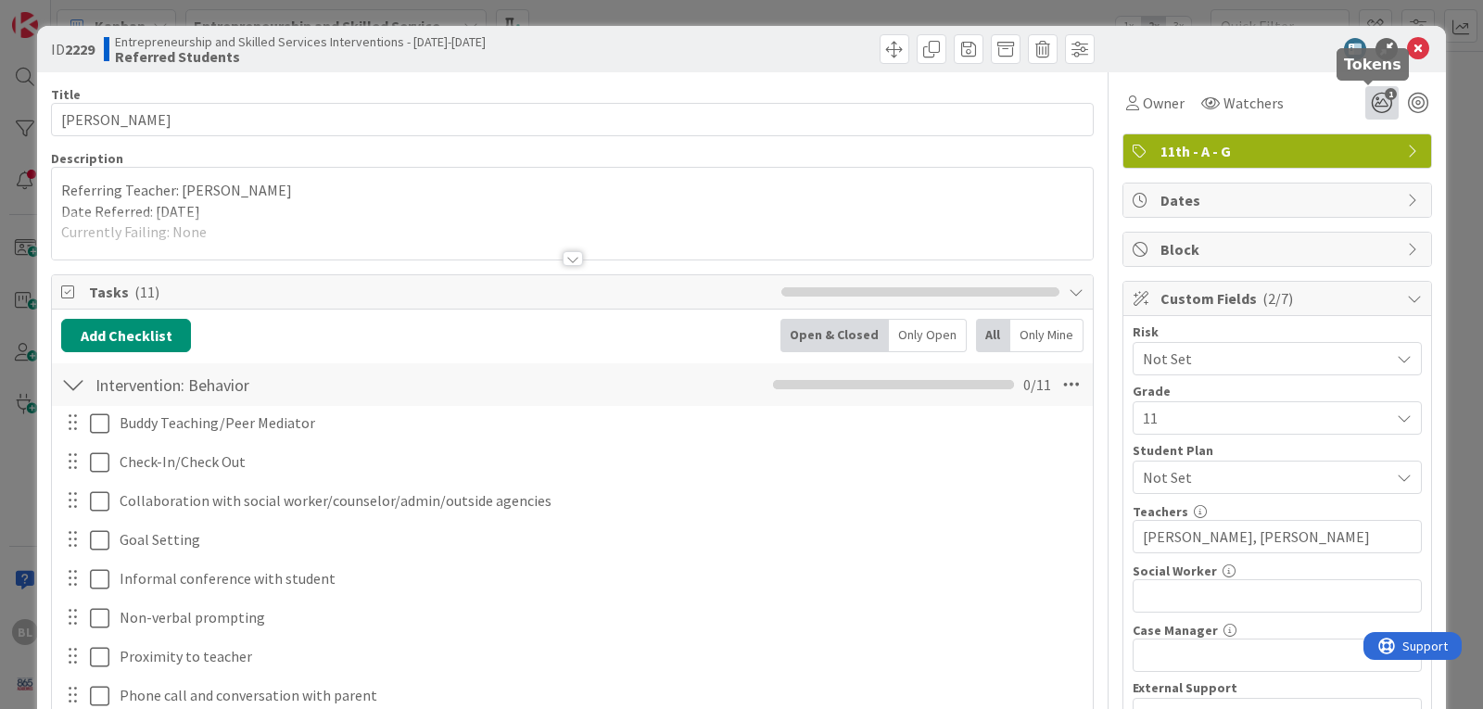
click at [1368, 107] on icon "1" at bounding box center [1381, 102] width 33 height 33
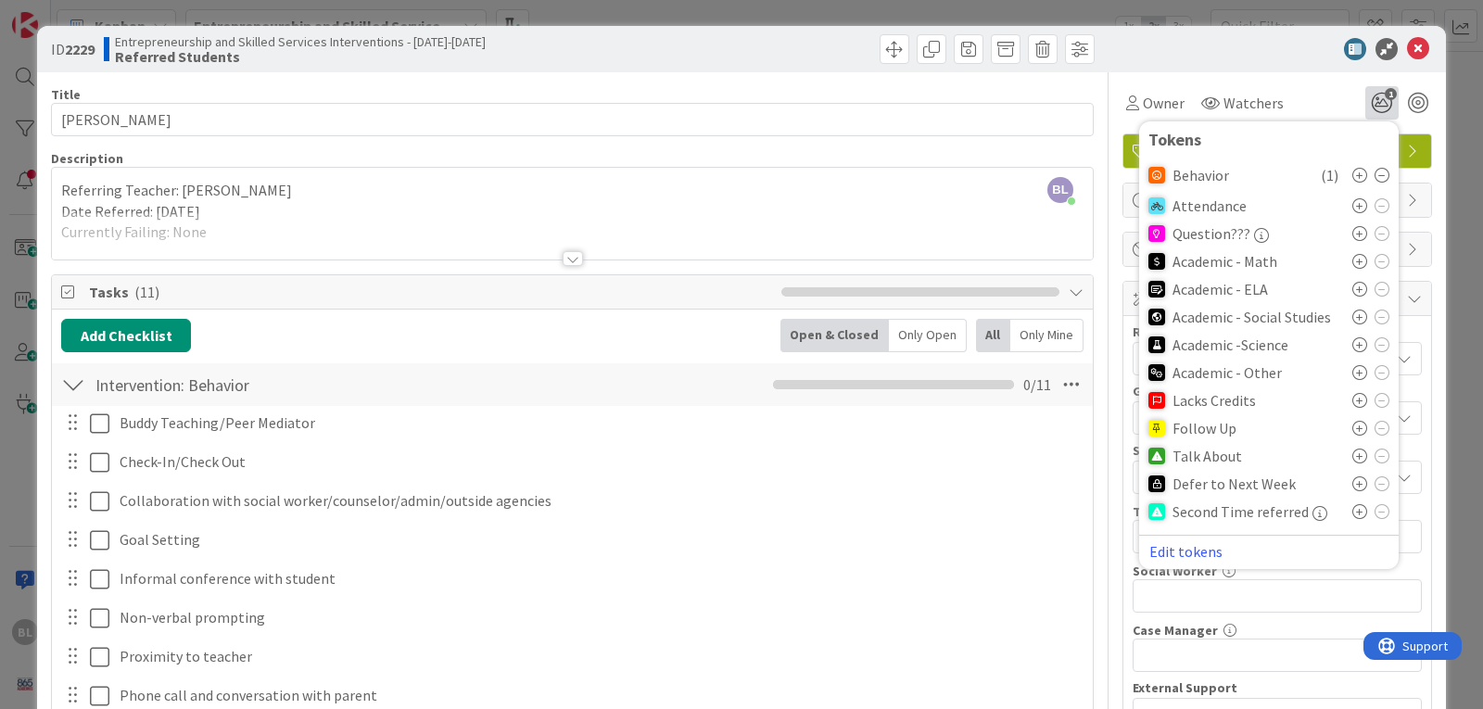
click at [1335, 452] on div "Talk About" at bounding box center [1268, 456] width 241 height 28
click at [1352, 455] on icon at bounding box center [1359, 456] width 15 height 15
click at [1407, 44] on icon at bounding box center [1418, 49] width 22 height 22
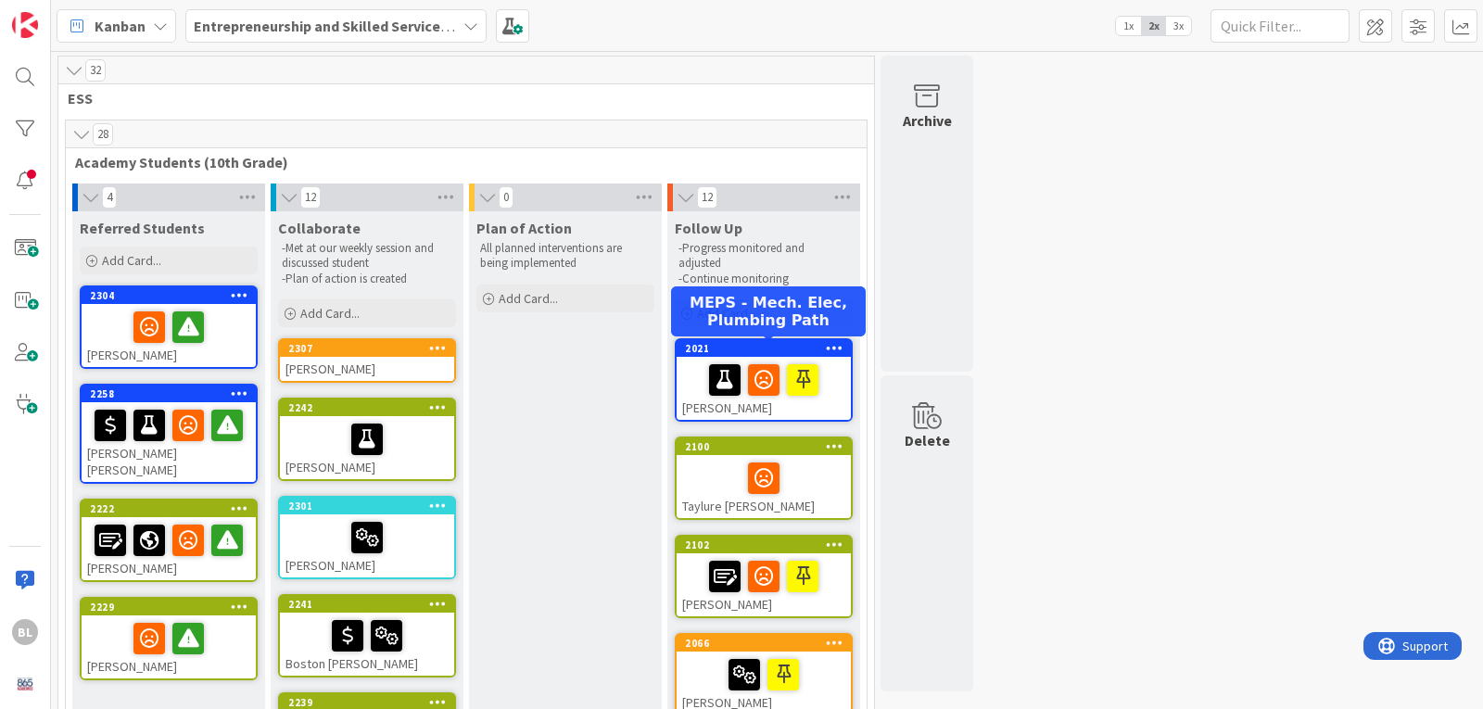
click at [760, 346] on div "2021" at bounding box center [768, 348] width 166 height 13
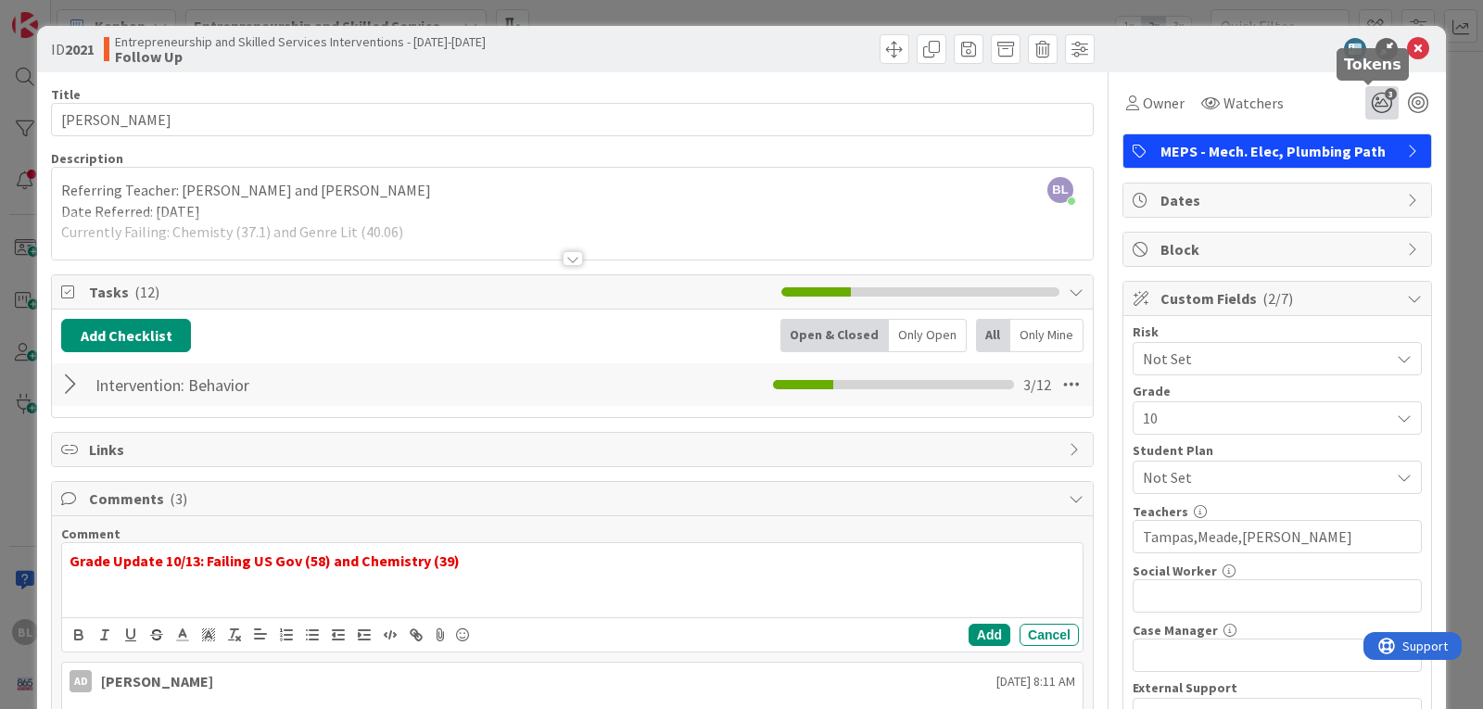
click at [1369, 105] on icon "3" at bounding box center [1381, 102] width 33 height 33
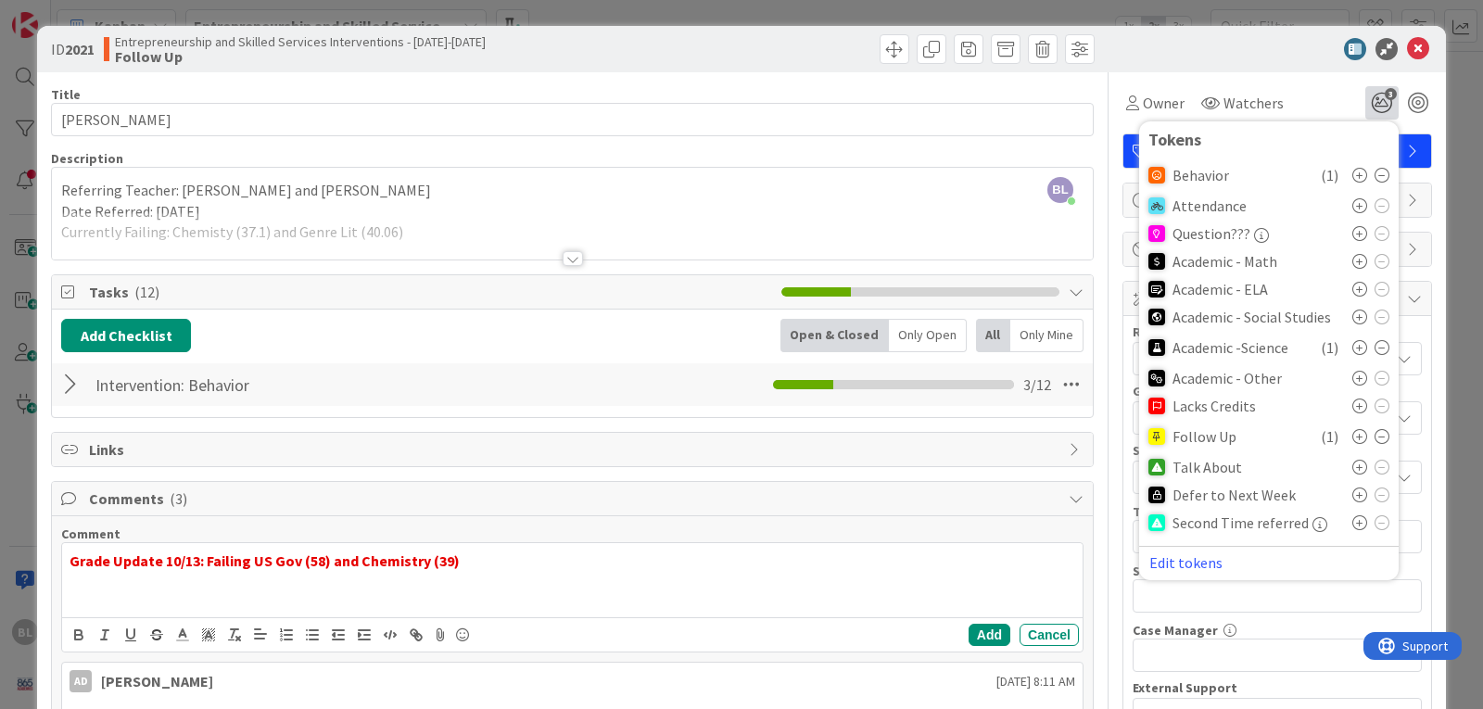
click at [1352, 468] on icon at bounding box center [1359, 467] width 15 height 15
click at [1407, 50] on icon at bounding box center [1418, 49] width 22 height 22
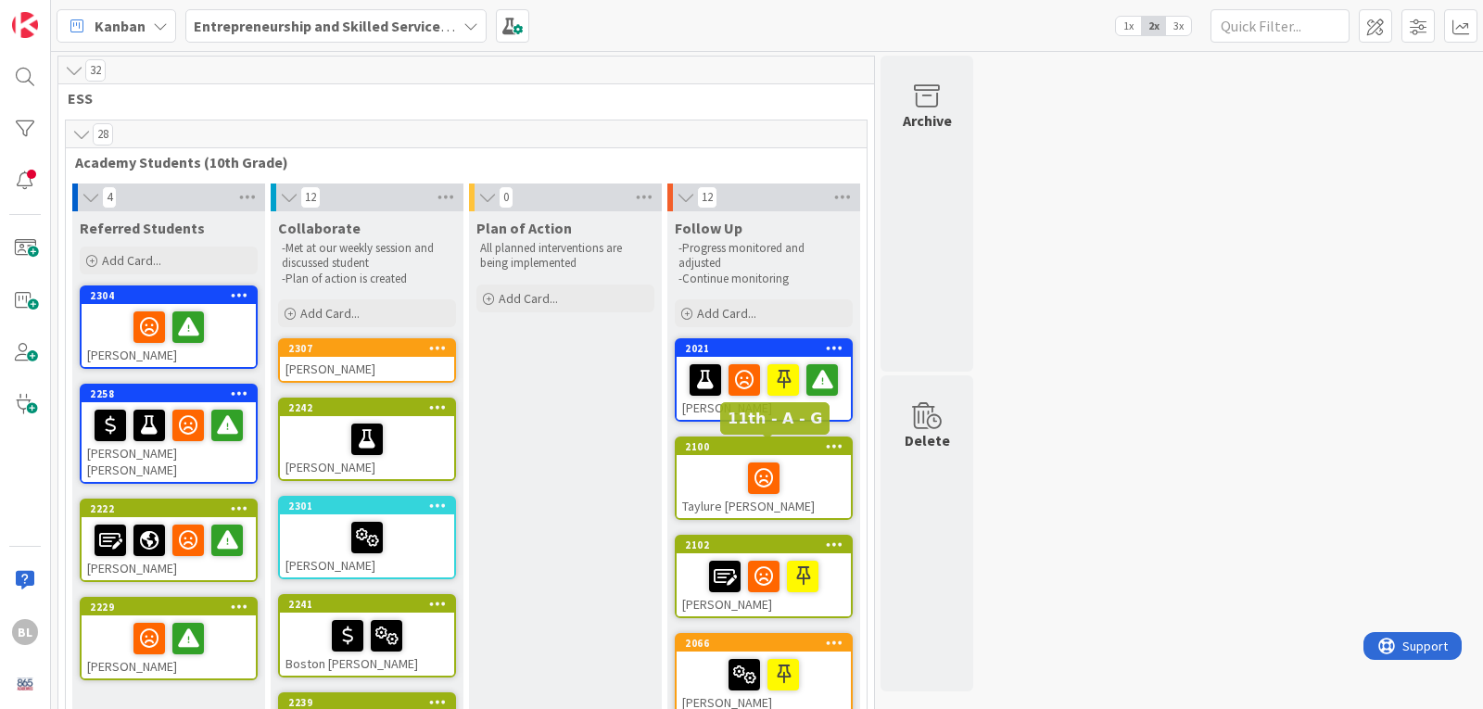
click at [793, 452] on div "2100" at bounding box center [768, 446] width 166 height 13
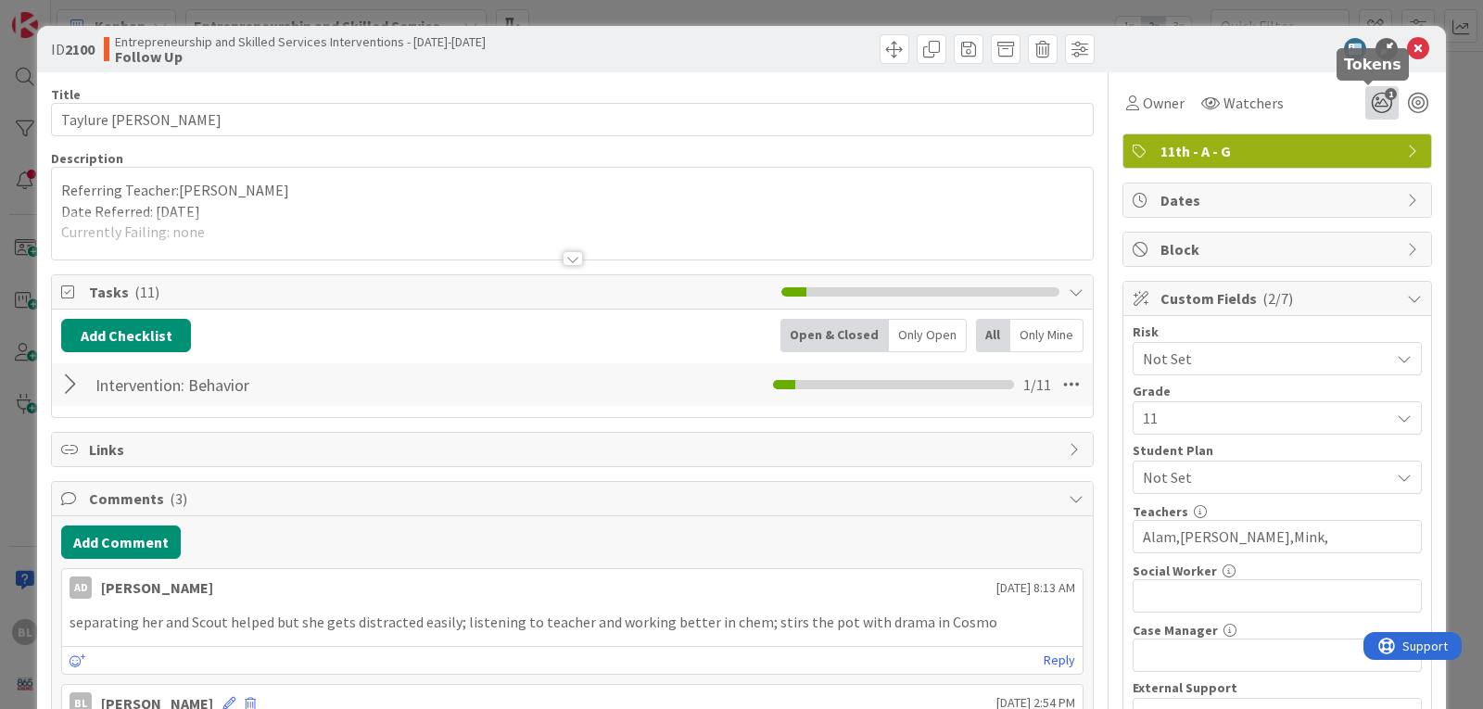
click at [1369, 102] on icon "1" at bounding box center [1381, 102] width 33 height 33
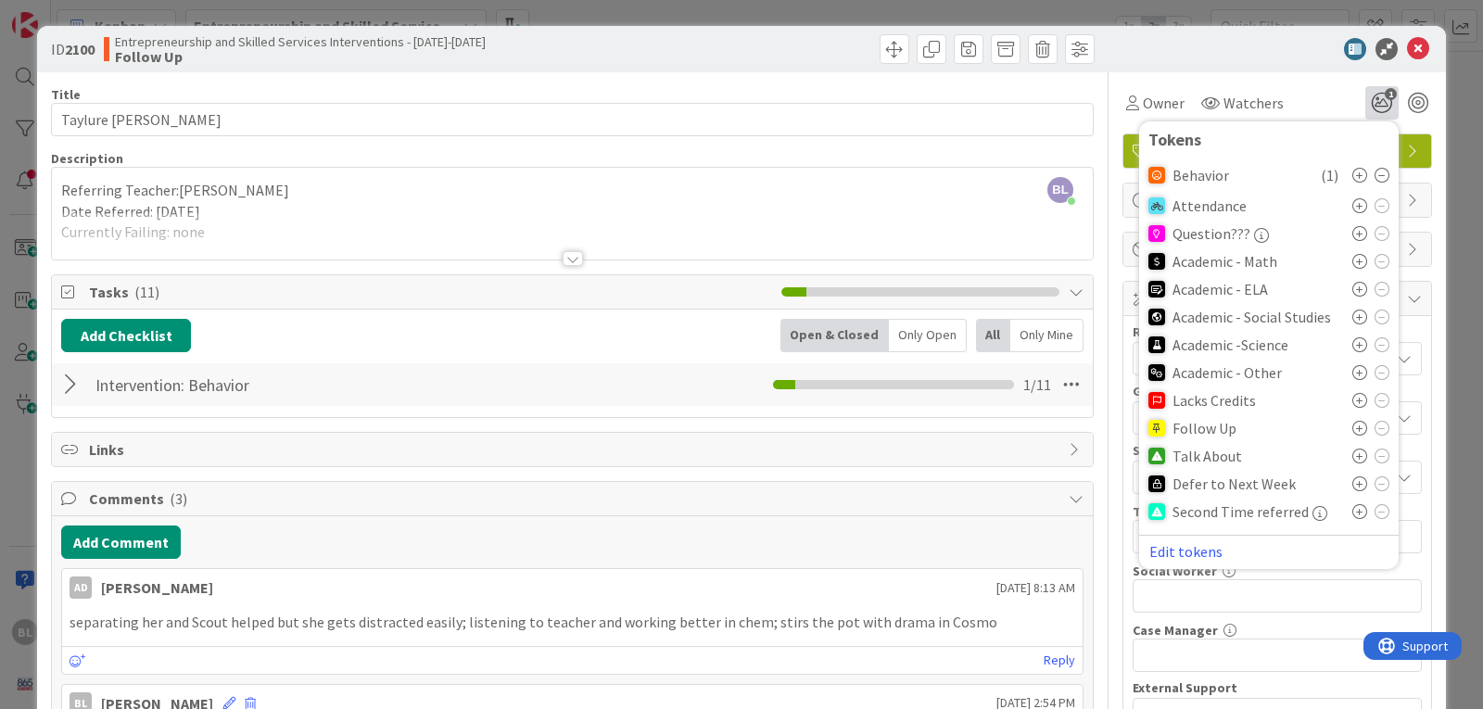
click at [1352, 453] on icon at bounding box center [1359, 456] width 15 height 15
click at [1407, 44] on icon at bounding box center [1418, 49] width 22 height 22
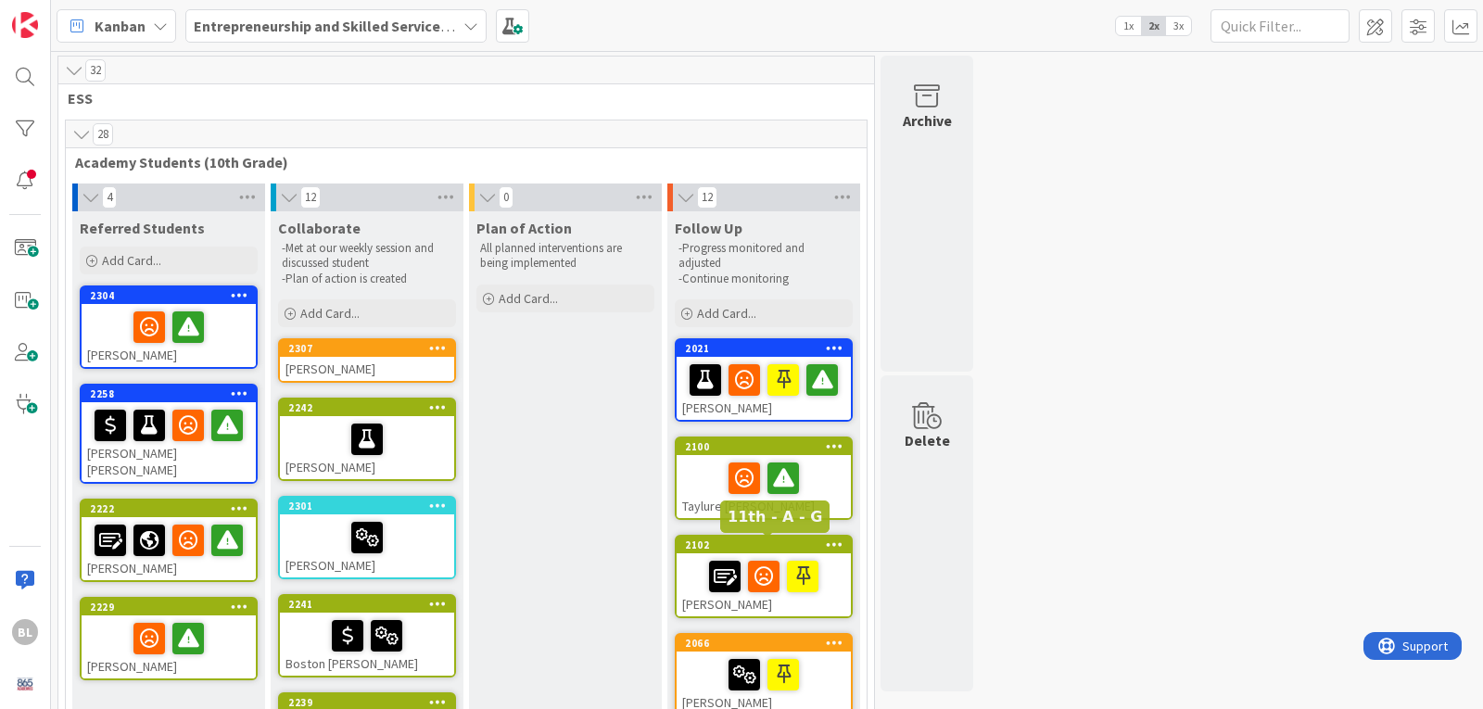
click at [787, 547] on div "2102" at bounding box center [768, 545] width 166 height 13
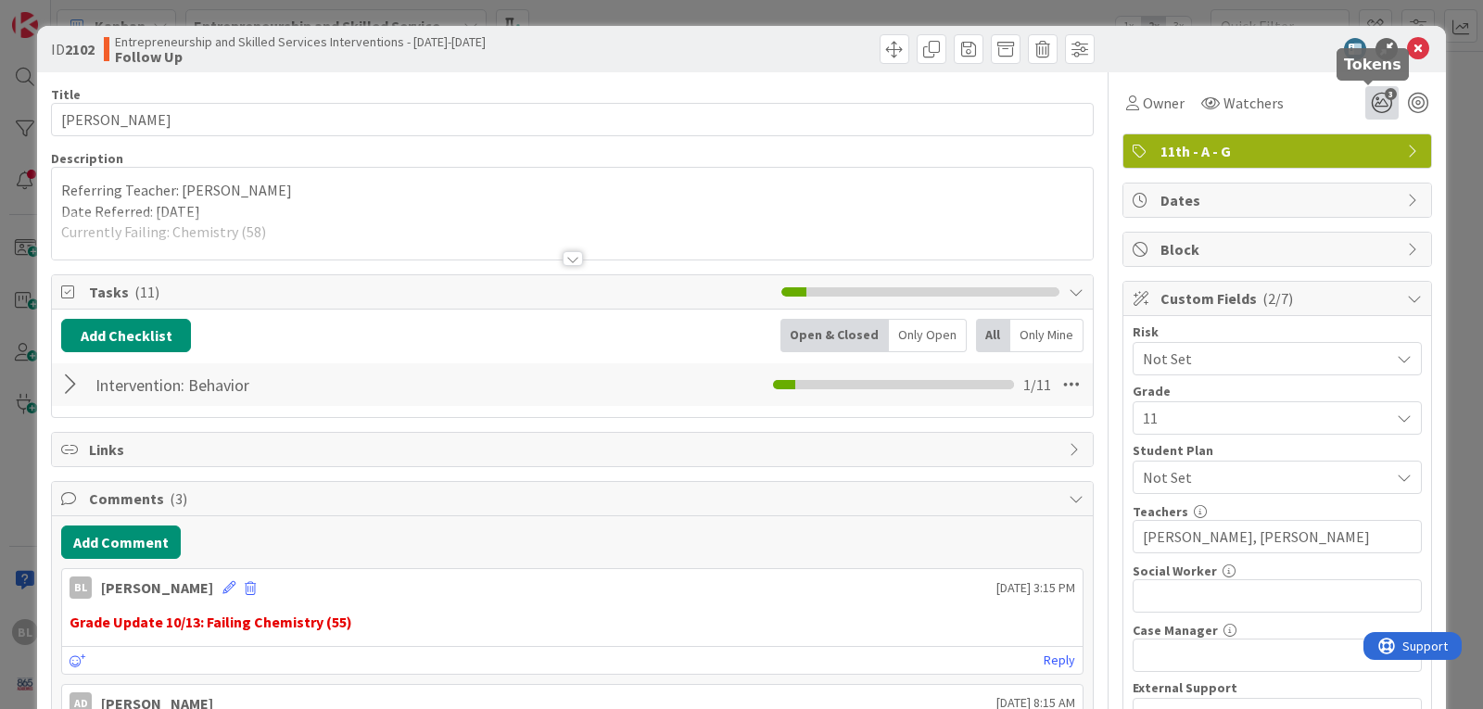
click at [1365, 95] on icon "3" at bounding box center [1381, 102] width 33 height 33
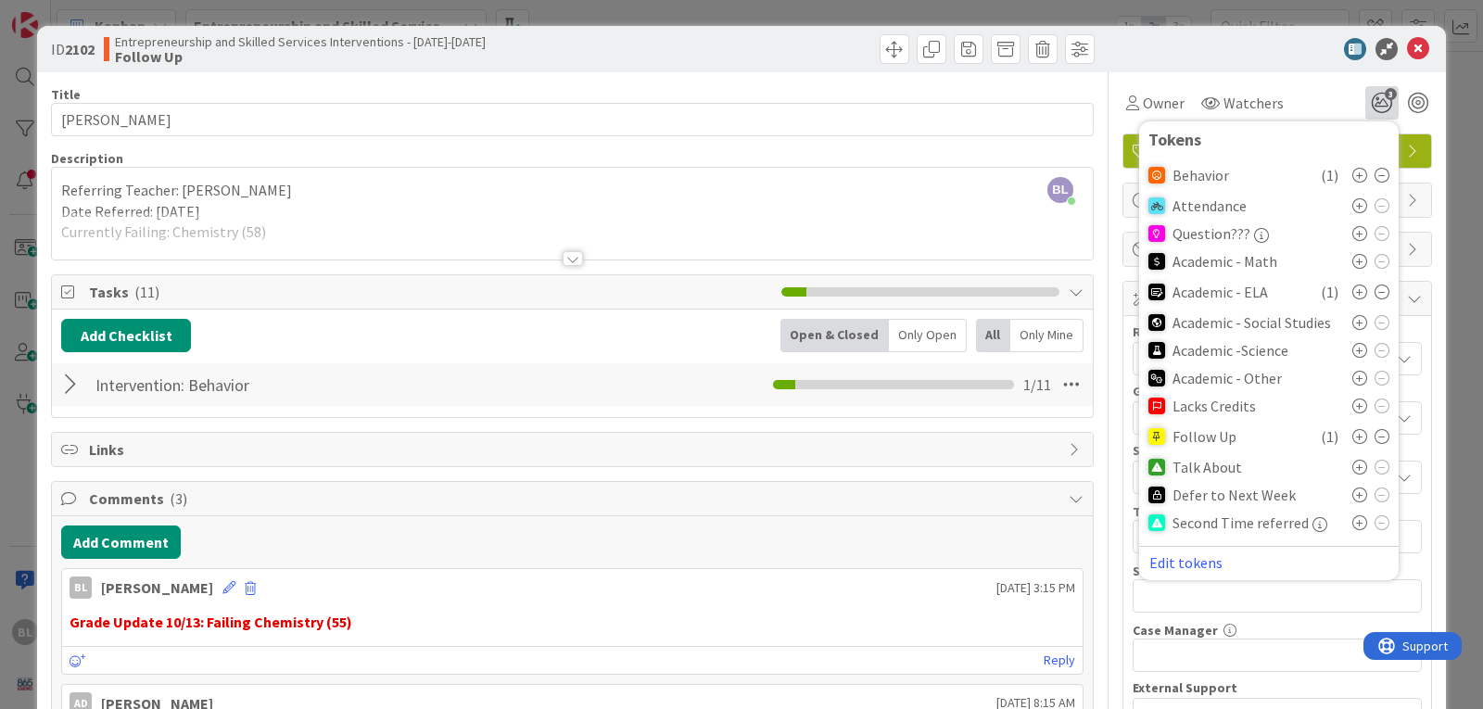
click at [1352, 464] on icon at bounding box center [1359, 467] width 15 height 15
click at [1407, 53] on icon at bounding box center [1418, 49] width 22 height 22
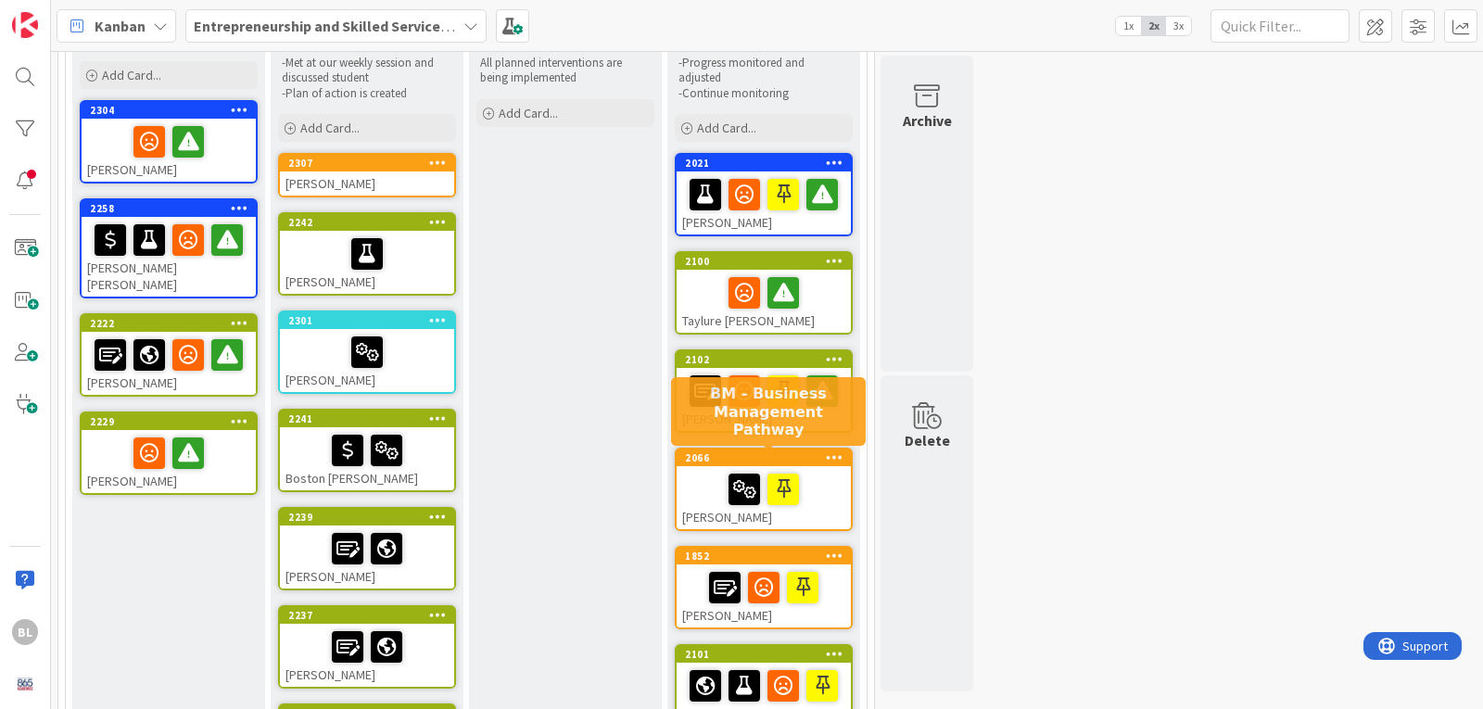
click at [804, 457] on div "2066" at bounding box center [768, 457] width 166 height 13
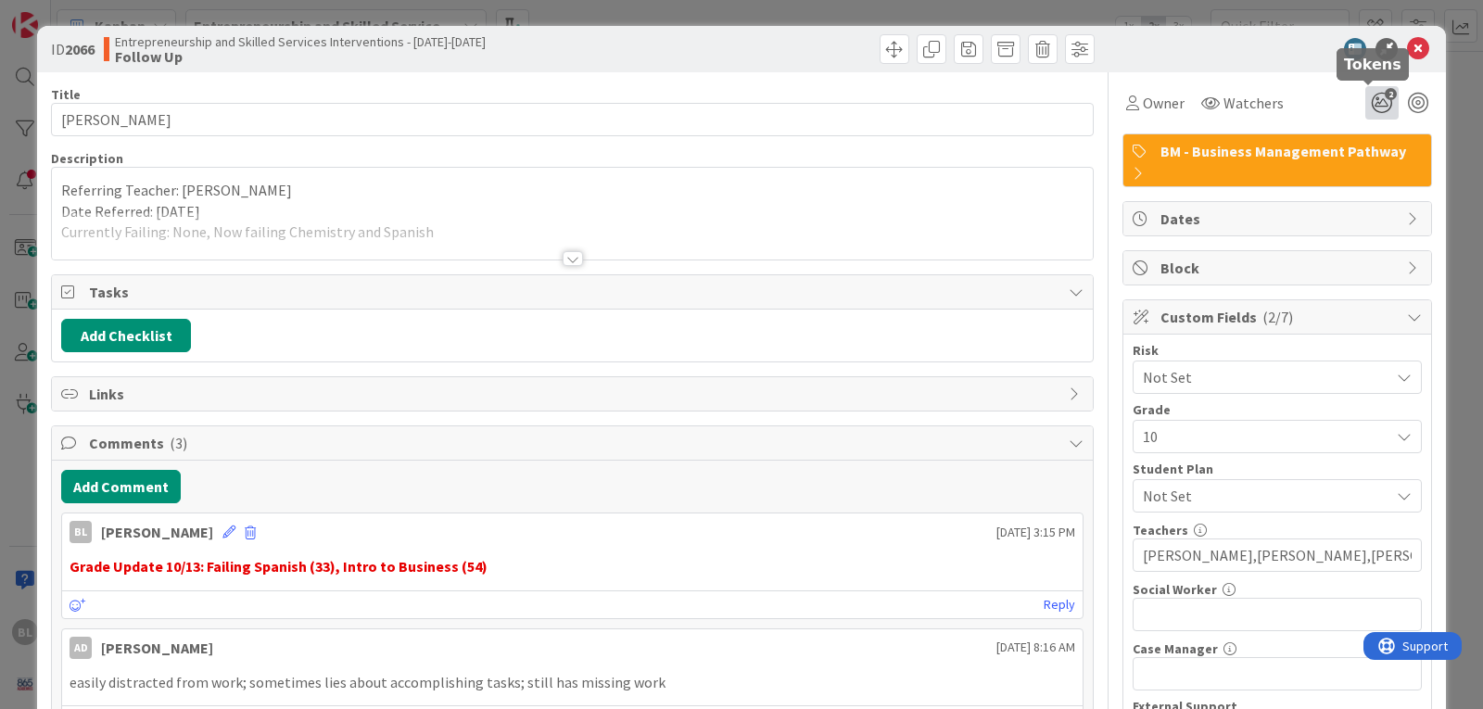
click at [1367, 98] on icon "2" at bounding box center [1381, 102] width 33 height 33
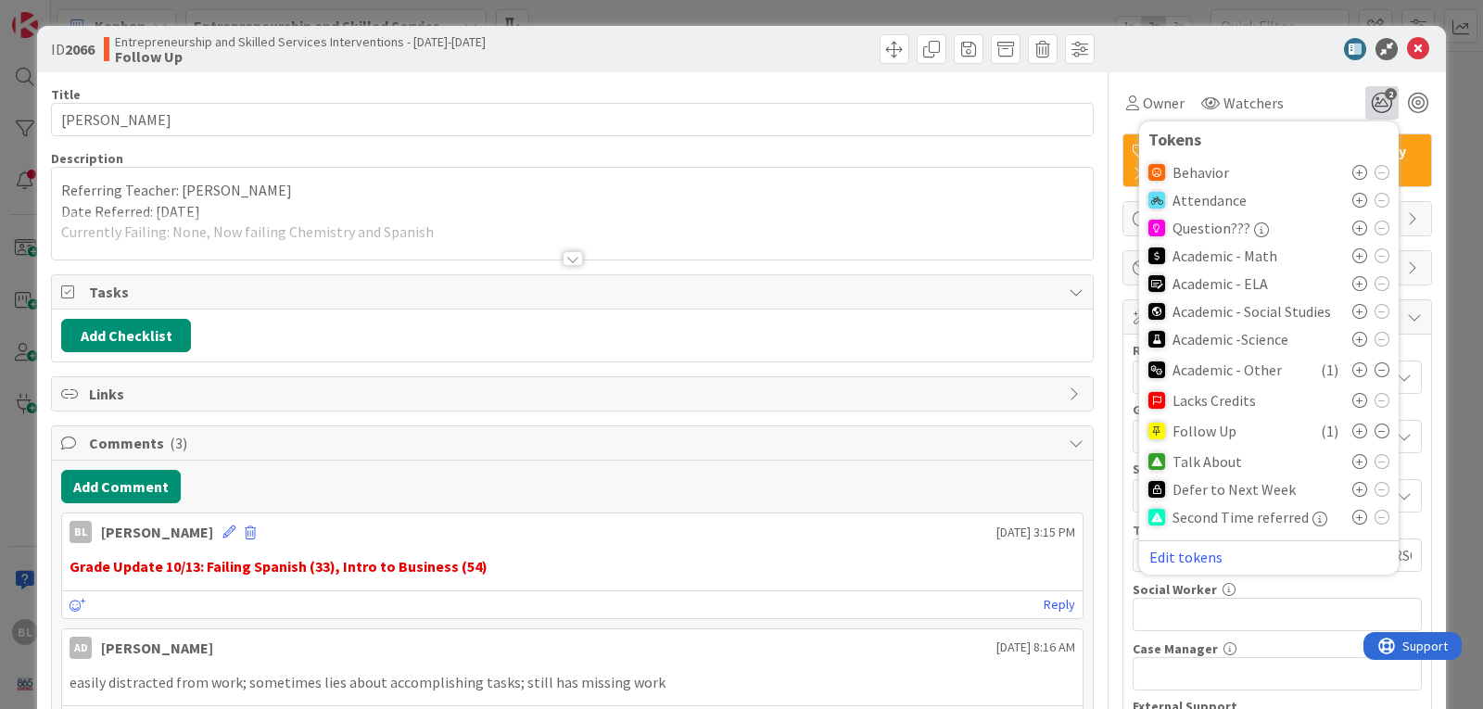
click at [1352, 466] on icon at bounding box center [1359, 461] width 15 height 15
click at [1407, 47] on icon at bounding box center [1418, 49] width 22 height 22
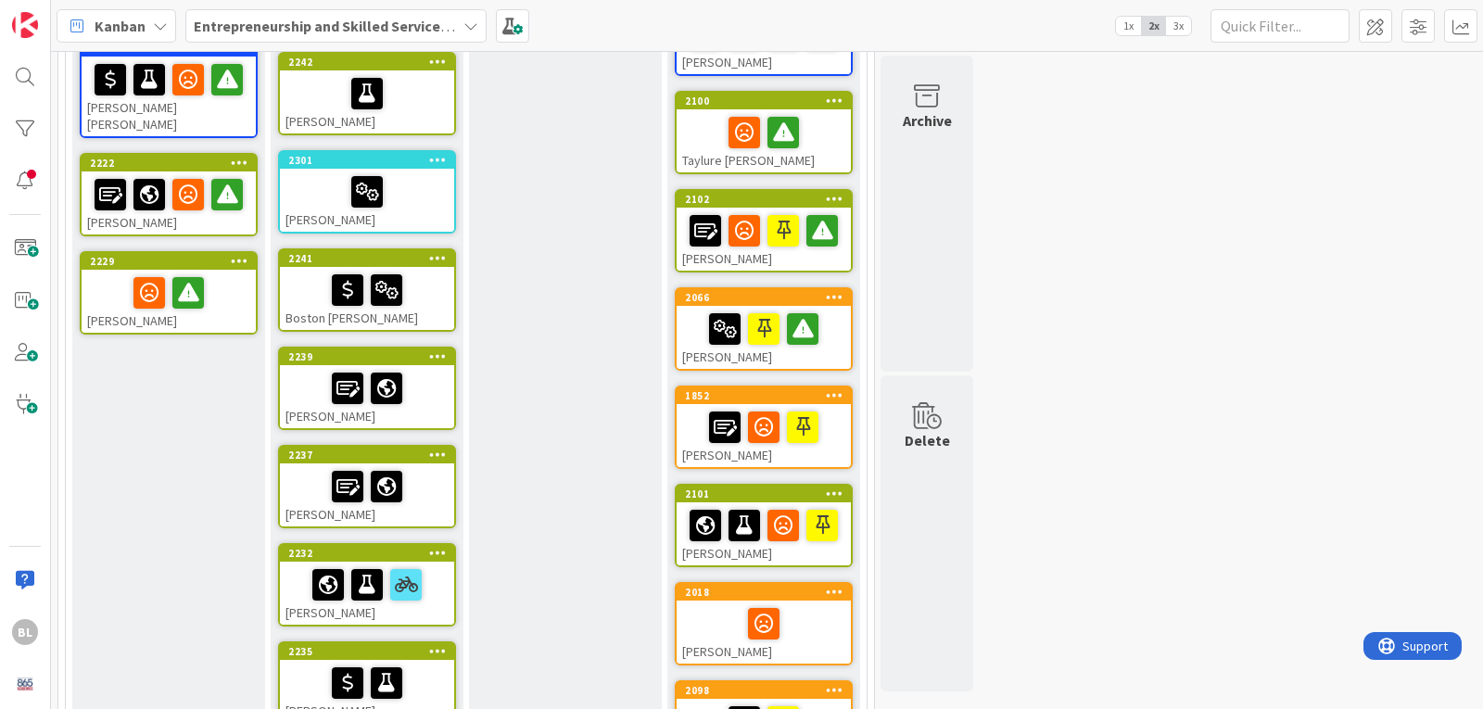
scroll to position [371, 0]
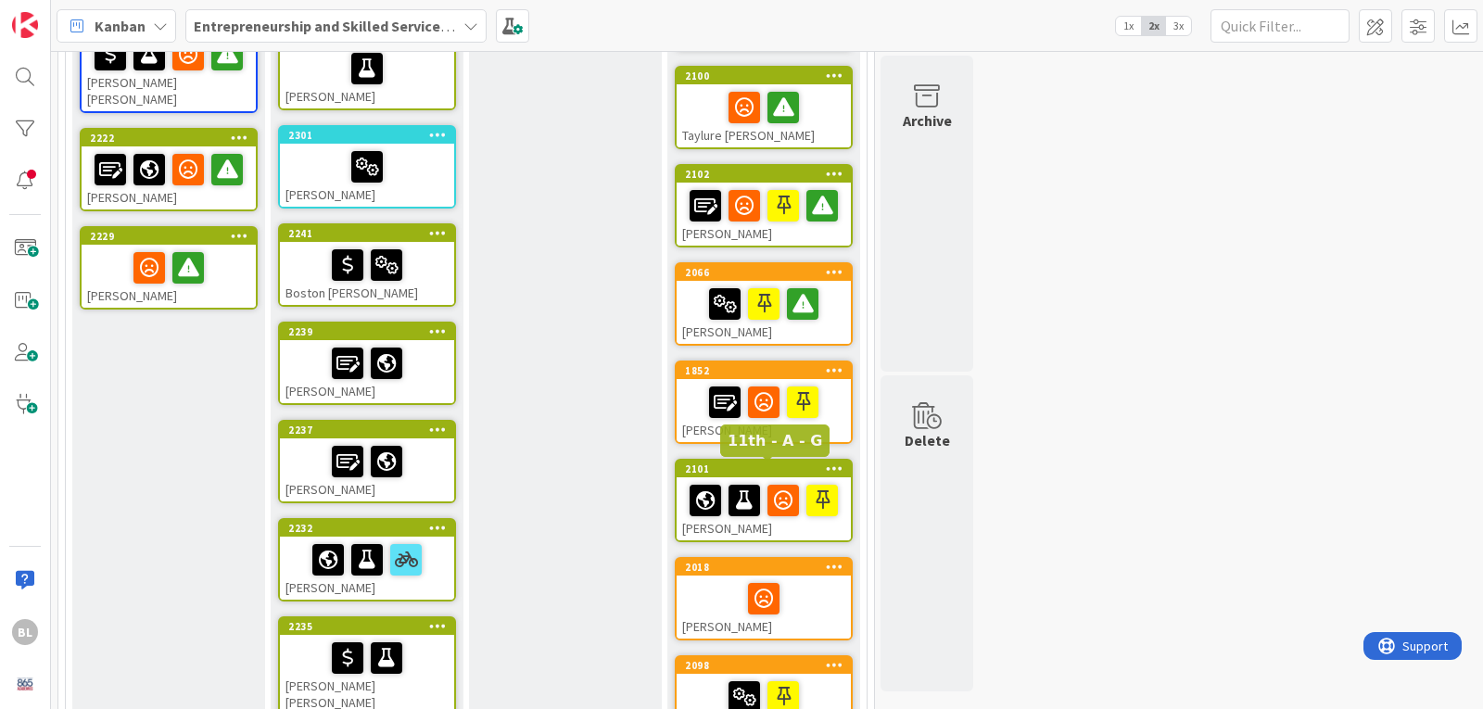
click at [796, 469] on div "2101" at bounding box center [768, 469] width 166 height 13
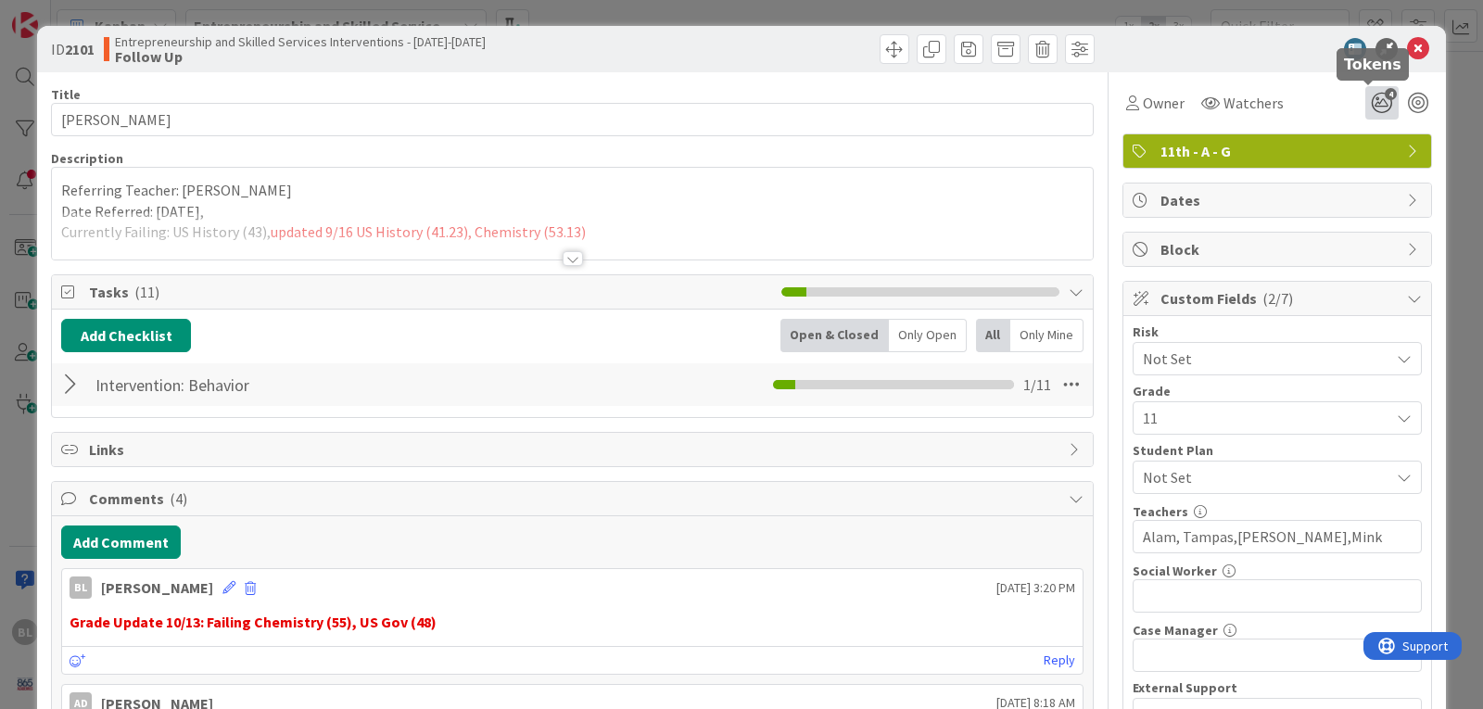
click at [1368, 100] on icon "4" at bounding box center [1381, 102] width 33 height 33
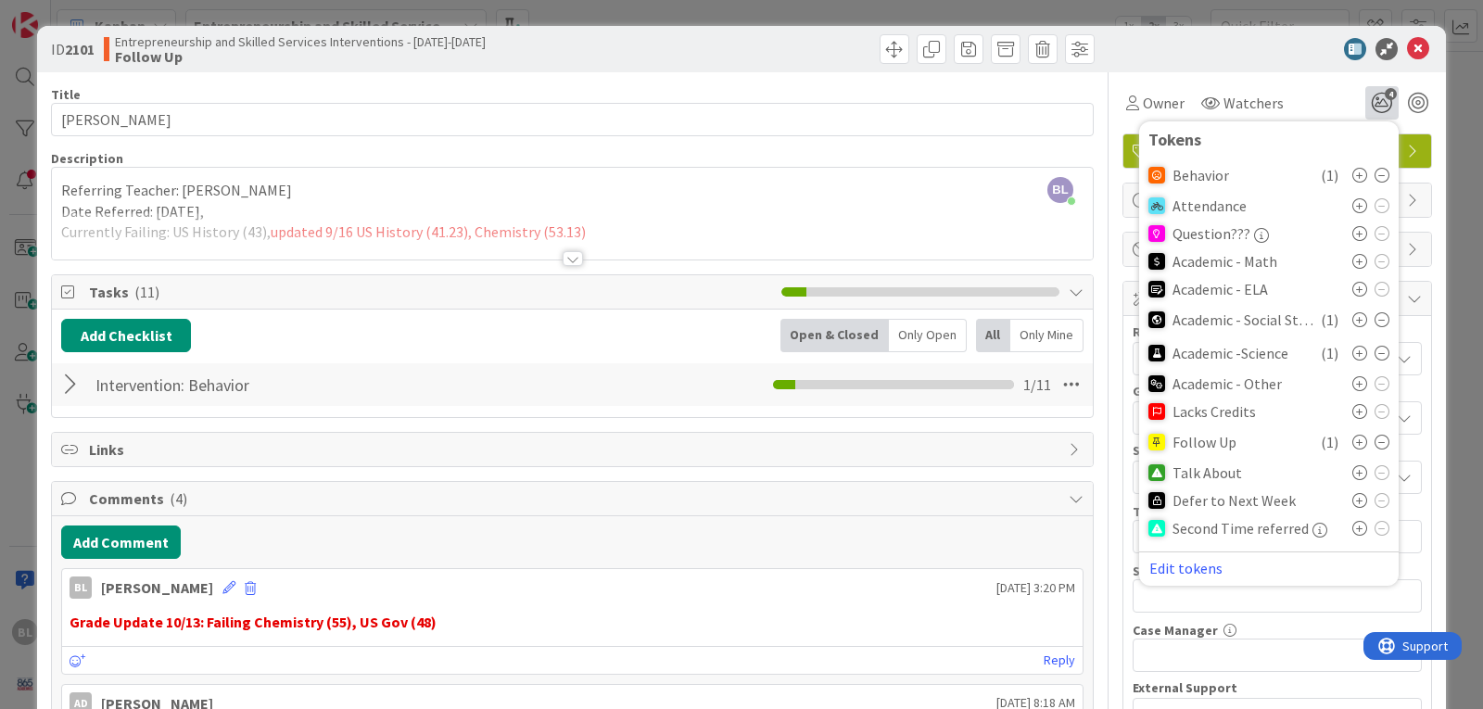
click at [1352, 472] on icon at bounding box center [1359, 472] width 15 height 15
click at [1407, 45] on icon at bounding box center [1418, 49] width 22 height 22
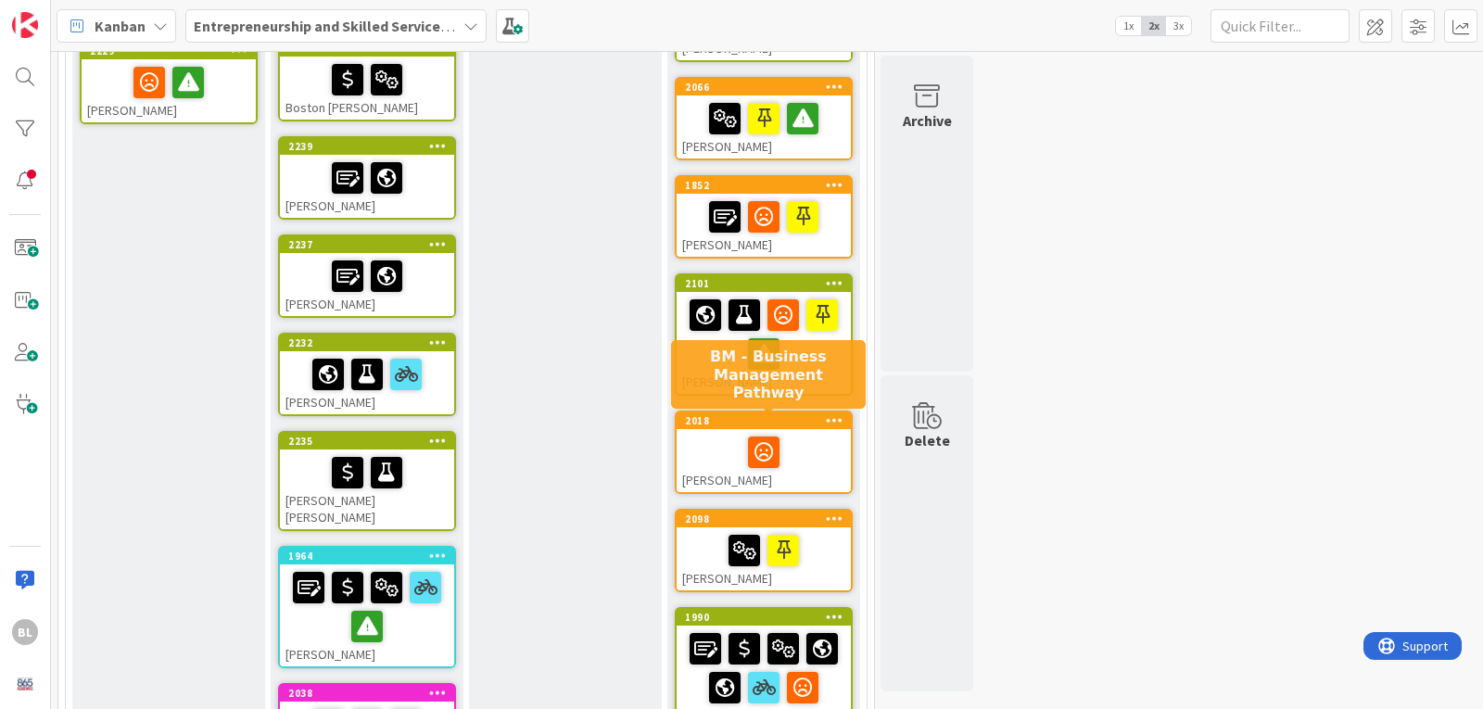
click at [800, 419] on div "2018" at bounding box center [768, 420] width 166 height 13
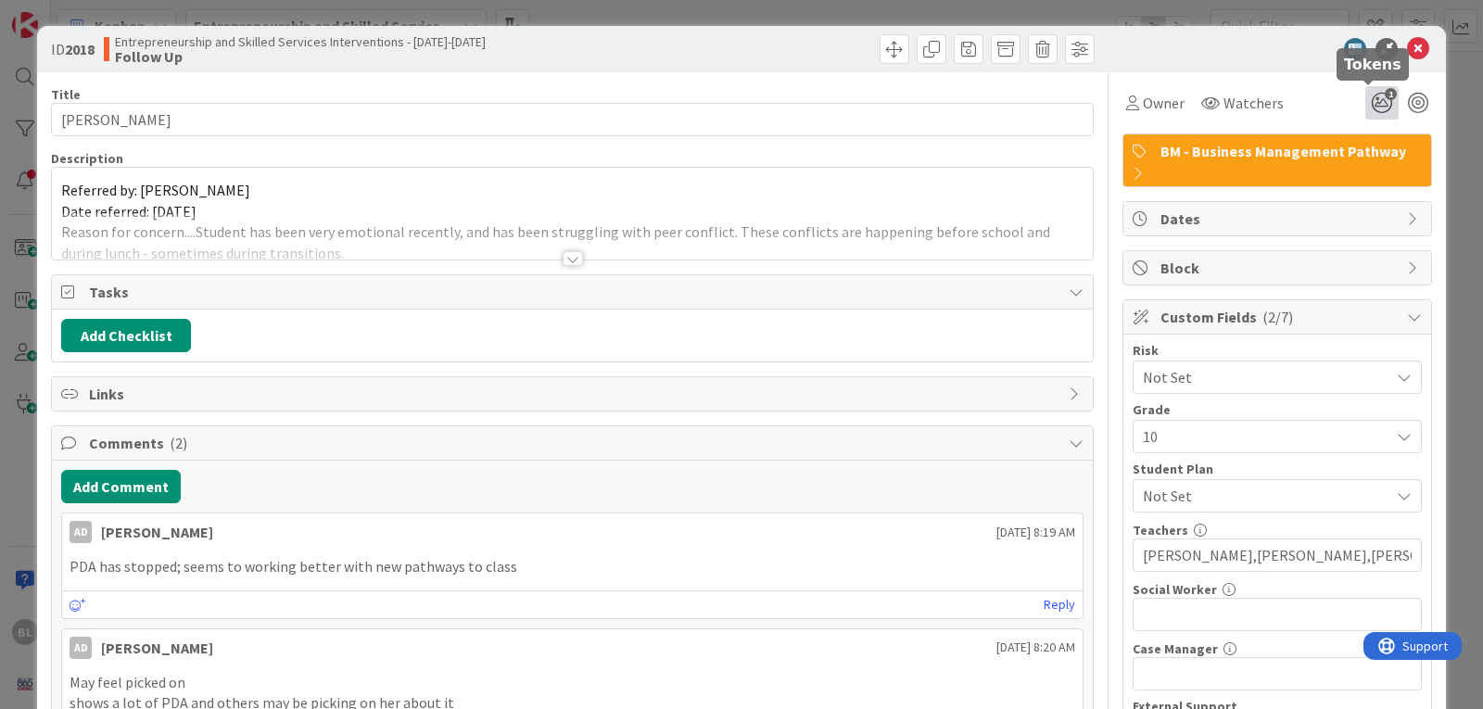
click at [1368, 99] on icon "1" at bounding box center [1381, 102] width 33 height 33
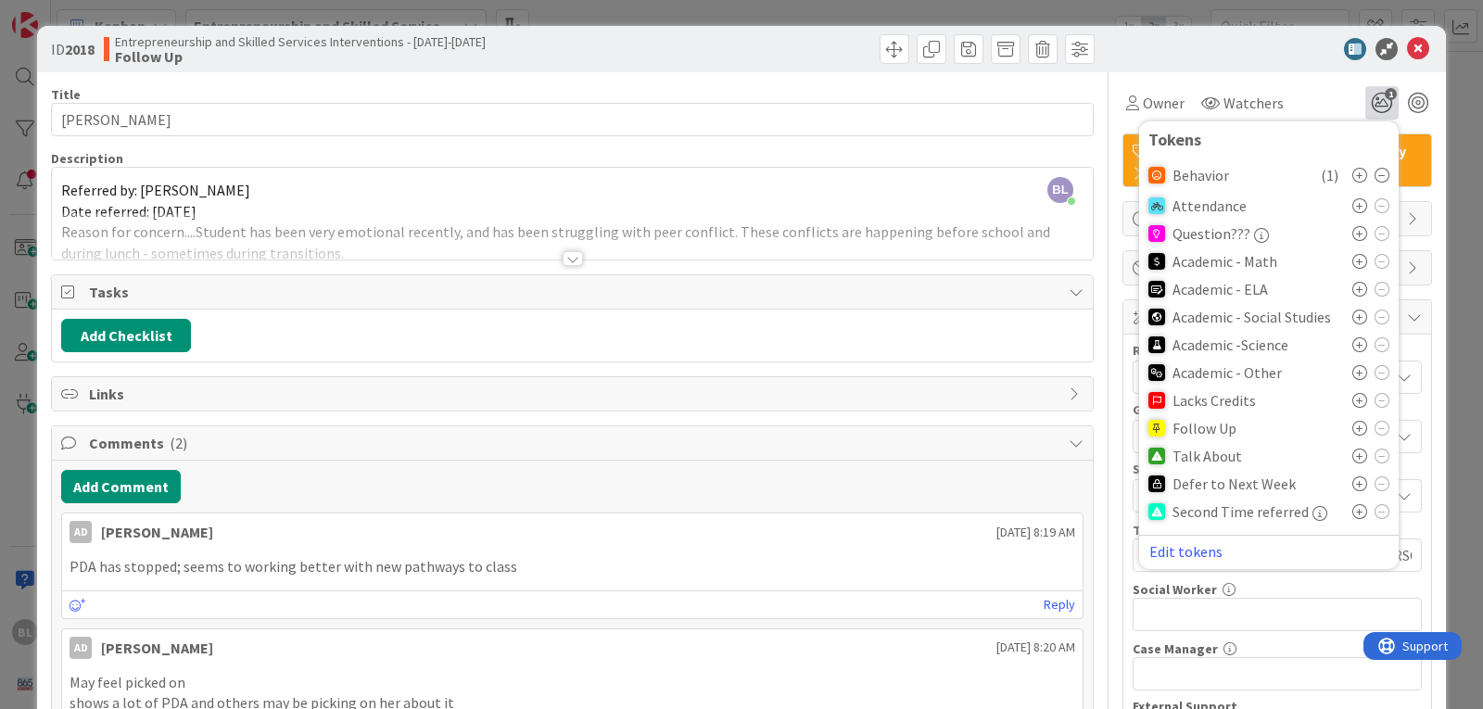
click at [1352, 454] on icon at bounding box center [1359, 456] width 15 height 15
drag, startPoint x: 1408, startPoint y: 38, endPoint x: 1406, endPoint y: 47, distance: 9.5
click at [1408, 42] on icon at bounding box center [1418, 49] width 22 height 22
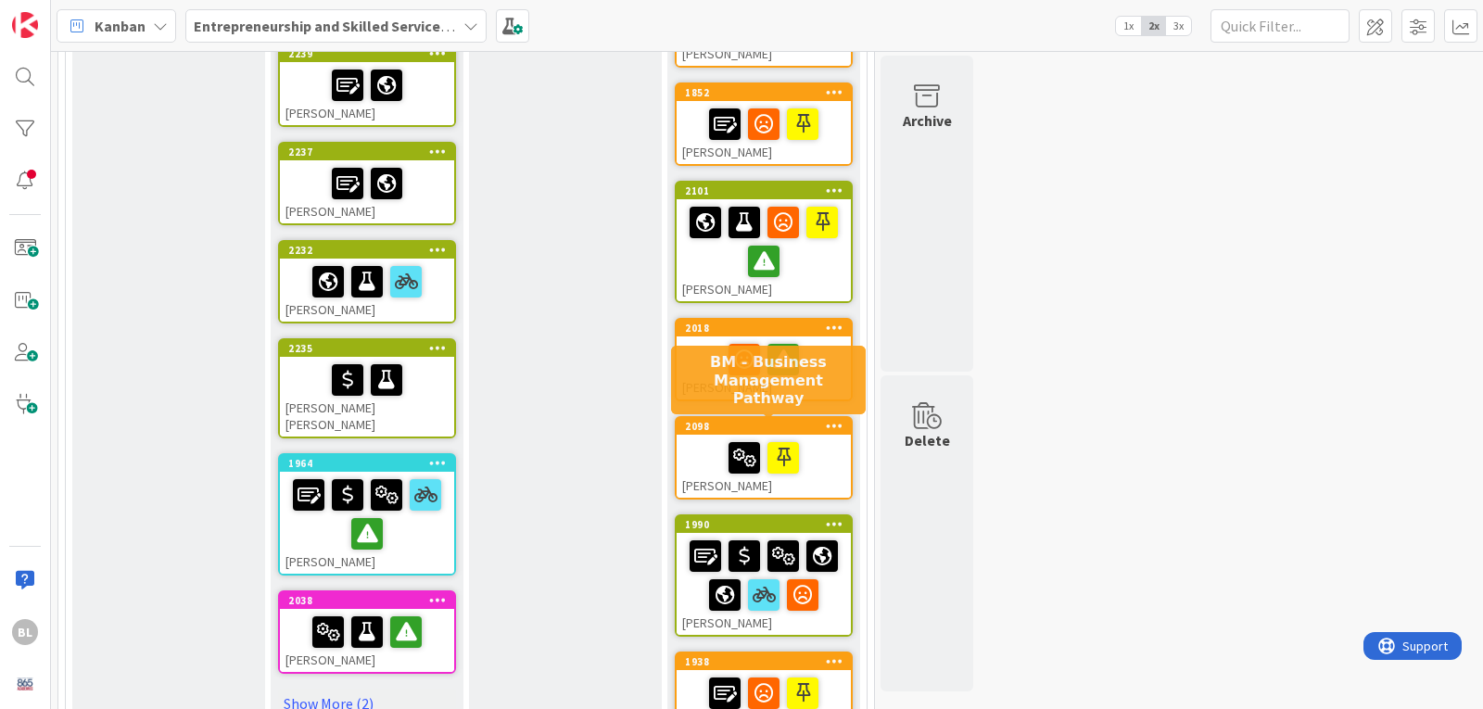
click at [806, 429] on div "2098" at bounding box center [768, 426] width 166 height 13
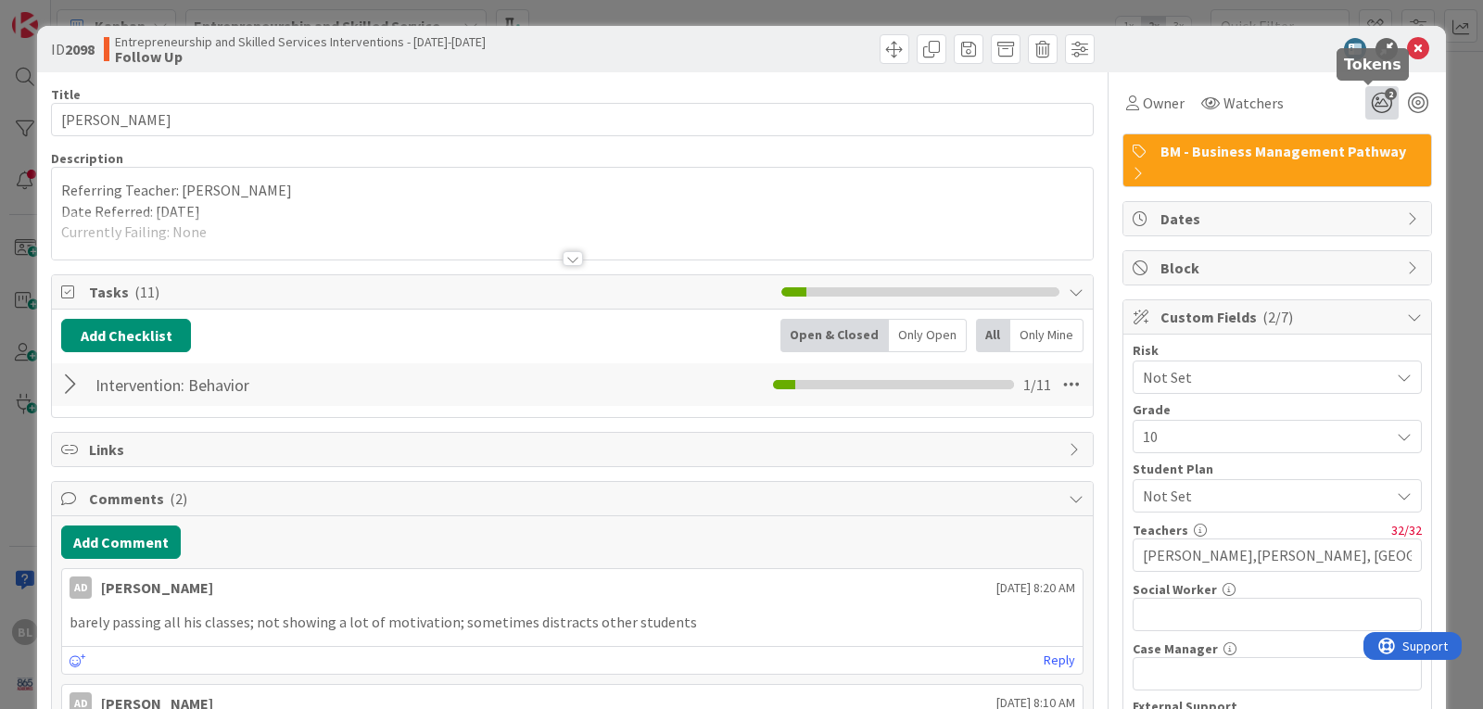
click at [1371, 102] on icon "2" at bounding box center [1381, 102] width 33 height 33
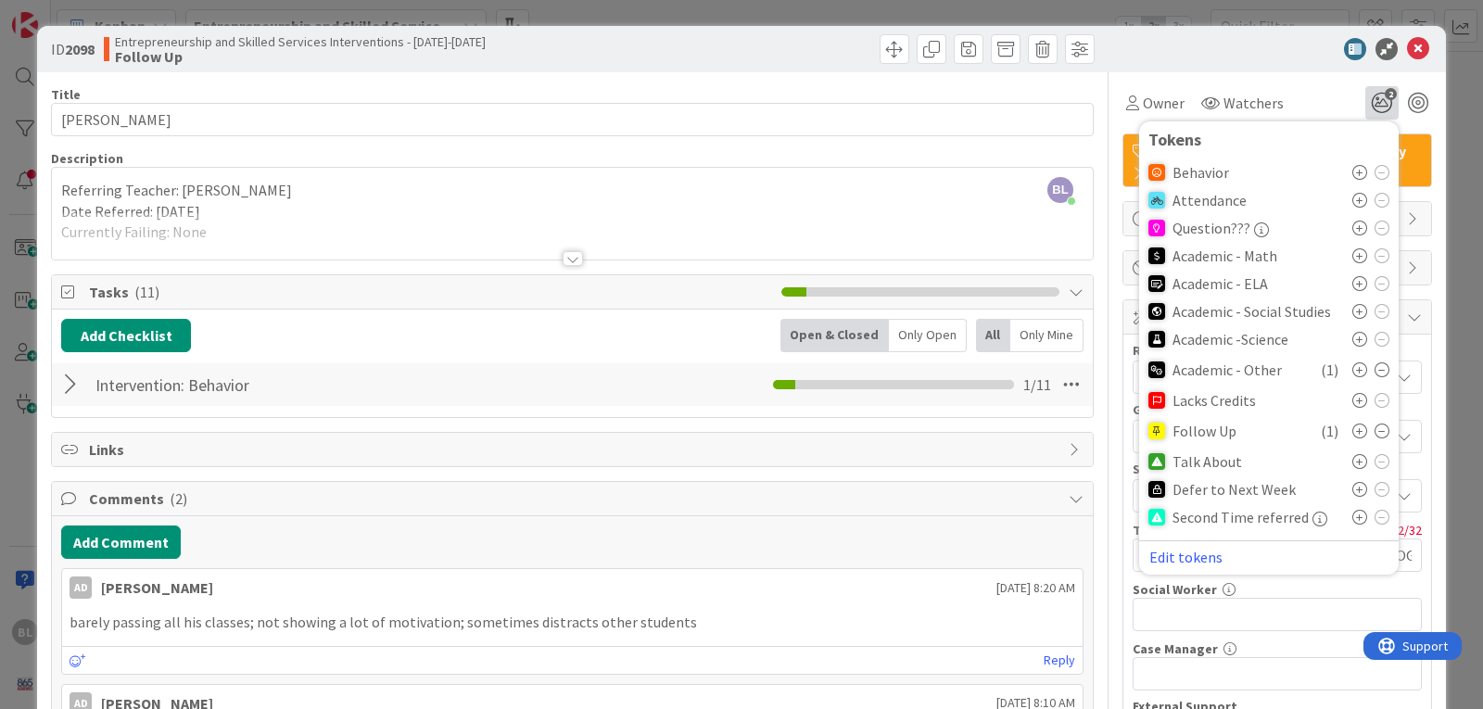
click at [1352, 461] on icon at bounding box center [1359, 461] width 15 height 15
click at [1407, 45] on icon at bounding box center [1418, 49] width 22 height 22
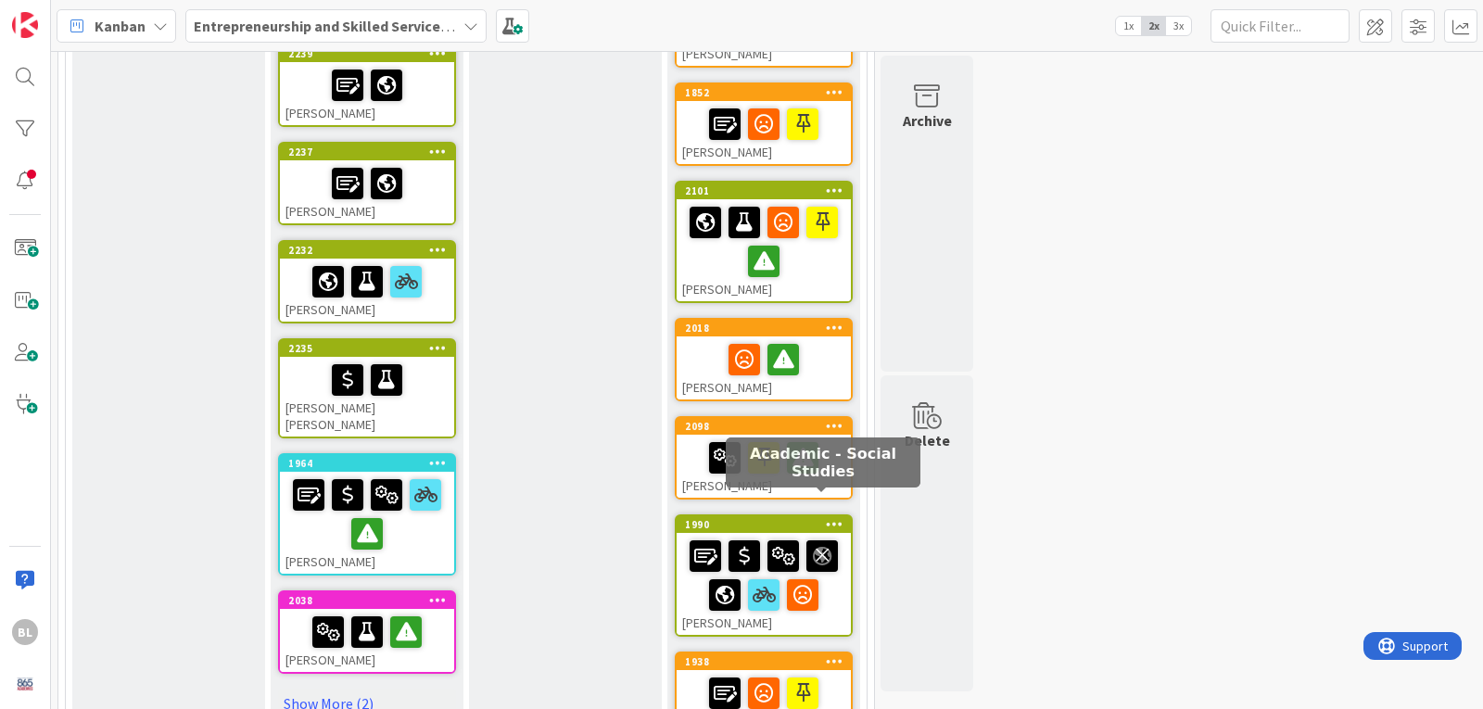
scroll to position [827, 0]
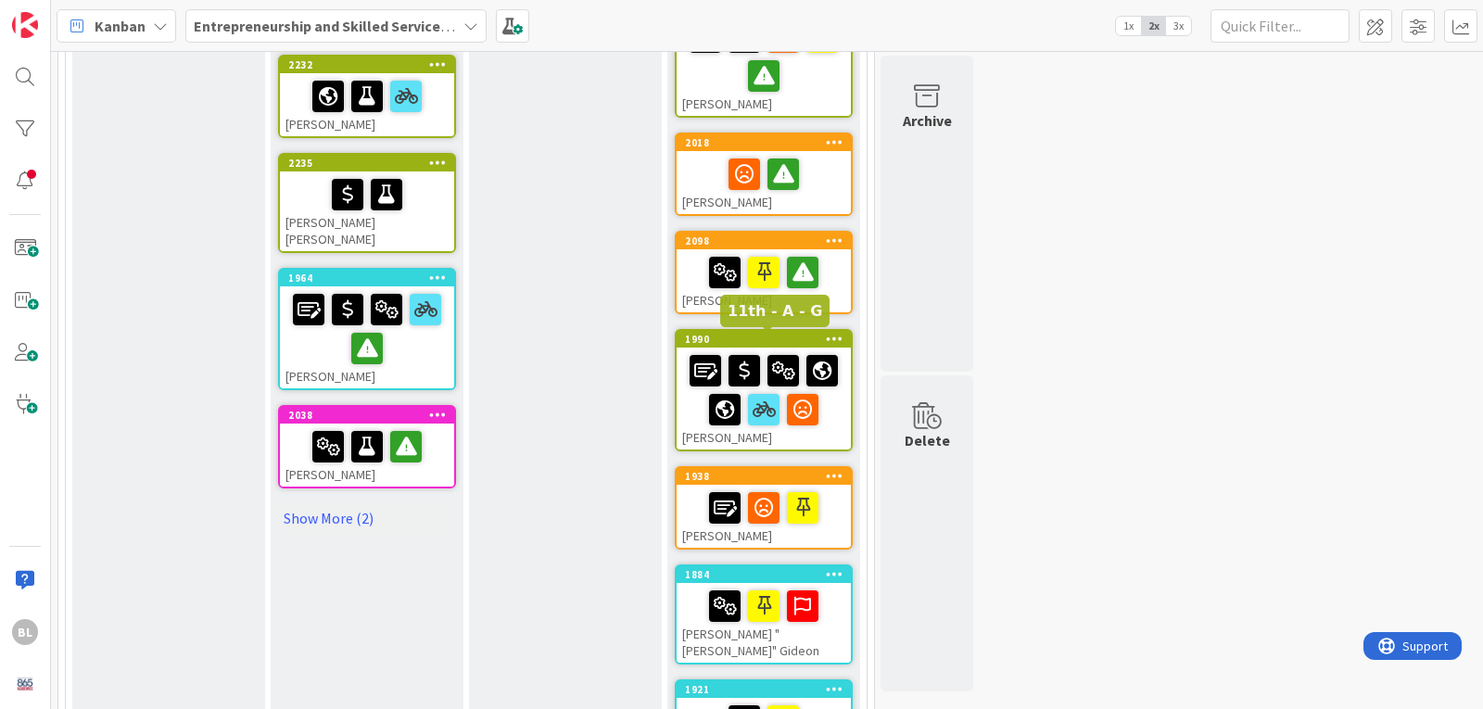
click at [790, 335] on div "1990" at bounding box center [768, 339] width 166 height 13
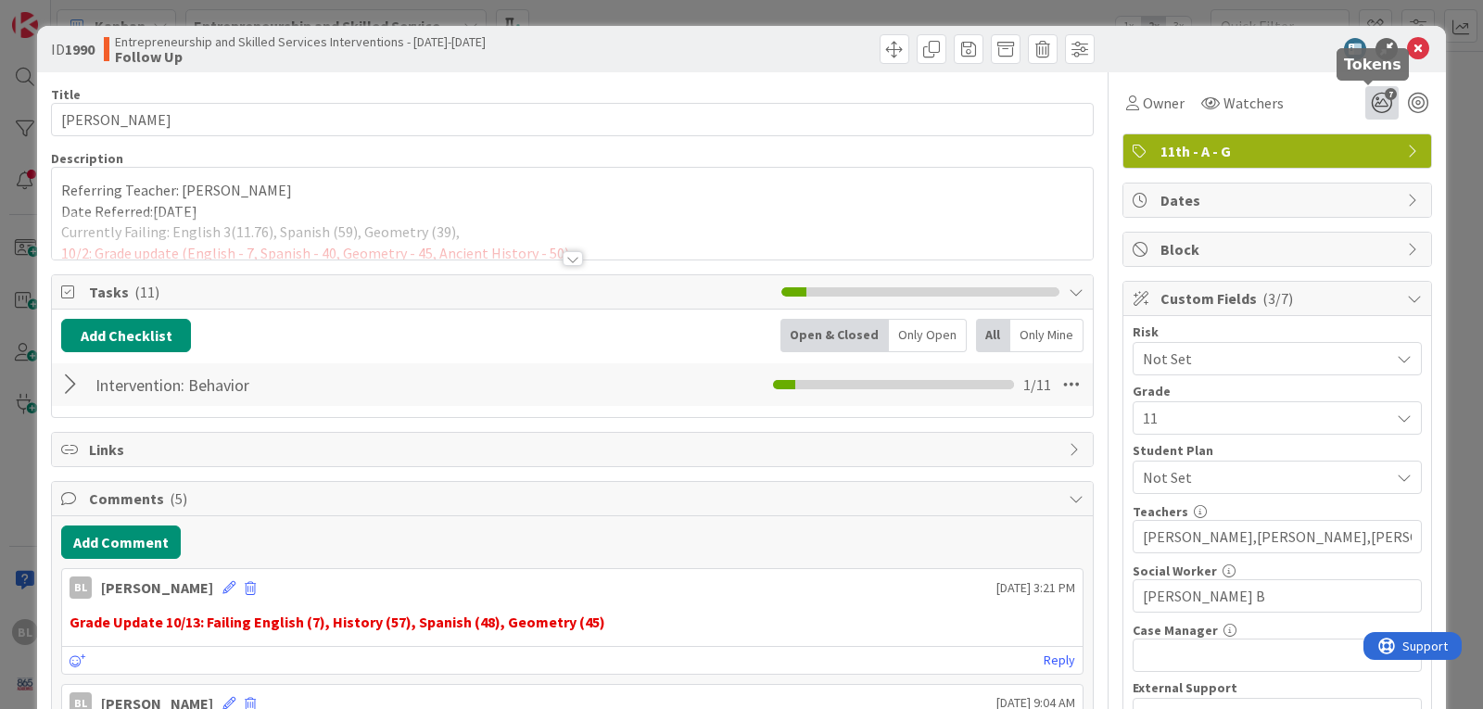
click at [1374, 102] on icon "7" at bounding box center [1381, 102] width 33 height 33
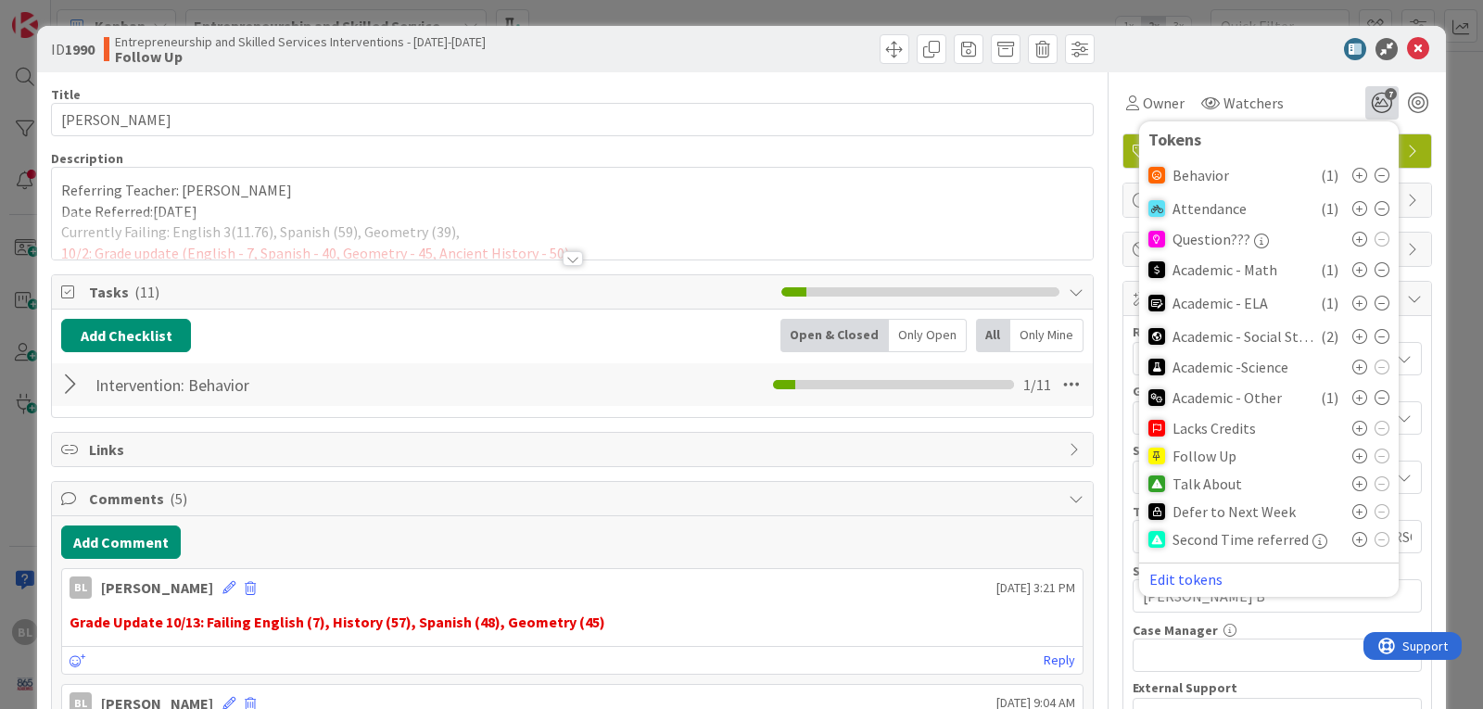
click at [1352, 478] on icon at bounding box center [1359, 483] width 15 height 15
click at [1409, 39] on icon at bounding box center [1418, 49] width 22 height 22
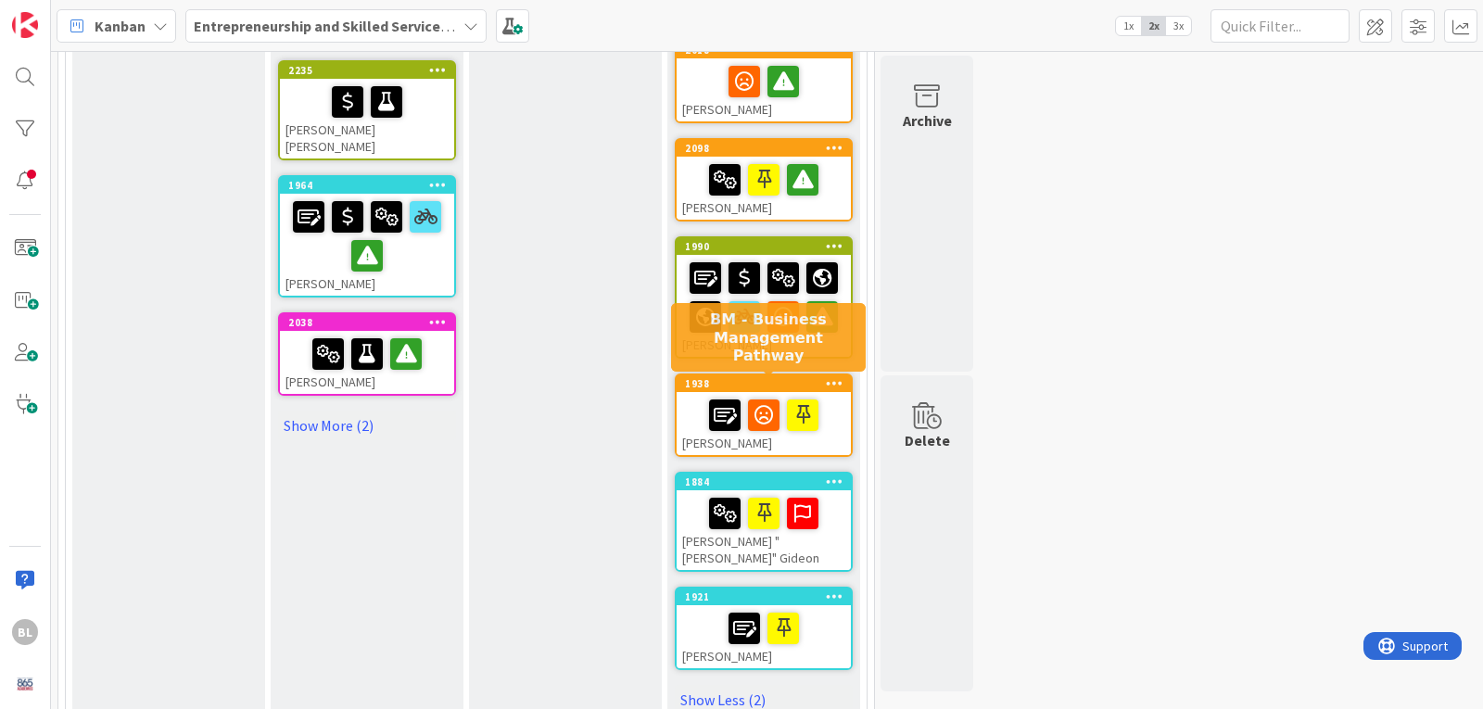
click at [799, 377] on div "1938" at bounding box center [768, 383] width 166 height 13
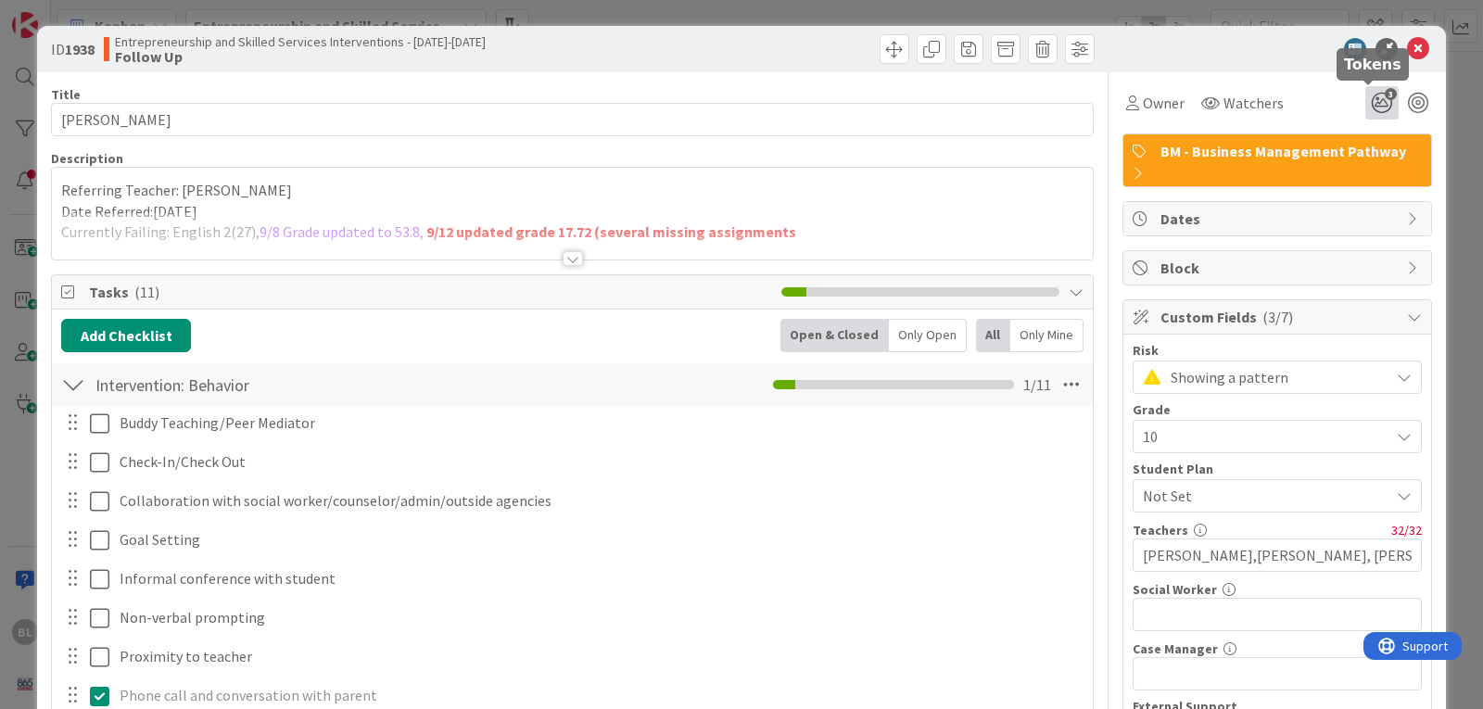
click at [1365, 96] on icon "3" at bounding box center [1381, 102] width 33 height 33
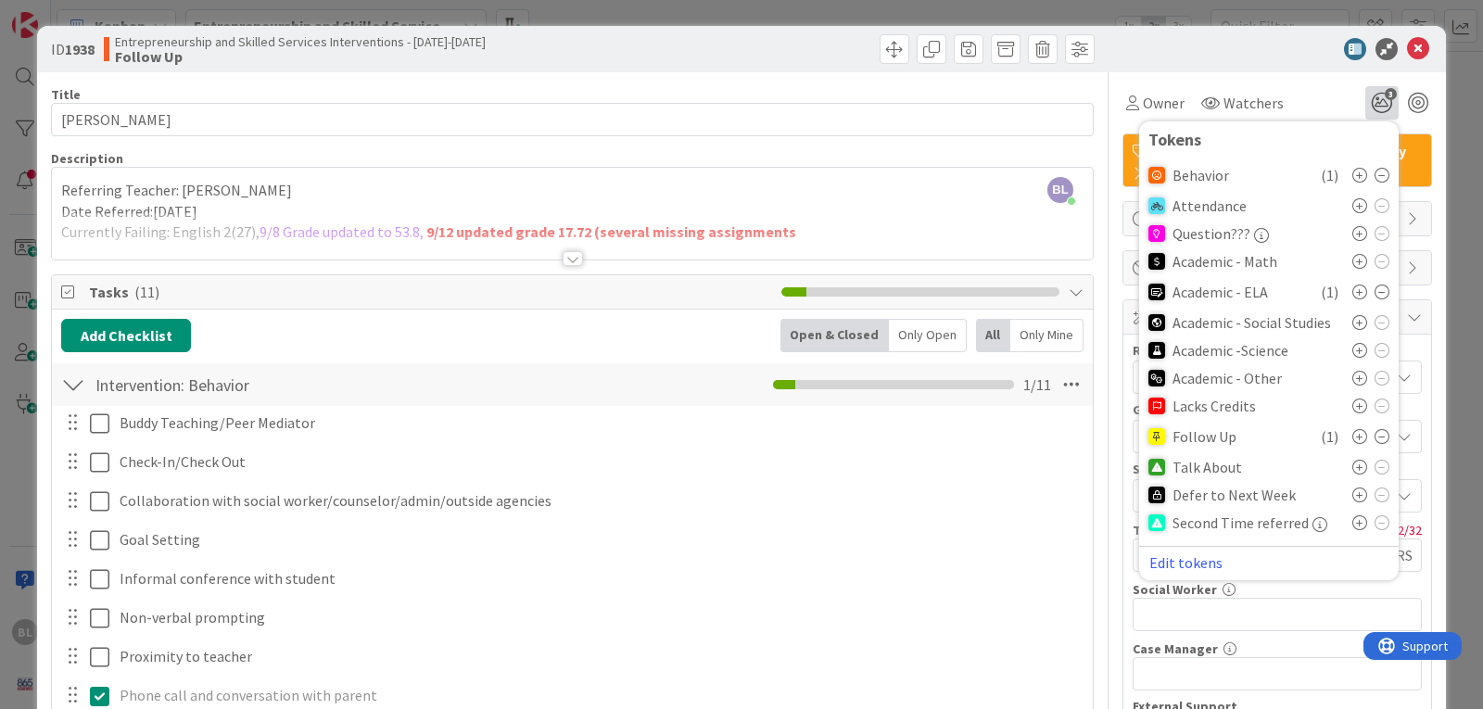
click at [1352, 461] on icon at bounding box center [1359, 467] width 15 height 15
click at [1407, 44] on icon at bounding box center [1418, 49] width 22 height 22
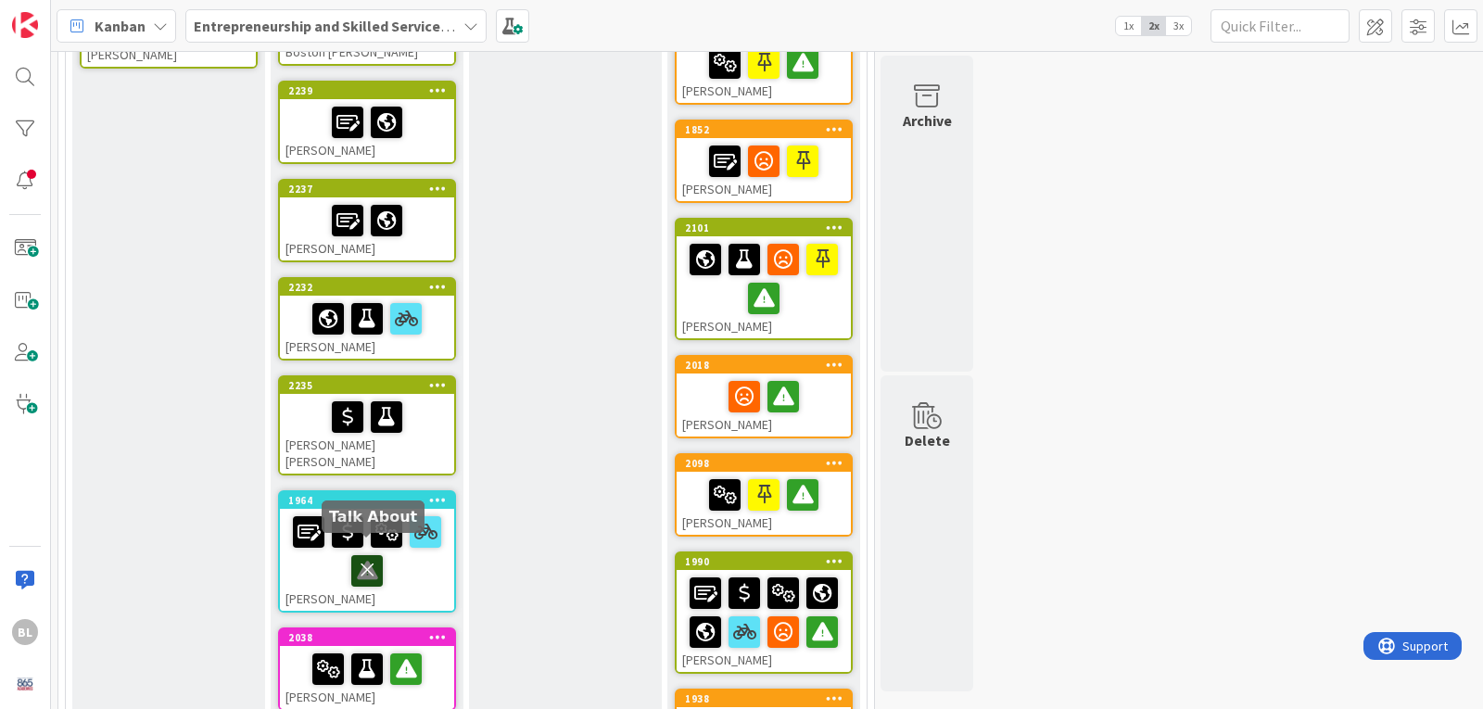
click at [364, 555] on icon at bounding box center [367, 570] width 32 height 30
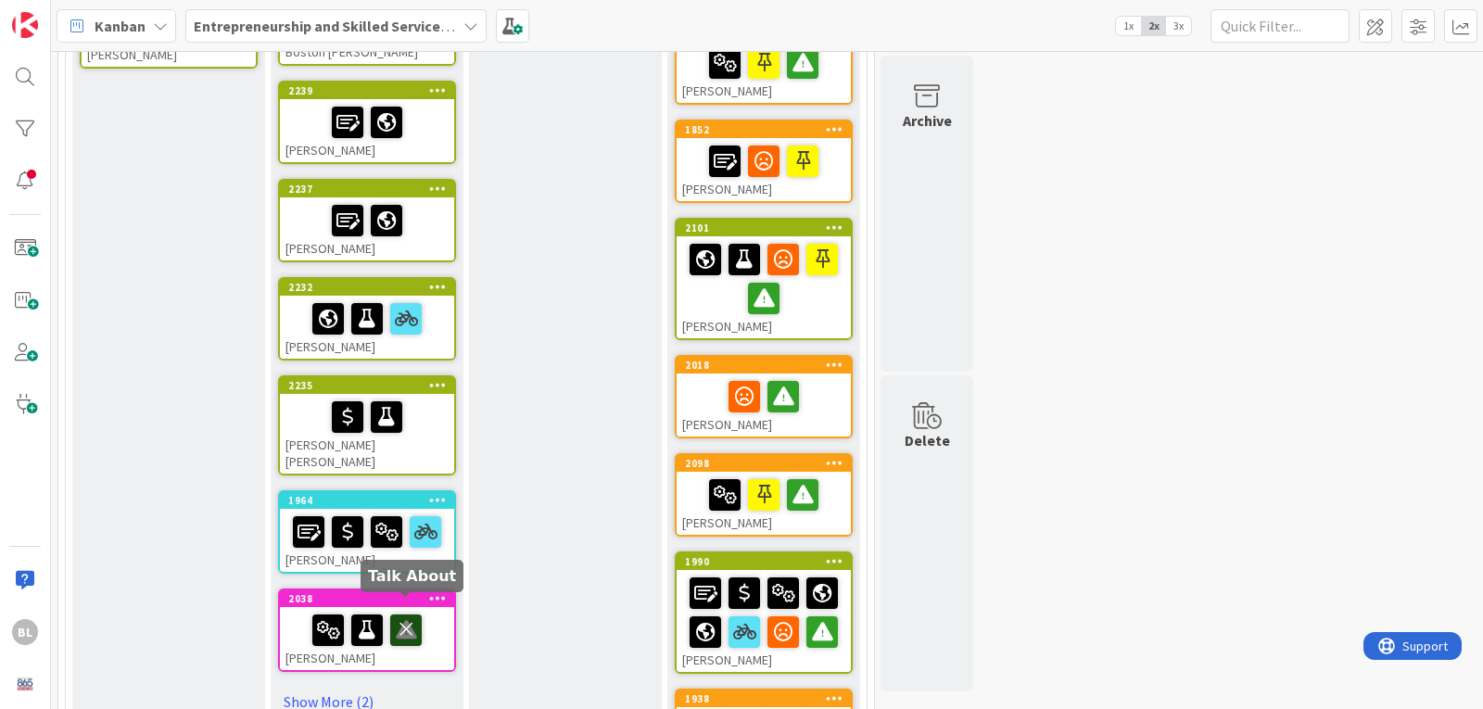
click at [406, 615] on icon at bounding box center [406, 630] width 32 height 30
